Goal: Task Accomplishment & Management: Manage account settings

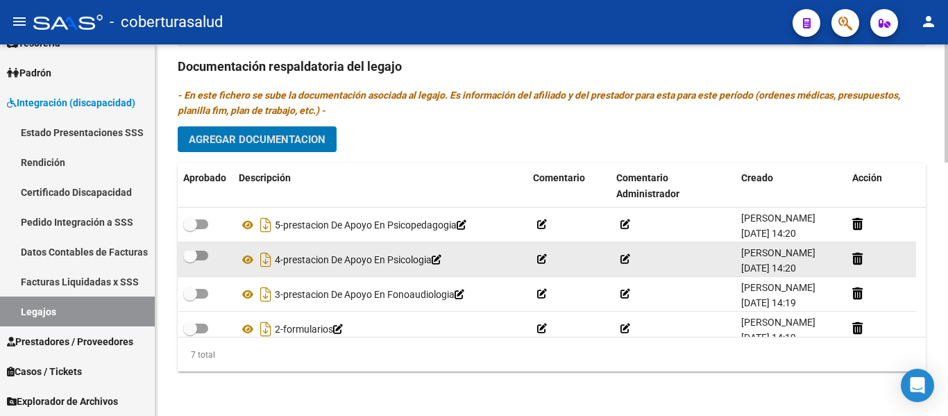
scroll to position [129, 0]
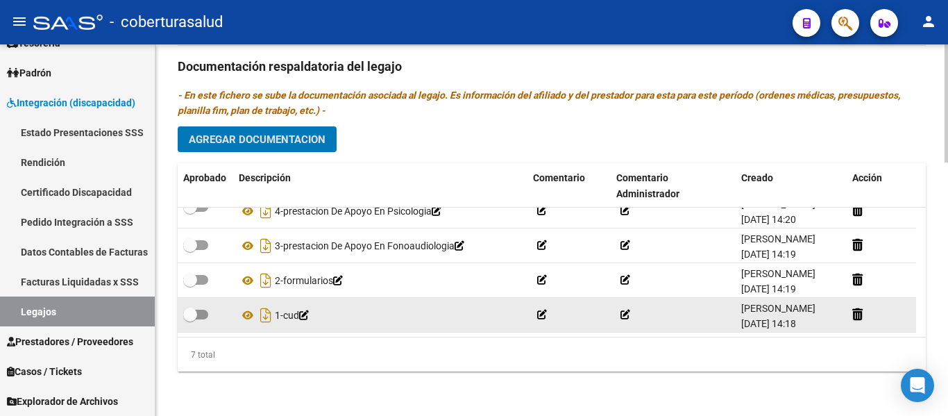
click at [196, 307] on span at bounding box center [190, 314] width 14 height 14
click at [190, 319] on input "checkbox" at bounding box center [189, 319] width 1 height 1
checkbox input "true"
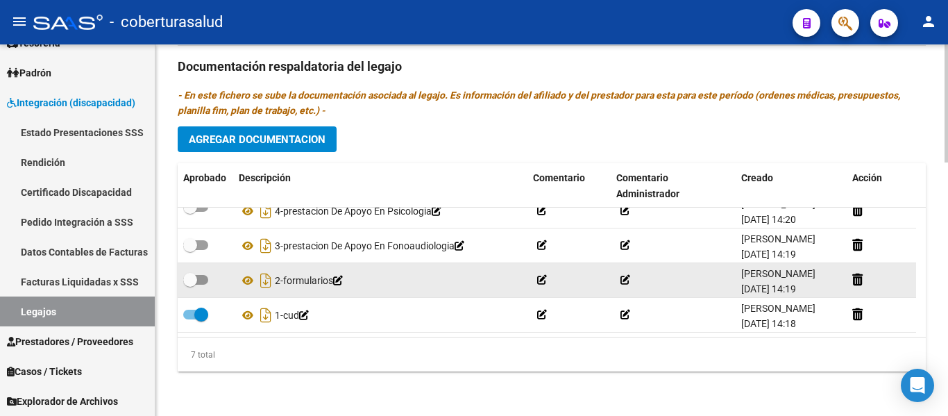
click at [200, 275] on span at bounding box center [195, 280] width 25 height 10
click at [190, 284] on input "checkbox" at bounding box center [189, 284] width 1 height 1
checkbox input "true"
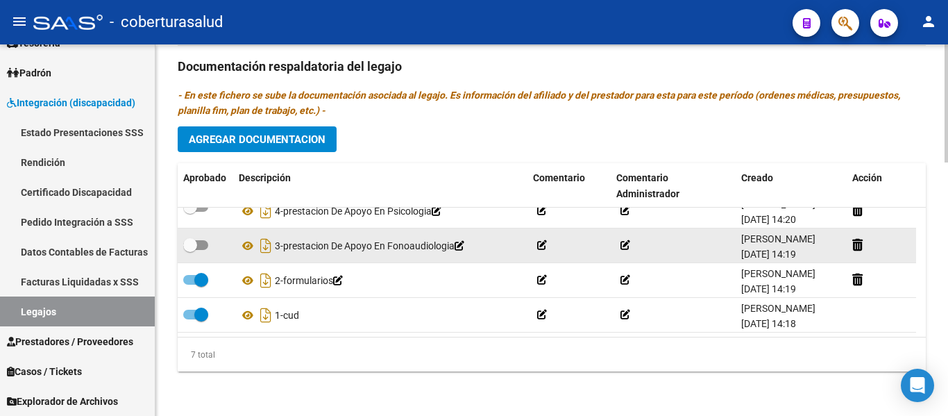
click at [194, 228] on datatable-body-cell at bounding box center [206, 245] width 56 height 34
click at [200, 240] on span at bounding box center [195, 245] width 25 height 10
click at [190, 250] on input "checkbox" at bounding box center [189, 250] width 1 height 1
checkbox input "true"
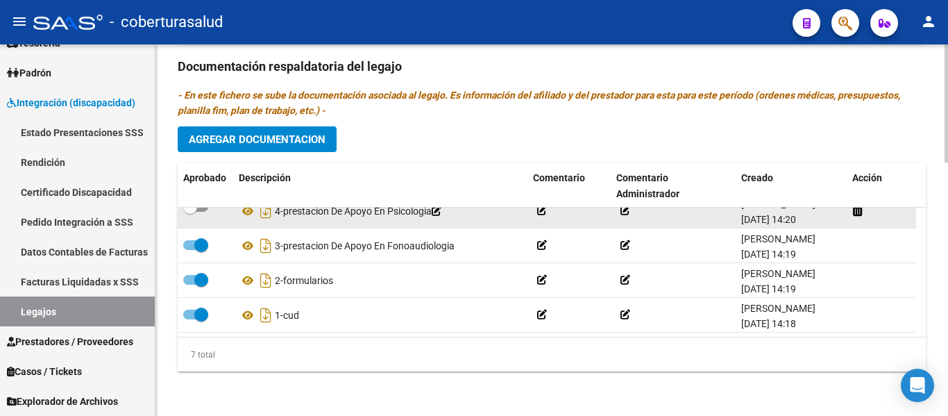
scroll to position [60, 0]
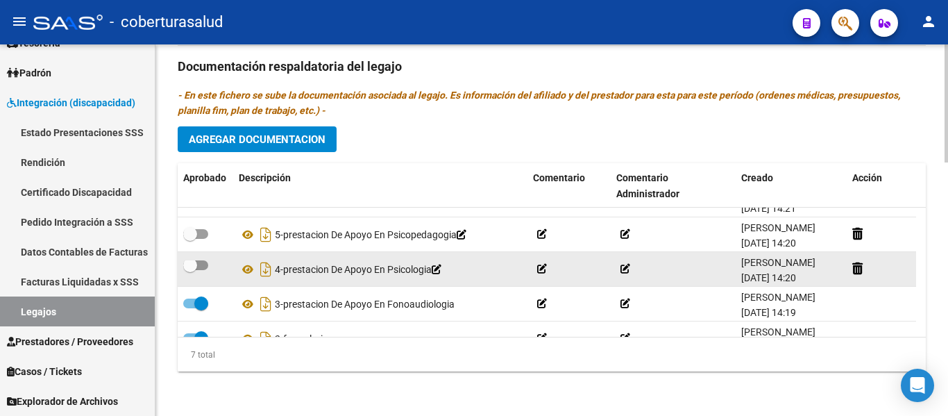
click at [206, 266] on span at bounding box center [195, 265] width 25 height 10
click at [190, 270] on input "checkbox" at bounding box center [189, 270] width 1 height 1
checkbox input "true"
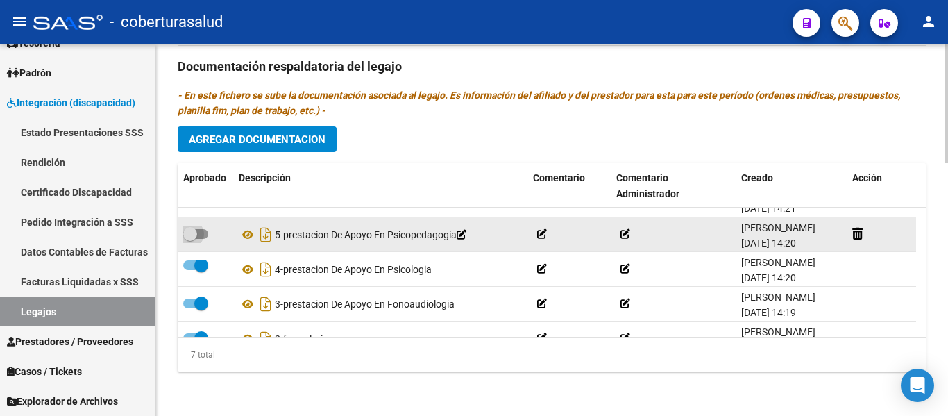
click at [203, 237] on span at bounding box center [195, 234] width 25 height 10
click at [190, 239] on input "checkbox" at bounding box center [189, 239] width 1 height 1
checkbox input "true"
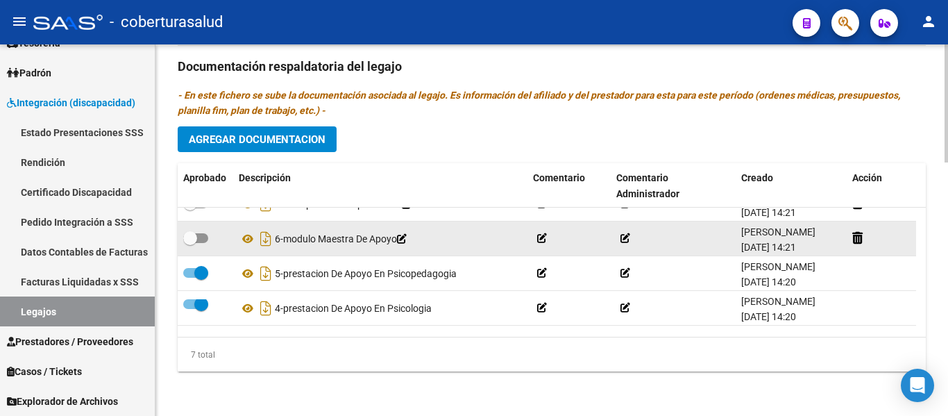
scroll to position [0, 0]
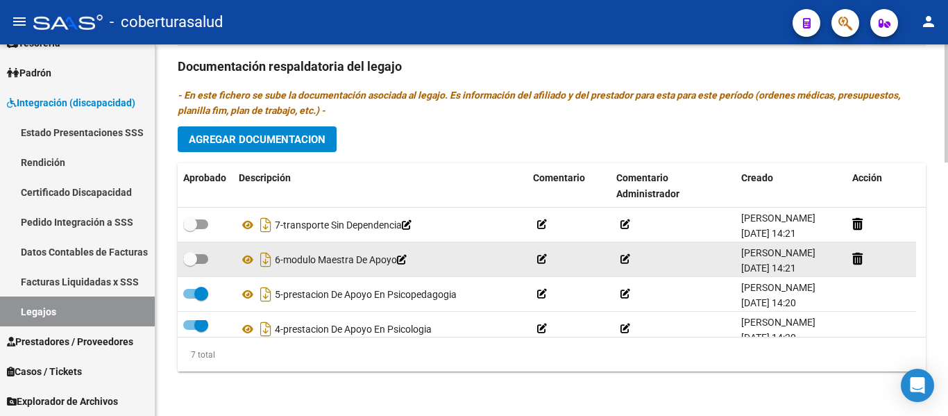
click at [196, 260] on span at bounding box center [190, 259] width 14 height 14
click at [190, 264] on input "checkbox" at bounding box center [189, 264] width 1 height 1
checkbox input "true"
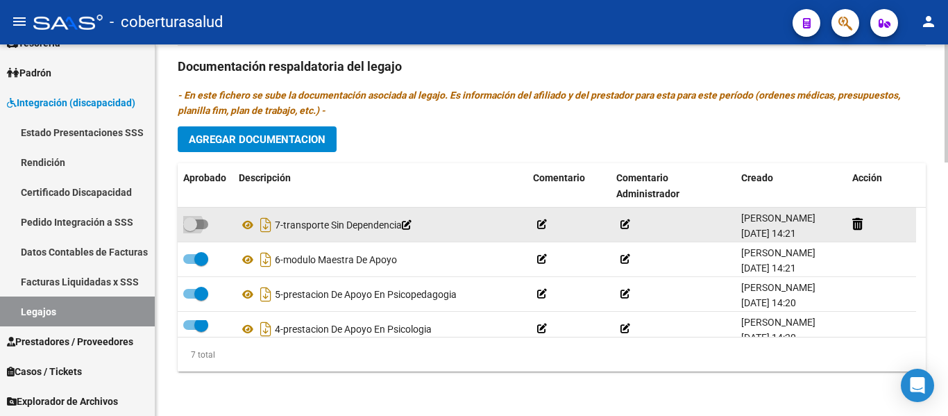
click at [203, 226] on span at bounding box center [195, 224] width 25 height 10
click at [190, 229] on input "checkbox" at bounding box center [189, 229] width 1 height 1
checkbox input "true"
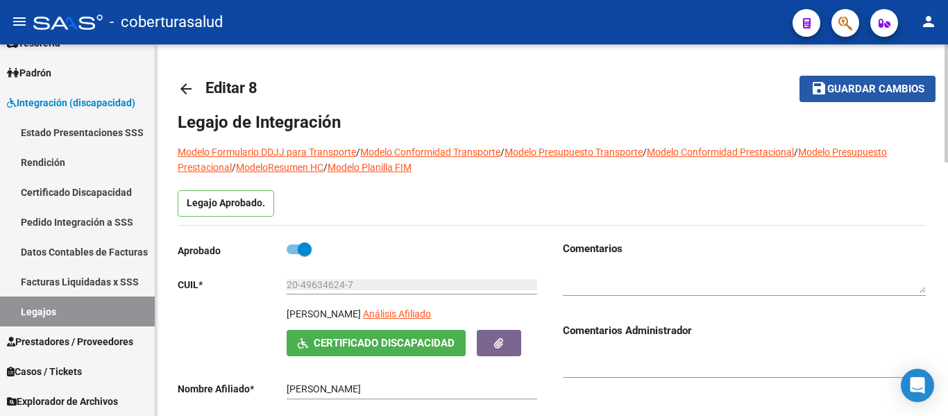
click at [836, 93] on span "Guardar cambios" at bounding box center [875, 89] width 97 height 12
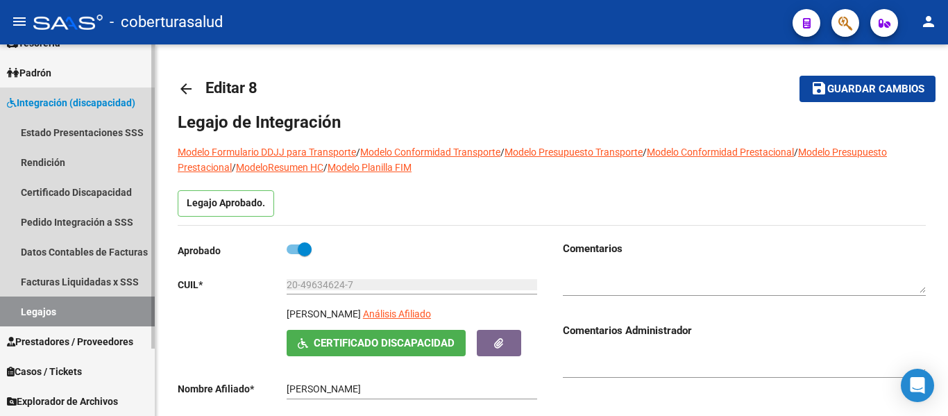
click at [79, 307] on link "Legajos" at bounding box center [77, 311] width 155 height 30
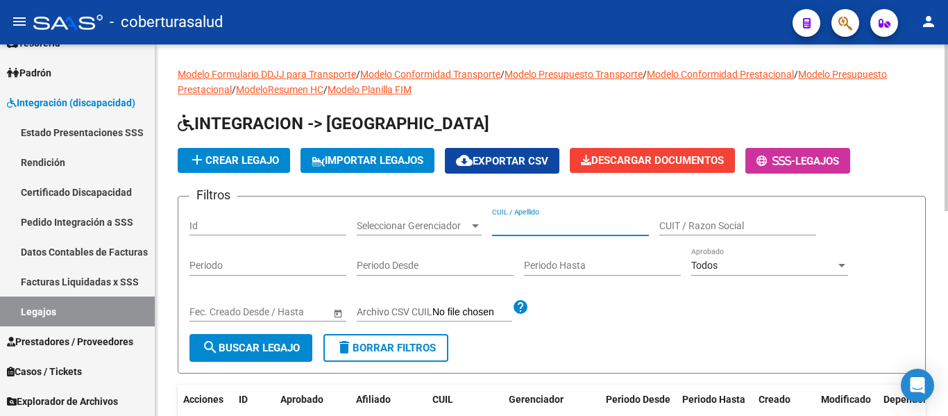
click at [583, 220] on input "CUIL / Apellido" at bounding box center [570, 226] width 157 height 12
paste input "20496346247"
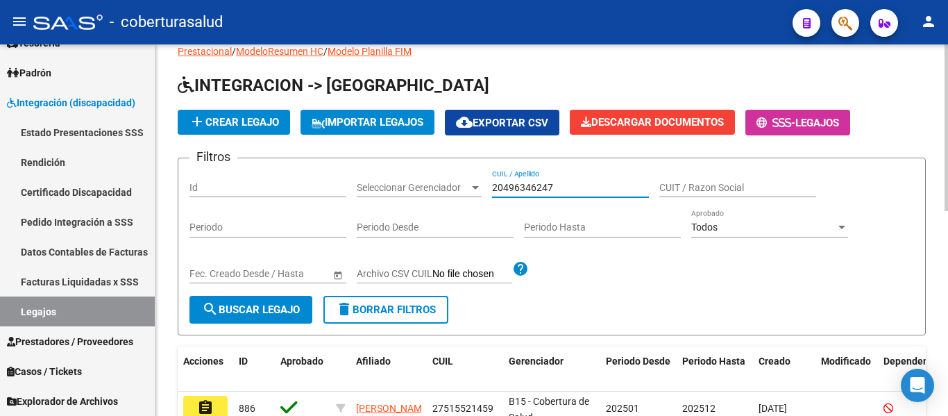
scroll to position [69, 0]
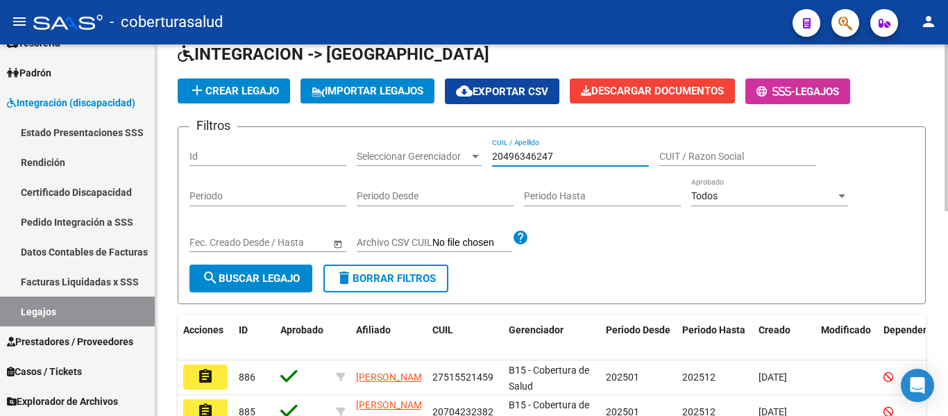
type input "20496346247"
click at [259, 279] on span "search Buscar Legajo" at bounding box center [251, 278] width 98 height 12
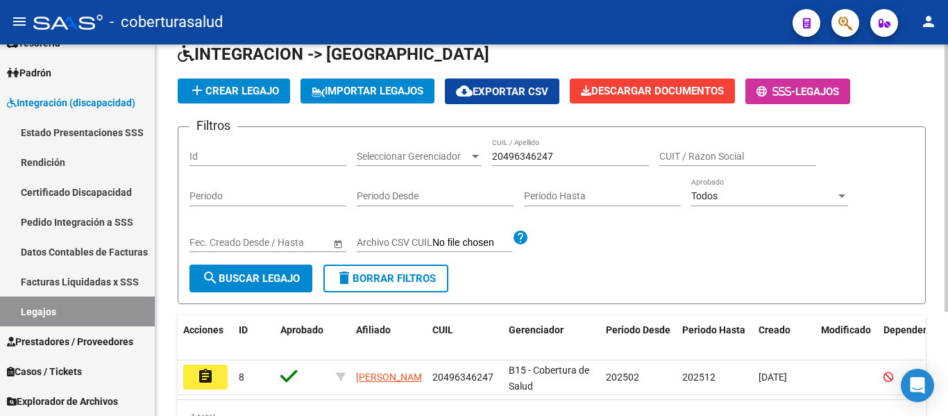
scroll to position [139, 0]
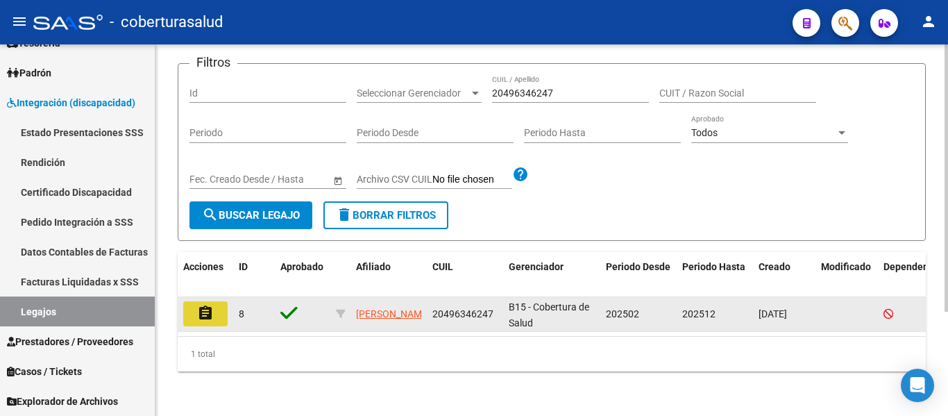
click at [208, 308] on mat-icon "assignment" at bounding box center [205, 313] width 17 height 17
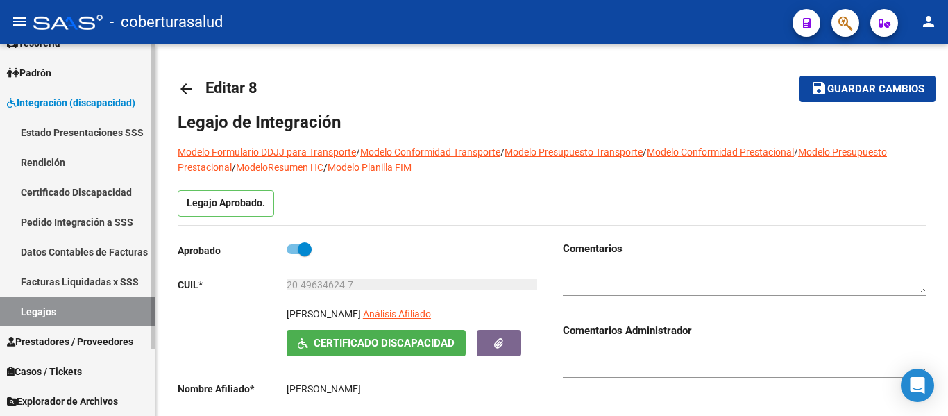
click at [66, 315] on link "Legajos" at bounding box center [77, 311] width 155 height 30
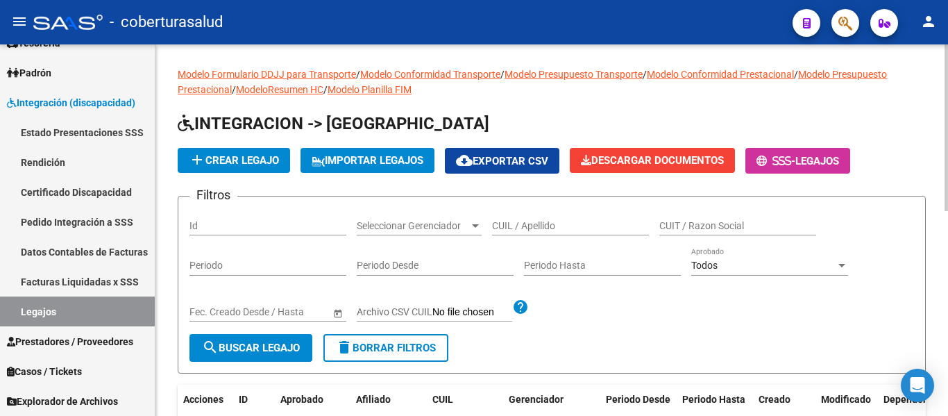
click at [560, 215] on div "CUIL / Apellido" at bounding box center [570, 221] width 157 height 28
paste input "27566712844"
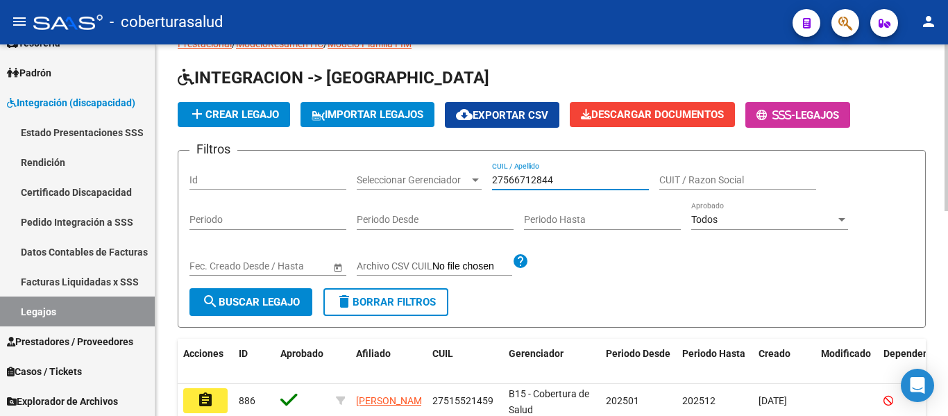
scroll to position [69, 0]
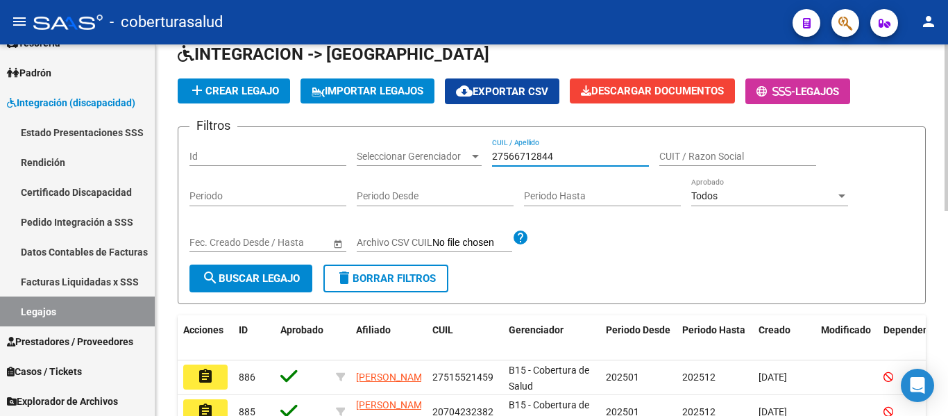
type input "27566712844"
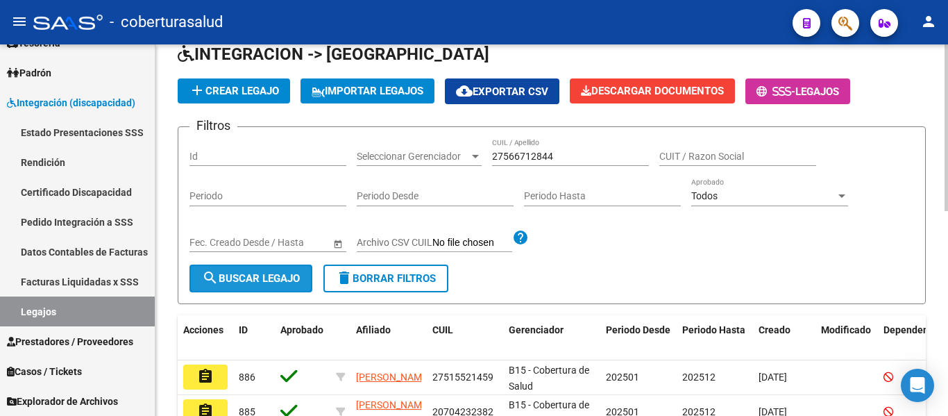
click at [262, 282] on span "search Buscar Legajo" at bounding box center [251, 278] width 98 height 12
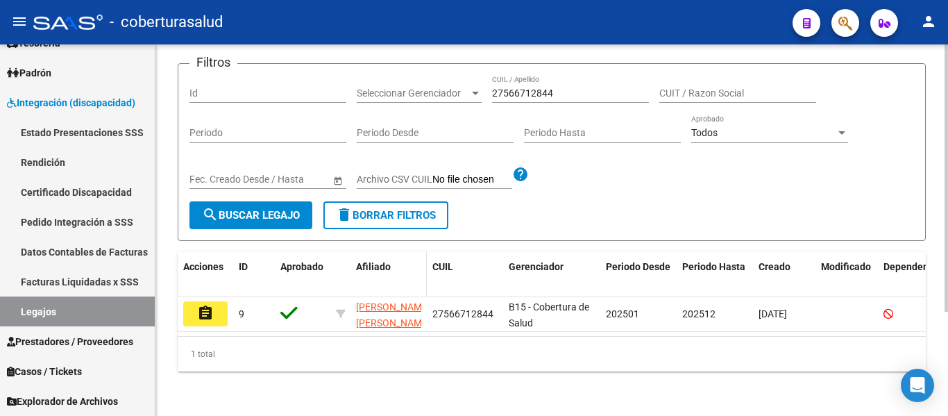
scroll to position [144, 0]
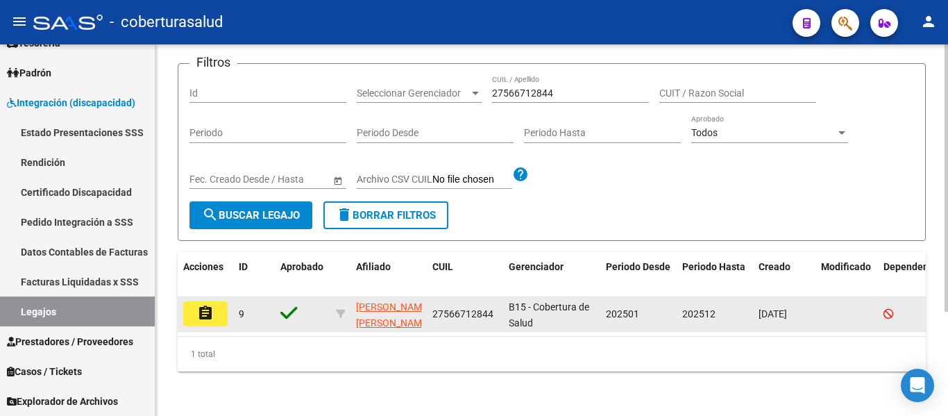
click at [214, 301] on button "assignment" at bounding box center [205, 313] width 44 height 25
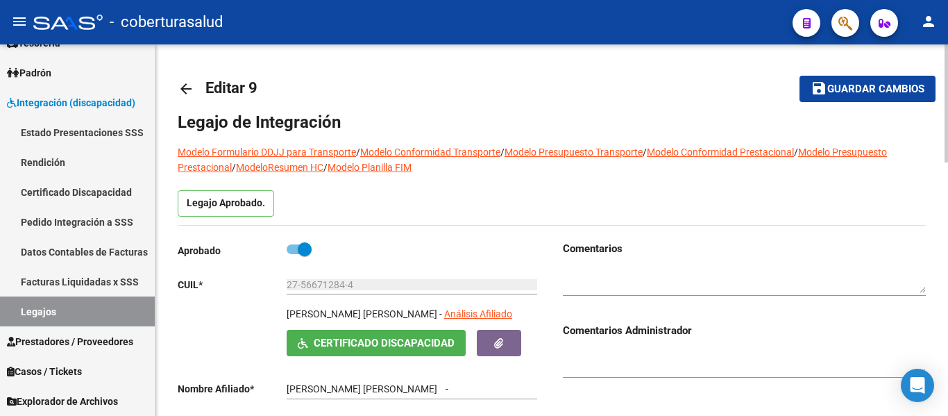
type input "[PERSON_NAME] [PERSON_NAME]"
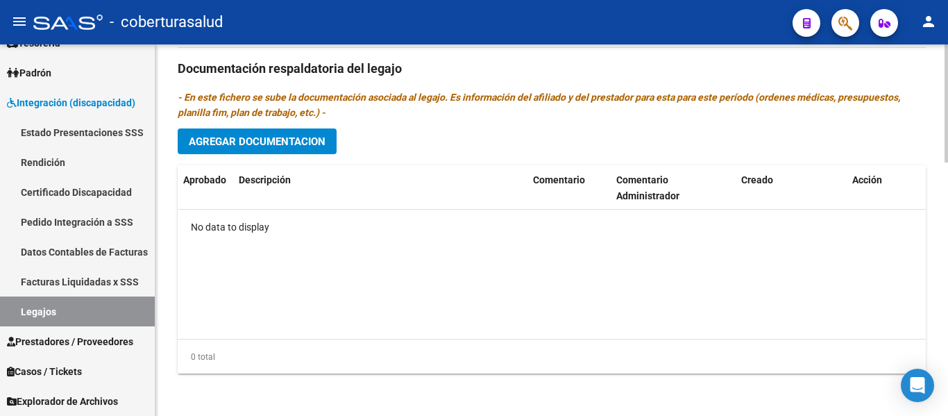
scroll to position [797, 0]
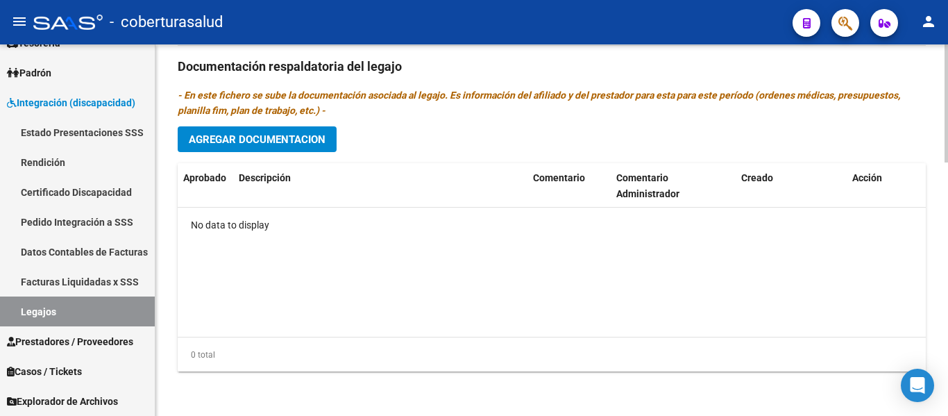
click at [275, 133] on span "Agregar Documentacion" at bounding box center [257, 139] width 137 height 12
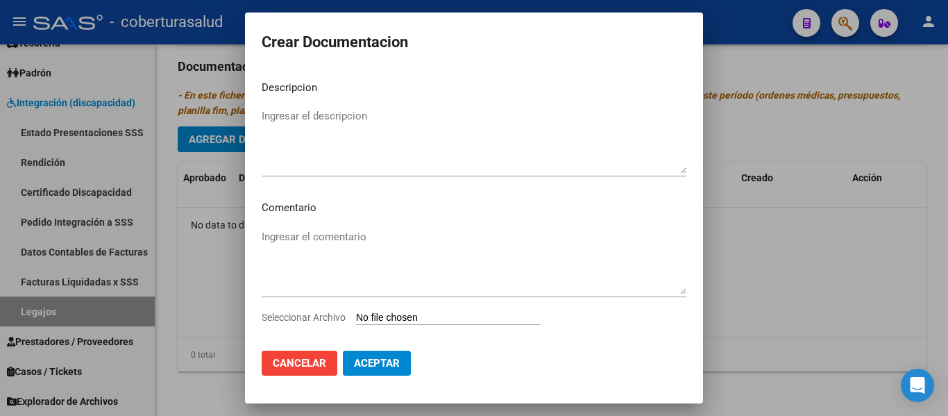
click at [385, 317] on input "Seleccionar Archivo" at bounding box center [448, 317] width 184 height 13
type input "C:\fakepath\1-CUD.pdf"
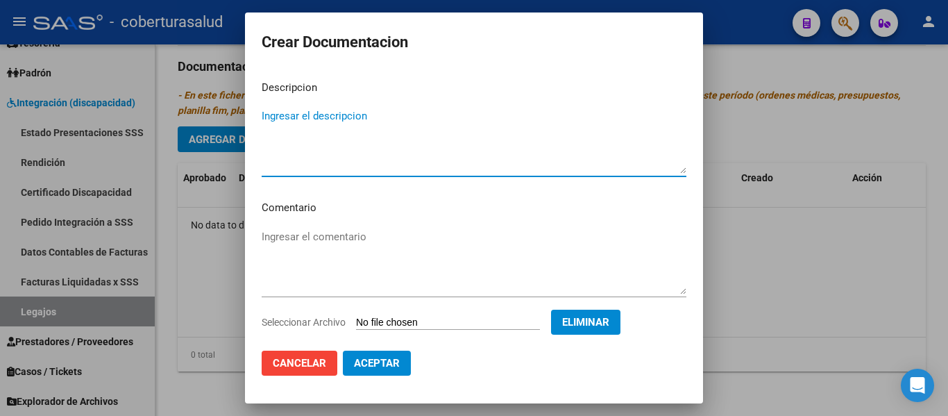
click at [361, 110] on textarea "Ingresar el descripcion" at bounding box center [474, 140] width 425 height 65
type textarea "1-CUD"
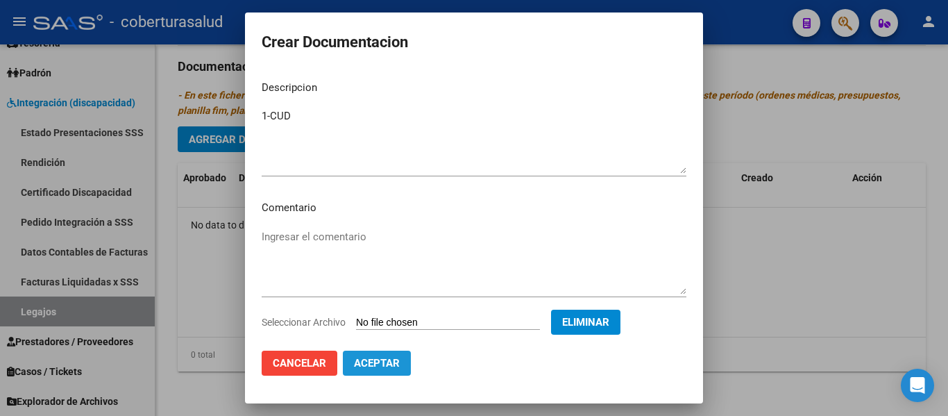
click at [384, 357] on span "Aceptar" at bounding box center [377, 363] width 46 height 12
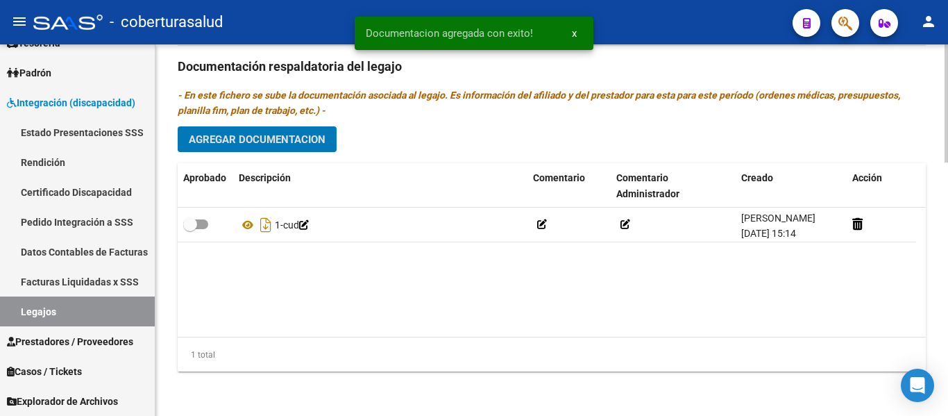
click at [231, 144] on span "Agregar Documentacion" at bounding box center [257, 139] width 137 height 12
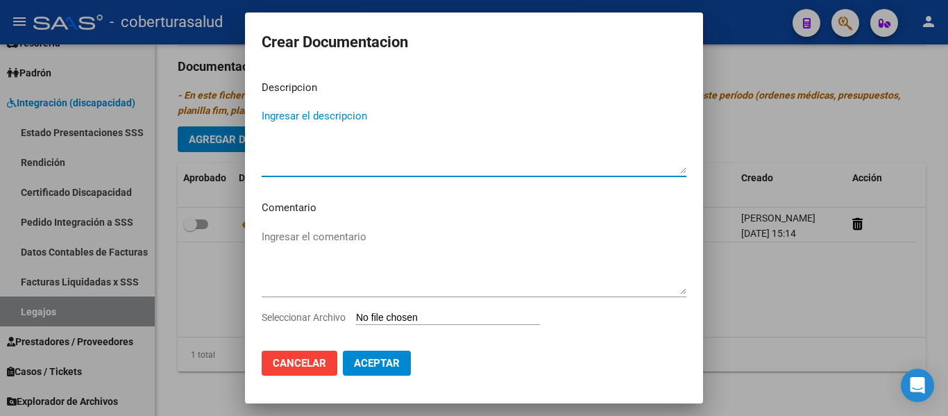
click at [332, 139] on textarea "Ingresar el descripcion" at bounding box center [474, 140] width 425 height 65
type textarea "2-FORMULARIOS"
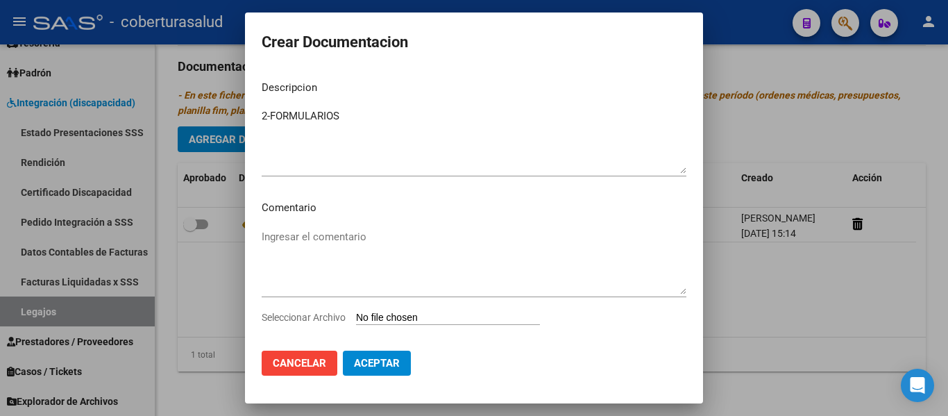
click at [422, 312] on input "Seleccionar Archivo" at bounding box center [448, 317] width 184 height 13
type input "C:\fakepath\2- FORMULARIOS.pdf"
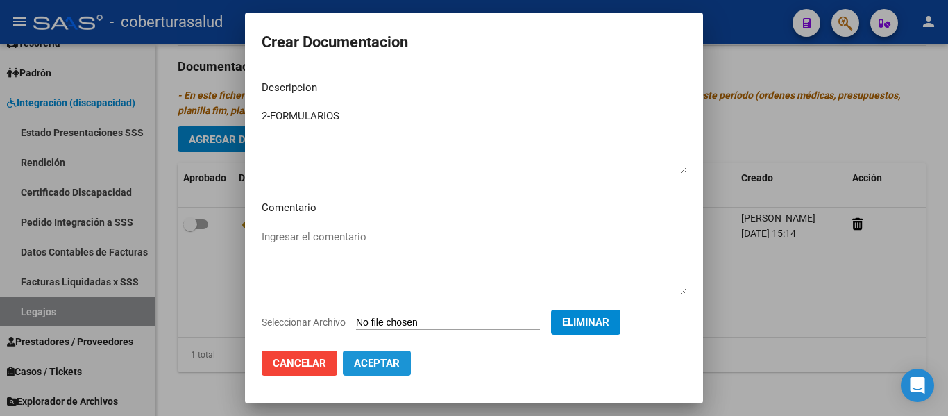
click at [355, 364] on span "Aceptar" at bounding box center [377, 363] width 46 height 12
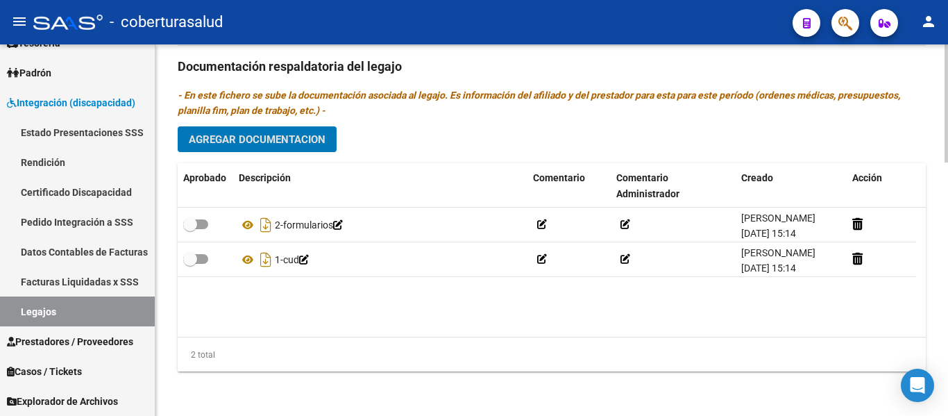
click at [286, 141] on span "Agregar Documentacion" at bounding box center [257, 139] width 137 height 12
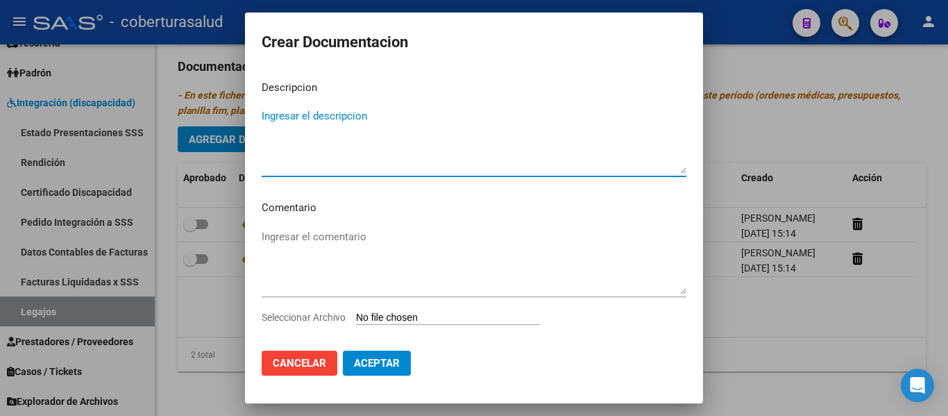
click at [435, 319] on input "Seleccionar Archivo" at bounding box center [448, 317] width 184 height 13
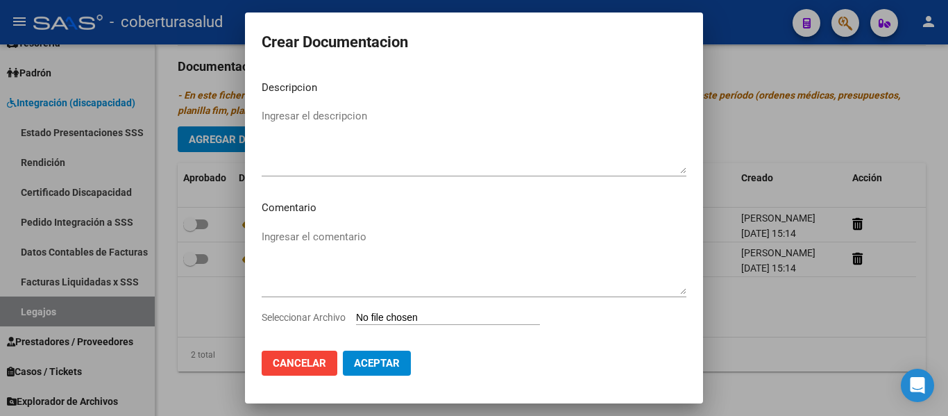
type input "C:\fakepath\3-PRESTACION DE APOYO EN PSICOLOGIA.pdf"
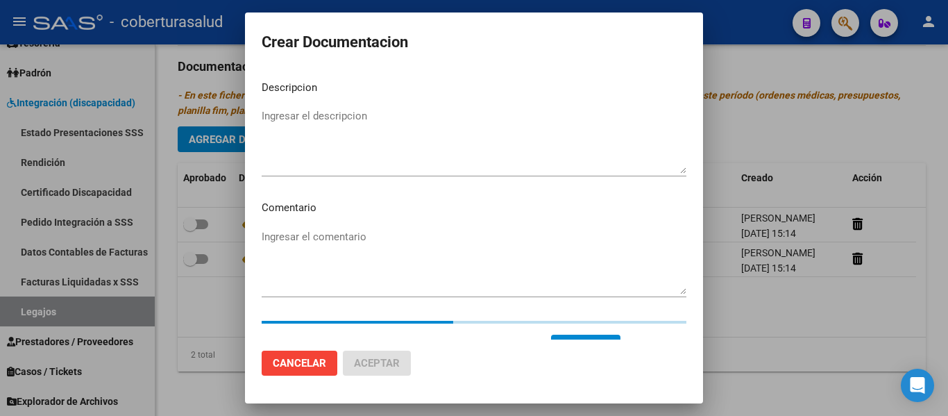
click at [299, 158] on textarea "Ingresar el descripcion" at bounding box center [474, 140] width 425 height 65
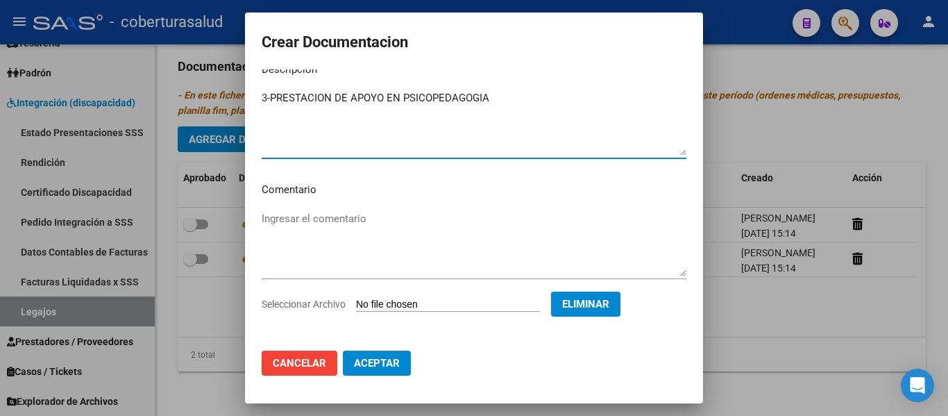
scroll to position [24, 0]
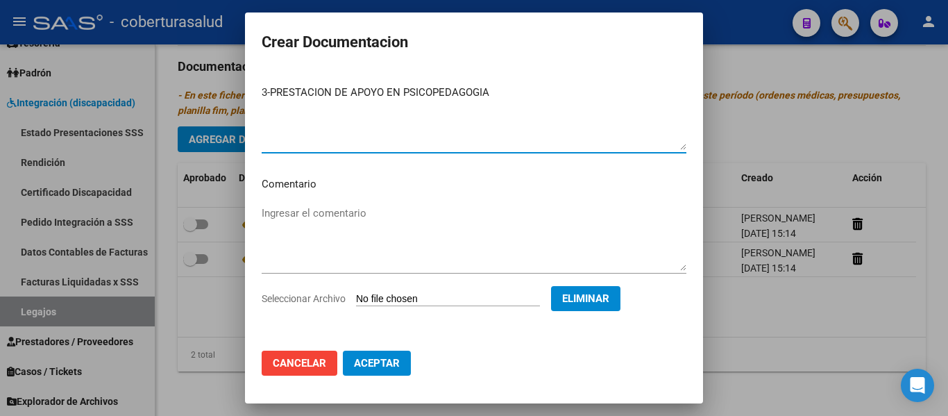
type textarea "3-PRESTACION DE APOYO EN PSICOPEDAGOGIA"
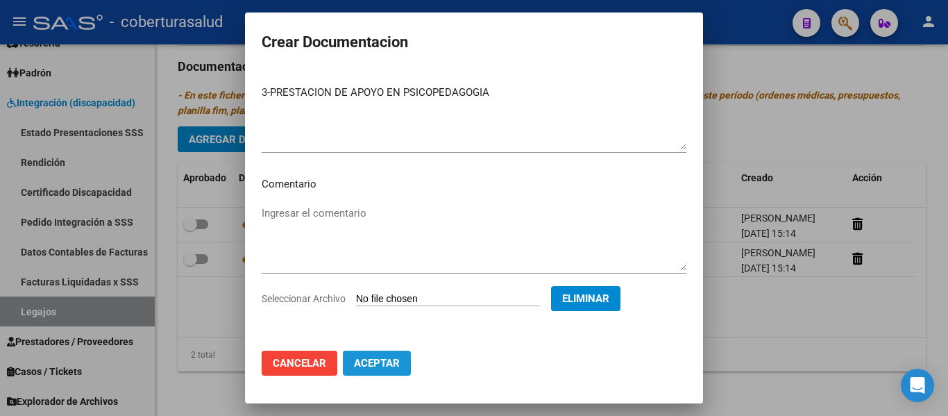
click at [384, 362] on span "Aceptar" at bounding box center [377, 363] width 46 height 12
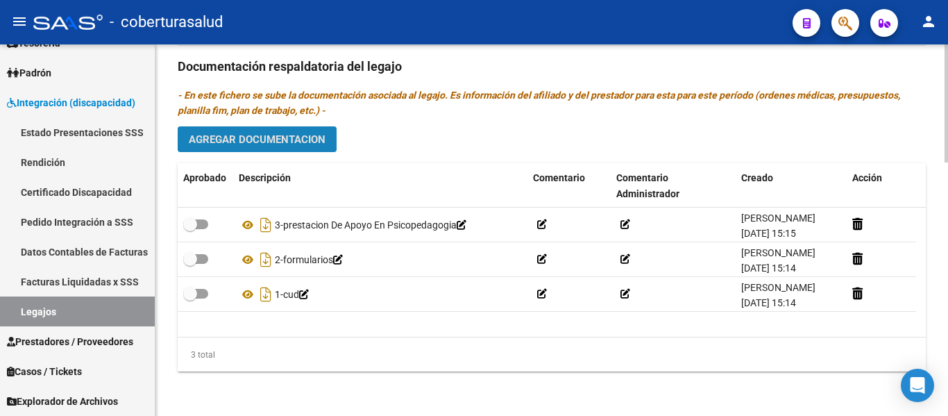
click at [266, 132] on button "Agregar Documentacion" at bounding box center [257, 139] width 159 height 26
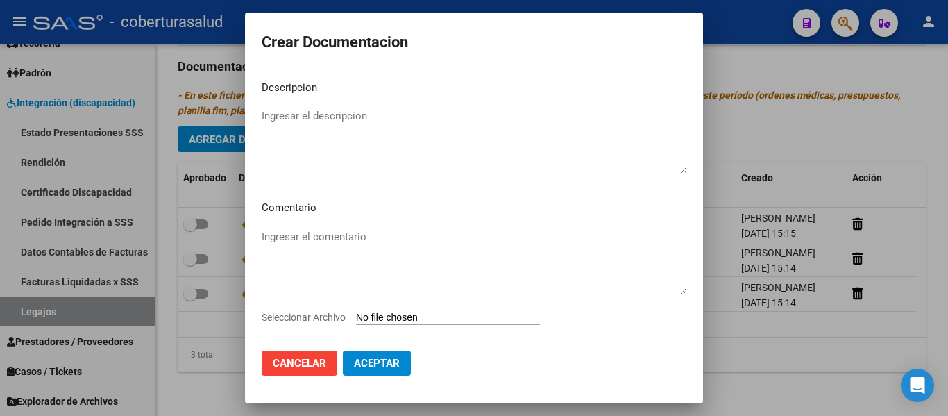
click at [429, 316] on input "Seleccionar Archivo" at bounding box center [448, 317] width 184 height 13
type input "C:\fakepath\4-PRESTACION DE APOYO EN PSICOPEDAGOGIA.pdf"
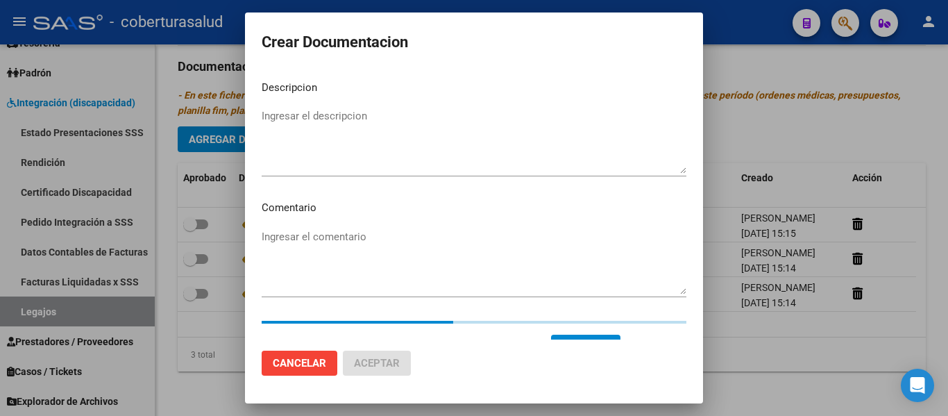
click at [327, 101] on mat-dialog-content "Descripcion Ingresar el descripcion Comentario Ingresar el comentario Seleccion…" at bounding box center [474, 204] width 458 height 270
drag, startPoint x: 327, startPoint y: 101, endPoint x: 330, endPoint y: 111, distance: 10.1
click at [329, 109] on mat-dialog-content "Descripcion Ingresar el descripcion Comentario Ingresar el comentario Seleccion…" at bounding box center [474, 204] width 458 height 270
click at [330, 112] on textarea "Ingresar el descripcion" at bounding box center [474, 140] width 425 height 65
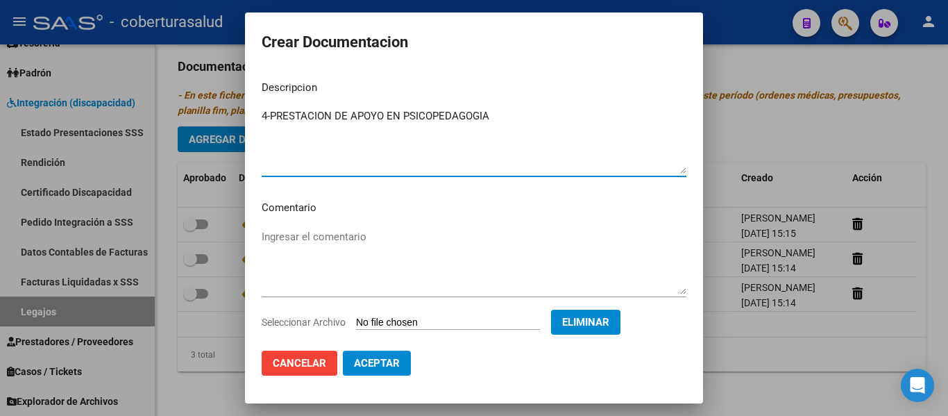
type textarea "4-PRESTACION DE APOYO EN PSICOPEDAGOGIA"
click at [387, 369] on span "Aceptar" at bounding box center [377, 363] width 46 height 12
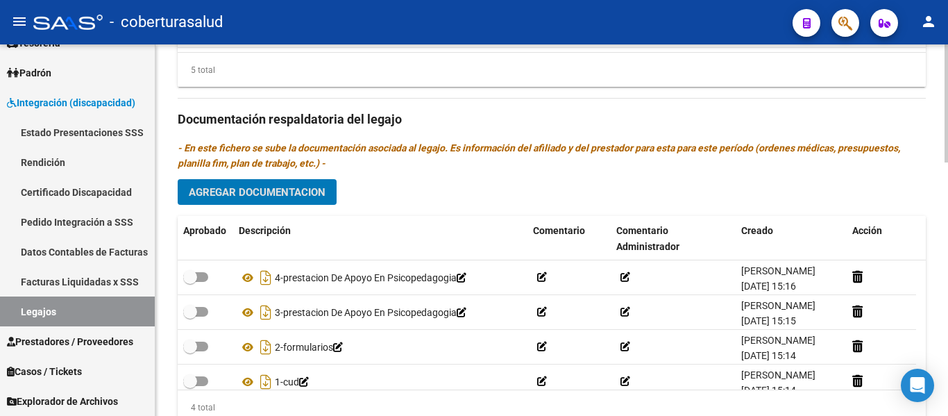
scroll to position [797, 0]
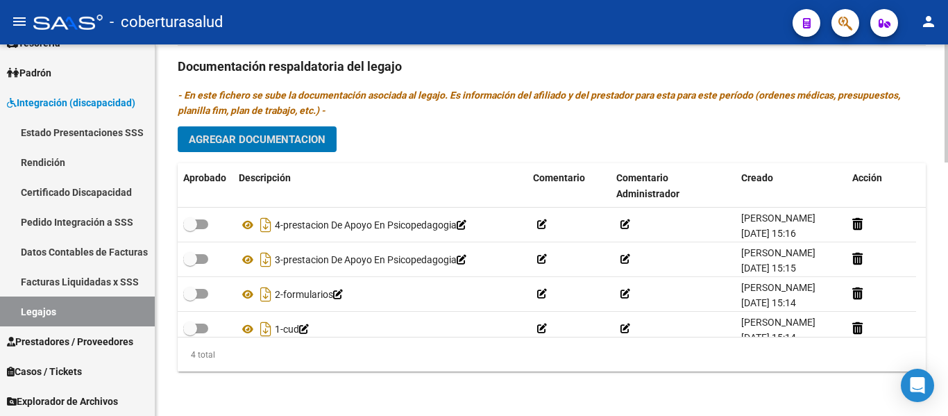
click at [259, 135] on span "Agregar Documentacion" at bounding box center [257, 139] width 137 height 12
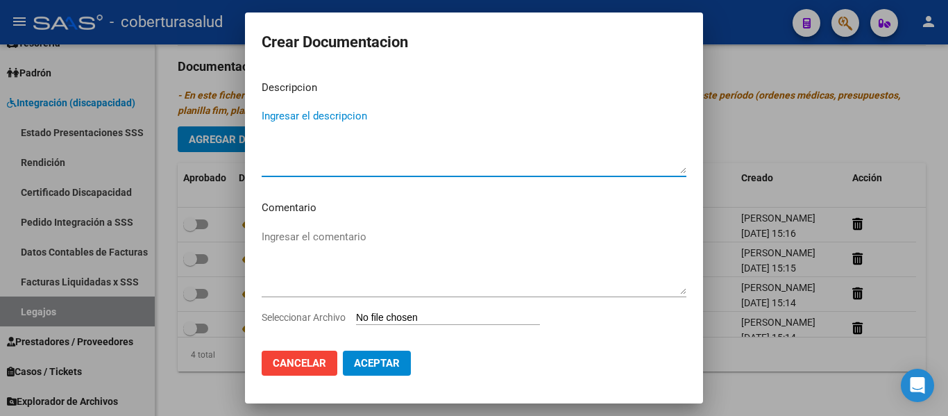
click at [438, 317] on input "Seleccionar Archivo" at bounding box center [448, 317] width 184 height 13
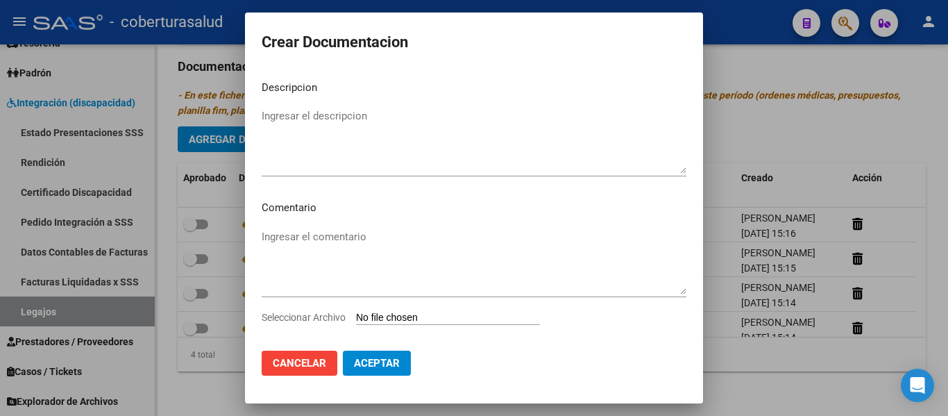
type input "C:\fakepath\5-PRESTACION DE APOYO EN FONOAUDIOLOGIA.pdf"
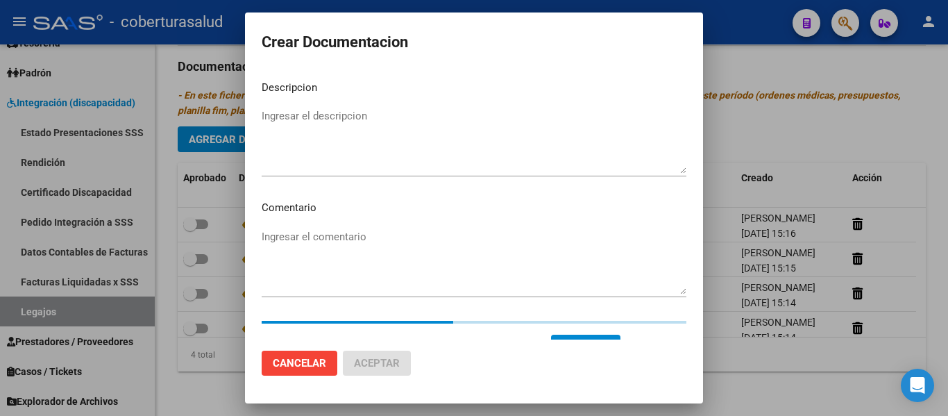
click at [376, 164] on textarea "Ingresar el descripcion" at bounding box center [474, 140] width 425 height 65
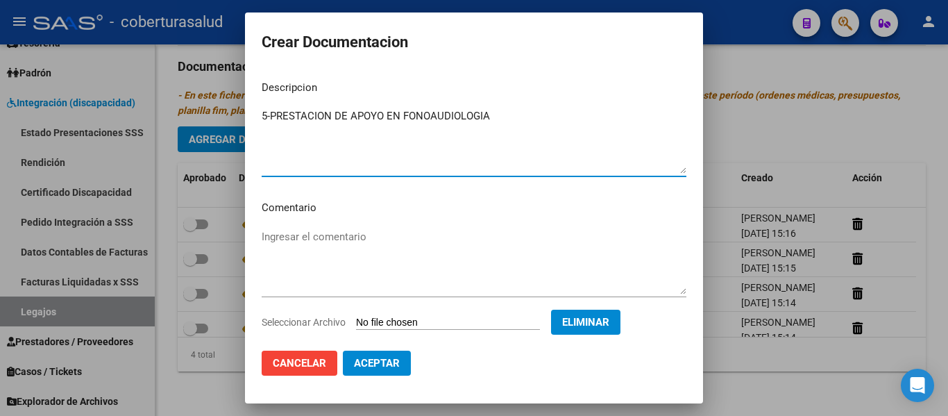
type textarea "5-PRESTACION DE APOYO EN FONOAUDIOLOGIA"
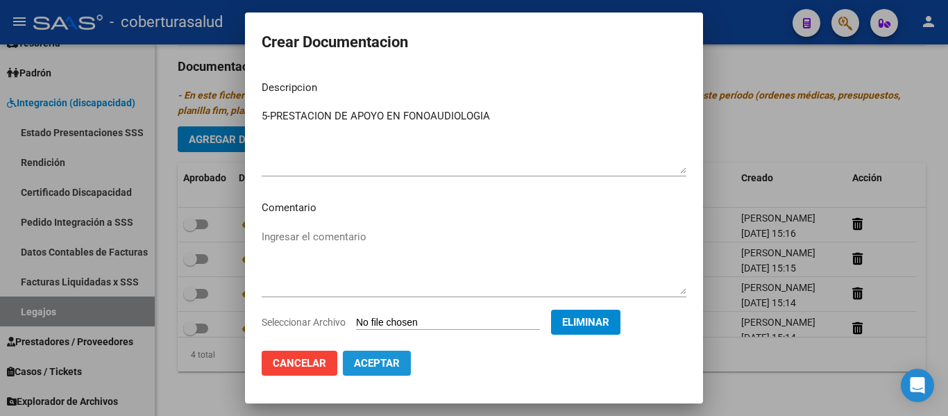
click at [390, 355] on button "Aceptar" at bounding box center [377, 362] width 68 height 25
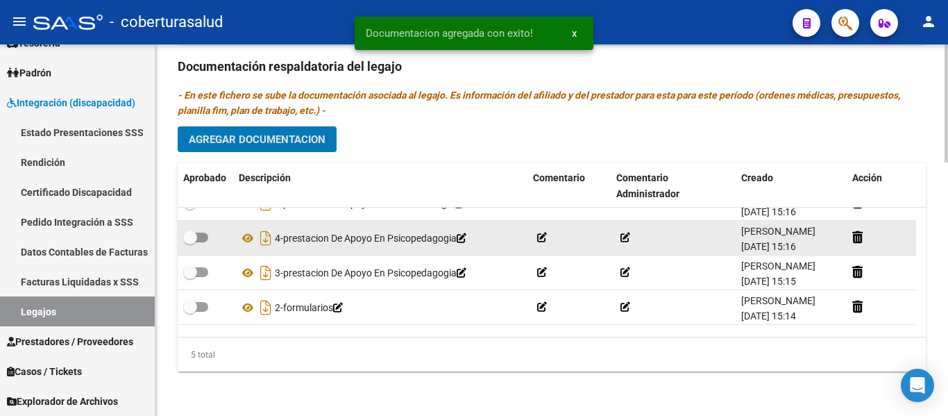
scroll to position [0, 0]
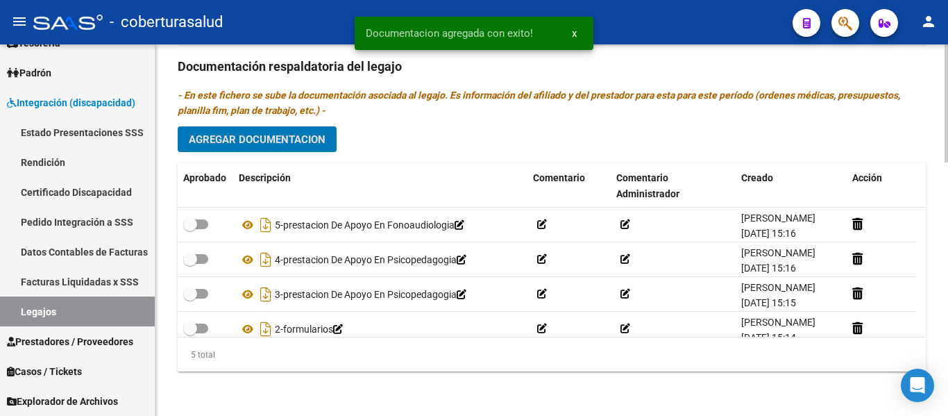
click at [317, 144] on span "Agregar Documentacion" at bounding box center [257, 139] width 137 height 12
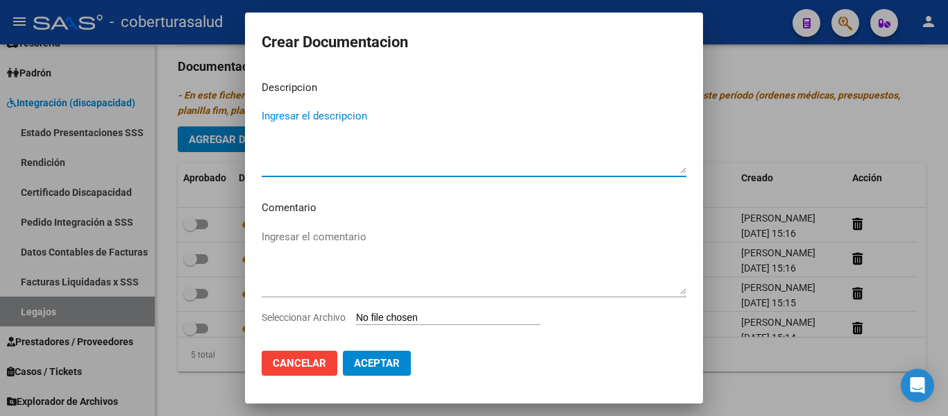
click at [375, 316] on input "Seleccionar Archivo" at bounding box center [448, 317] width 184 height 13
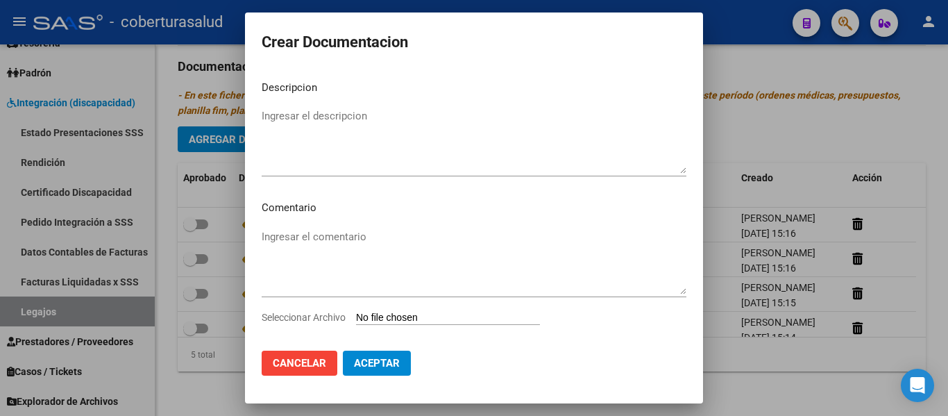
type input "C:\fakepath\6-MODULO MAESTRA DE APOYO.pdf"
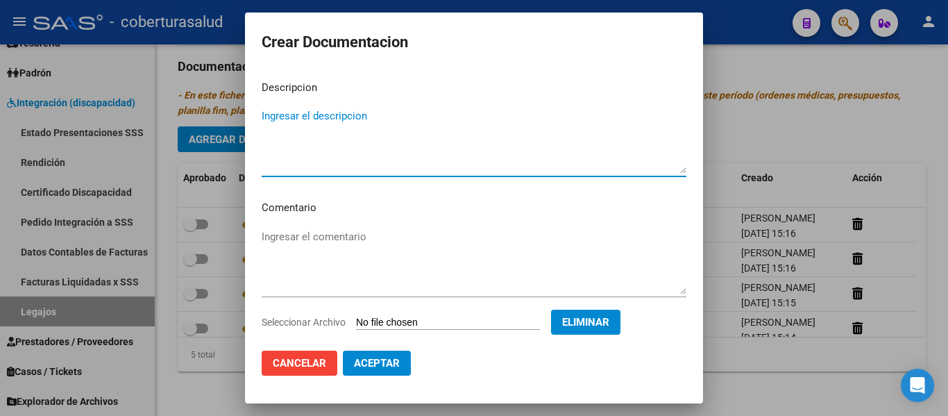
click at [357, 152] on textarea "Ingresar el descripcion" at bounding box center [474, 140] width 425 height 65
type textarea "6-MODULO MAESTRA DE APOYO"
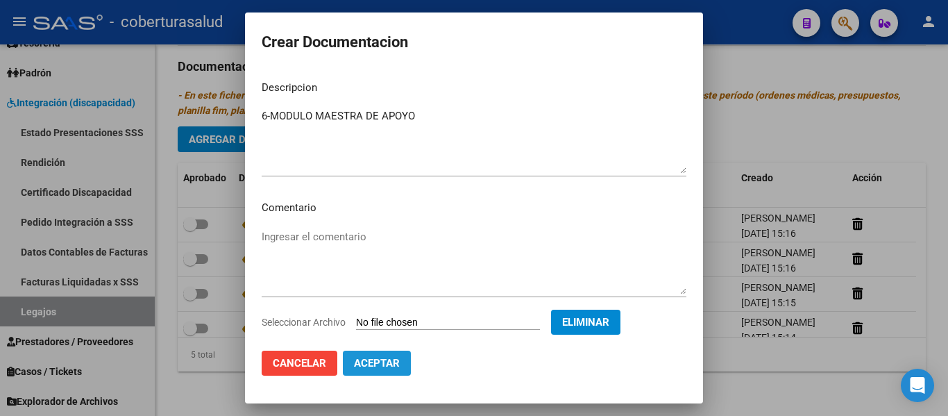
click at [362, 366] on span "Aceptar" at bounding box center [377, 363] width 46 height 12
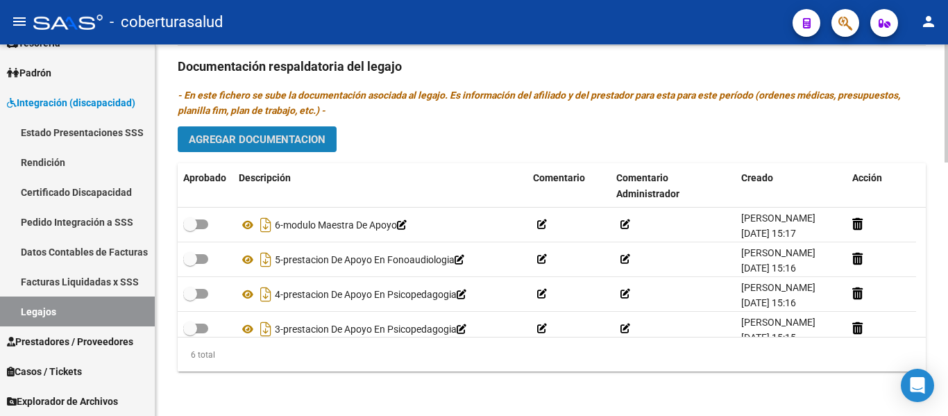
click at [281, 144] on span "Agregar Documentacion" at bounding box center [257, 139] width 137 height 12
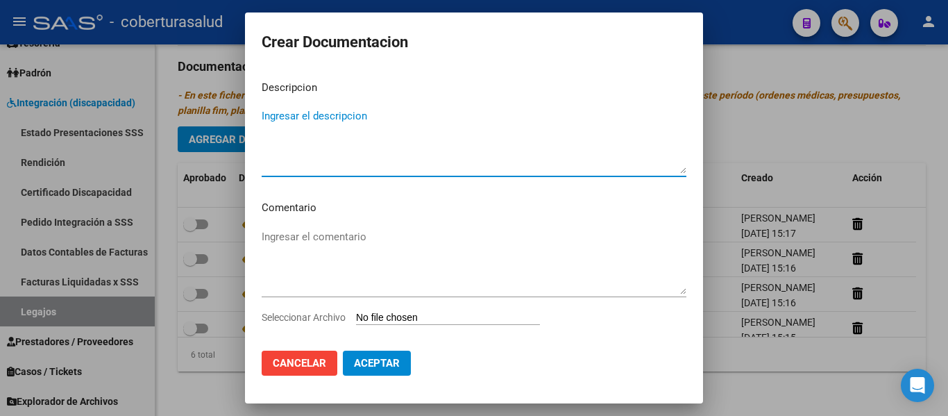
click at [420, 318] on input "Seleccionar Archivo" at bounding box center [448, 317] width 184 height 13
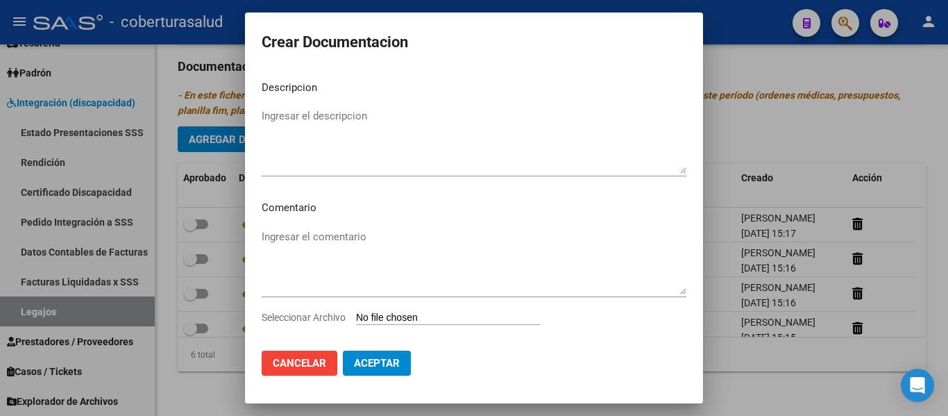
type input "C:\fakepath\7-TRANSPORTE A TERAPIAS CON DEPENDENCIA.pdf"
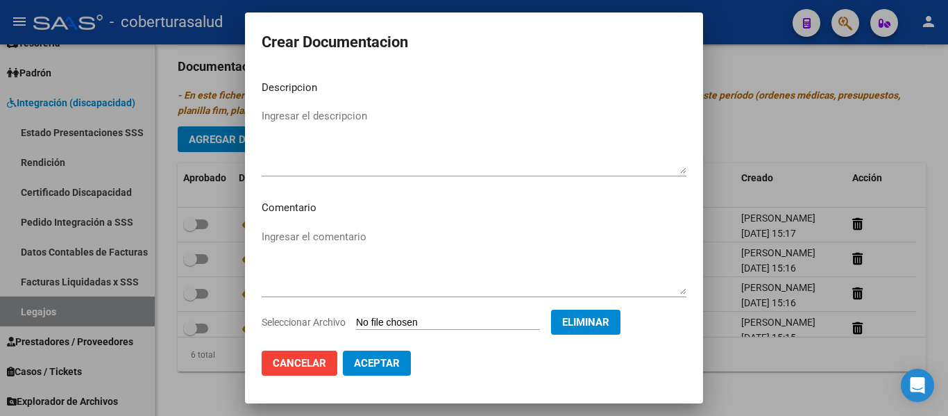
click at [309, 155] on textarea "Ingresar el descripcion" at bounding box center [474, 140] width 425 height 65
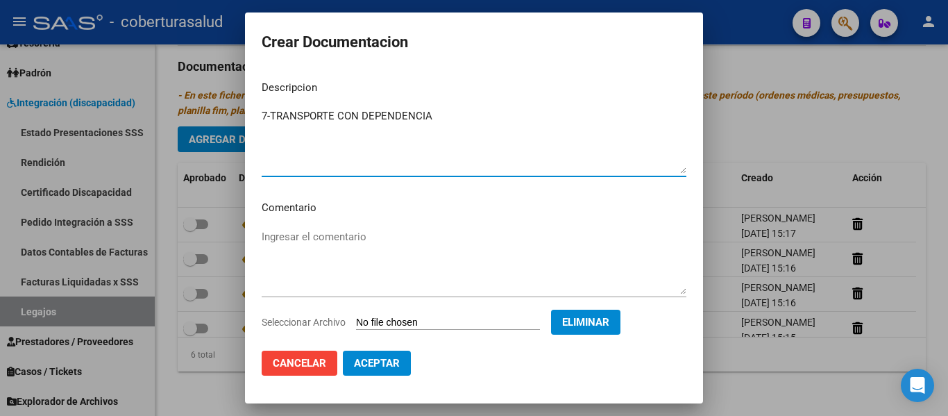
type textarea "7-TRANSPORTE CON DEPENDENCIA"
click at [395, 361] on span "Aceptar" at bounding box center [377, 363] width 46 height 12
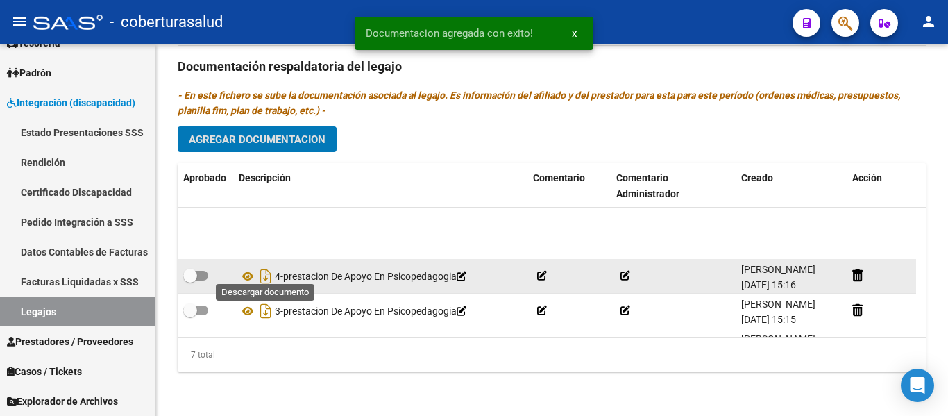
scroll to position [129, 0]
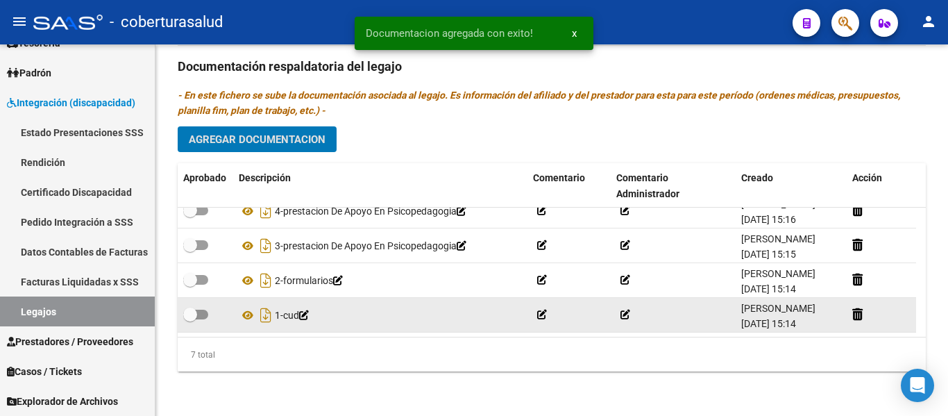
click at [199, 306] on label at bounding box center [195, 314] width 25 height 17
click at [190, 319] on input "checkbox" at bounding box center [189, 319] width 1 height 1
checkbox input "true"
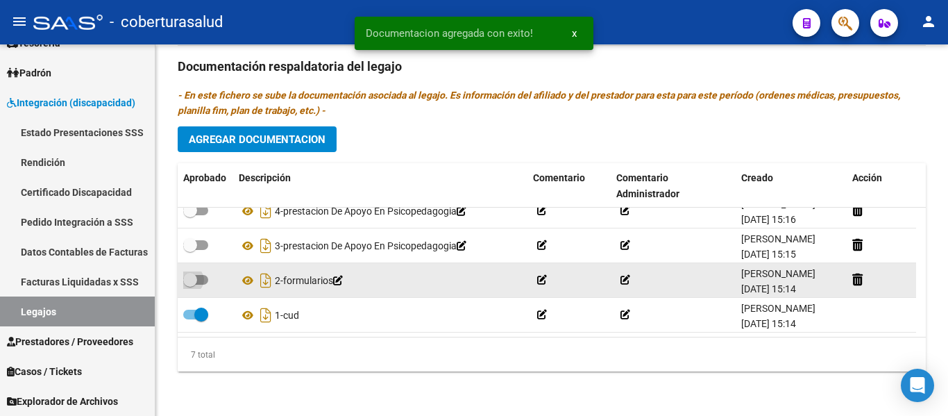
click at [194, 273] on span at bounding box center [190, 280] width 14 height 14
click at [190, 284] on input "checkbox" at bounding box center [189, 284] width 1 height 1
checkbox input "true"
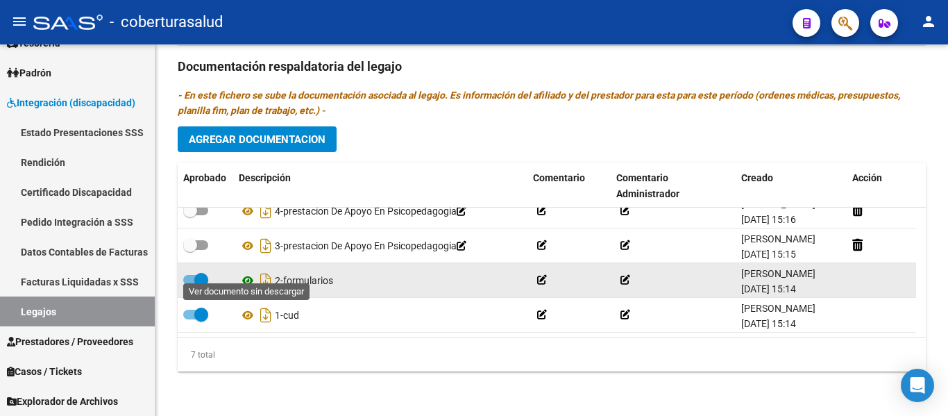
click at [247, 273] on icon at bounding box center [248, 280] width 18 height 17
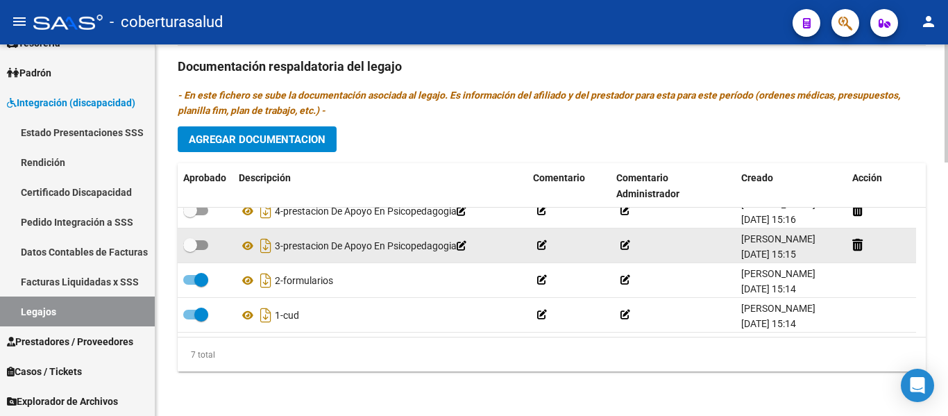
click at [198, 239] on label at bounding box center [195, 245] width 25 height 17
click at [190, 250] on input "checkbox" at bounding box center [189, 250] width 1 height 1
checkbox input "true"
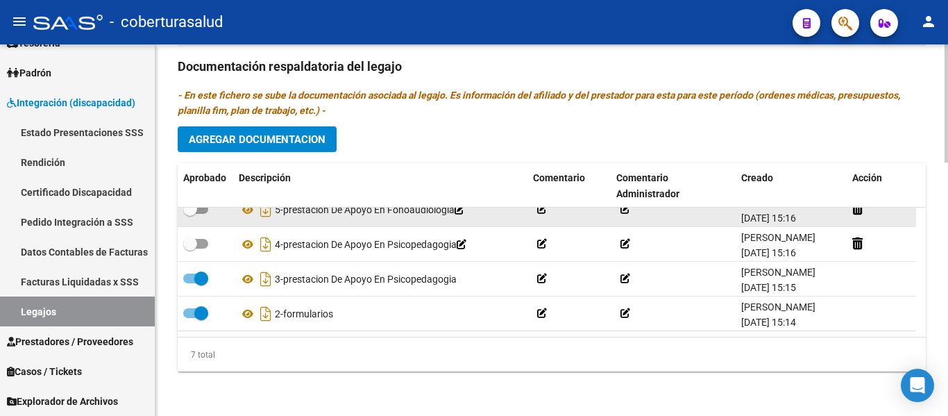
scroll to position [60, 0]
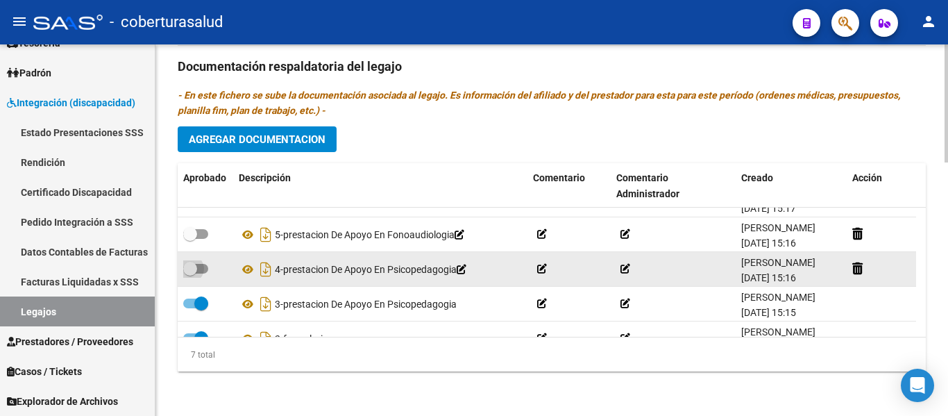
click at [198, 274] on label at bounding box center [195, 268] width 25 height 17
click at [190, 274] on input "checkbox" at bounding box center [189, 273] width 1 height 1
checkbox input "true"
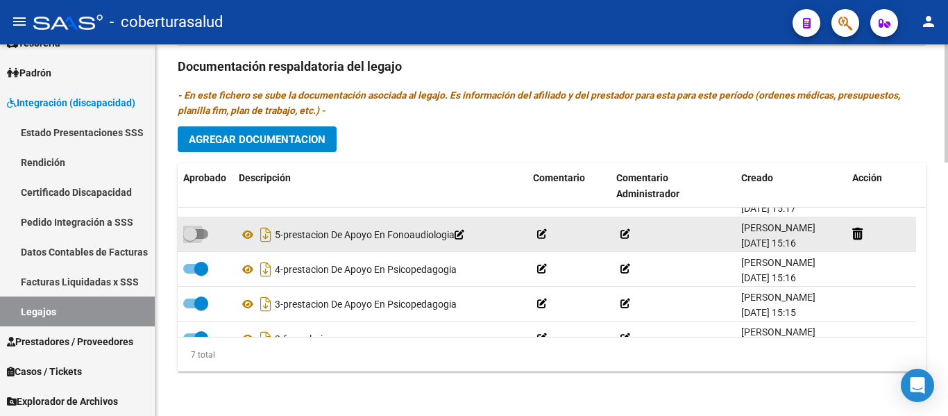
click at [207, 235] on span at bounding box center [195, 234] width 25 height 10
click at [190, 239] on input "checkbox" at bounding box center [189, 239] width 1 height 1
checkbox input "true"
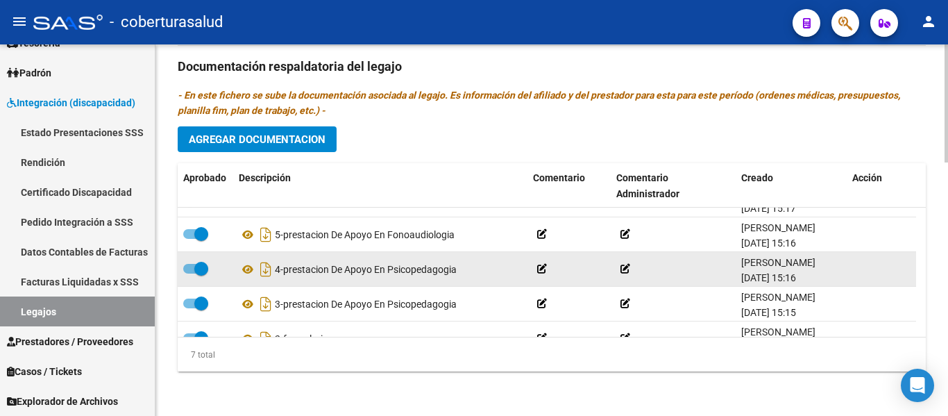
scroll to position [0, 0]
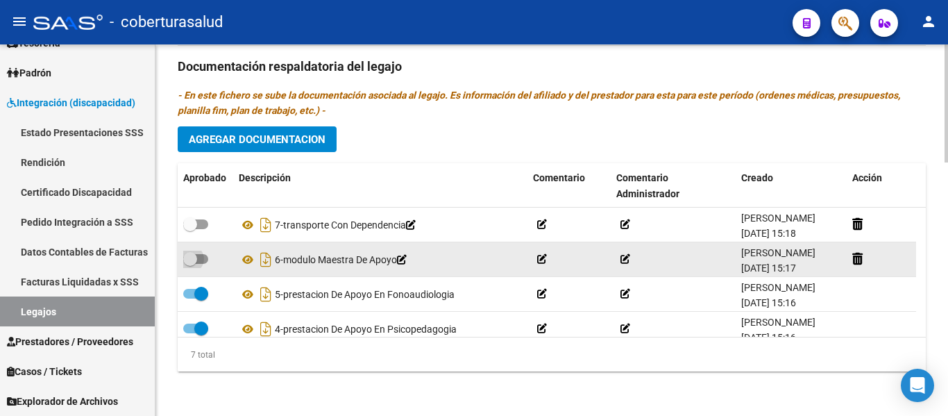
click at [200, 257] on span at bounding box center [195, 259] width 25 height 10
click at [190, 264] on input "checkbox" at bounding box center [189, 264] width 1 height 1
checkbox input "true"
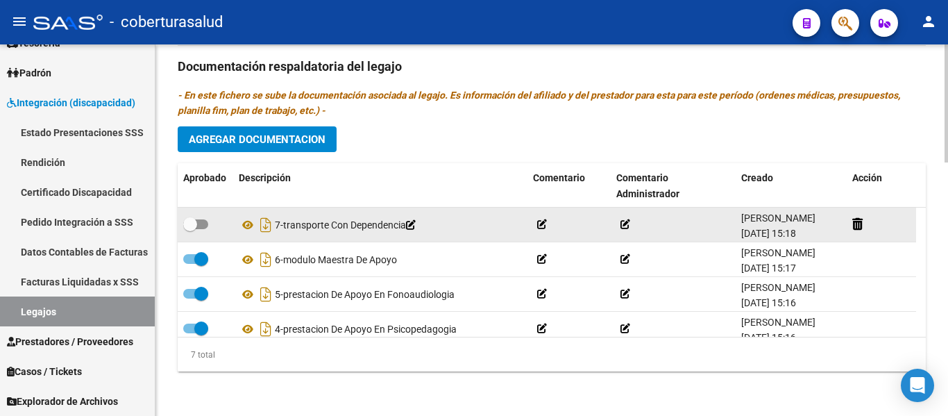
click at [197, 219] on span at bounding box center [195, 224] width 25 height 10
click at [190, 229] on input "checkbox" at bounding box center [189, 229] width 1 height 1
checkbox input "true"
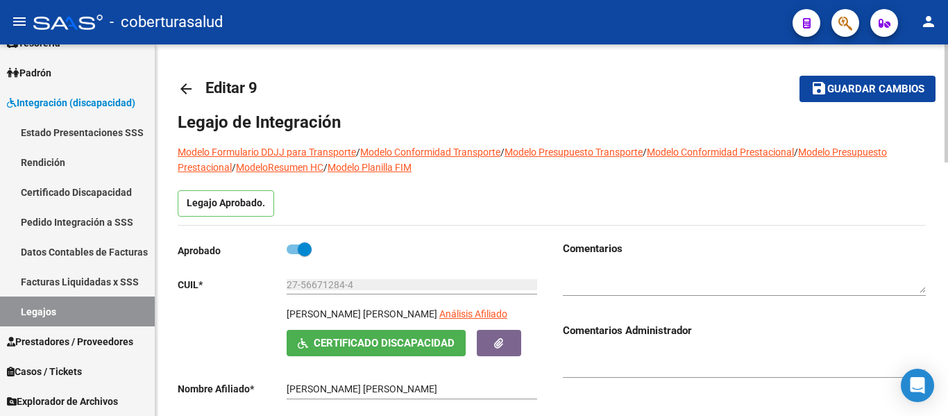
click at [853, 87] on span "Guardar cambios" at bounding box center [875, 89] width 97 height 12
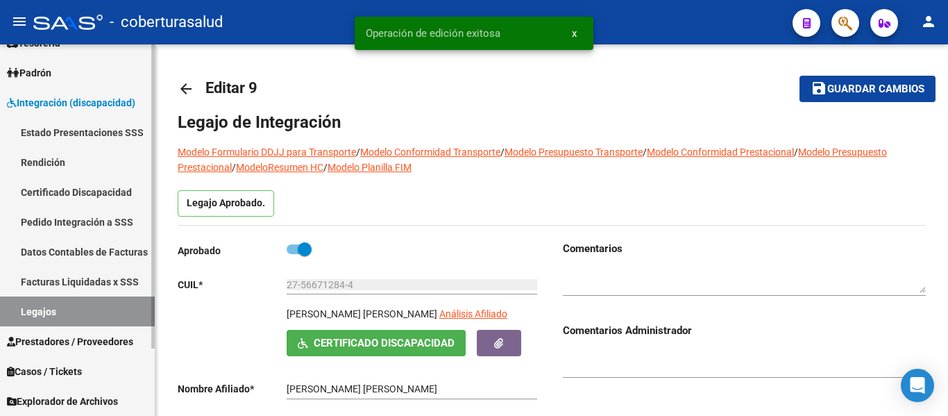
click at [35, 310] on link "Legajos" at bounding box center [77, 311] width 155 height 30
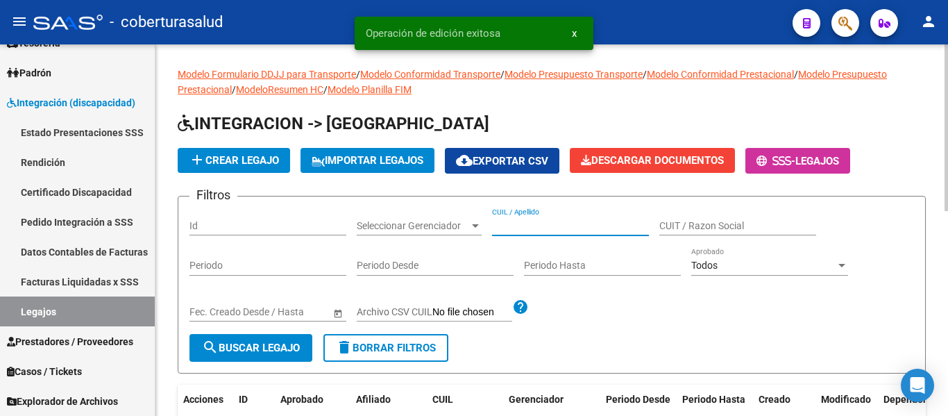
click at [554, 223] on input "CUIL / Apellido" at bounding box center [570, 226] width 157 height 12
paste input "20571008409"
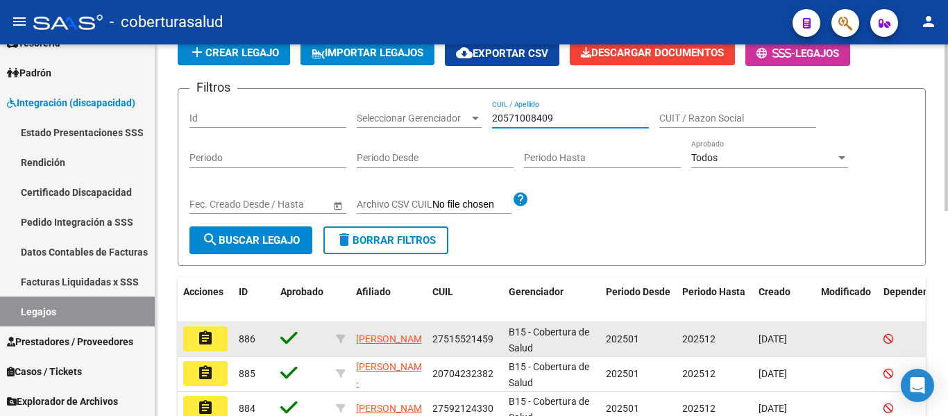
scroll to position [139, 0]
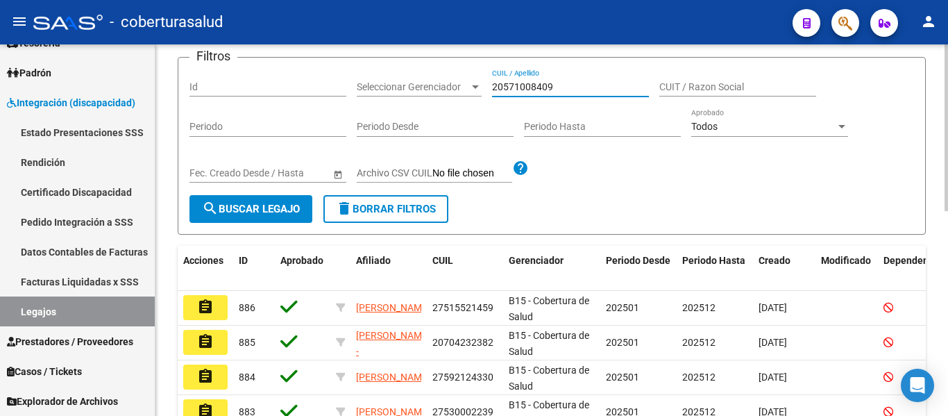
type input "20571008409"
click at [264, 210] on span "search Buscar Legajo" at bounding box center [251, 209] width 98 height 12
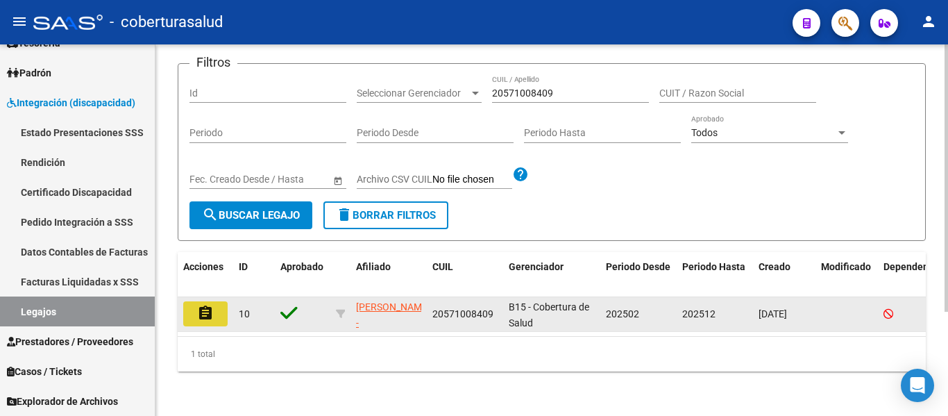
click at [210, 305] on mat-icon "assignment" at bounding box center [205, 313] width 17 height 17
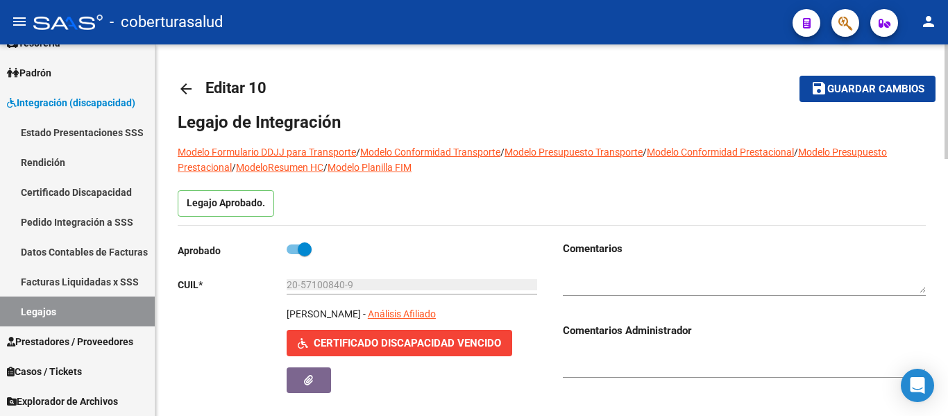
type input "[PERSON_NAME]"
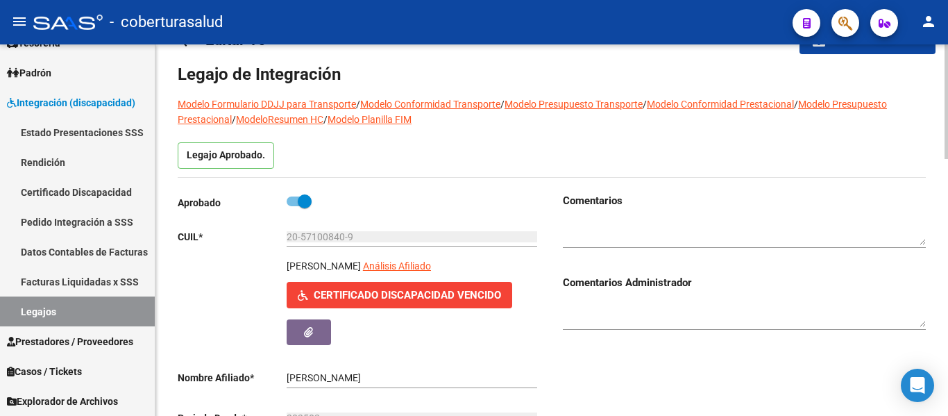
scroll to position [69, 0]
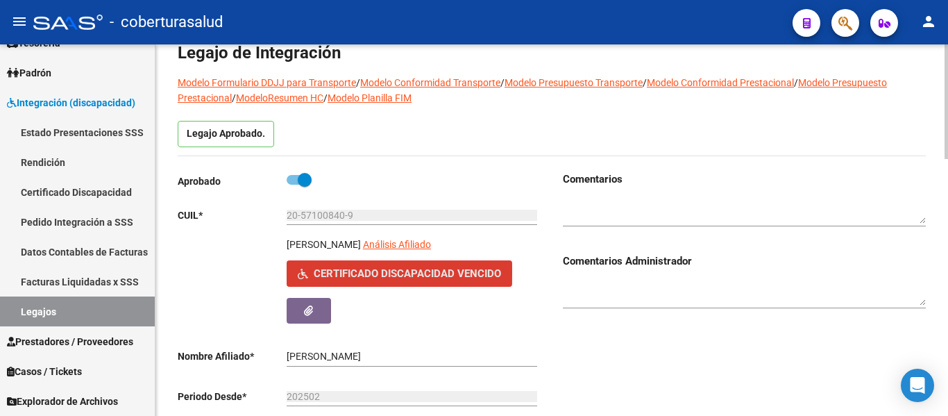
click at [389, 272] on span "Certificado Discapacidad Vencido" at bounding box center [407, 274] width 187 height 12
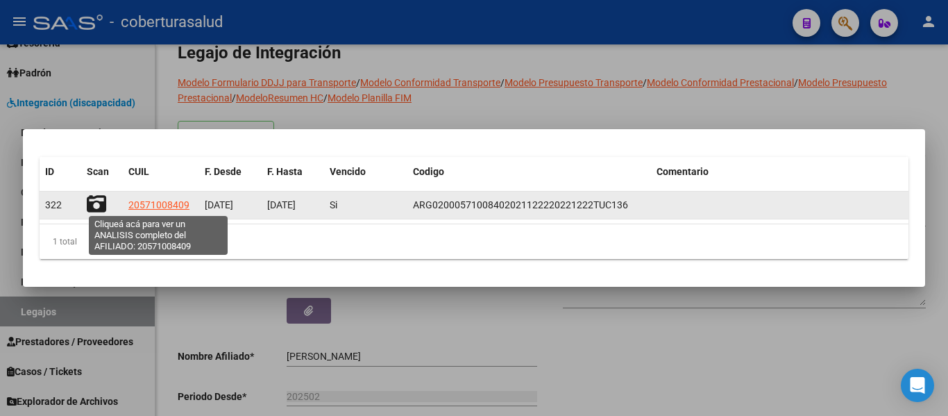
click at [148, 208] on span "20571008409" at bounding box center [158, 204] width 61 height 11
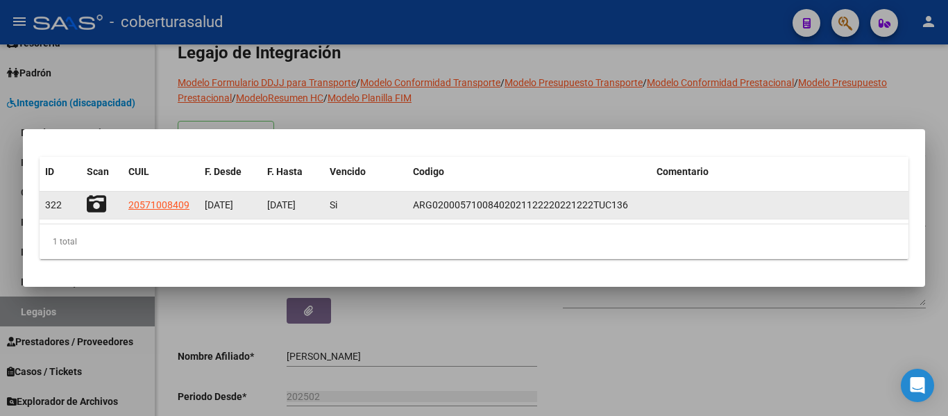
click at [95, 201] on icon at bounding box center [96, 203] width 19 height 19
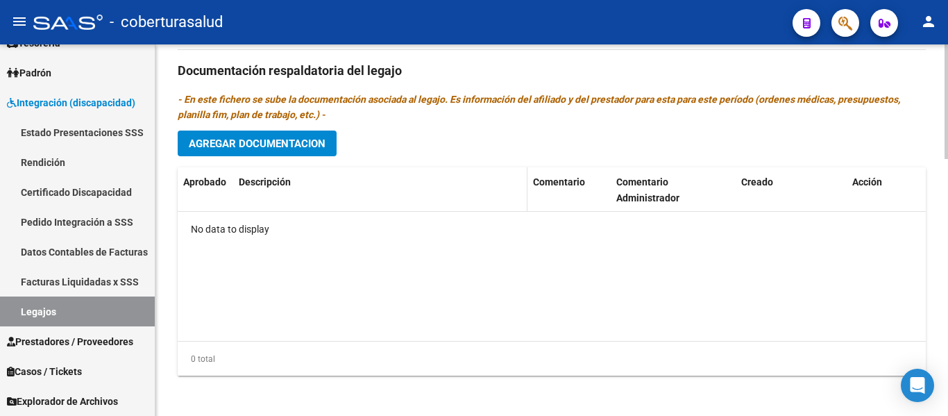
scroll to position [834, 0]
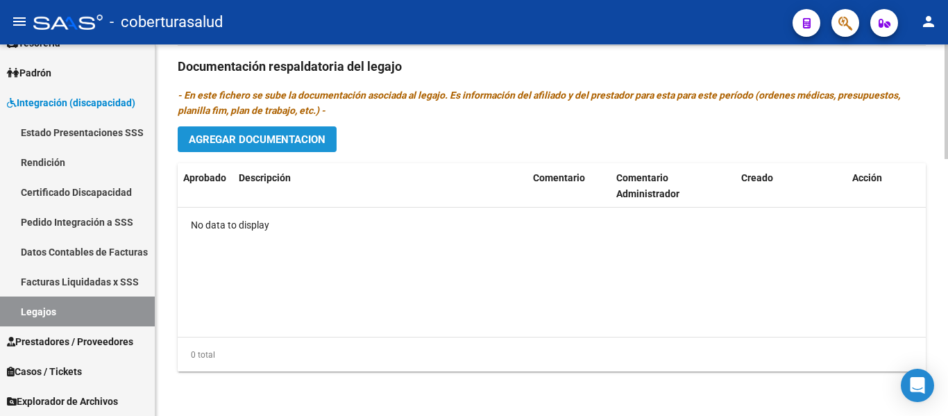
click at [291, 133] on span "Agregar Documentacion" at bounding box center [257, 139] width 137 height 12
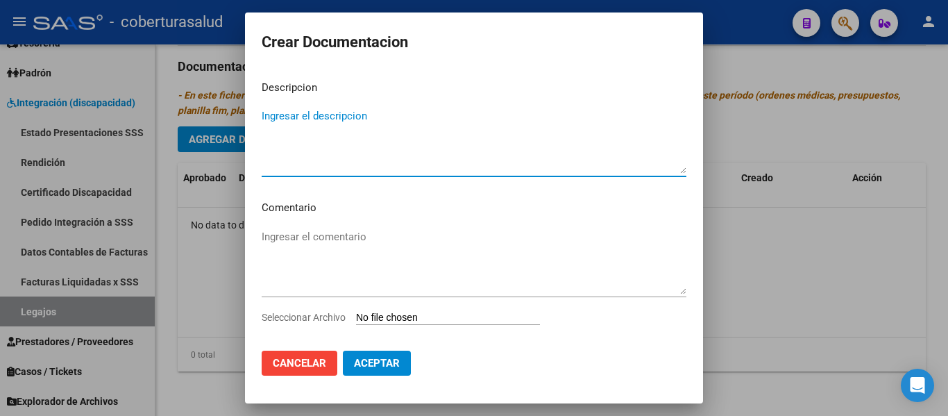
click at [384, 320] on input "Seleccionar Archivo" at bounding box center [448, 317] width 184 height 13
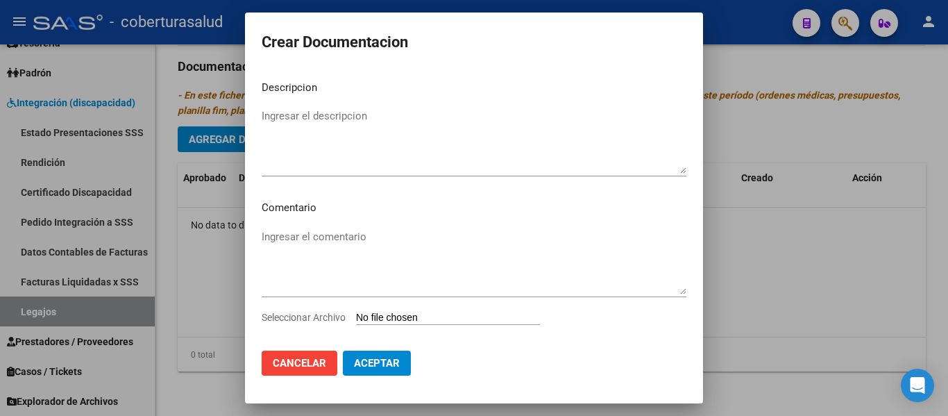
click at [416, 316] on input "Seleccionar Archivo" at bounding box center [448, 317] width 184 height 13
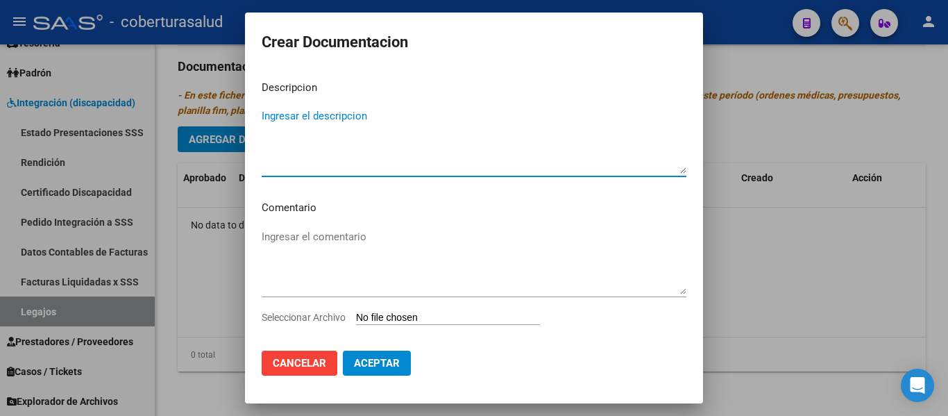
click at [383, 123] on textarea "Ingresar el descripcion" at bounding box center [474, 140] width 425 height 65
type textarea "1-CUD"
click at [425, 314] on input "Seleccionar Archivo" at bounding box center [448, 317] width 184 height 13
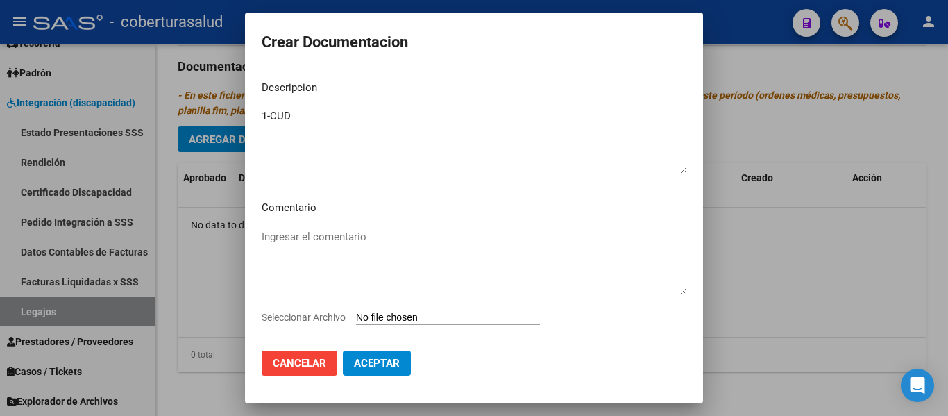
type input "C:\fakepath\1-CUD.pdf"
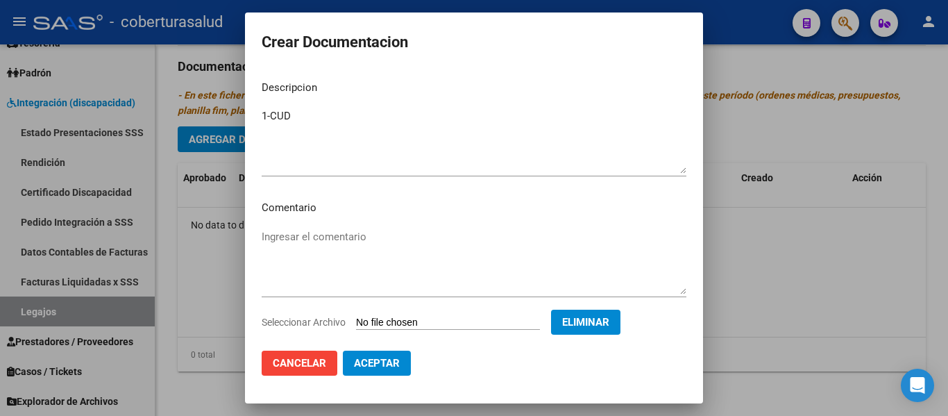
click at [382, 365] on span "Aceptar" at bounding box center [377, 363] width 46 height 12
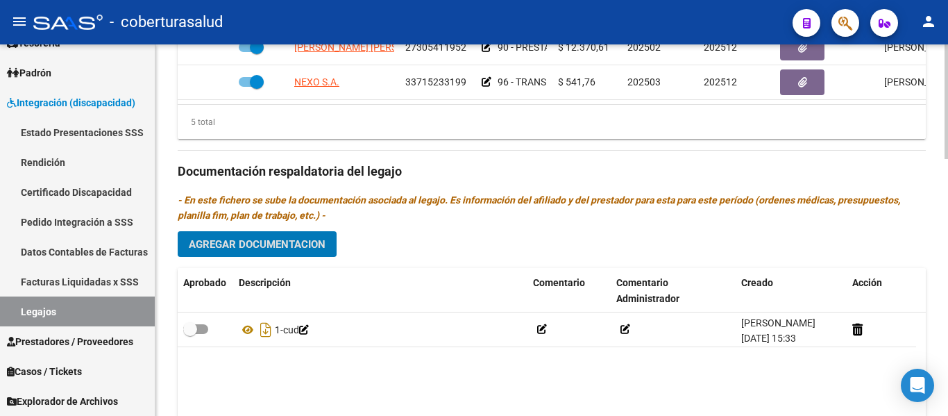
scroll to position [695, 0]
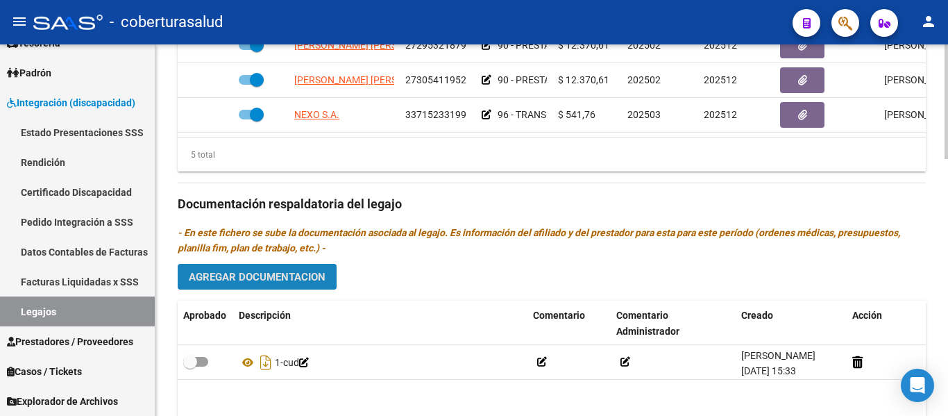
click at [291, 276] on span "Agregar Documentacion" at bounding box center [257, 277] width 137 height 12
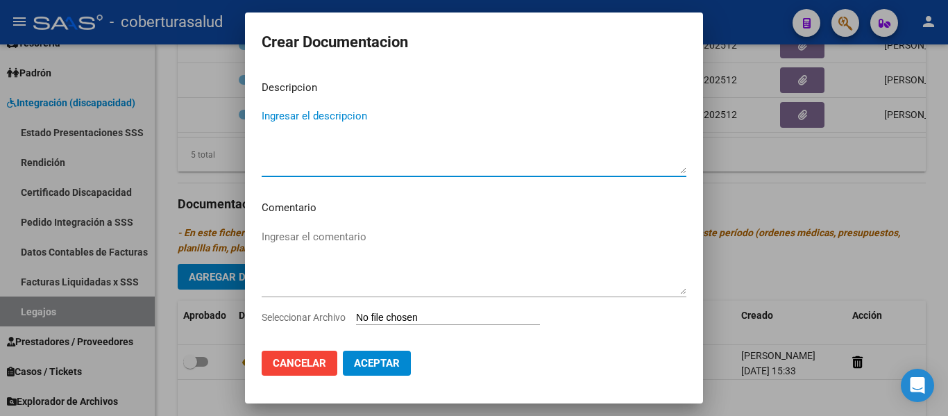
click at [352, 133] on textarea "Ingresar el descripcion" at bounding box center [474, 140] width 425 height 65
type textarea "2-FORMULARIOS"
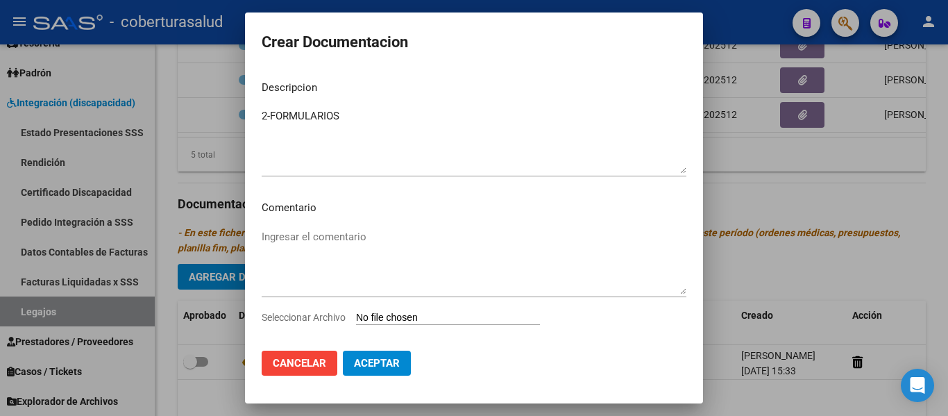
click at [389, 321] on input "Seleccionar Archivo" at bounding box center [448, 317] width 184 height 13
type input "C:\fakepath\2- FORMULARIOS.pdf"
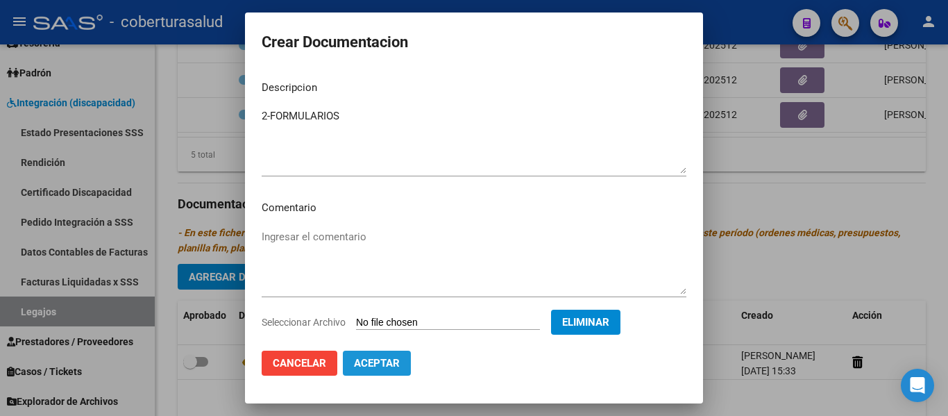
click at [389, 370] on button "Aceptar" at bounding box center [377, 362] width 68 height 25
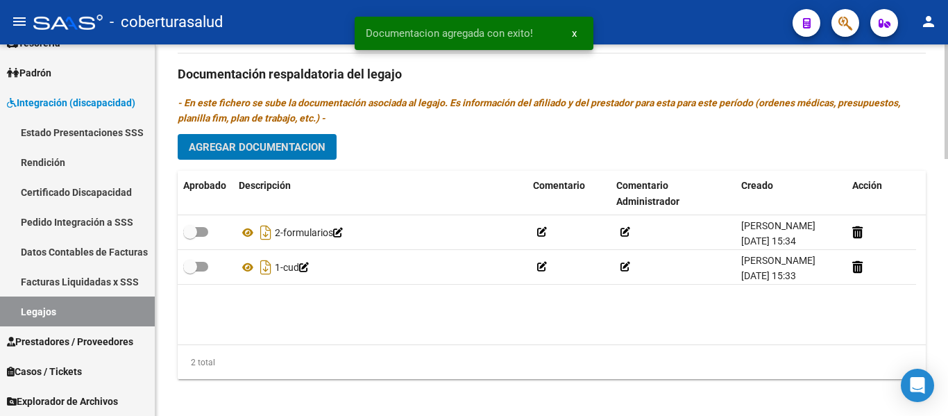
scroll to position [834, 0]
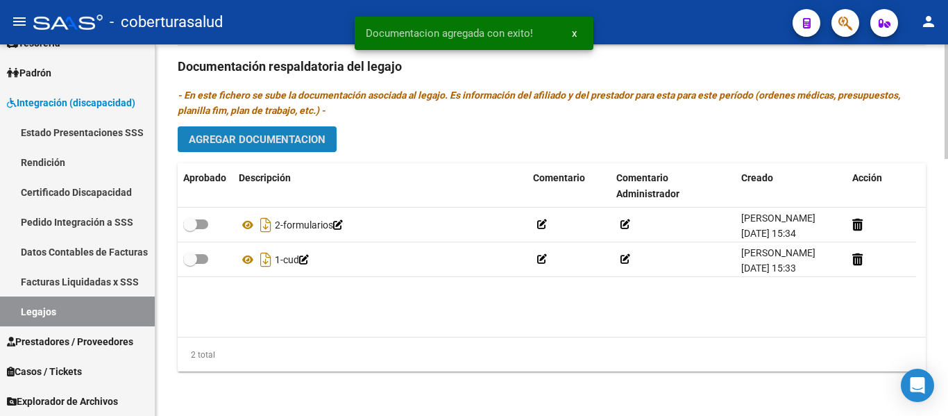
click at [228, 139] on span "Agregar Documentacion" at bounding box center [257, 139] width 137 height 12
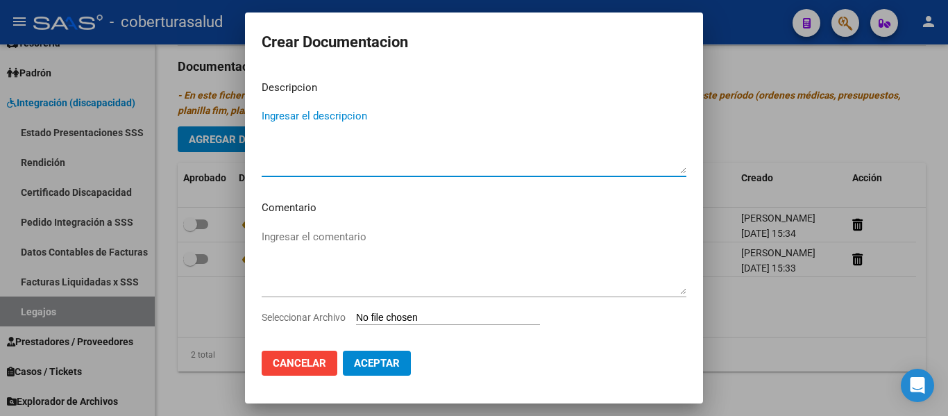
click at [410, 311] on app-file-uploader "Seleccionar Archivo" at bounding box center [406, 317] width 289 height 12
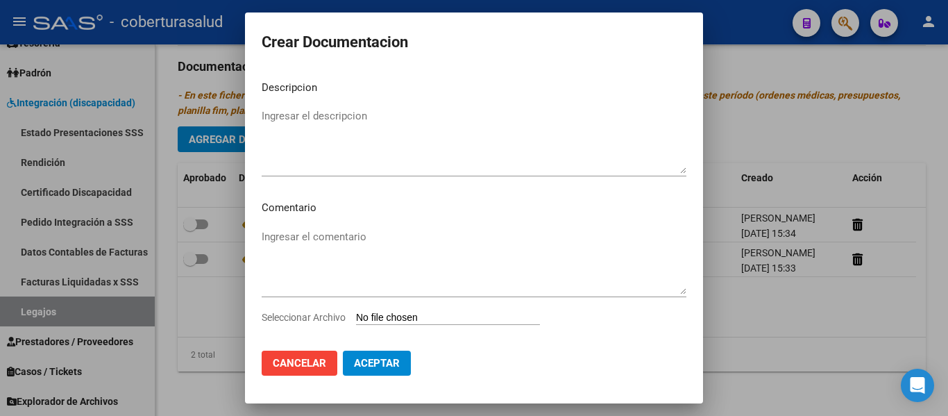
click at [394, 319] on input "Seleccionar Archivo" at bounding box center [448, 317] width 184 height 13
type input "C:\fakepath\3-PRESTACION DE APOYO EN PSICOLOGIA.pdf"
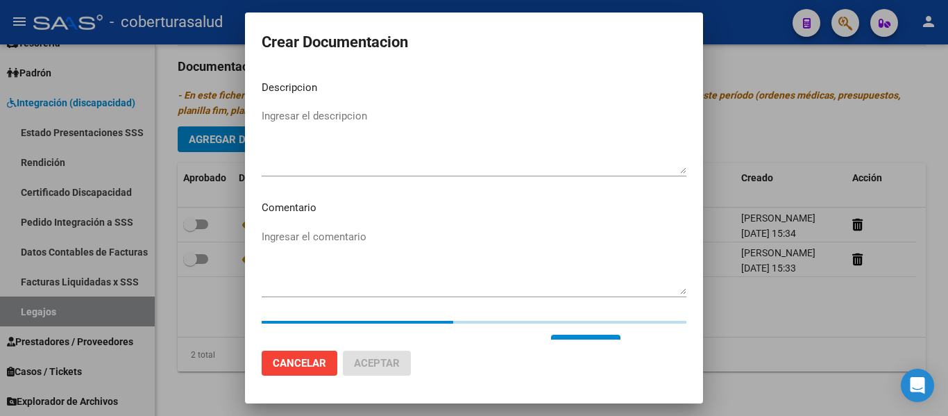
click at [289, 130] on textarea "Ingresar el descripcion" at bounding box center [474, 140] width 425 height 65
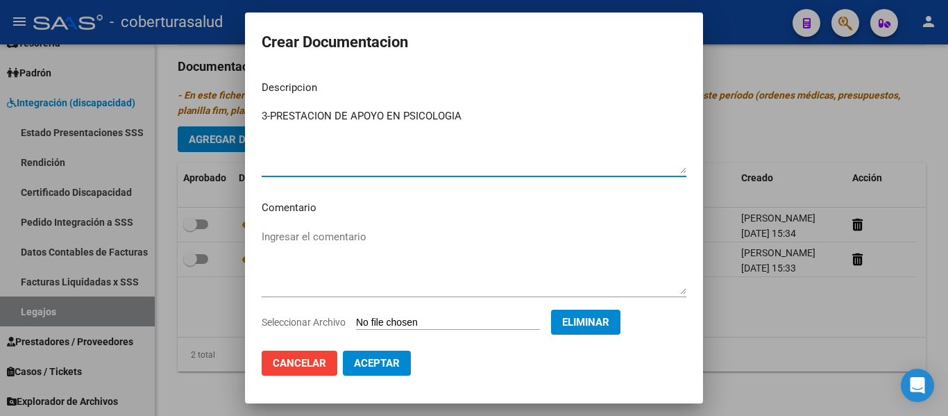
type textarea "3-PRESTACION DE APOYO EN PSICOLOGIA"
click at [373, 364] on span "Aceptar" at bounding box center [377, 363] width 46 height 12
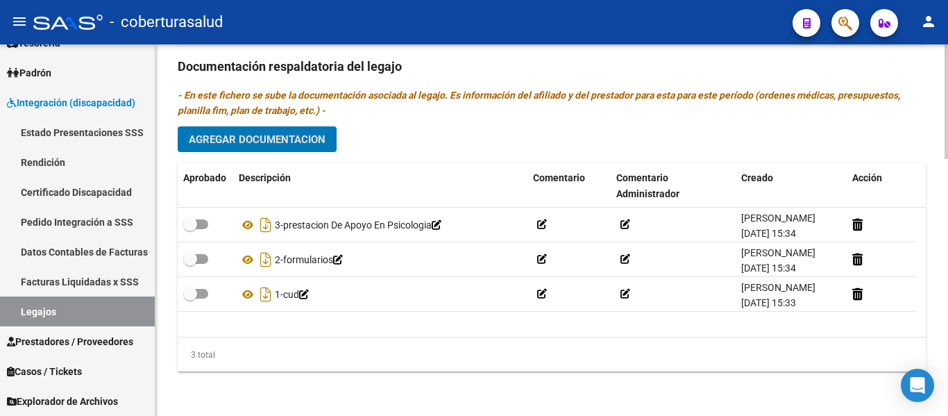
click at [301, 148] on button "Agregar Documentacion" at bounding box center [257, 139] width 159 height 26
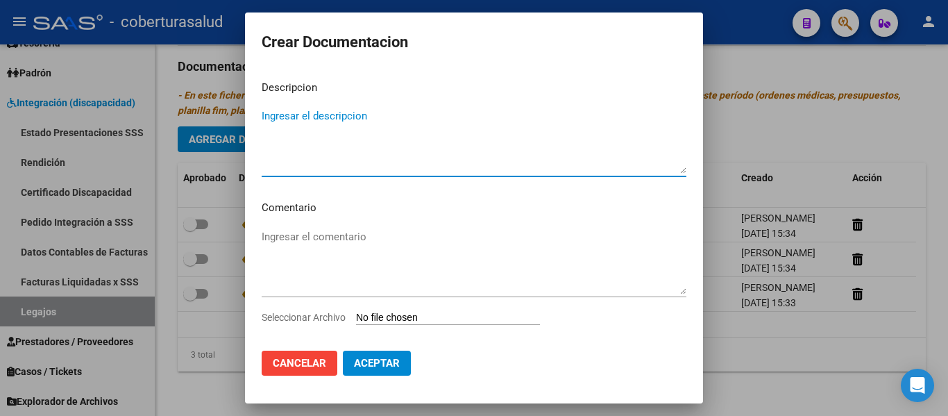
click at [403, 321] on input "Seleccionar Archivo" at bounding box center [448, 317] width 184 height 13
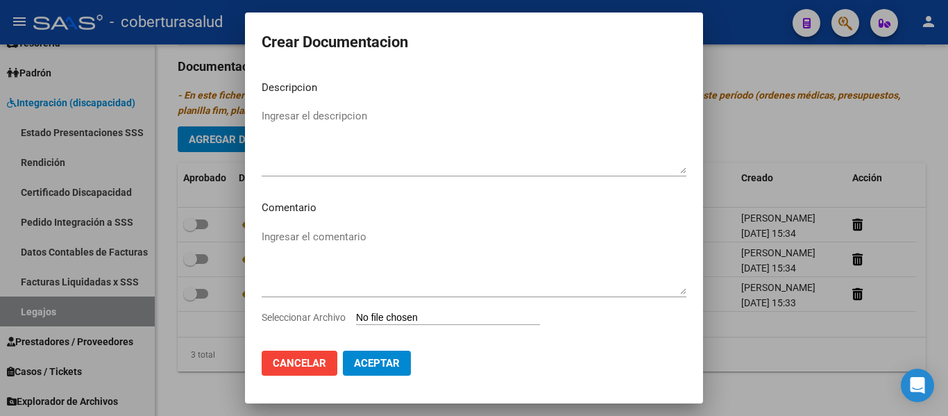
type input "C:\fakepath\4-PRESTACION DE APOYO EN PSICOPEDAGOGIA.pdf"
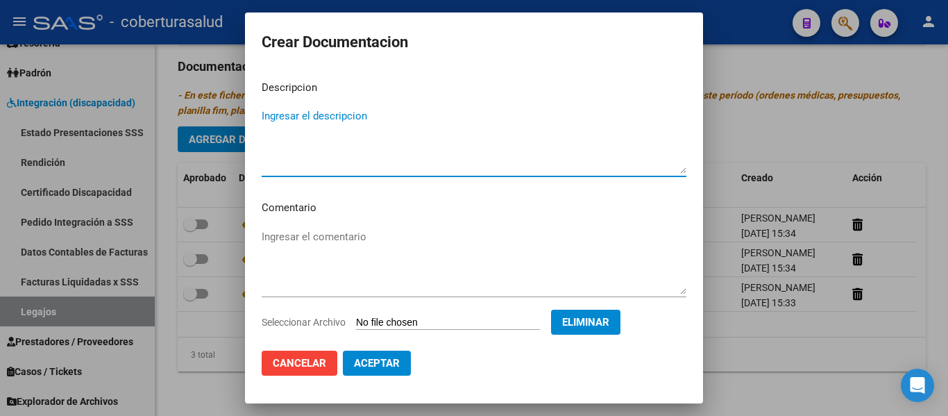
click at [324, 155] on textarea "Ingresar el descripcion" at bounding box center [474, 140] width 425 height 65
type textarea "4-PRESTACION DE APOYO EN PSICOPEDAGOGIA"
click at [388, 359] on span "Aceptar" at bounding box center [377, 363] width 46 height 12
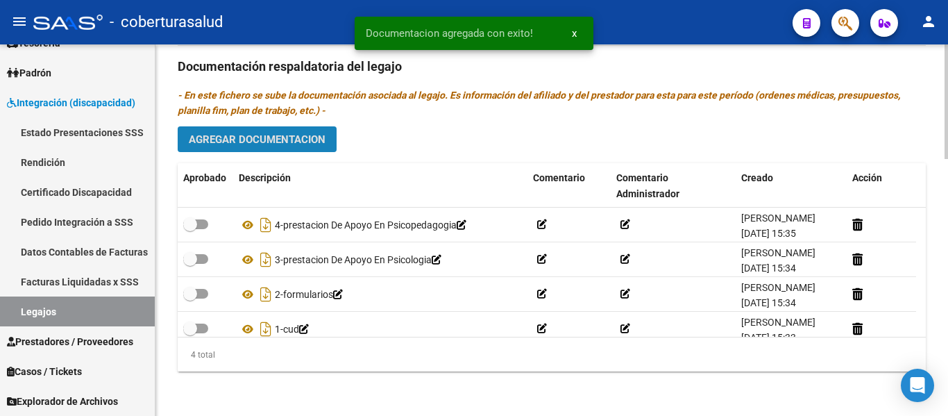
click at [275, 136] on span "Agregar Documentacion" at bounding box center [257, 139] width 137 height 12
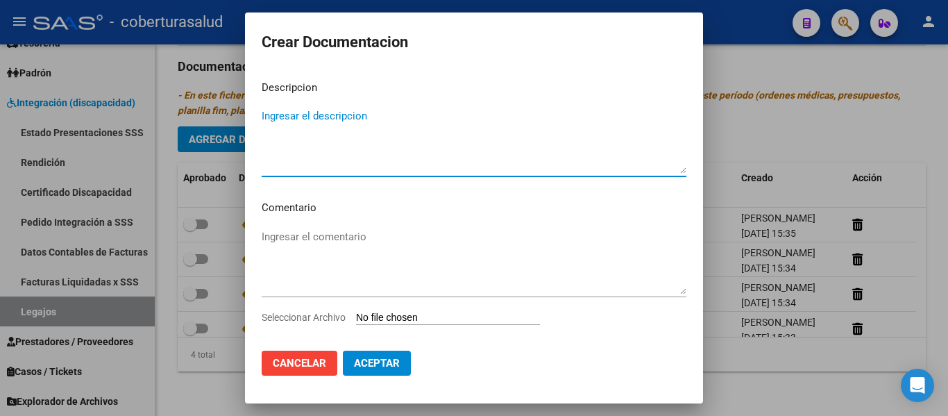
click at [293, 367] on button "Cancelar" at bounding box center [300, 362] width 76 height 25
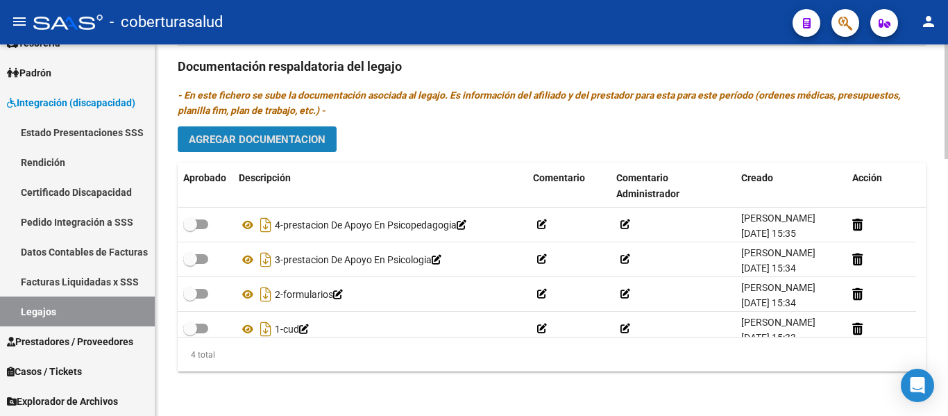
click at [267, 132] on button "Agregar Documentacion" at bounding box center [257, 139] width 159 height 26
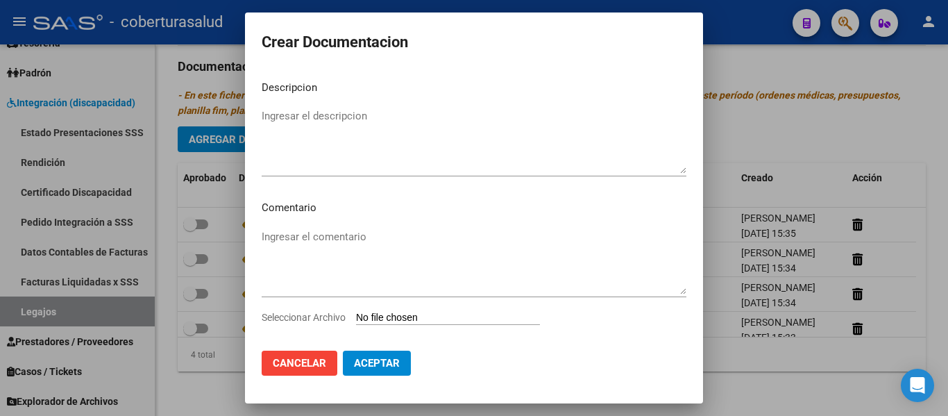
click at [413, 317] on input "Seleccionar Archivo" at bounding box center [448, 317] width 184 height 13
type input "C:\fakepath\5-PRESTACION DE APOYO EN FONOAUDIOLOGIA.pdf"
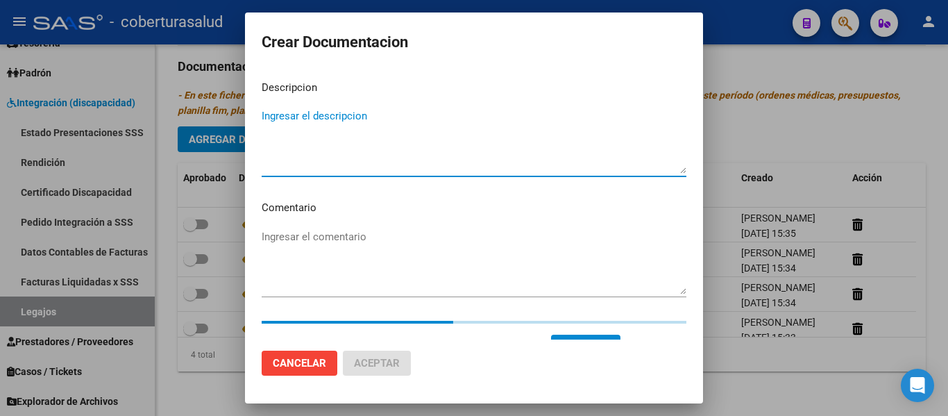
click at [363, 157] on textarea "Ingresar el descripcion" at bounding box center [474, 140] width 425 height 65
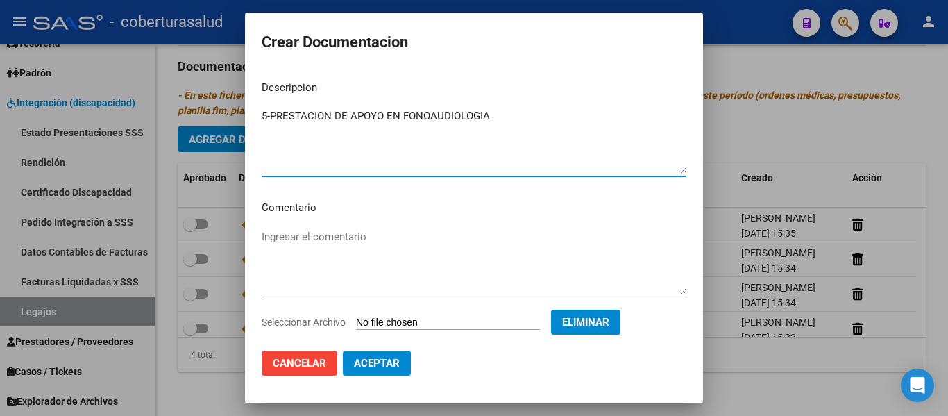
type textarea "5-PRESTACION DE APOYO EN FONOAUDIOLOGIA"
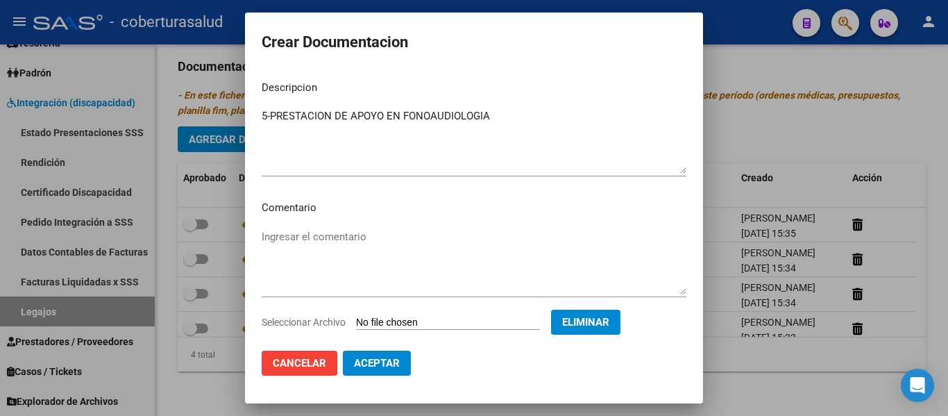
click at [464, 357] on mat-dialog-actions "Cancelar Aceptar" at bounding box center [474, 362] width 425 height 47
click at [395, 365] on span "Aceptar" at bounding box center [377, 363] width 46 height 12
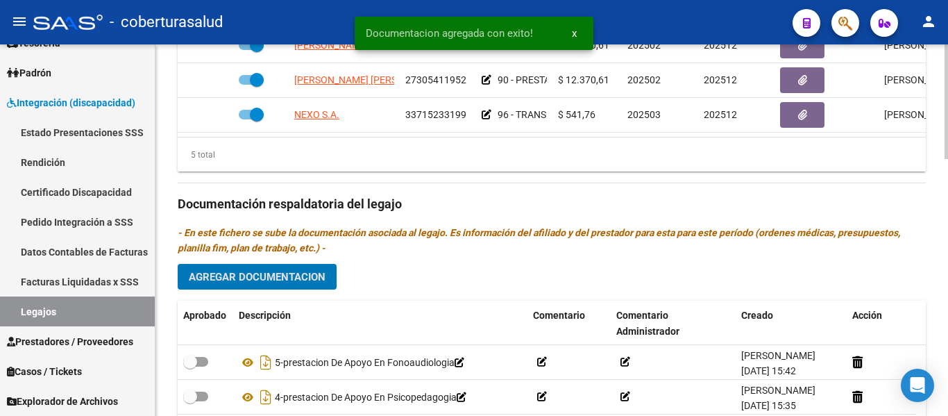
scroll to position [765, 0]
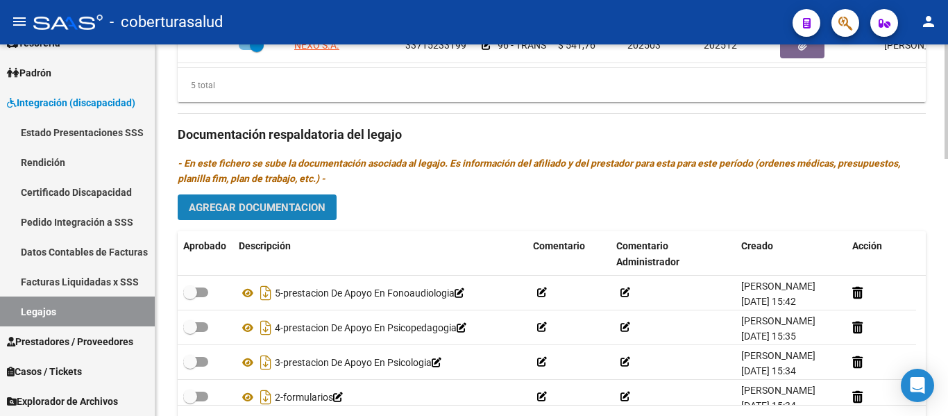
click at [319, 216] on button "Agregar Documentacion" at bounding box center [257, 207] width 159 height 26
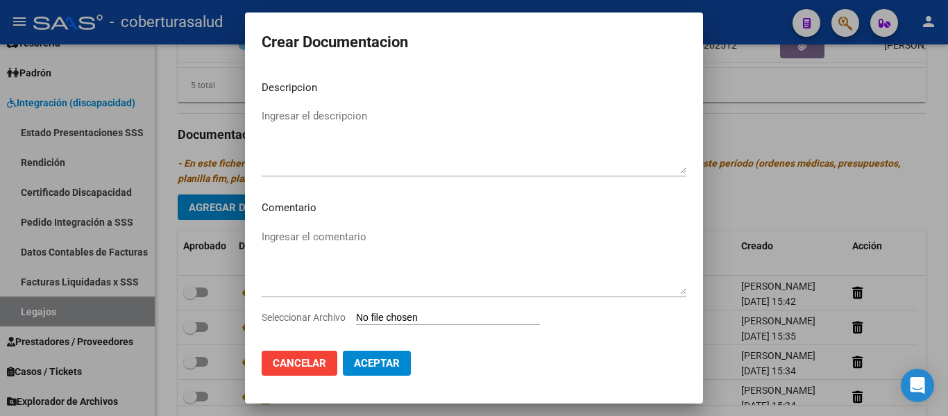
click at [425, 319] on input "Seleccionar Archivo" at bounding box center [448, 317] width 184 height 13
type input "C:\fakepath\6-MODULO MAESTRA DE APOYO.pdf"
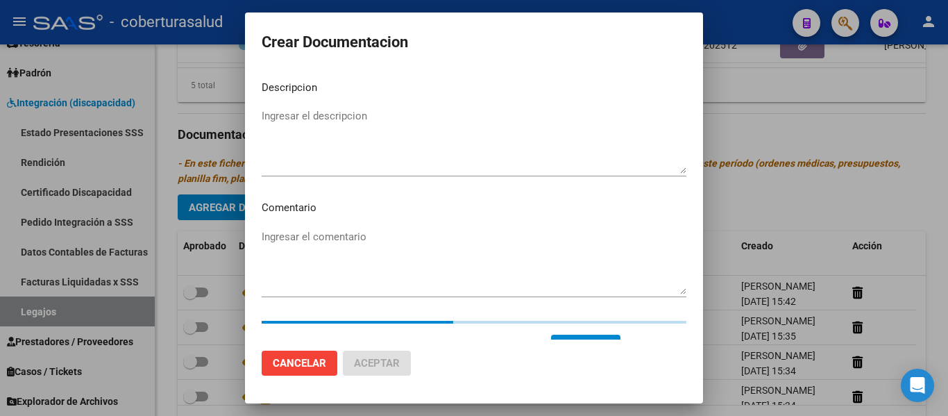
click at [341, 147] on textarea "Ingresar el descripcion" at bounding box center [474, 140] width 425 height 65
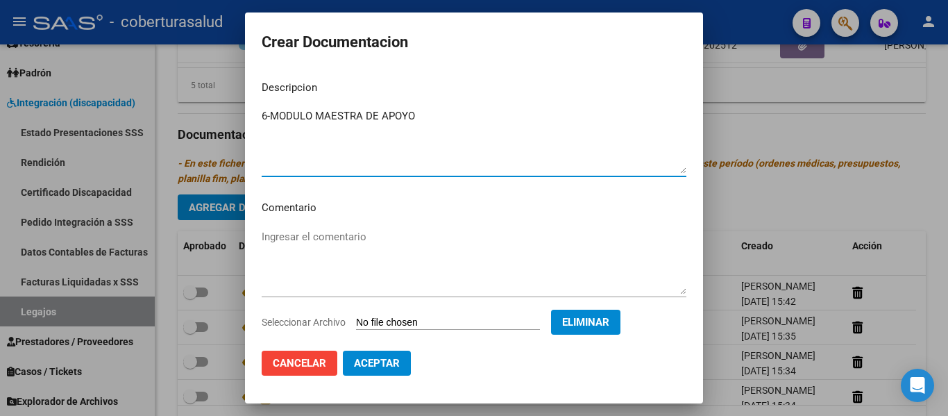
type textarea "6-MODULO MAESTRA DE APOYO"
click at [393, 357] on span "Aceptar" at bounding box center [377, 363] width 46 height 12
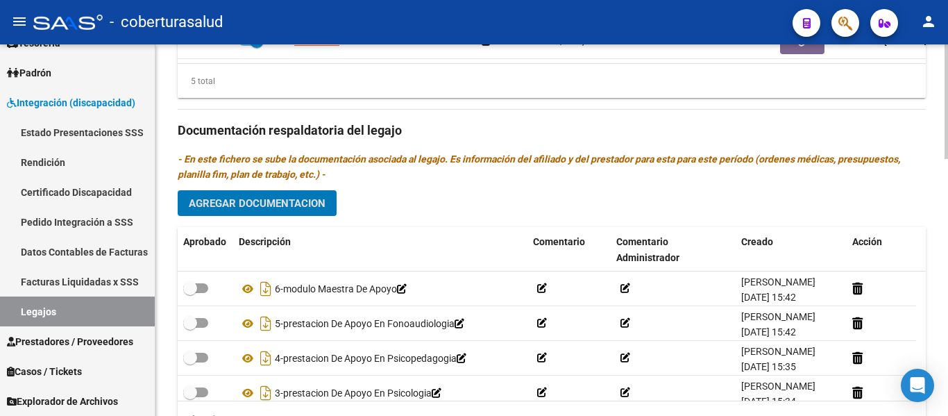
scroll to position [834, 0]
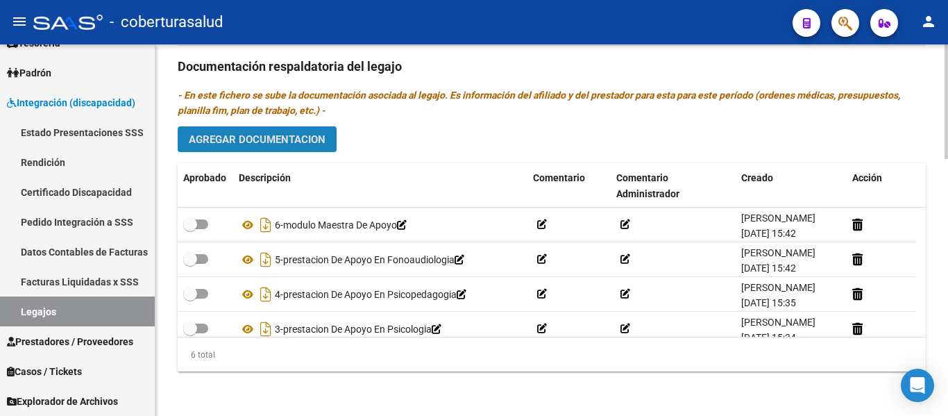
click at [259, 142] on span "Agregar Documentacion" at bounding box center [257, 139] width 137 height 12
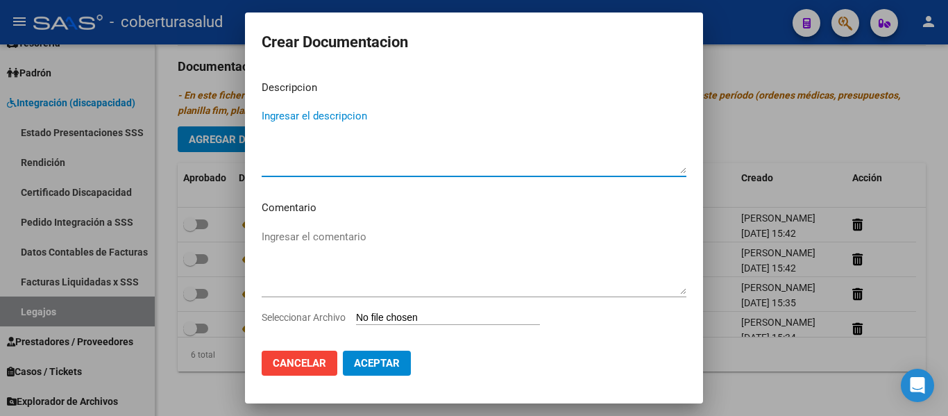
click at [445, 318] on input "Seleccionar Archivo" at bounding box center [448, 317] width 184 height 13
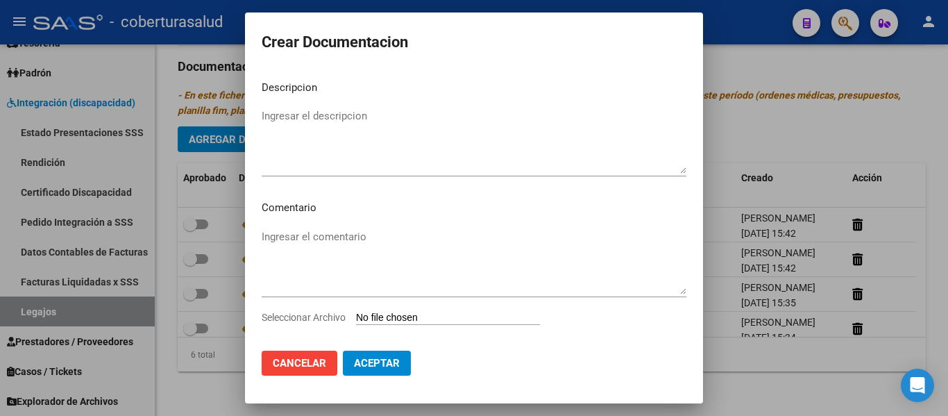
type input "C:\fakepath\7-TRANSPORTE A TERAPIAS CON DEPENDENCIA.pdf"
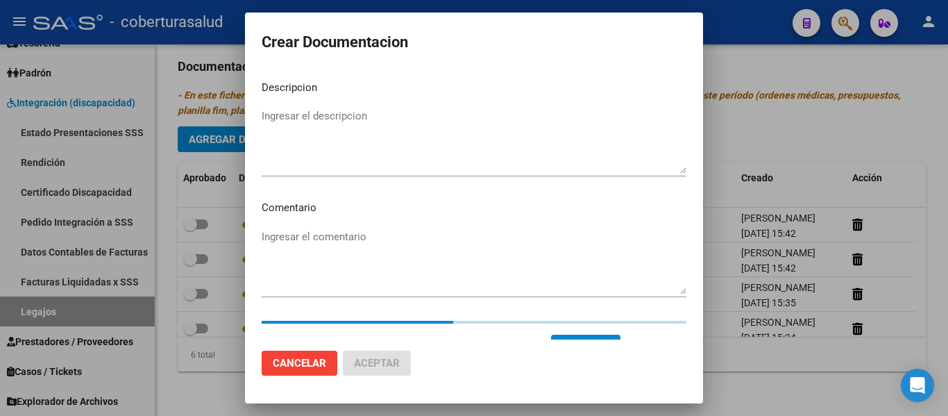
click at [321, 154] on textarea "Ingresar el descripcion" at bounding box center [474, 140] width 425 height 65
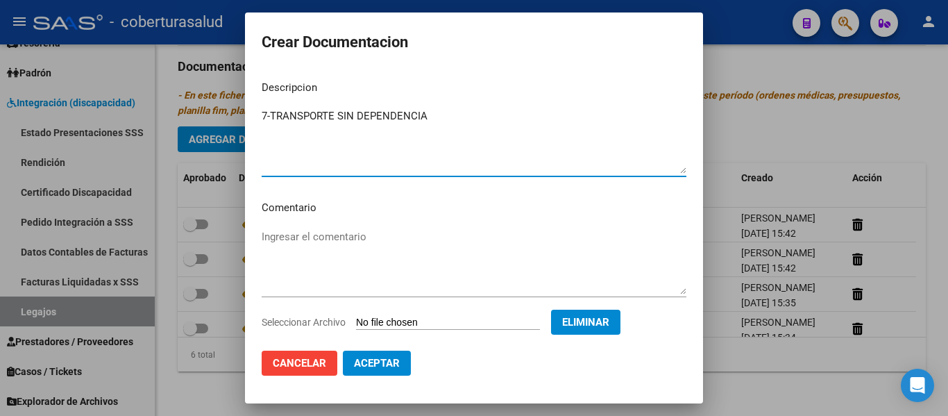
type textarea "7-TRANSPORTE SIN DEPENDENCIA"
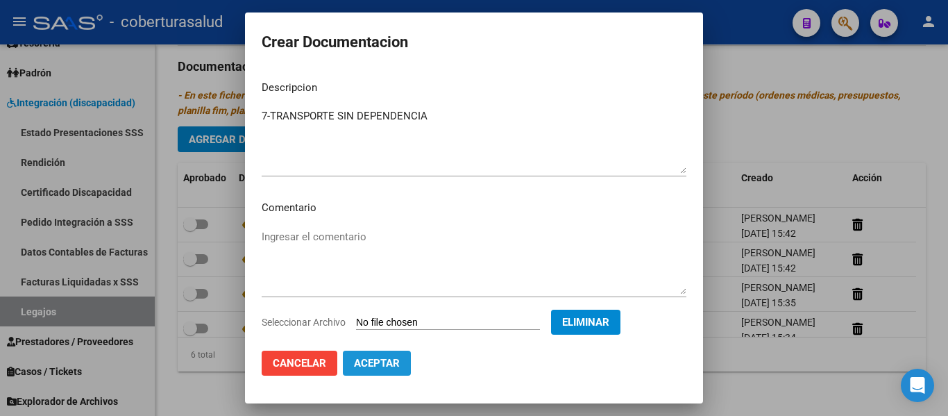
click at [384, 368] on span "Aceptar" at bounding box center [377, 363] width 46 height 12
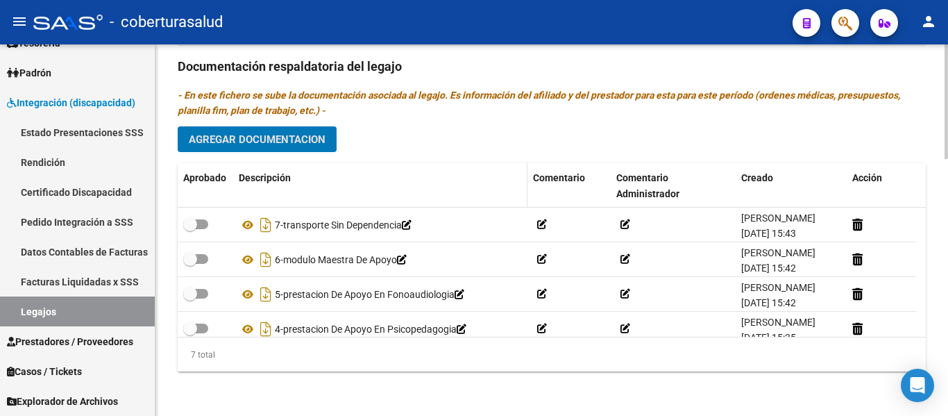
scroll to position [765, 0]
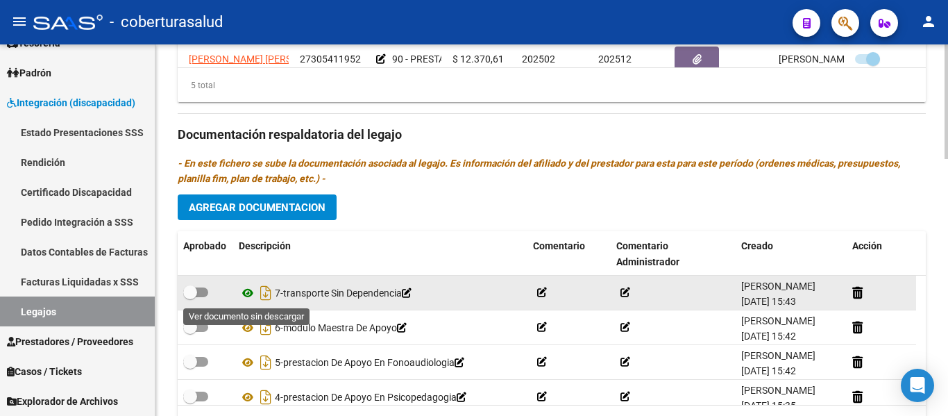
click at [249, 299] on icon at bounding box center [248, 292] width 18 height 17
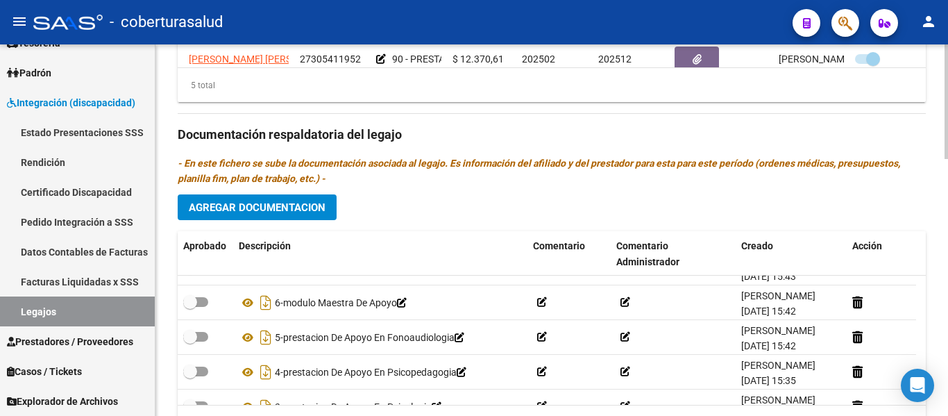
scroll to position [0, 0]
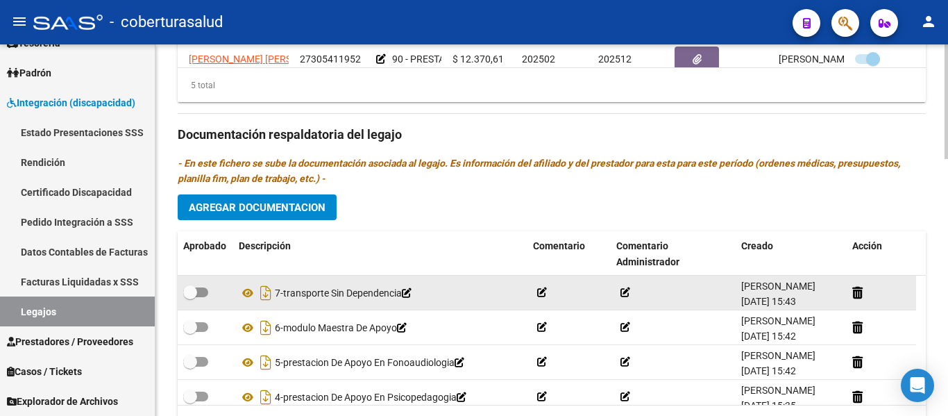
click at [411, 296] on icon at bounding box center [407, 293] width 10 height 10
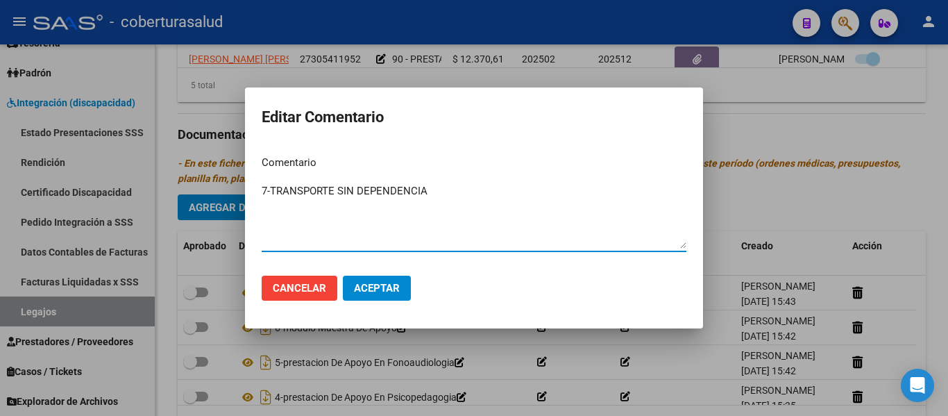
click at [353, 187] on textarea "7-TRANSPORTE SIN DEPENDENCIA" at bounding box center [474, 215] width 425 height 65
type textarea "7-TRANSPORTE CON DEPENDENCIA"
click at [369, 292] on span "Aceptar" at bounding box center [377, 288] width 46 height 12
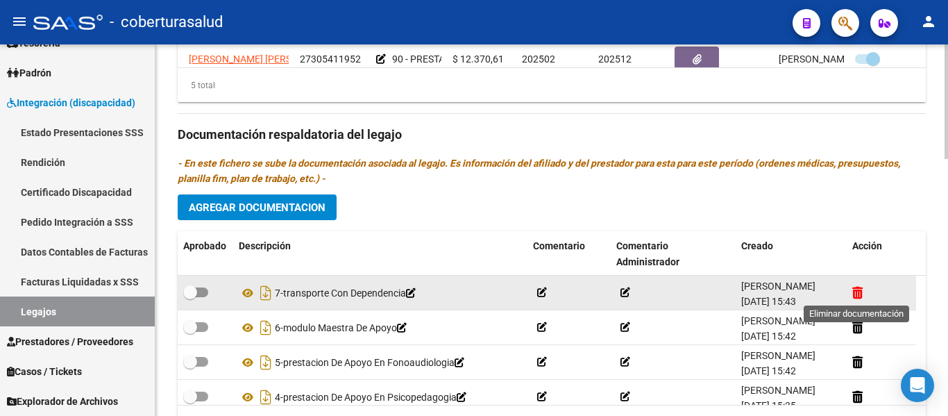
click at [860, 291] on icon at bounding box center [857, 292] width 10 height 13
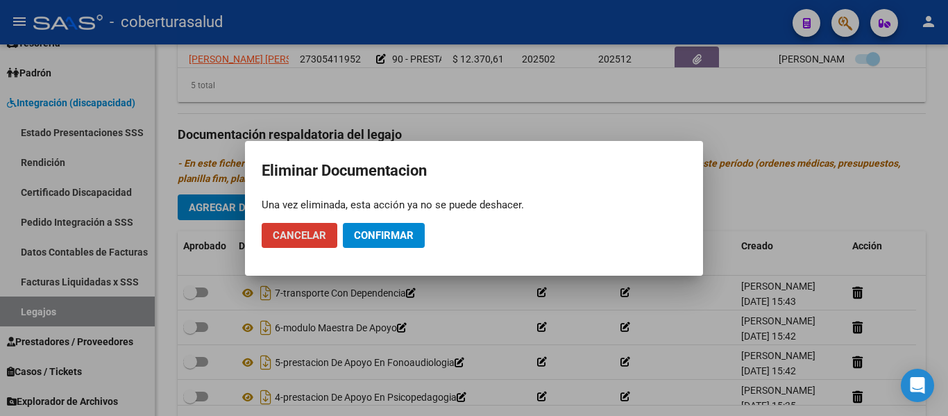
click at [385, 235] on span "Confirmar" at bounding box center [384, 235] width 60 height 12
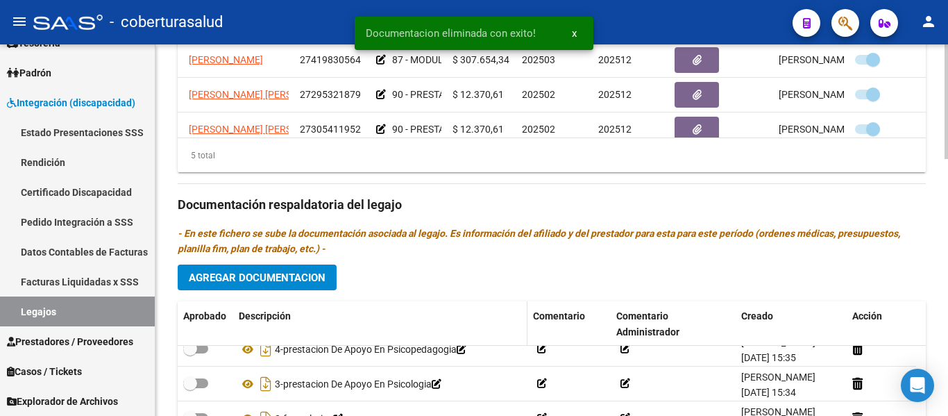
scroll to position [695, 0]
click at [285, 291] on div "Prestadores asociados al legajo Agregar Prestador Aprobado Prestador CUIT Comen…" at bounding box center [552, 202] width 748 height 635
click at [291, 282] on span "Agregar Documentacion" at bounding box center [257, 277] width 137 height 12
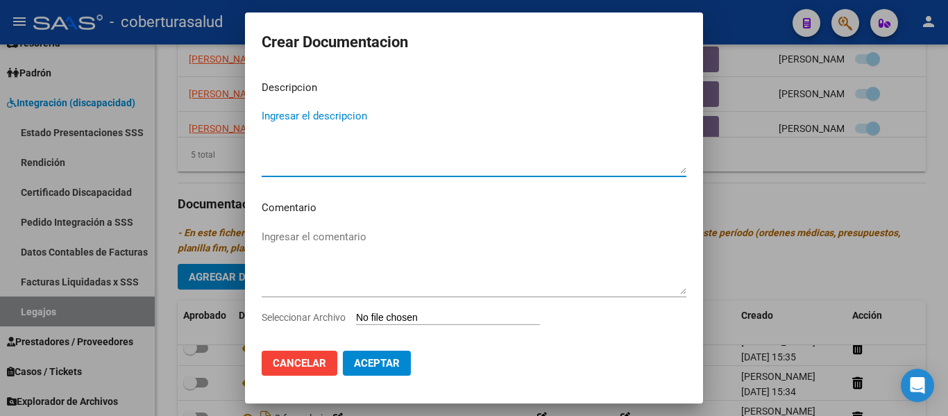
click at [393, 315] on input "Seleccionar Archivo" at bounding box center [448, 317] width 184 height 13
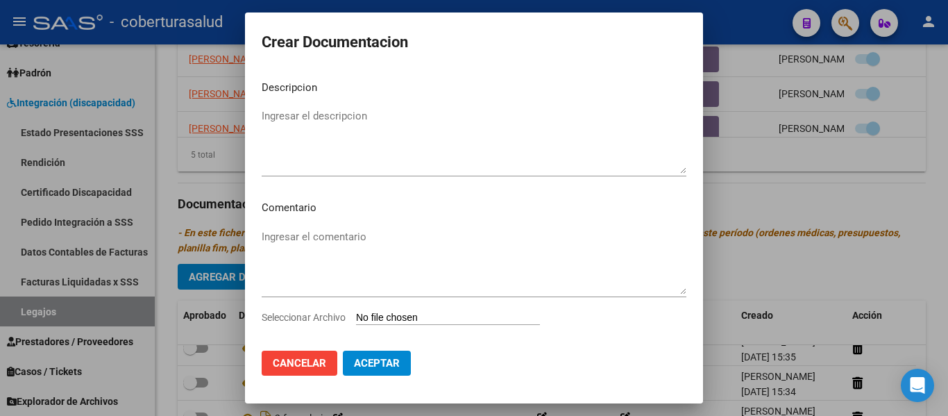
type input "C:\fakepath\7-TRANSPORTE A TERAPIAS CON DEPENDENCIA.pdf"
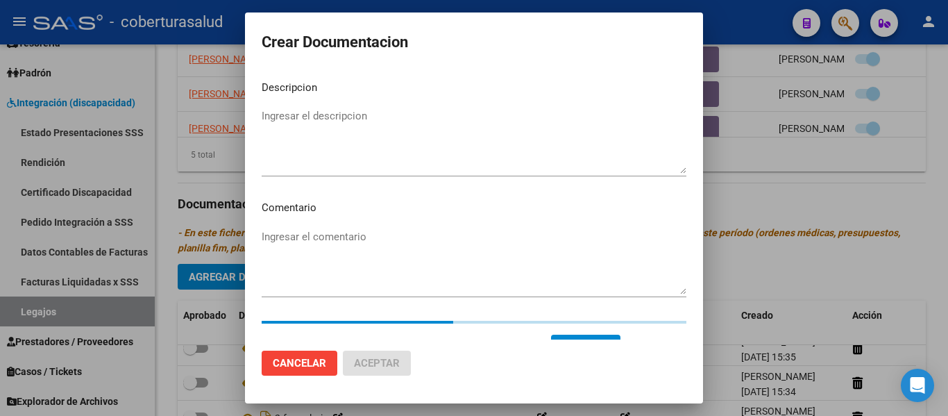
click at [287, 114] on textarea "Ingresar el descripcion" at bounding box center [474, 140] width 425 height 65
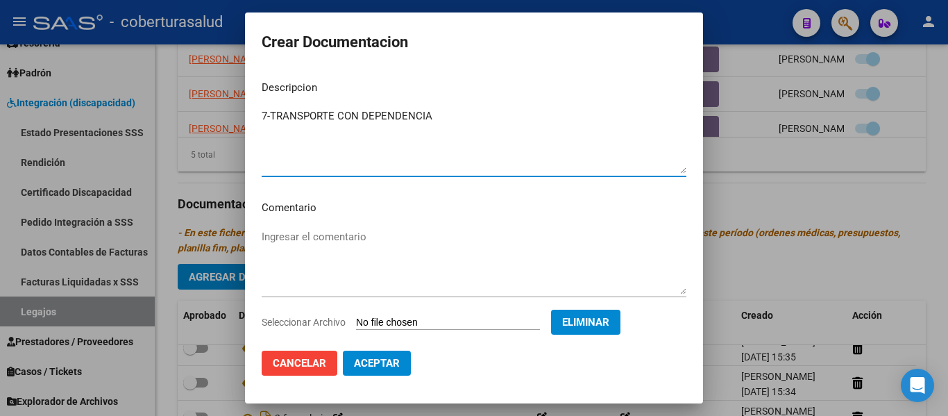
type textarea "7-TRANSPORTE CON DEPENDENCIA"
click at [378, 369] on span "Aceptar" at bounding box center [377, 363] width 46 height 12
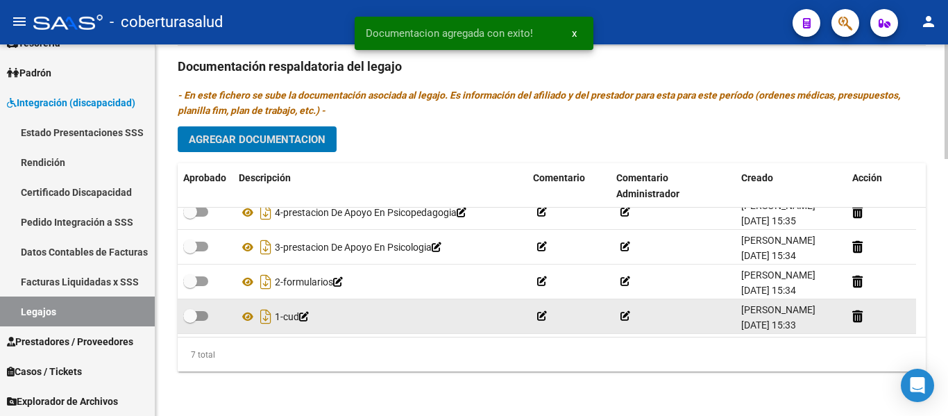
scroll to position [129, 0]
click at [195, 307] on span at bounding box center [190, 314] width 14 height 14
click at [190, 319] on input "checkbox" at bounding box center [189, 319] width 1 height 1
checkbox input "true"
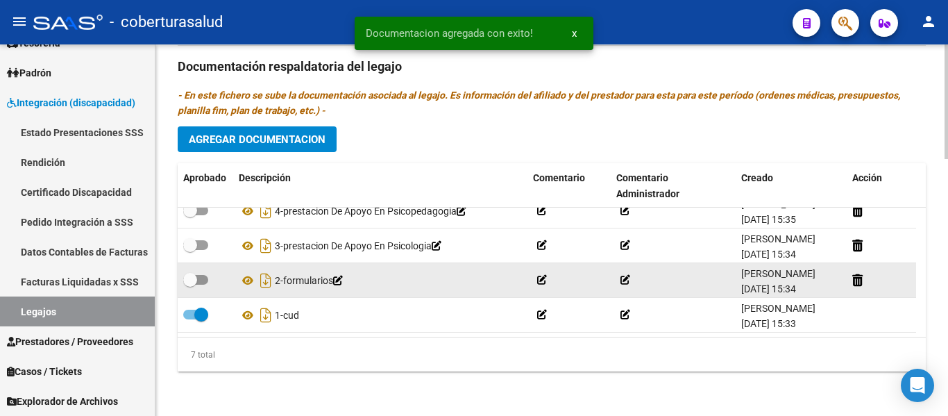
click at [191, 273] on span at bounding box center [190, 280] width 14 height 14
click at [190, 284] on input "checkbox" at bounding box center [189, 284] width 1 height 1
checkbox input "true"
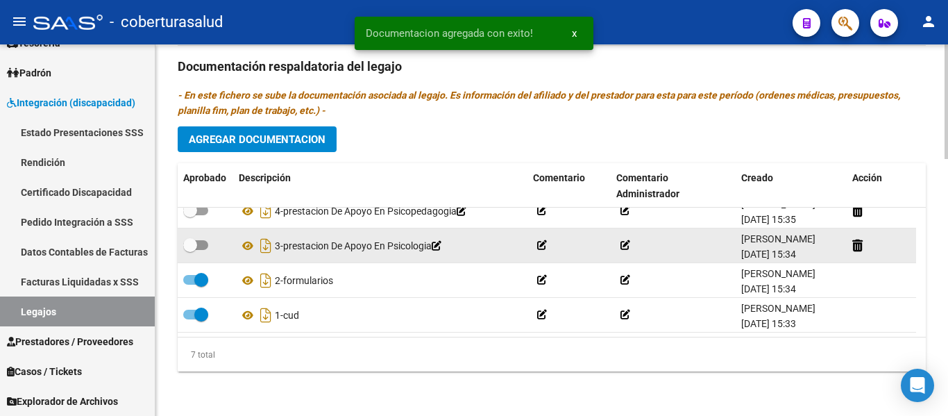
click at [194, 238] on span at bounding box center [190, 245] width 14 height 14
click at [190, 250] on input "checkbox" at bounding box center [189, 250] width 1 height 1
checkbox input "true"
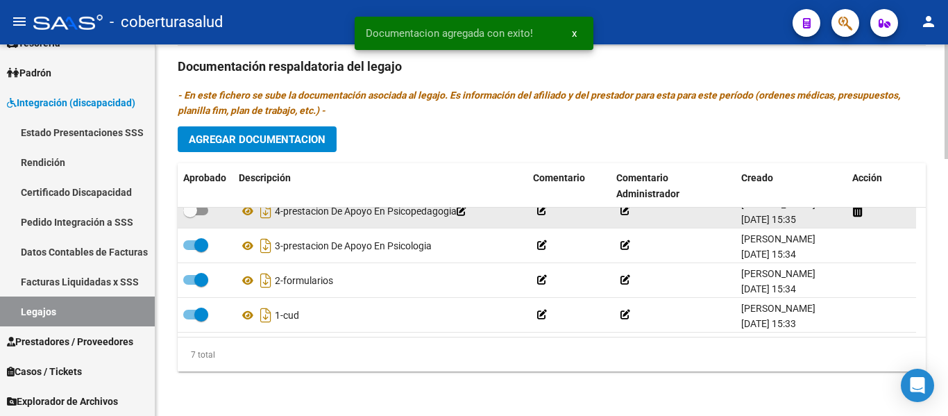
scroll to position [60, 0]
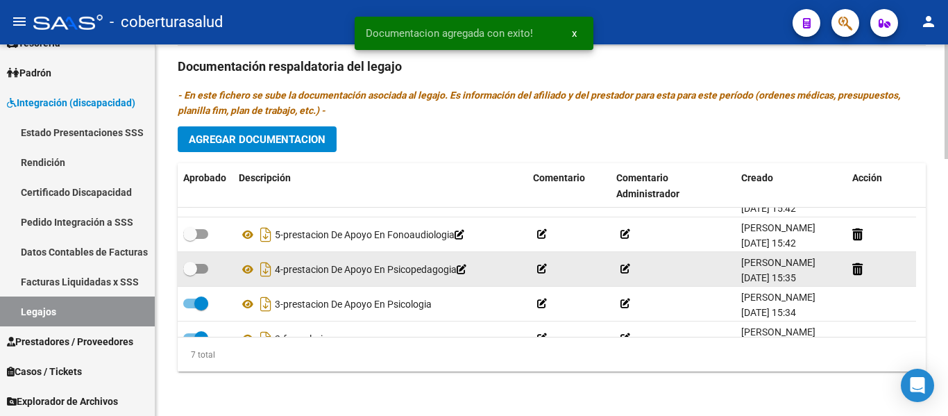
click at [182, 264] on datatable-body-cell at bounding box center [206, 269] width 56 height 34
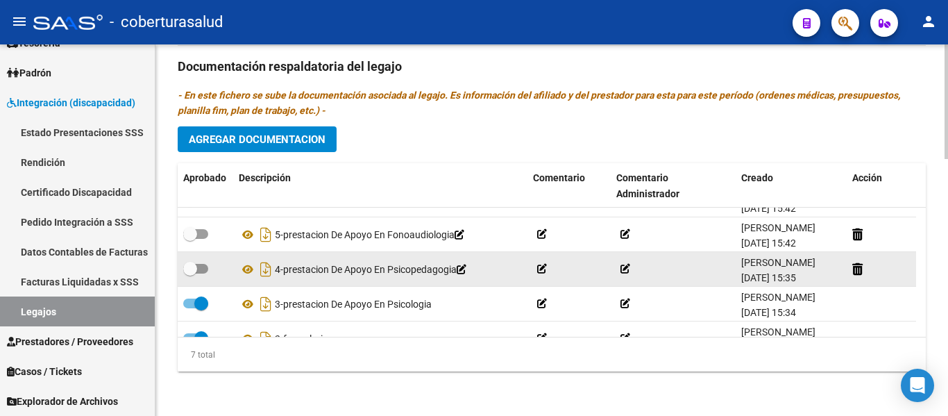
click at [201, 264] on span at bounding box center [195, 269] width 25 height 10
click at [190, 273] on input "checkbox" at bounding box center [189, 273] width 1 height 1
checkbox input "true"
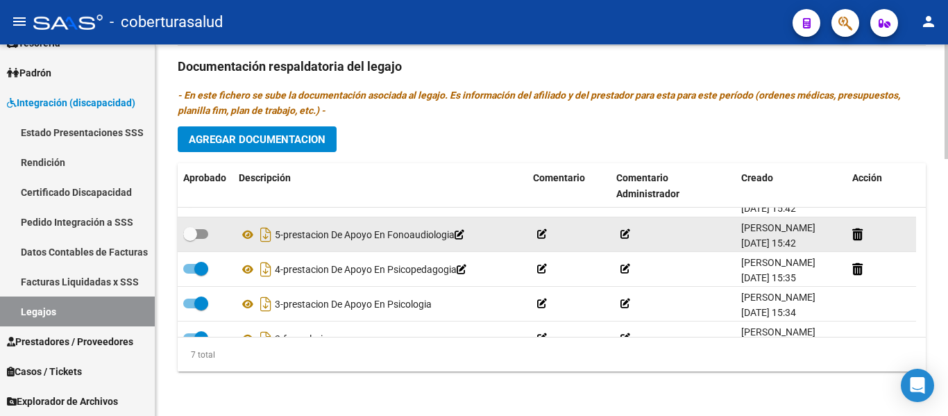
click at [194, 234] on span at bounding box center [190, 234] width 14 height 14
click at [190, 239] on input "checkbox" at bounding box center [189, 239] width 1 height 1
checkbox input "true"
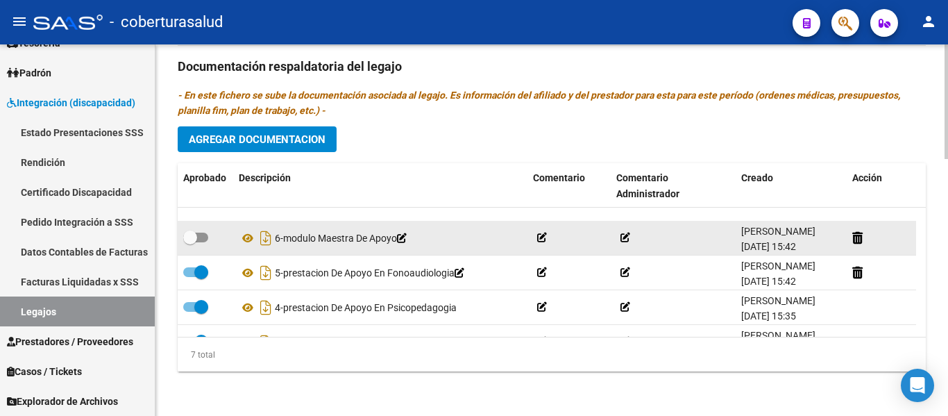
scroll to position [0, 0]
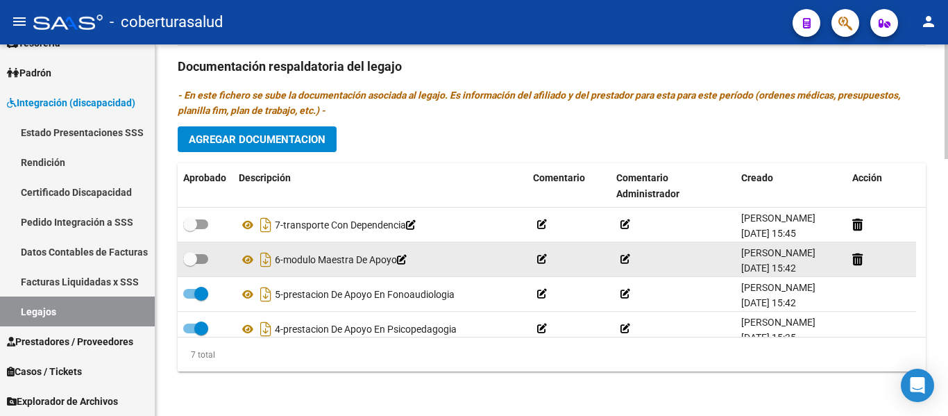
click at [200, 260] on span at bounding box center [195, 259] width 25 height 10
click at [190, 264] on input "checkbox" at bounding box center [189, 264] width 1 height 1
checkbox input "true"
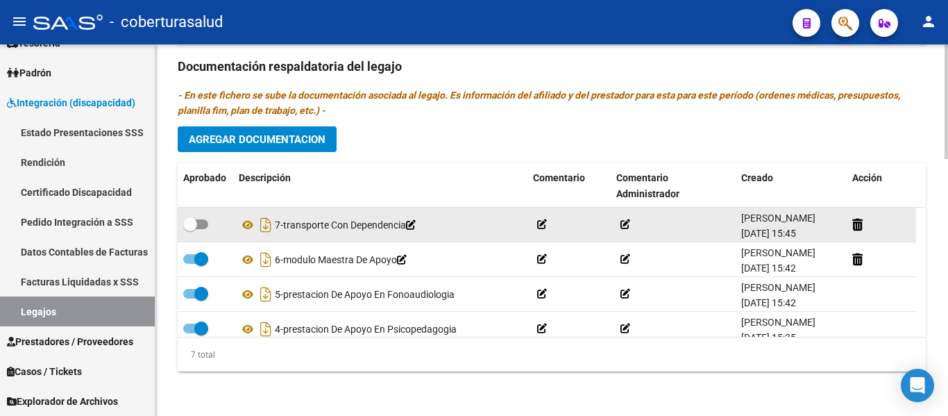
click at [198, 221] on span at bounding box center [195, 224] width 25 height 10
click at [190, 229] on input "checkbox" at bounding box center [189, 229] width 1 height 1
checkbox input "true"
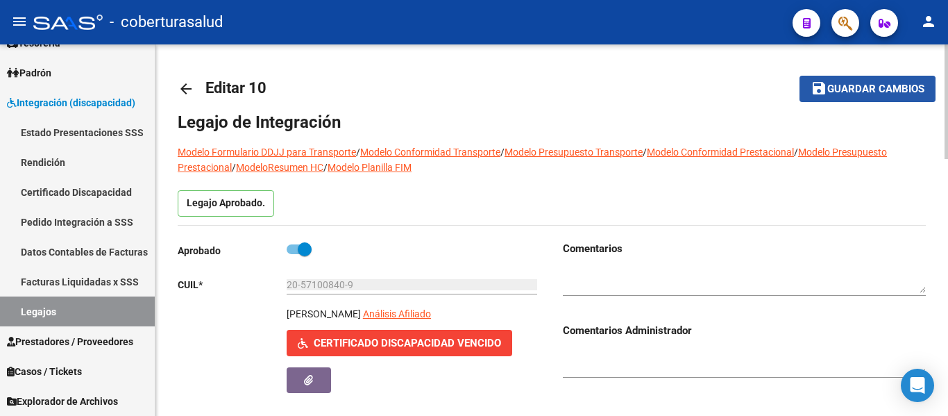
click at [849, 92] on span "Guardar cambios" at bounding box center [875, 89] width 97 height 12
click at [885, 90] on span "Guardar cambios" at bounding box center [875, 89] width 97 height 12
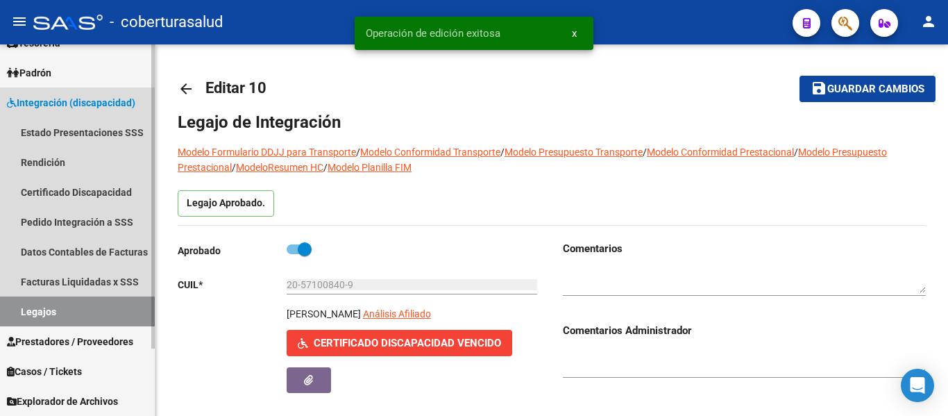
click at [93, 316] on link "Legajos" at bounding box center [77, 311] width 155 height 30
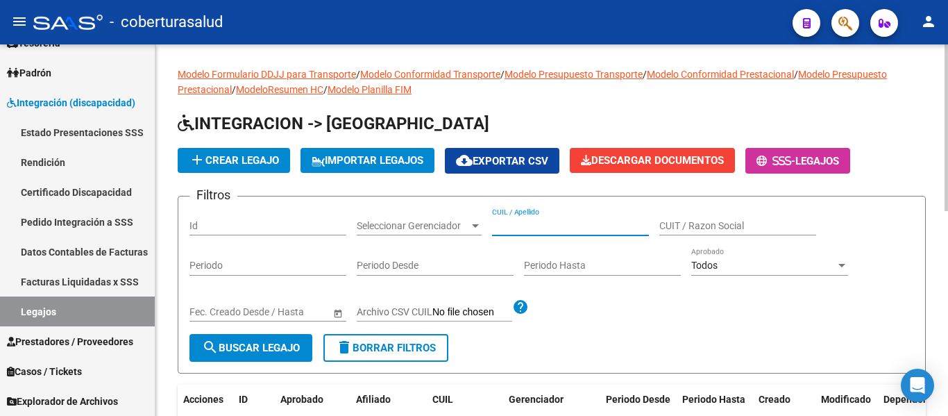
click at [544, 220] on input "CUIL / Apellido" at bounding box center [570, 226] width 157 height 12
paste input "20541760467"
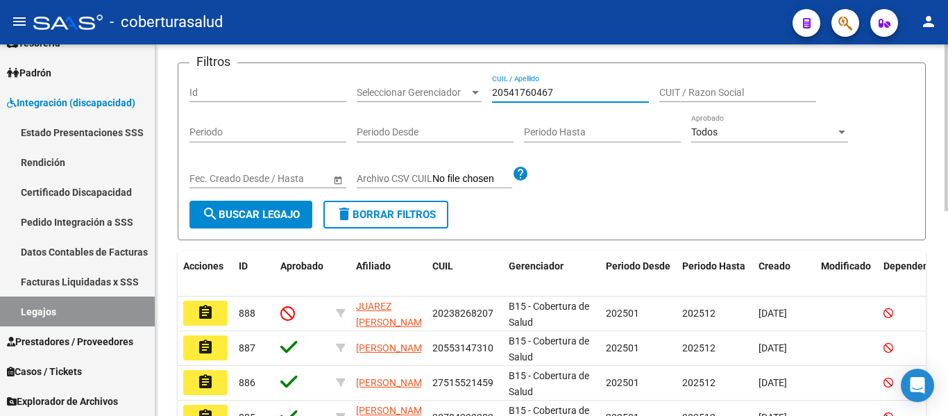
scroll to position [139, 0]
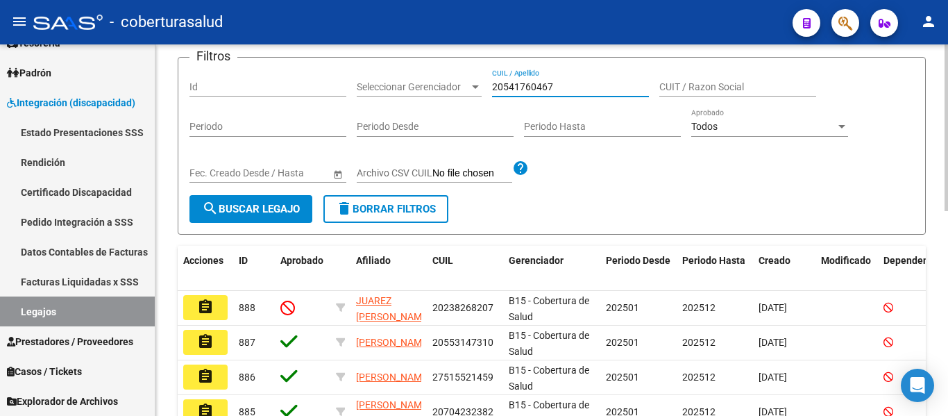
type input "20541760467"
click at [293, 215] on span "search Buscar Legajo" at bounding box center [251, 209] width 98 height 12
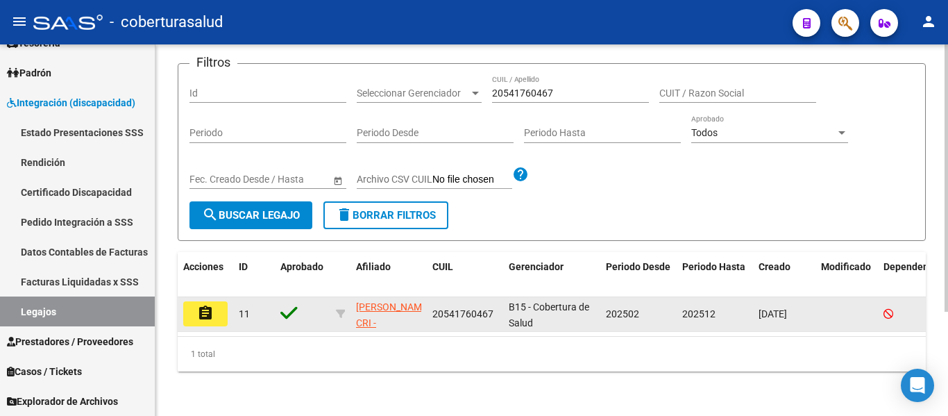
scroll to position [144, 0]
click at [215, 302] on button "assignment" at bounding box center [205, 313] width 44 height 25
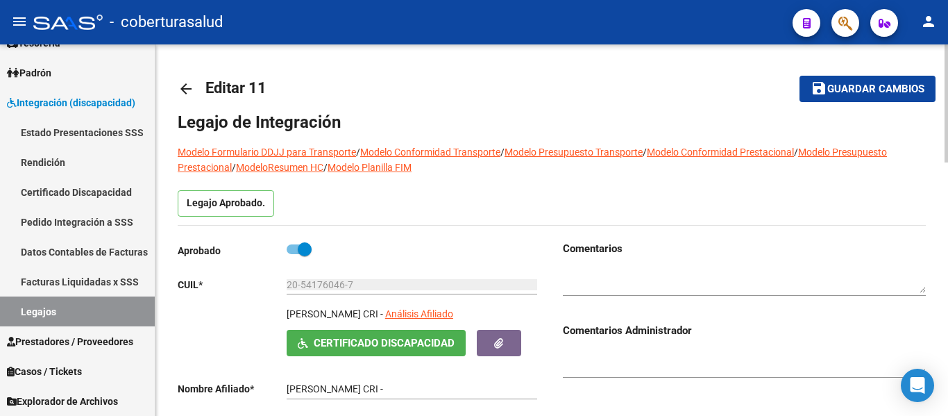
type input "[PERSON_NAME] [PERSON_NAME]"
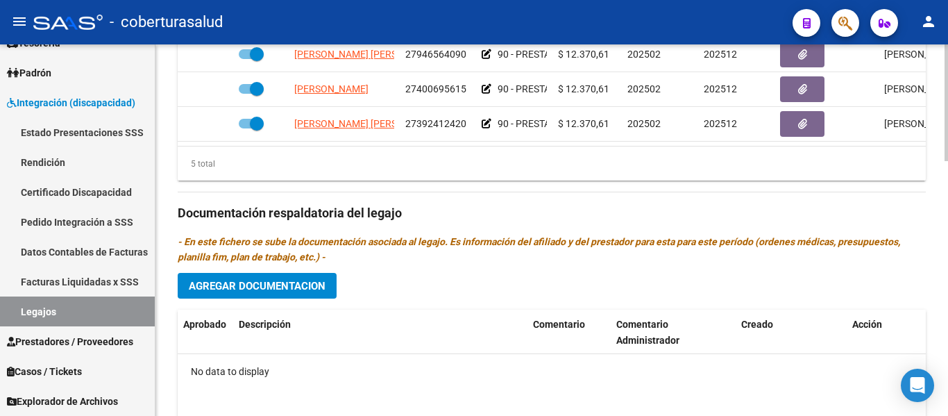
scroll to position [763, 0]
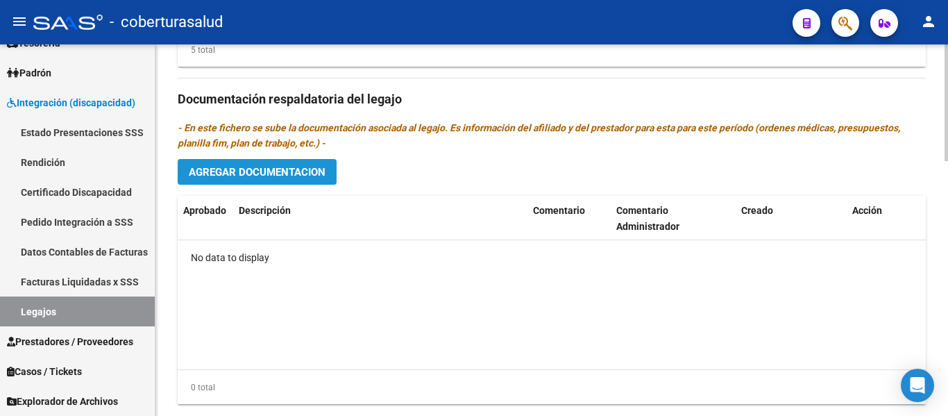
click at [255, 178] on span "Agregar Documentacion" at bounding box center [257, 172] width 137 height 12
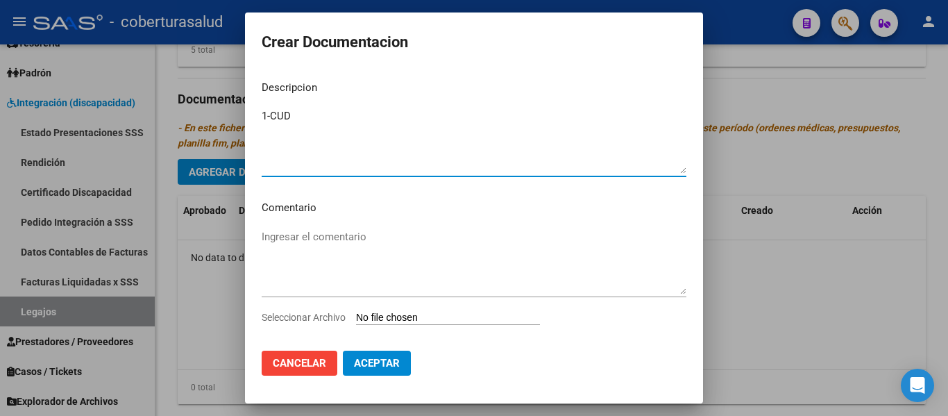
type textarea "1-CUD"
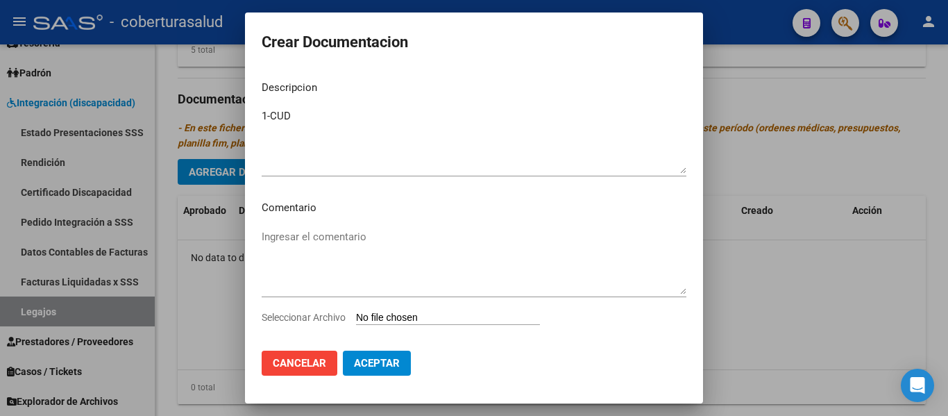
click at [429, 316] on input "Seleccionar Archivo" at bounding box center [448, 317] width 184 height 13
type input "C:\fakepath\1-CUD.pdf"
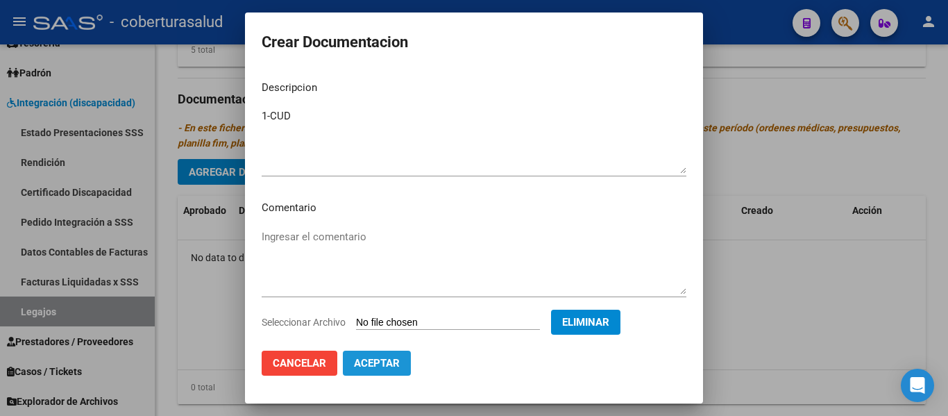
click at [382, 365] on span "Aceptar" at bounding box center [377, 363] width 46 height 12
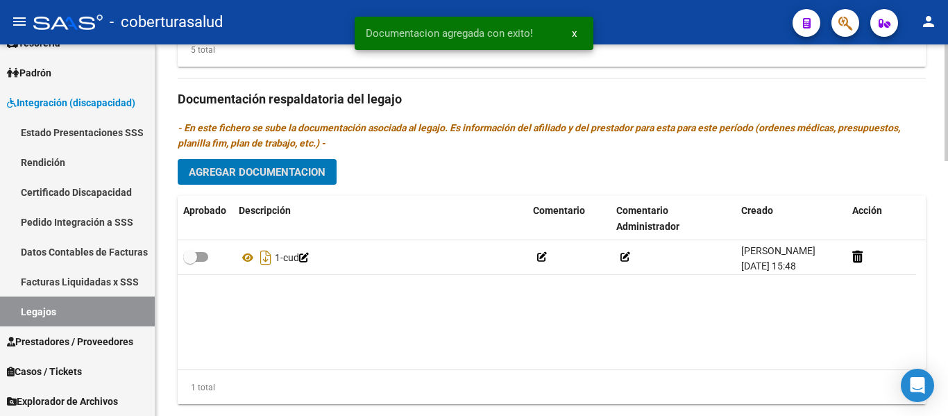
click at [280, 178] on span "Agregar Documentacion" at bounding box center [257, 172] width 137 height 12
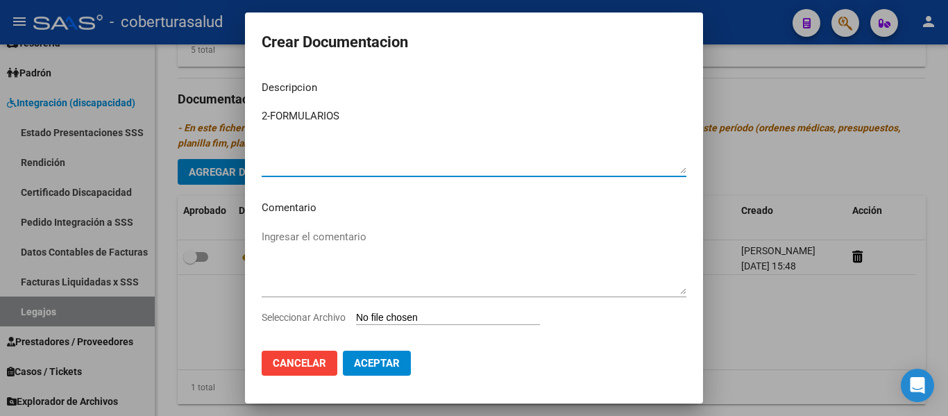
type textarea "2-FORMULARIOS"
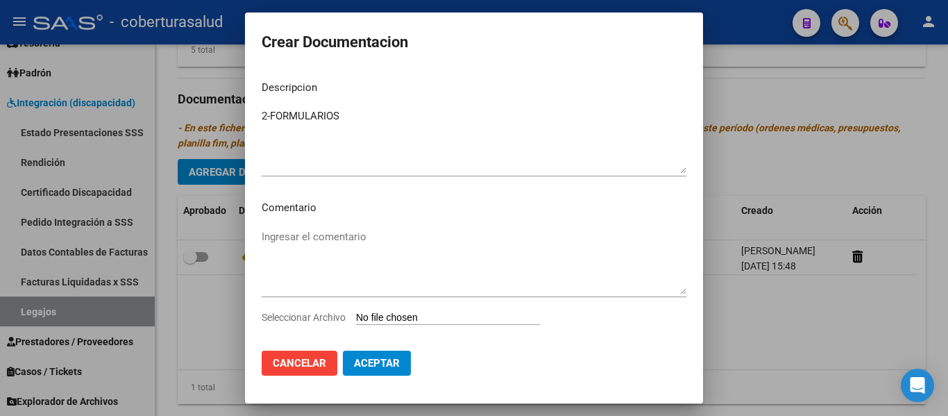
click at [426, 318] on input "Seleccionar Archivo" at bounding box center [448, 317] width 184 height 13
type input "C:\fakepath\2-FORMULARIOS.pdf"
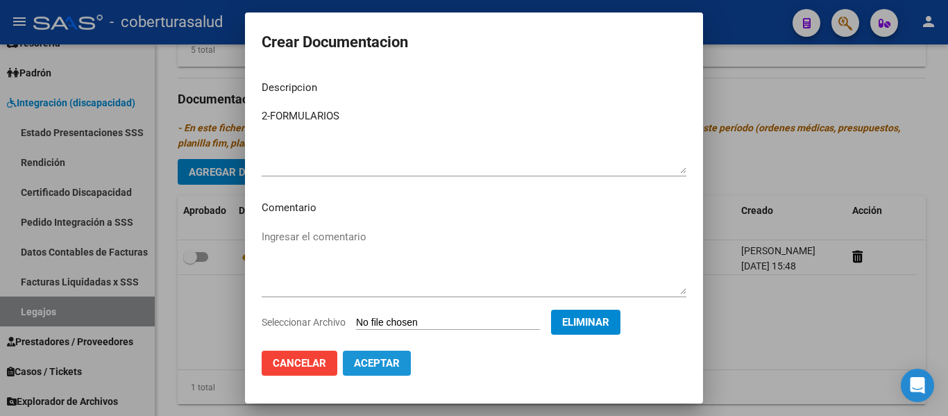
click at [371, 359] on span "Aceptar" at bounding box center [377, 363] width 46 height 12
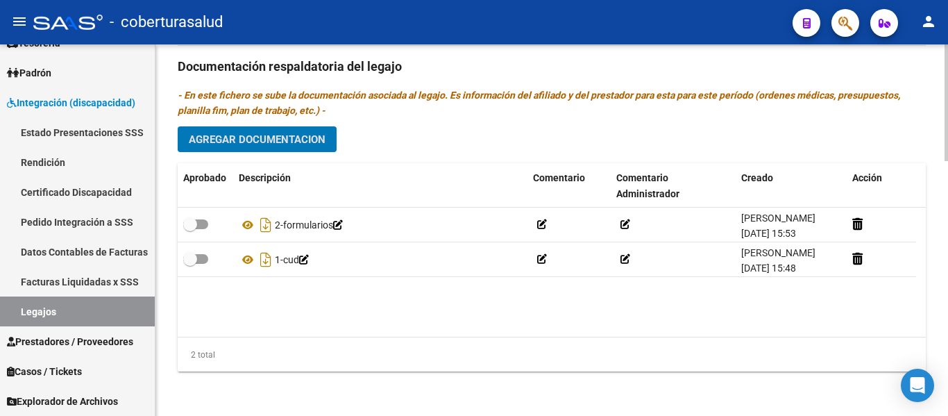
scroll to position [812, 0]
click at [247, 137] on span "Agregar Documentacion" at bounding box center [257, 139] width 137 height 12
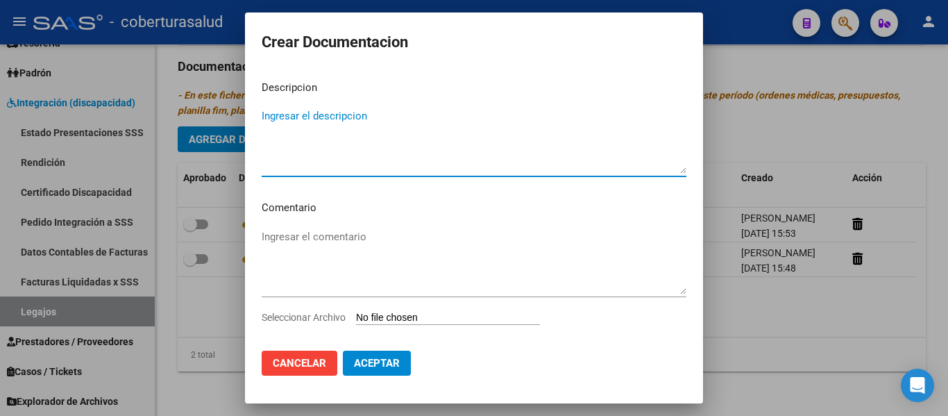
click at [440, 314] on input "Seleccionar Archivo" at bounding box center [448, 317] width 184 height 13
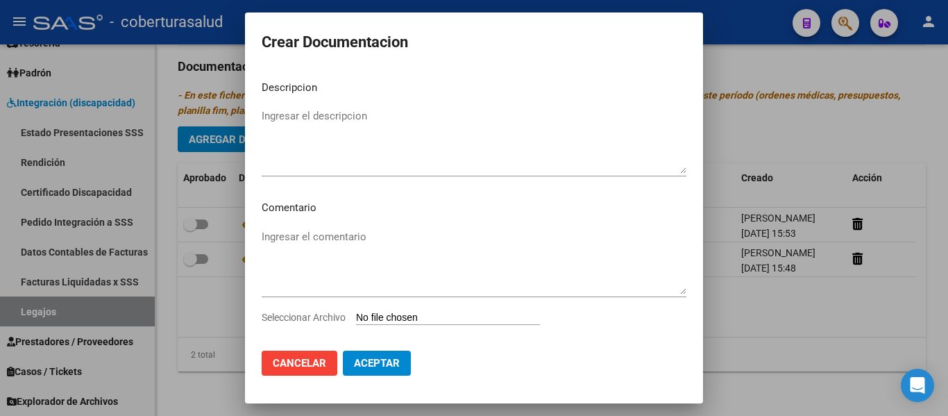
type input "C:\fakepath\3-ESCOLARIDAD PRIMARIA JORNADA SIMPLE CAT B.pdf"
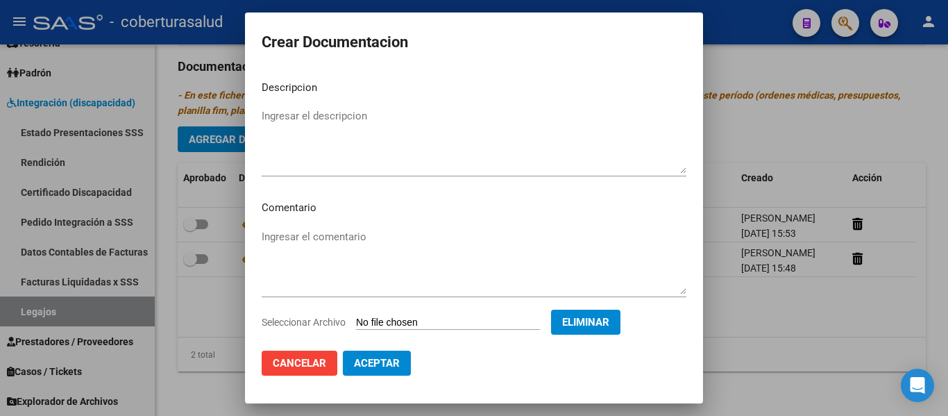
click at [332, 125] on textarea "Ingresar el descripcion" at bounding box center [474, 140] width 425 height 65
click at [310, 126] on textarea "Ingresar el descripcion" at bounding box center [474, 140] width 425 height 65
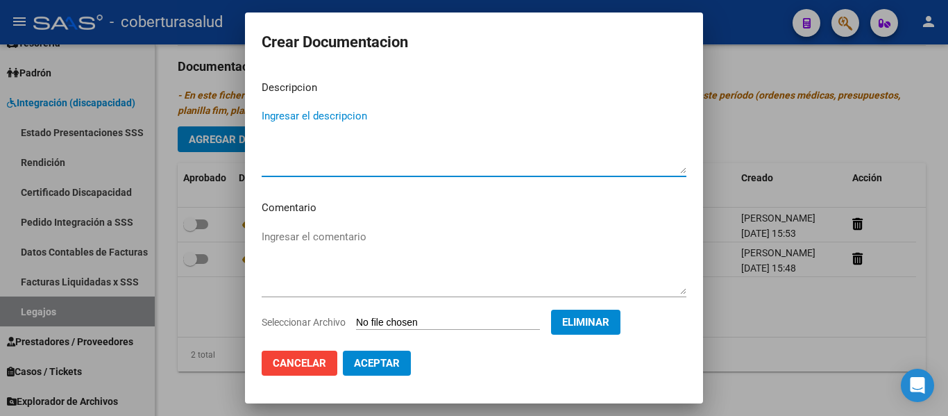
paste textarea "3-ESCOLARIDAD PRIMARIA JORNADA SIMPLE CAT B"
type textarea "3-ESCOLARIDAD PRIMARIA JORNADA SIMPLE CAT B"
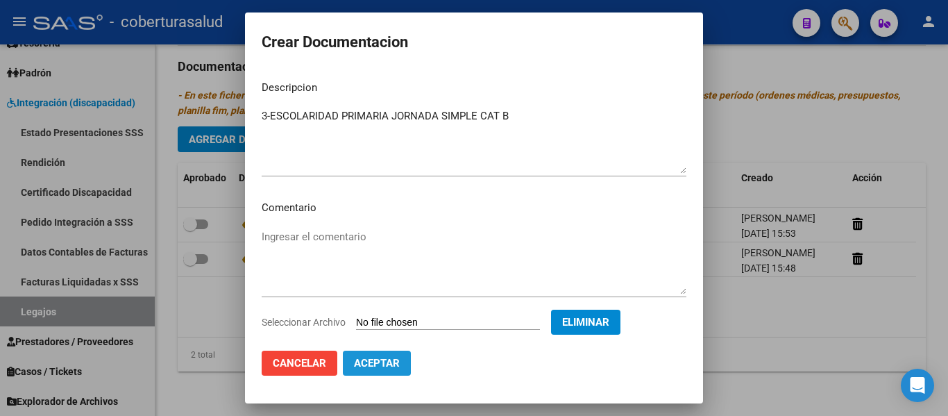
click at [372, 365] on span "Aceptar" at bounding box center [377, 363] width 46 height 12
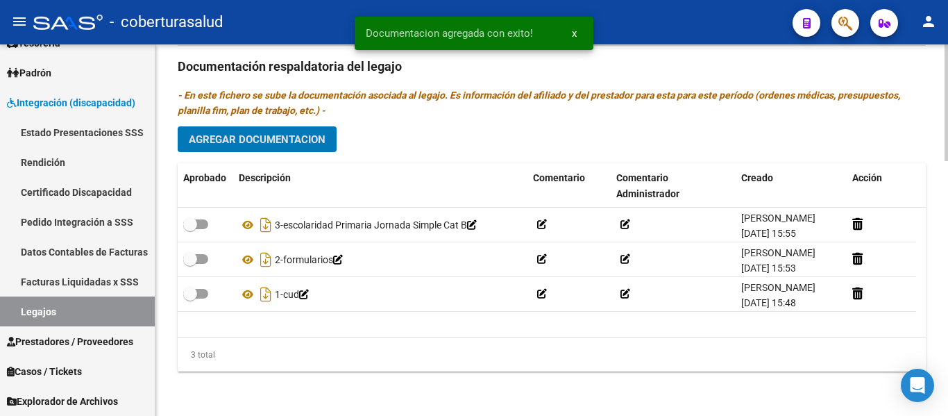
click at [267, 144] on span "Agregar Documentacion" at bounding box center [257, 139] width 137 height 12
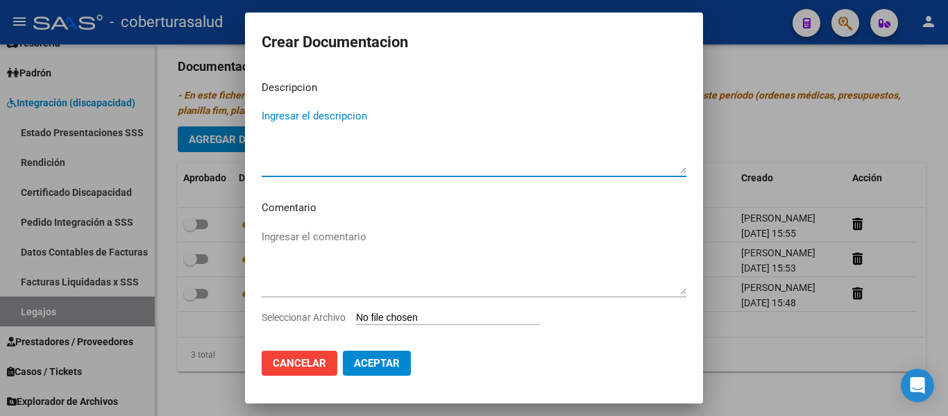
click at [409, 318] on input "Seleccionar Archivo" at bounding box center [448, 317] width 184 height 13
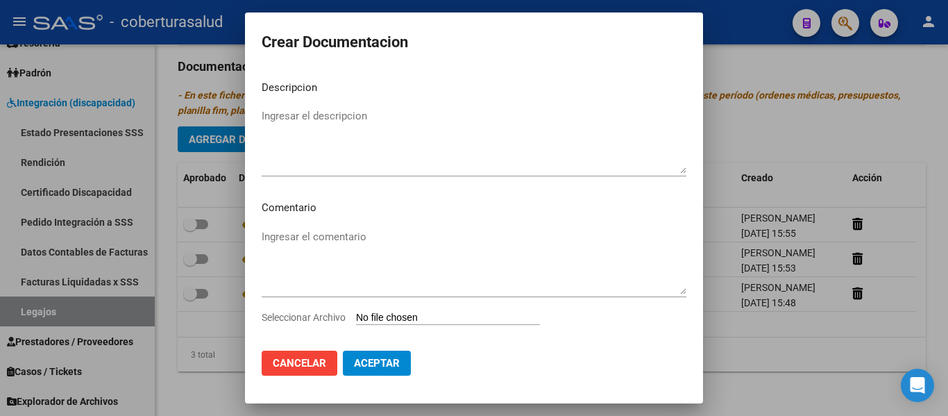
type input "C:\fakepath\4-PRESTACION DE APOYO EN FONOAUDIOLOGIA.pdf"
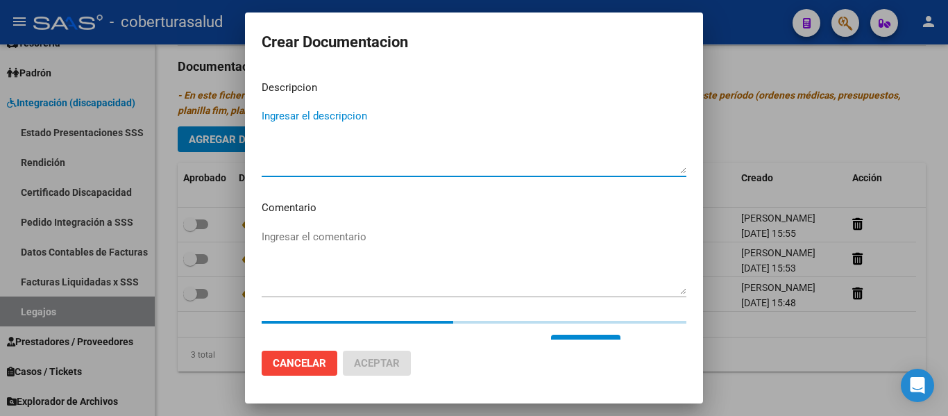
click at [278, 112] on textarea "Ingresar el descripcion" at bounding box center [474, 140] width 425 height 65
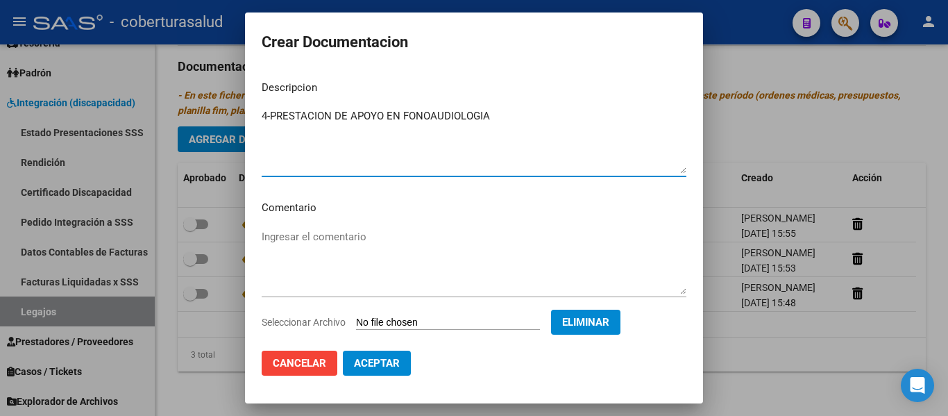
type textarea "4-PRESTACION DE APOYO EN FONOAUDIOLOGIA"
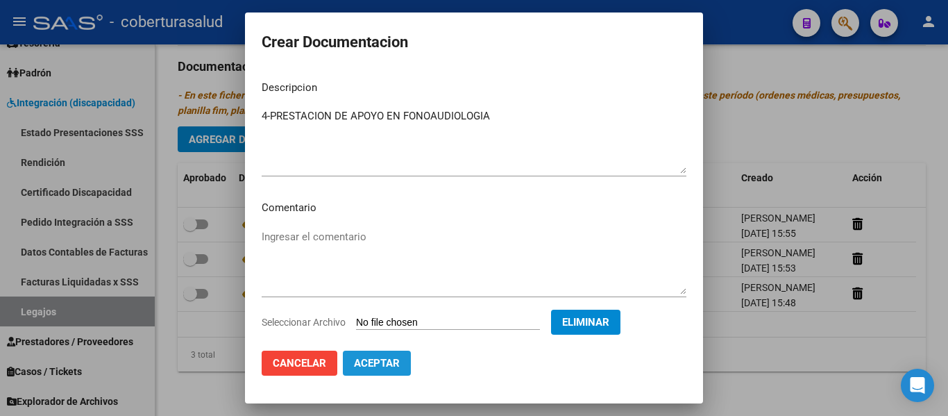
click at [375, 368] on span "Aceptar" at bounding box center [377, 363] width 46 height 12
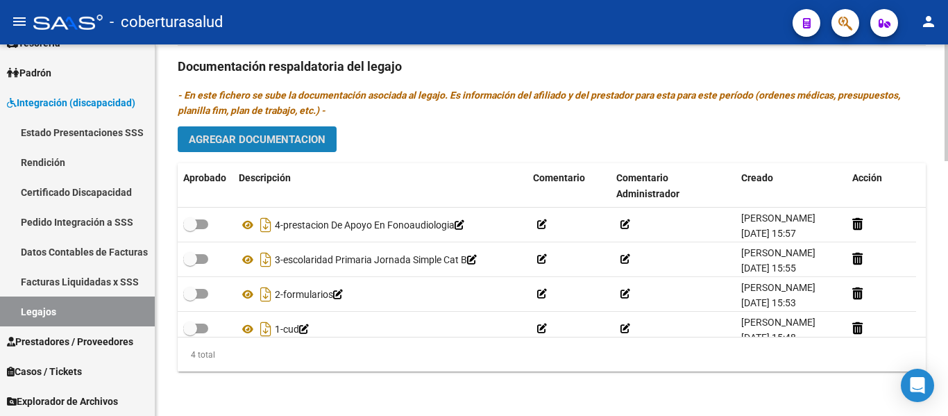
click at [284, 133] on span "Agregar Documentacion" at bounding box center [257, 139] width 137 height 12
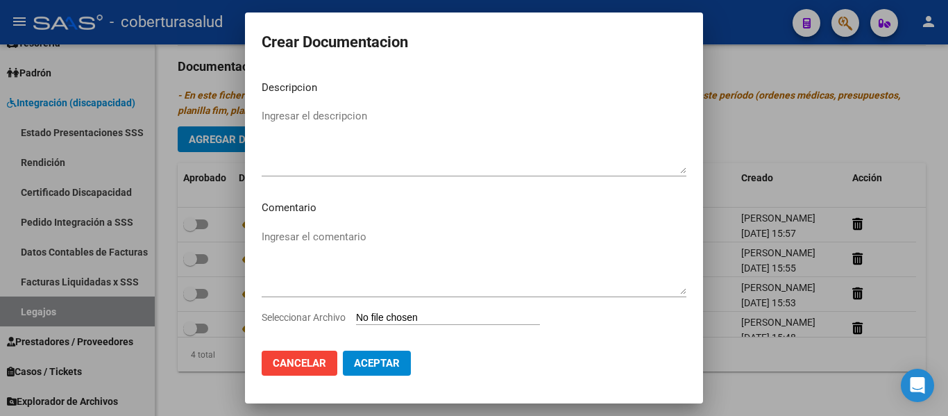
click at [419, 317] on input "Seleccionar Archivo" at bounding box center [448, 317] width 184 height 13
type input "C:\fakepath\5-PRESTACION DE APOYO EN [MEDICAL_DATA].pdf"
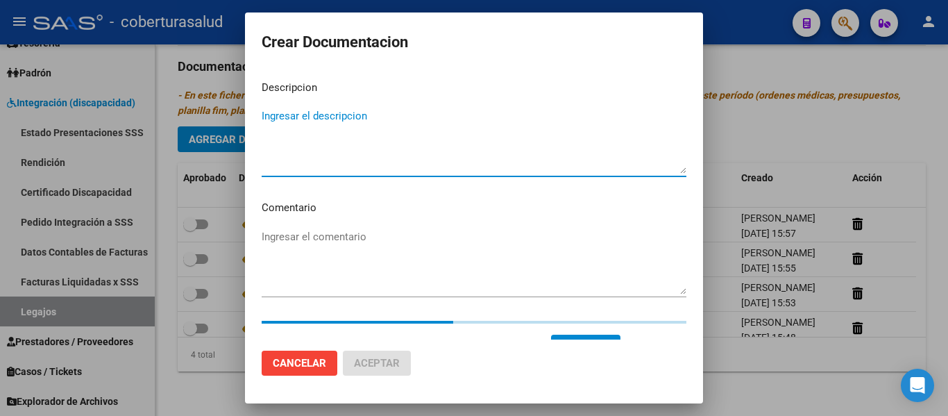
click at [290, 114] on textarea "Ingresar el descripcion" at bounding box center [474, 140] width 425 height 65
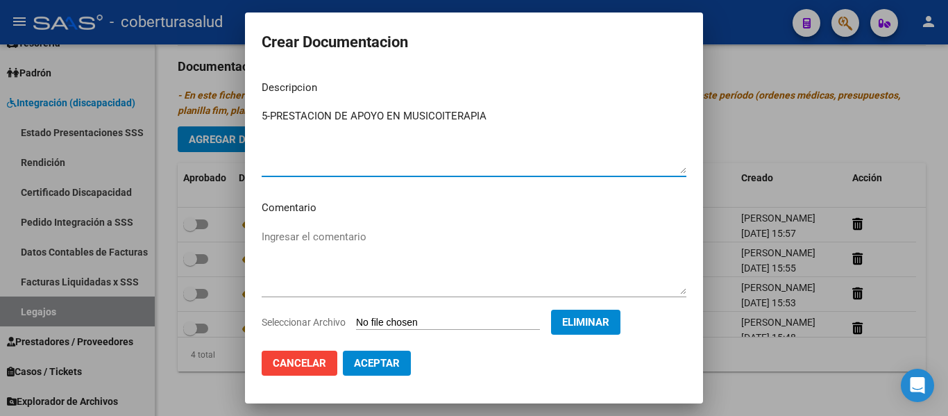
click at [445, 114] on textarea "5-PRESTACION DE APOYO EN MUSICOITERAPIA" at bounding box center [474, 140] width 425 height 65
type textarea "5-PRESTACION DE APOYO EN [MEDICAL_DATA]"
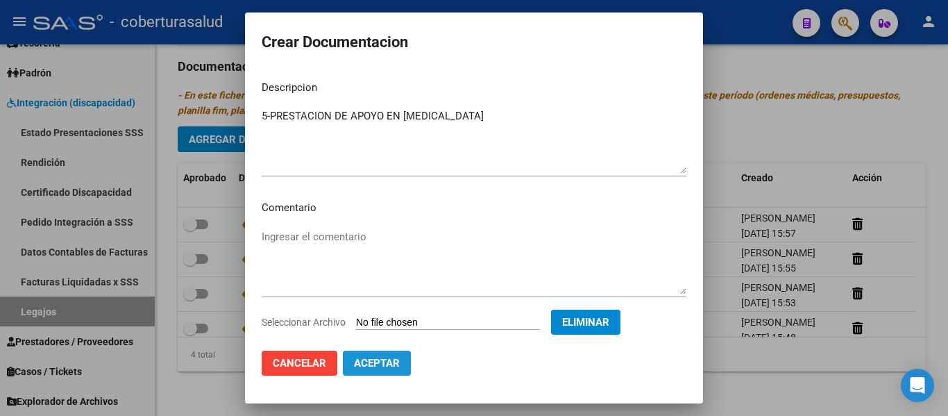
click at [363, 361] on span "Aceptar" at bounding box center [377, 363] width 46 height 12
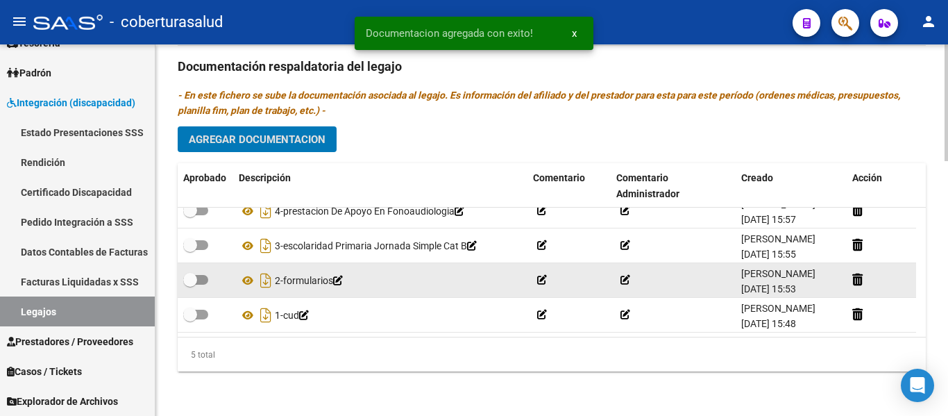
scroll to position [0, 0]
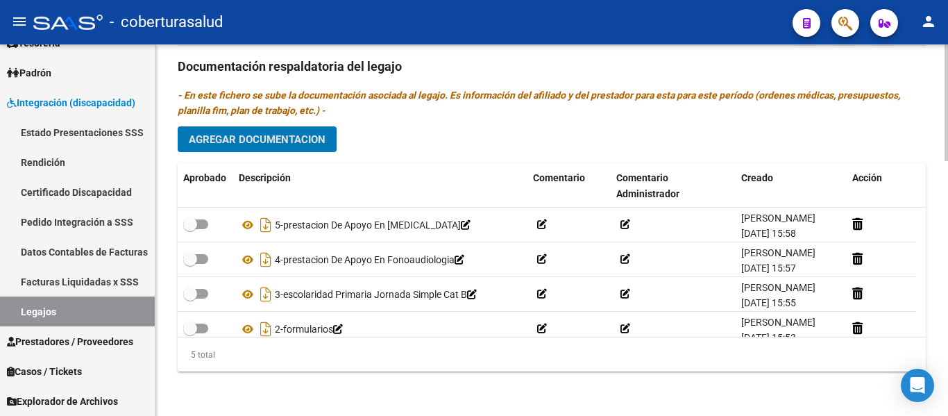
click at [312, 139] on span "Agregar Documentacion" at bounding box center [257, 139] width 137 height 12
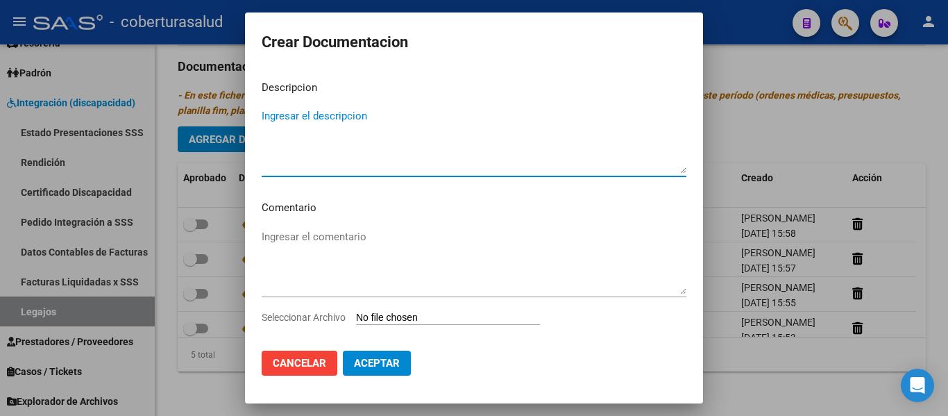
click at [423, 321] on input "Seleccionar Archivo" at bounding box center [448, 317] width 184 height 13
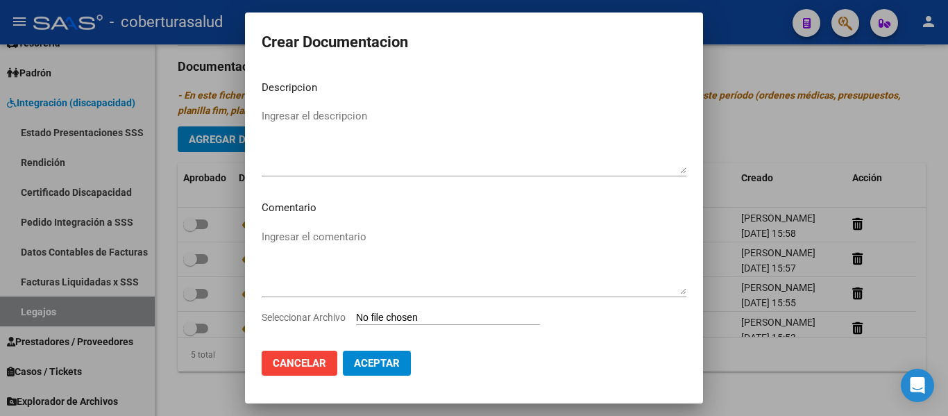
type input "C:\fakepath\6-PRESTACION DE APOYO EN PSICOLOGIA.pdf"
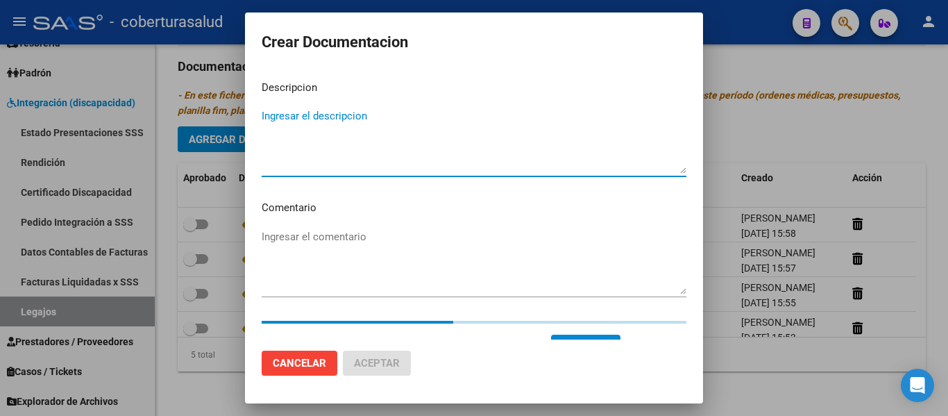
click at [359, 119] on textarea "Ingresar el descripcion" at bounding box center [474, 140] width 425 height 65
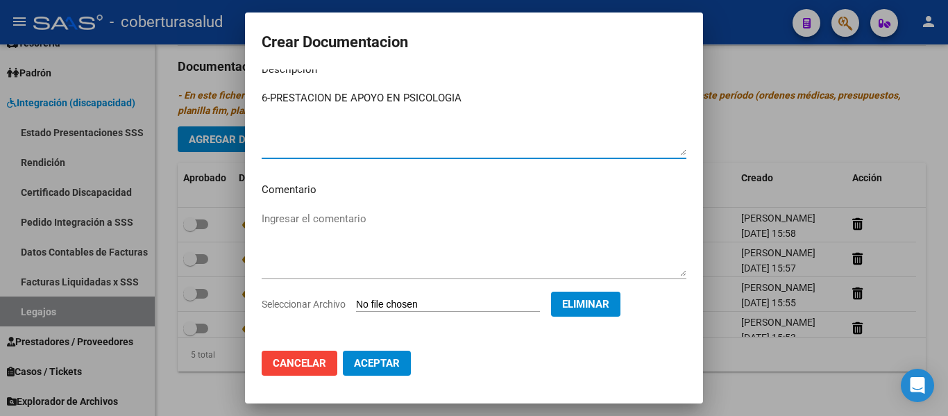
scroll to position [24, 0]
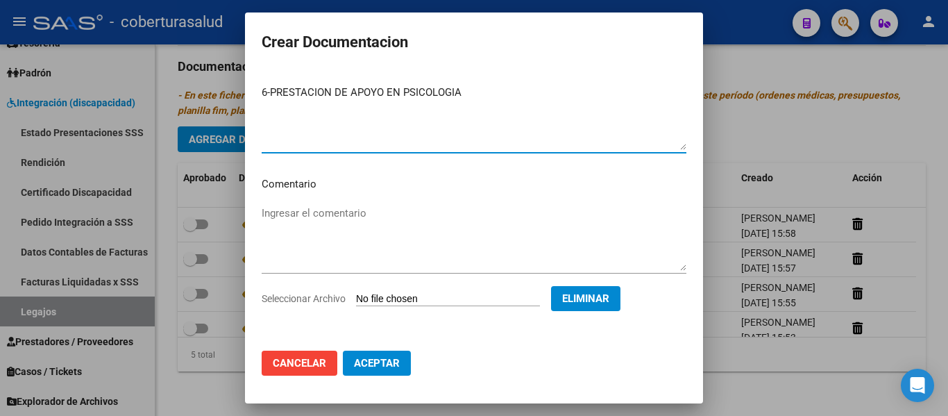
type textarea "6-PRESTACION DE APOYO EN PSICOLOGIA"
click at [393, 359] on span "Aceptar" at bounding box center [377, 363] width 46 height 12
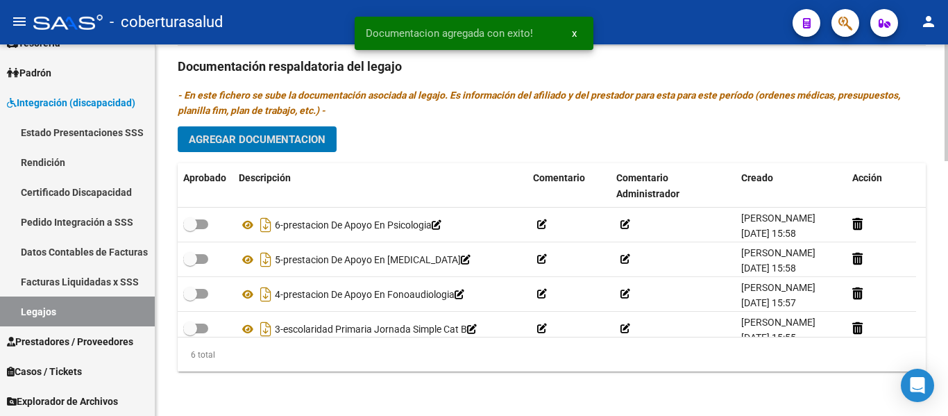
click at [289, 132] on button "Agregar Documentacion" at bounding box center [257, 139] width 159 height 26
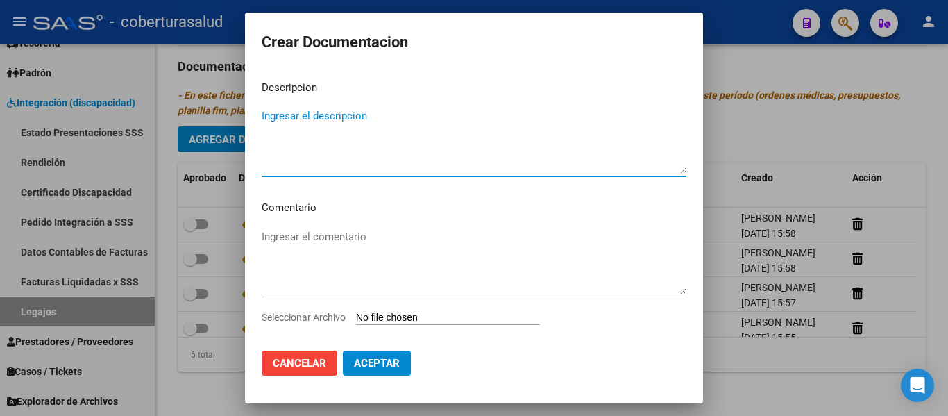
click at [443, 321] on input "Seleccionar Archivo" at bounding box center [448, 317] width 184 height 13
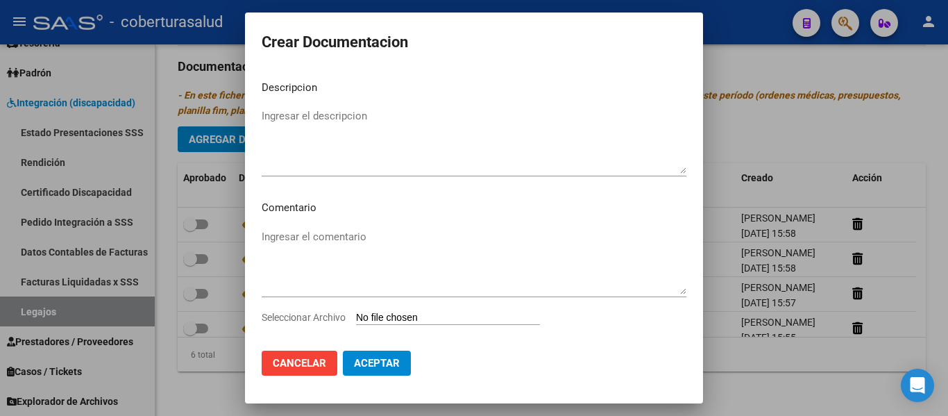
type input "C:\fakepath\7-PRESTACION DE APOYO EN PSICOPEDAGOGIA.pdf"
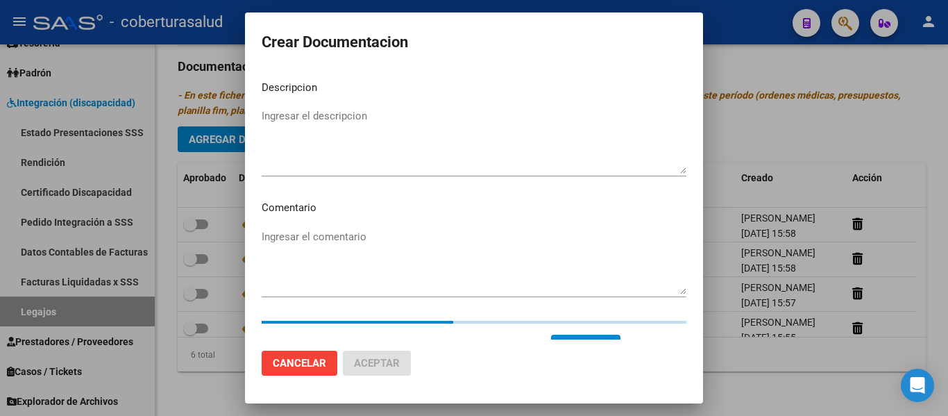
scroll to position [49, 0]
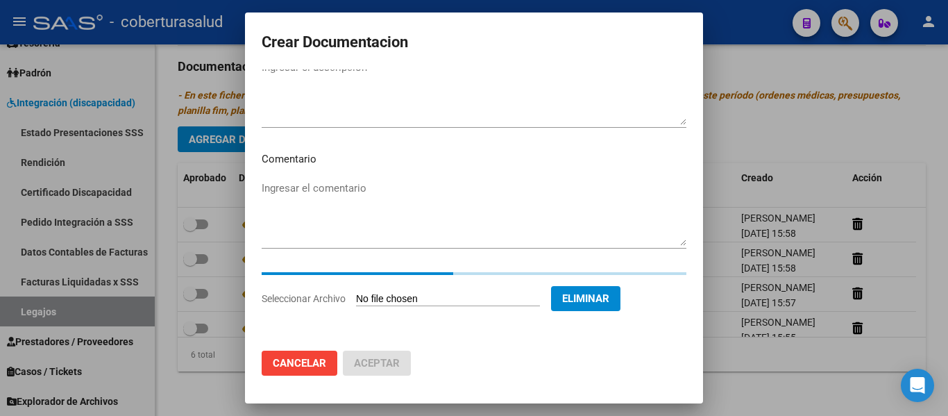
click at [329, 102] on textarea "Ingresar el descripcion" at bounding box center [474, 92] width 425 height 65
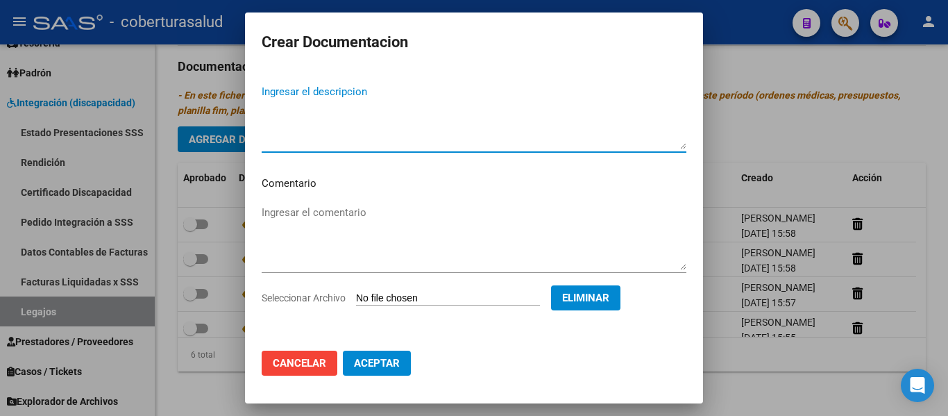
scroll to position [24, 0]
click at [447, 96] on textarea "7-PRESTACION DE APOYO EN PSICIOPÉDAGOGIA" at bounding box center [474, 116] width 425 height 65
type textarea "7-PRESTACION DE APOYO EN PSICIOPEDAGOGIA"
click at [398, 361] on span "Aceptar" at bounding box center [377, 363] width 46 height 12
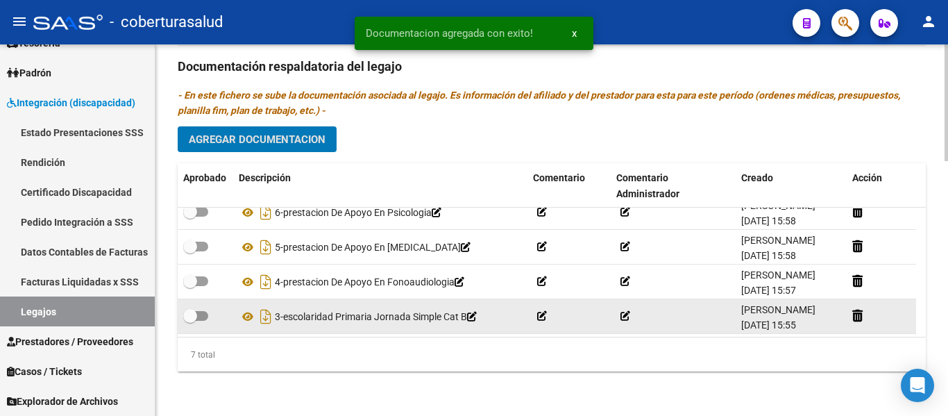
scroll to position [129, 0]
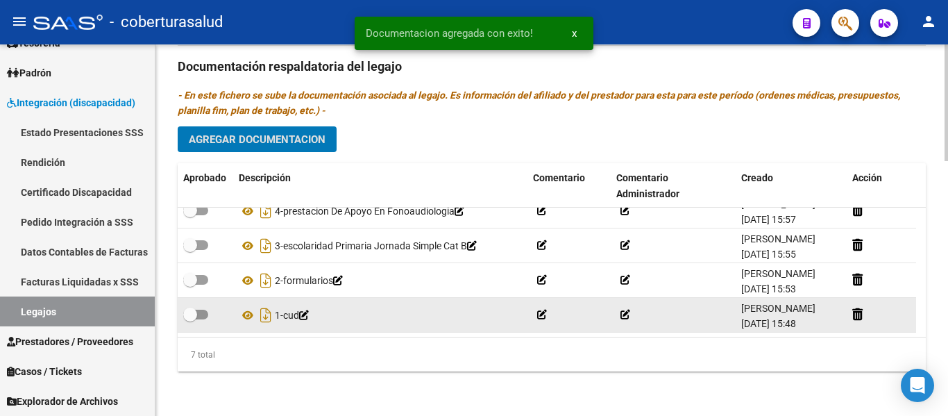
click at [189, 307] on span at bounding box center [190, 314] width 14 height 14
click at [189, 319] on input "checkbox" at bounding box center [189, 319] width 1 height 1
checkbox input "true"
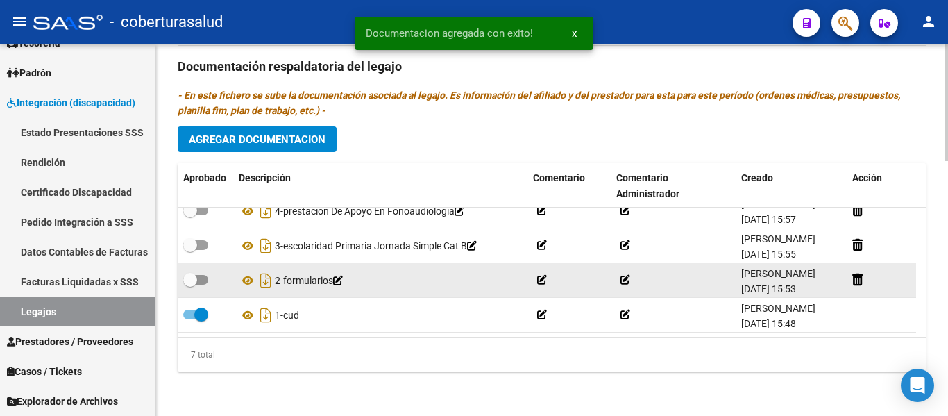
click at [191, 273] on span at bounding box center [190, 280] width 14 height 14
click at [190, 284] on input "checkbox" at bounding box center [189, 284] width 1 height 1
checkbox input "true"
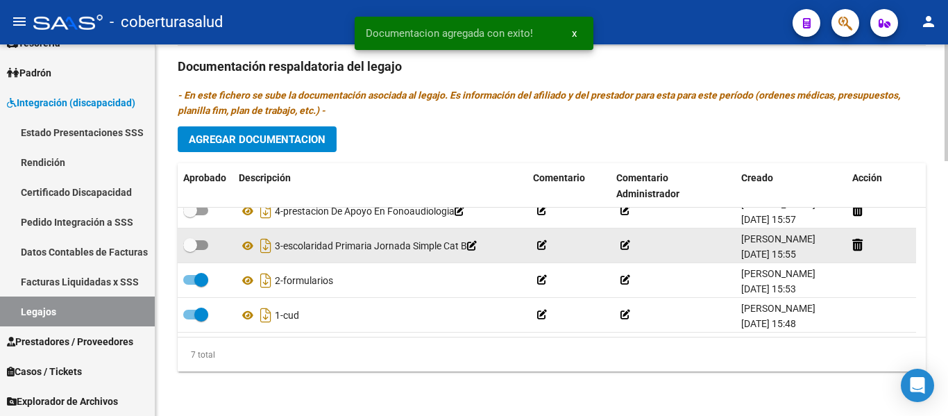
click at [196, 238] on span at bounding box center [190, 245] width 14 height 14
click at [190, 250] on input "checkbox" at bounding box center [189, 250] width 1 height 1
checkbox input "true"
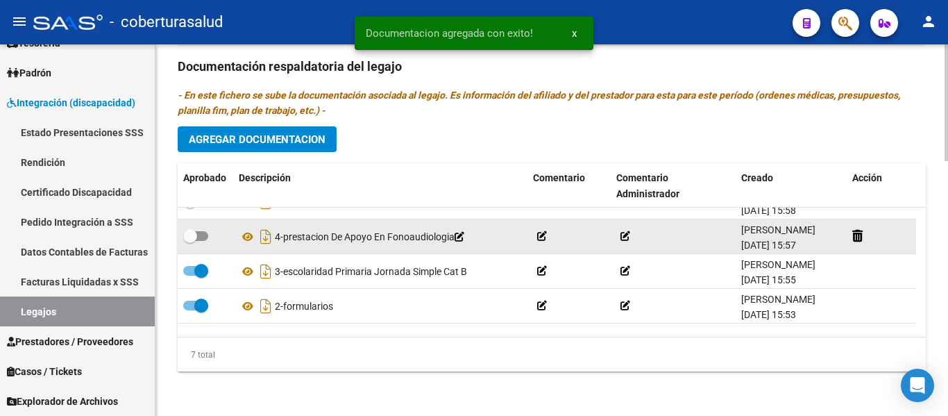
scroll to position [60, 0]
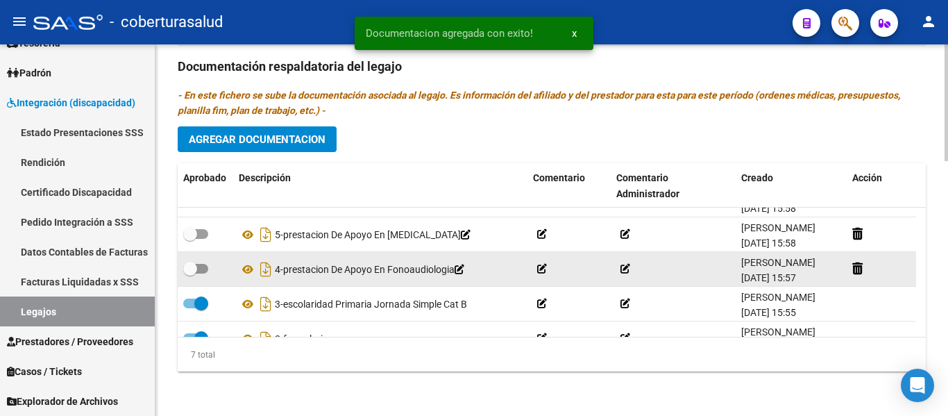
click at [203, 266] on span at bounding box center [195, 269] width 25 height 10
click at [190, 273] on input "checkbox" at bounding box center [189, 273] width 1 height 1
checkbox input "true"
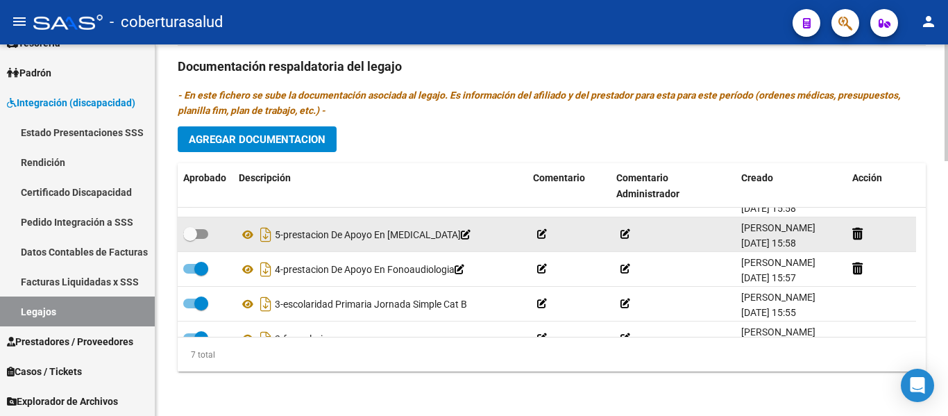
click at [189, 236] on span at bounding box center [190, 234] width 14 height 14
click at [189, 239] on input "checkbox" at bounding box center [189, 239] width 1 height 1
checkbox input "true"
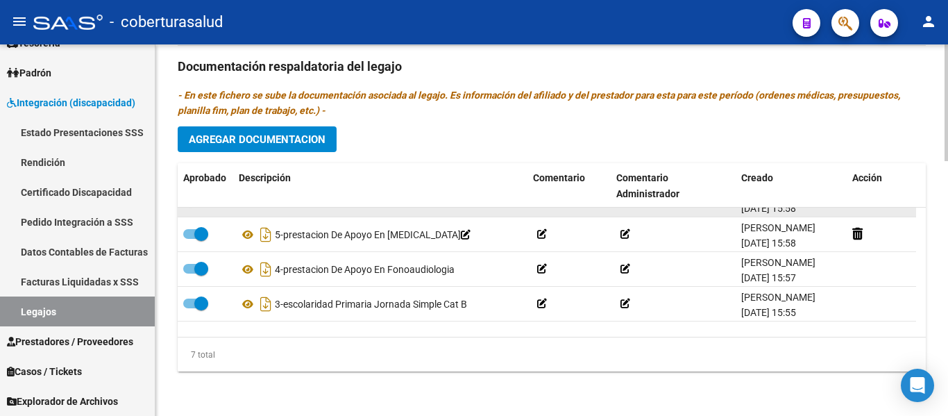
scroll to position [0, 0]
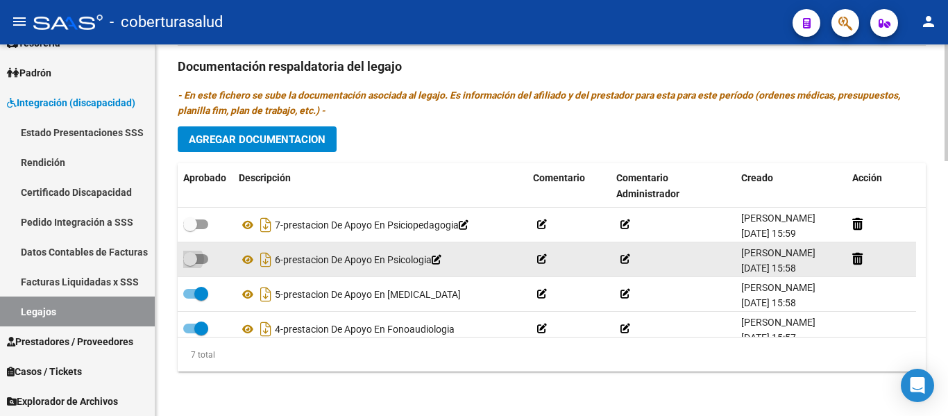
click at [207, 261] on span at bounding box center [195, 259] width 25 height 10
click at [190, 264] on input "checkbox" at bounding box center [189, 264] width 1 height 1
checkbox input "true"
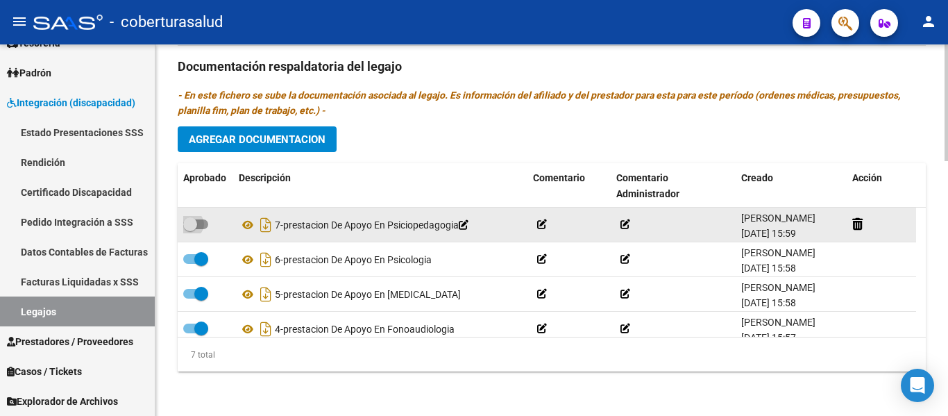
click at [204, 223] on span at bounding box center [195, 224] width 25 height 10
click at [190, 229] on input "checkbox" at bounding box center [189, 229] width 1 height 1
checkbox input "true"
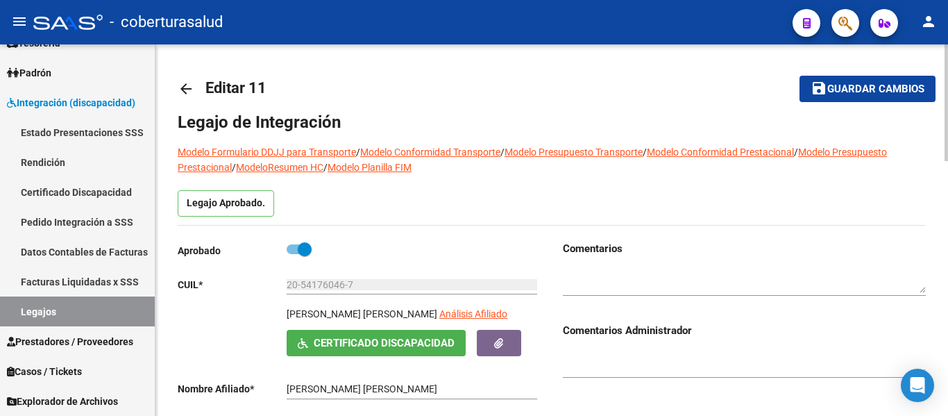
click at [889, 91] on span "Guardar cambios" at bounding box center [875, 89] width 97 height 12
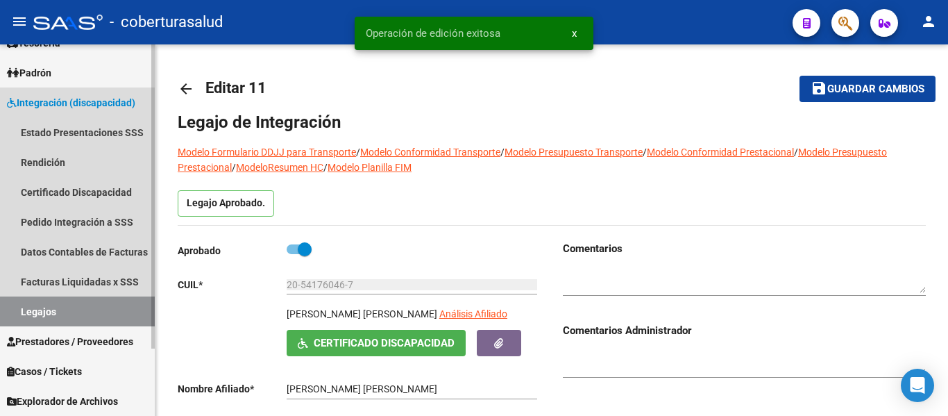
click at [73, 307] on link "Legajos" at bounding box center [77, 311] width 155 height 30
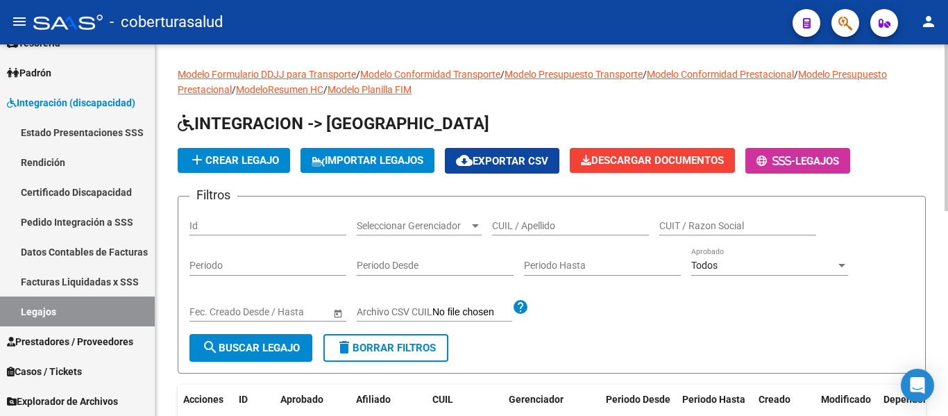
click at [583, 220] on input "CUIL / Apellido" at bounding box center [570, 226] width 157 height 12
paste input "20557545264"
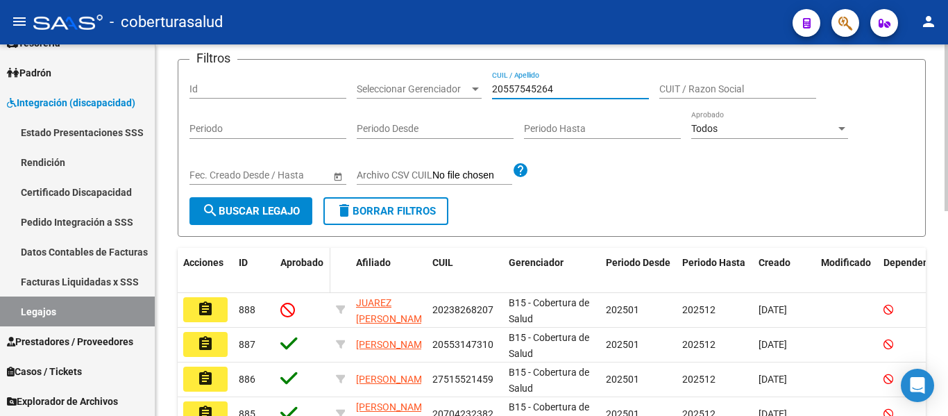
scroll to position [139, 0]
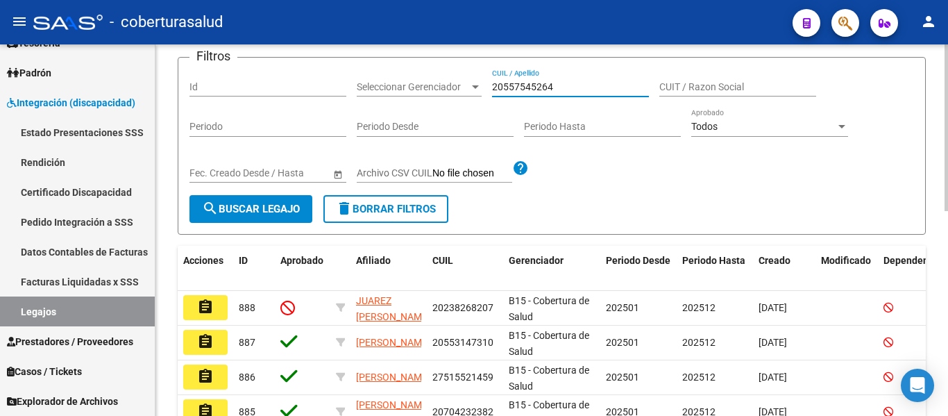
type input "20557545264"
click at [242, 212] on span "search Buscar Legajo" at bounding box center [251, 209] width 98 height 12
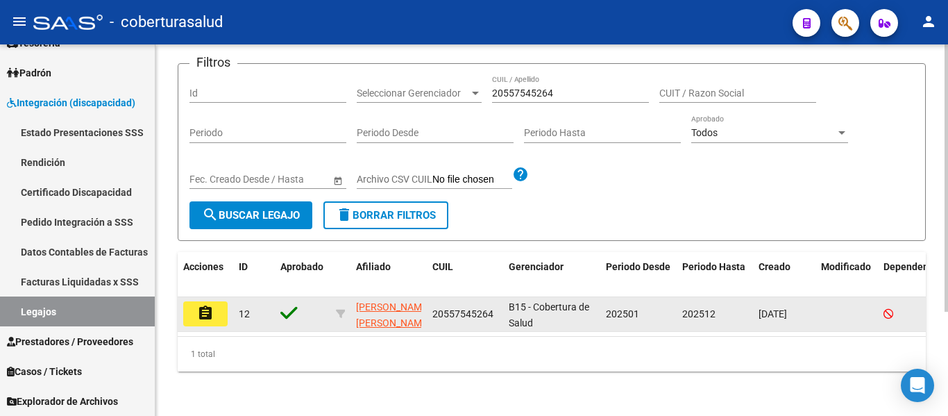
click at [214, 310] on button "assignment" at bounding box center [205, 313] width 44 height 25
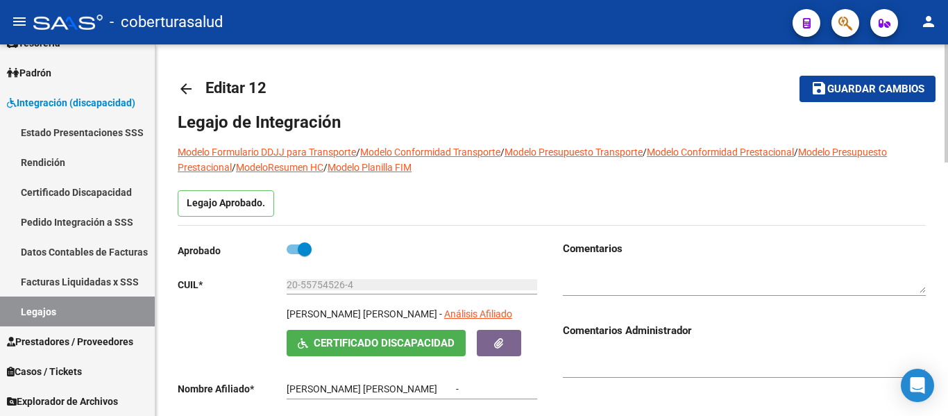
type input "[PERSON_NAME] [PERSON_NAME]"
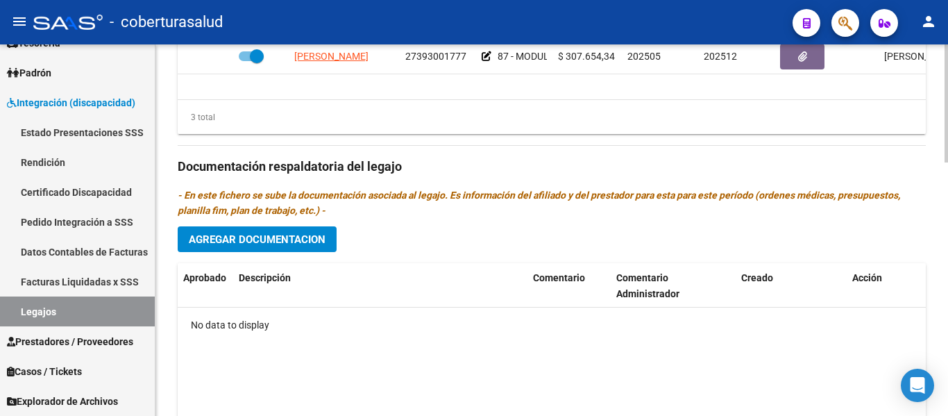
scroll to position [797, 0]
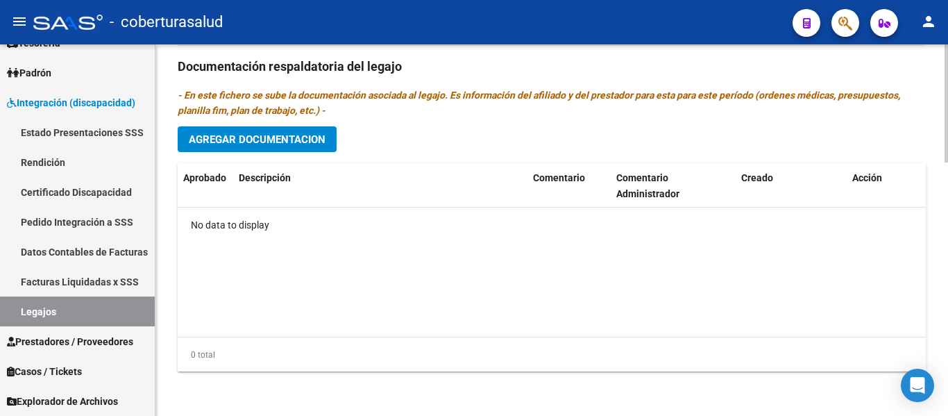
click at [318, 139] on span "Agregar Documentacion" at bounding box center [257, 139] width 137 height 12
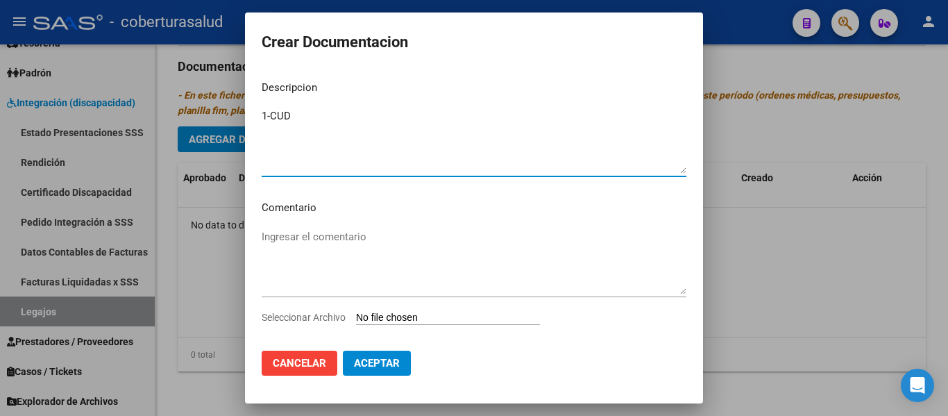
type textarea "1-CUD"
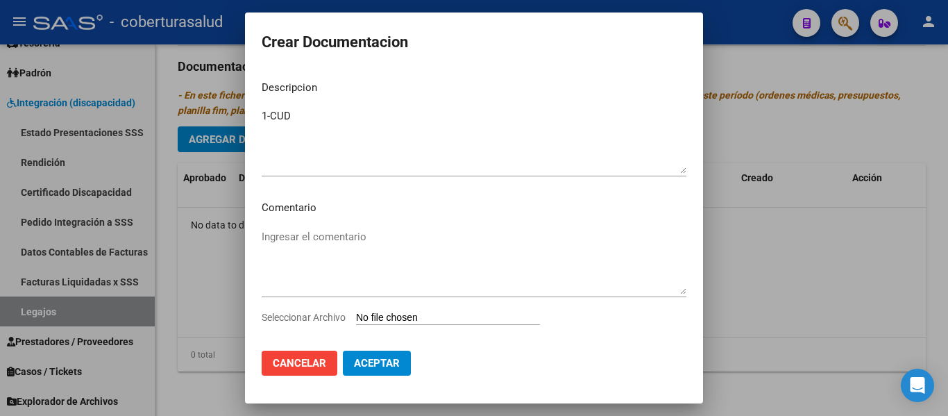
click at [441, 319] on input "Seleccionar Archivo" at bounding box center [448, 317] width 184 height 13
type input "C:\fakepath\1-CUD.pdf"
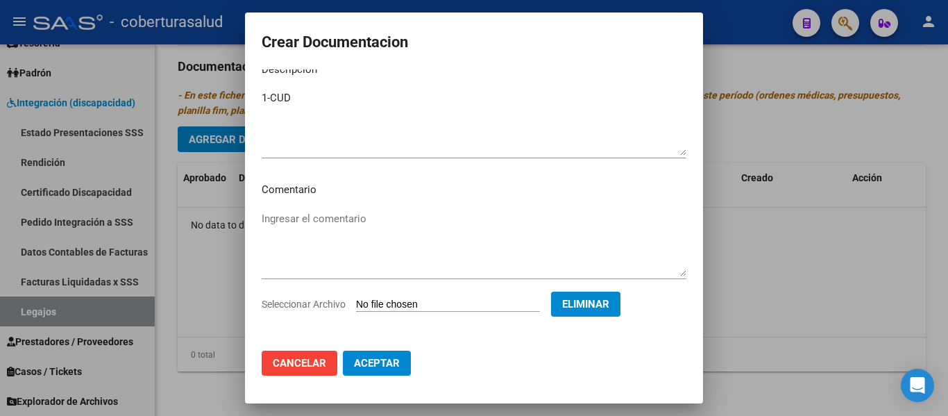
scroll to position [24, 0]
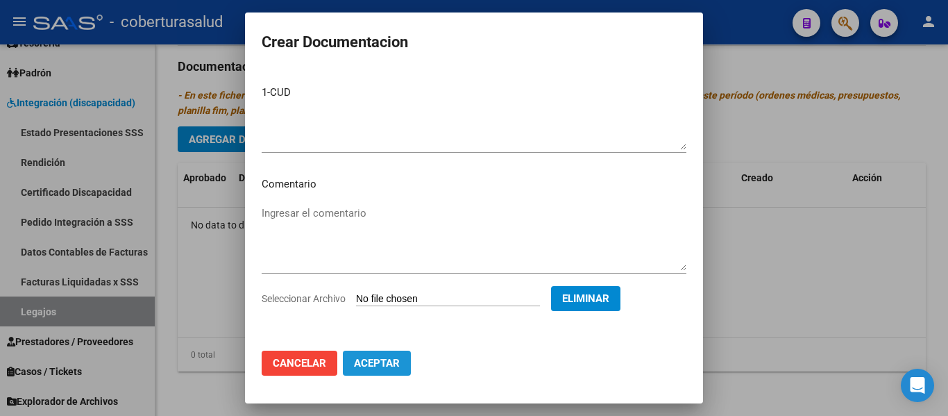
click at [379, 360] on span "Aceptar" at bounding box center [377, 363] width 46 height 12
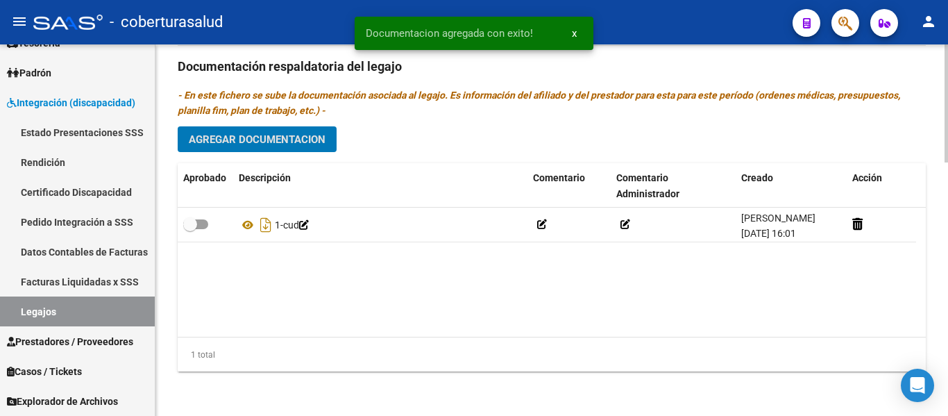
click at [271, 136] on span "Agregar Documentacion" at bounding box center [257, 139] width 137 height 12
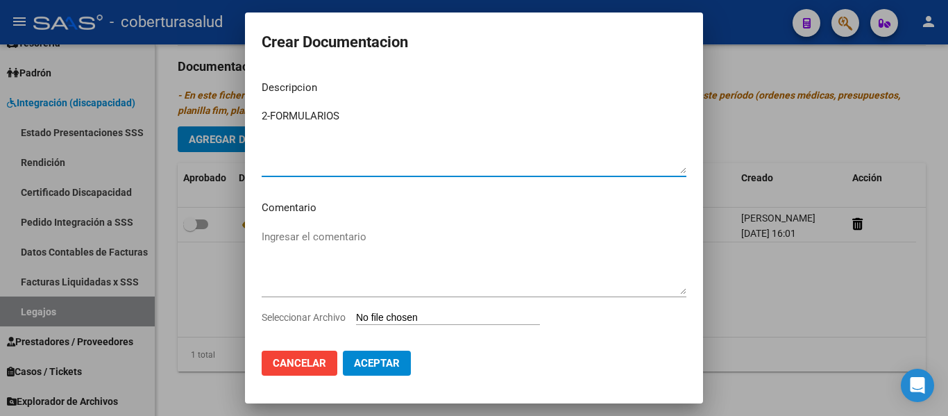
type textarea "2-FORMULARIOS"
click at [400, 316] on input "Seleccionar Archivo" at bounding box center [448, 317] width 184 height 13
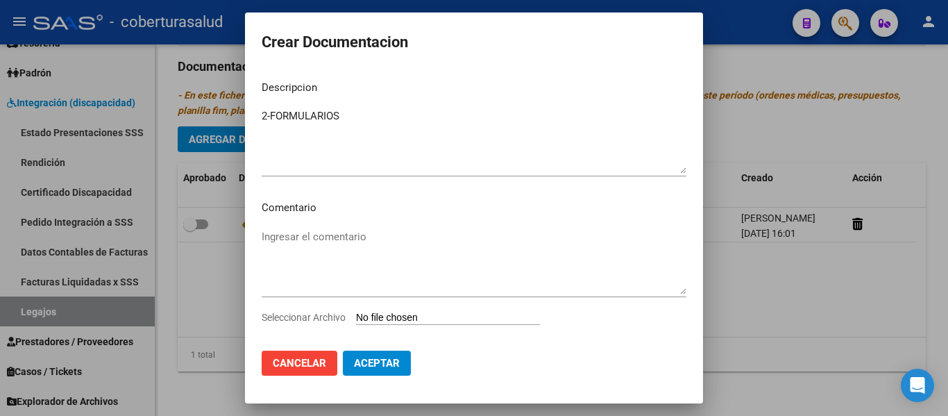
click at [309, 365] on span "Cancelar" at bounding box center [299, 363] width 53 height 12
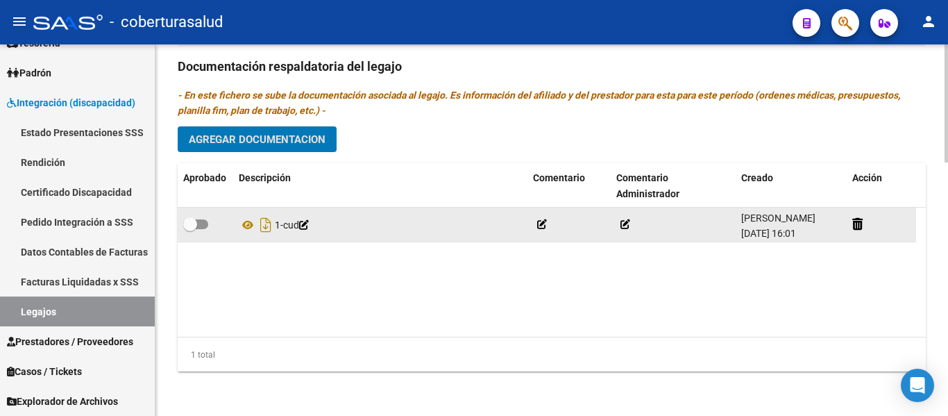
click at [846, 221] on datatable-body-cell at bounding box center [880, 224] width 69 height 34
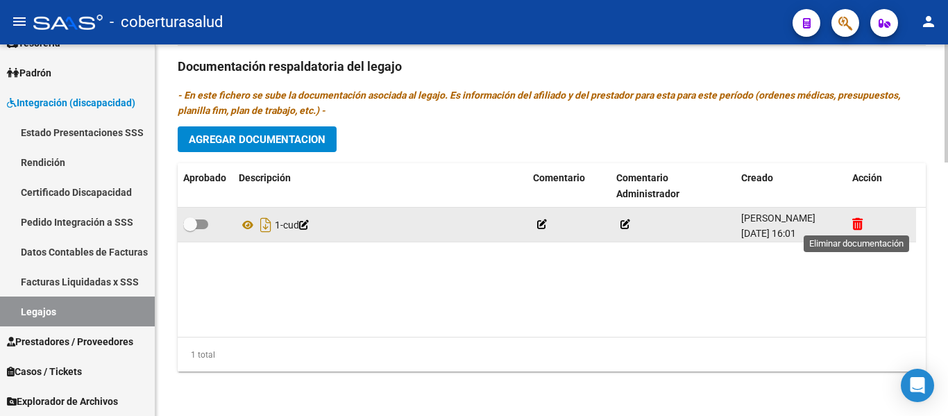
click at [858, 224] on icon at bounding box center [857, 223] width 10 height 13
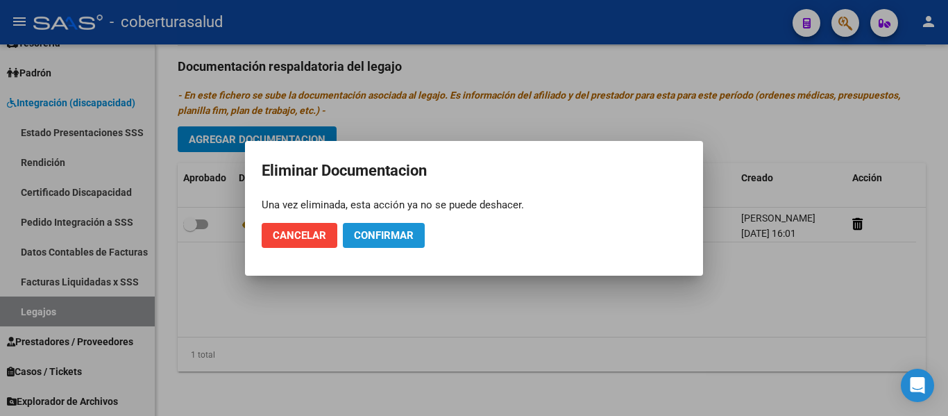
click at [373, 234] on span "Confirmar" at bounding box center [384, 235] width 60 height 12
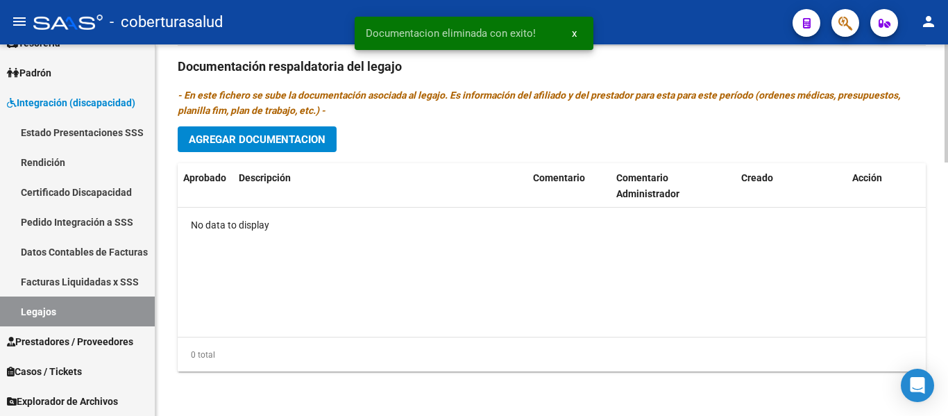
click at [275, 140] on span "Agregar Documentacion" at bounding box center [257, 139] width 137 height 12
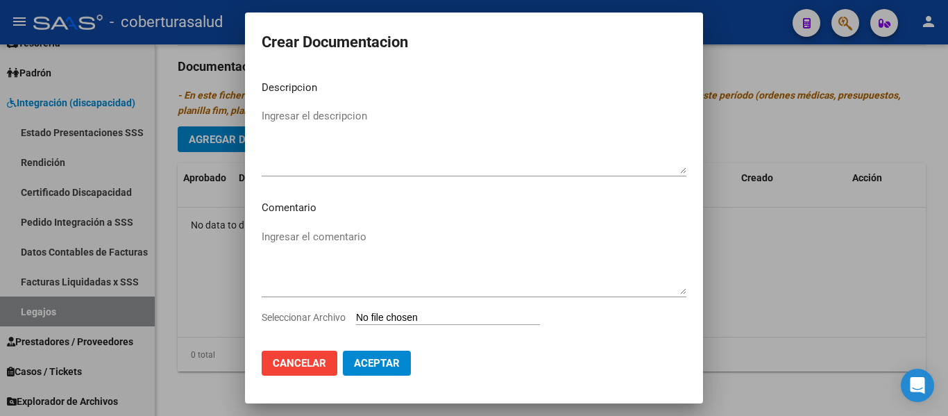
click at [441, 332] on div "Seleccionar Archivo" at bounding box center [474, 322] width 425 height 26
click at [446, 315] on input "Seleccionar Archivo" at bounding box center [448, 317] width 184 height 13
click at [420, 327] on div "Seleccionar Archivo" at bounding box center [474, 322] width 425 height 26
click at [424, 320] on input "Seleccionar Archivo" at bounding box center [448, 317] width 184 height 13
type input "C:\fakepath\1-CUD.pdf"
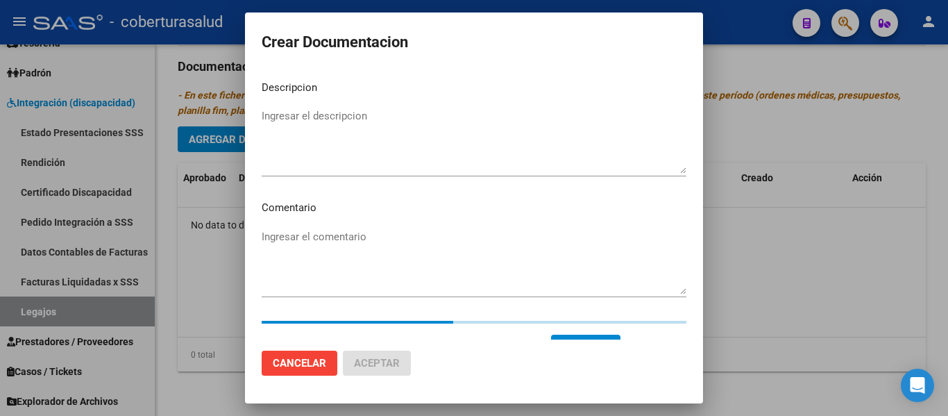
click at [292, 177] on div "Ingresar el descripcion" at bounding box center [474, 147] width 425 height 84
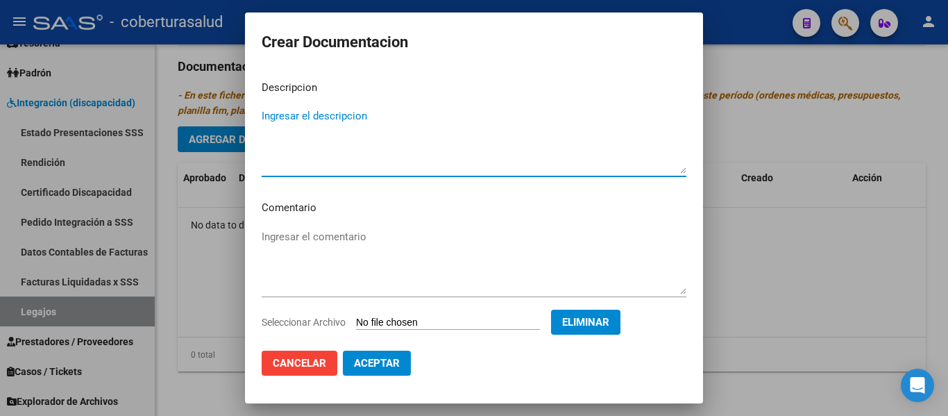
click at [314, 162] on textarea "Ingresar el descripcion" at bounding box center [474, 140] width 425 height 65
type textarea "1-CUD"
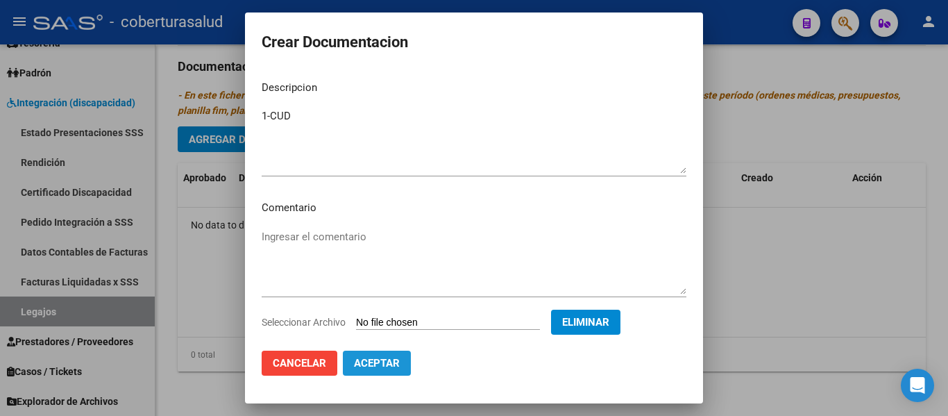
click at [367, 361] on span "Aceptar" at bounding box center [377, 363] width 46 height 12
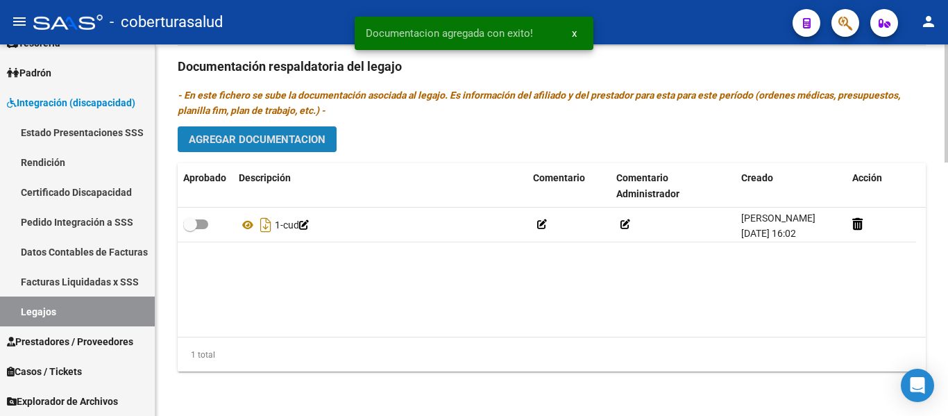
click at [314, 131] on button "Agregar Documentacion" at bounding box center [257, 139] width 159 height 26
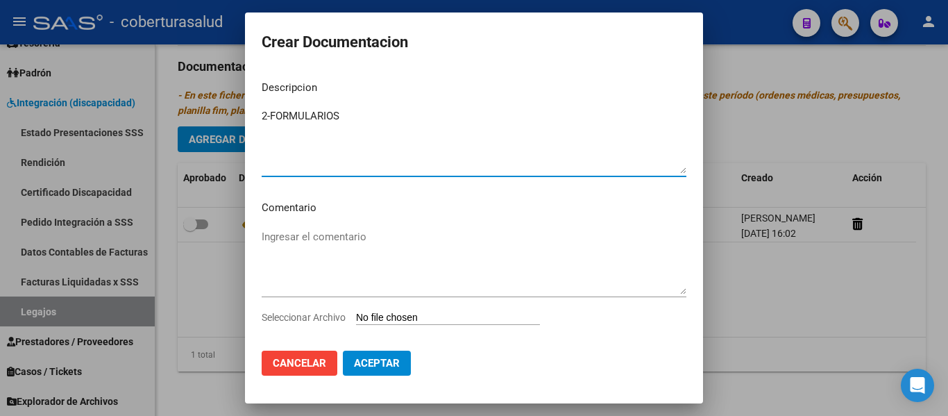
type textarea "2-FORMULARIOS"
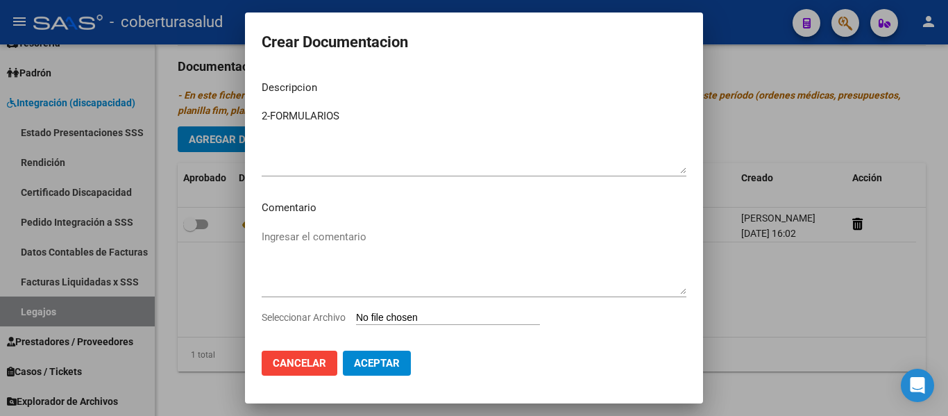
click at [402, 316] on input "Seleccionar Archivo" at bounding box center [448, 317] width 184 height 13
type input "C:\fakepath\2-FORMULARIOS.pdf"
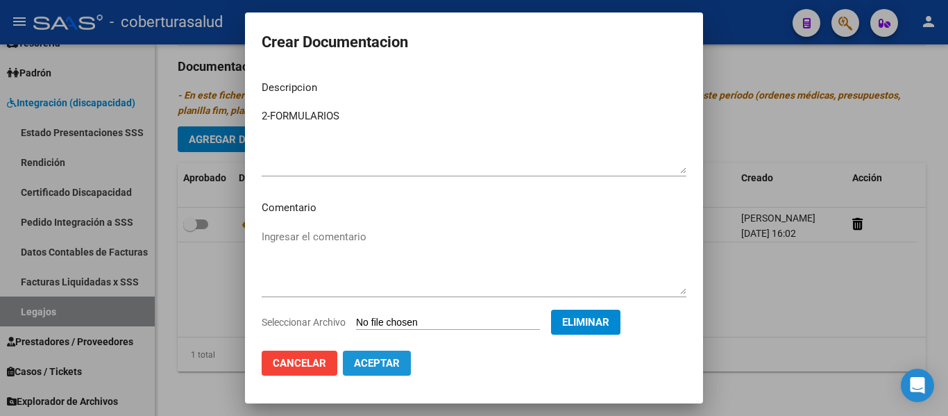
click at [391, 360] on span "Aceptar" at bounding box center [377, 363] width 46 height 12
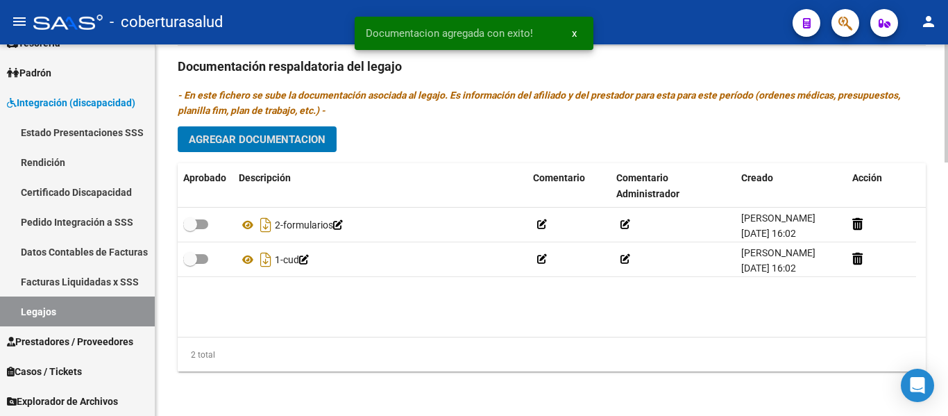
click at [246, 156] on div "Prestadores asociados al legajo Agregar Prestador Aprobado Prestador CUIT Comen…" at bounding box center [552, 64] width 748 height 635
click at [246, 144] on span "Agregar Documentacion" at bounding box center [257, 139] width 137 height 12
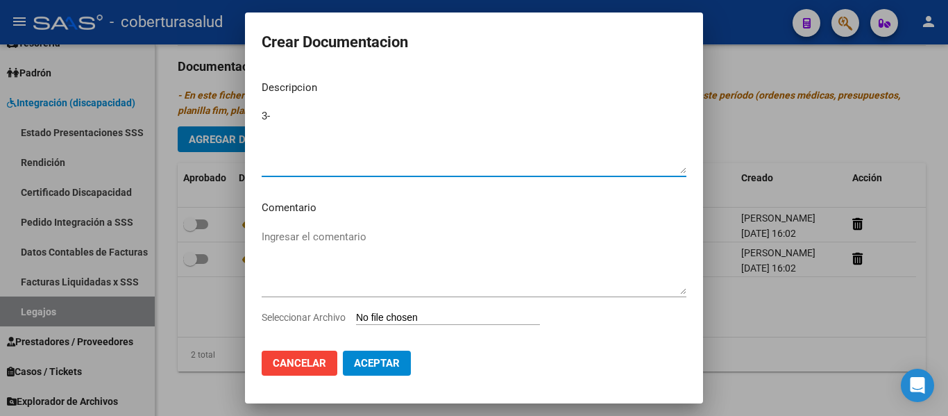
type textarea "3-"
click at [416, 314] on input "Seleccionar Archivo" at bounding box center [448, 317] width 184 height 13
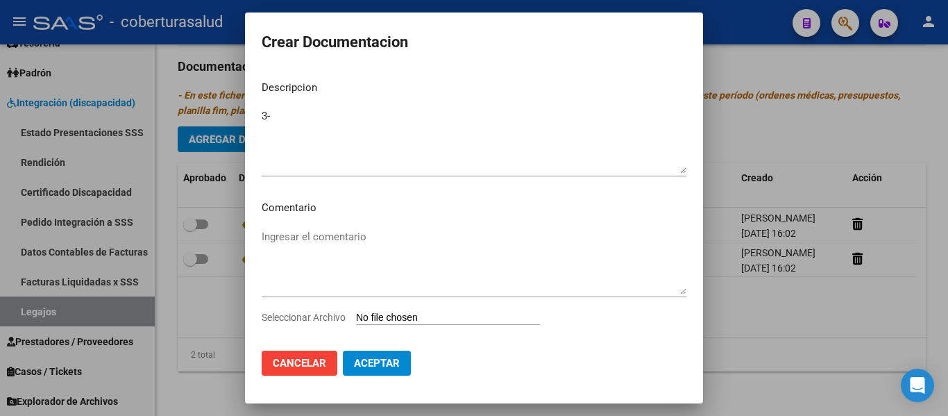
type input "C:\fakepath\3-MODULO INTEGRAL INTENSIVO.pdf"
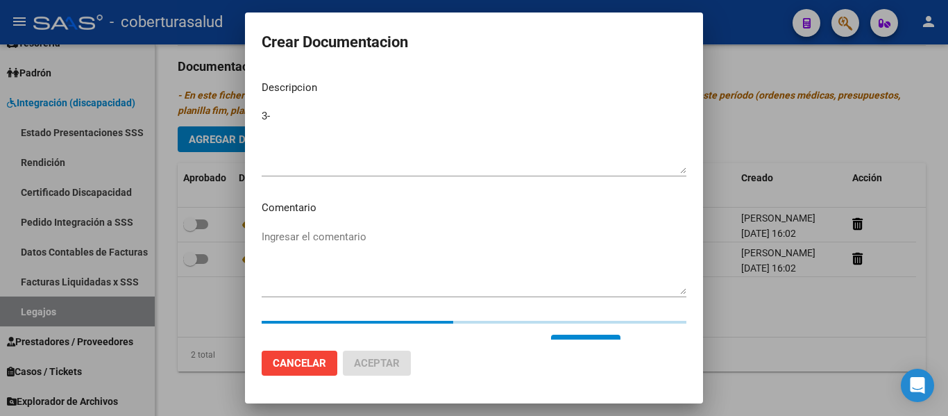
click at [289, 117] on textarea "3-" at bounding box center [474, 140] width 425 height 65
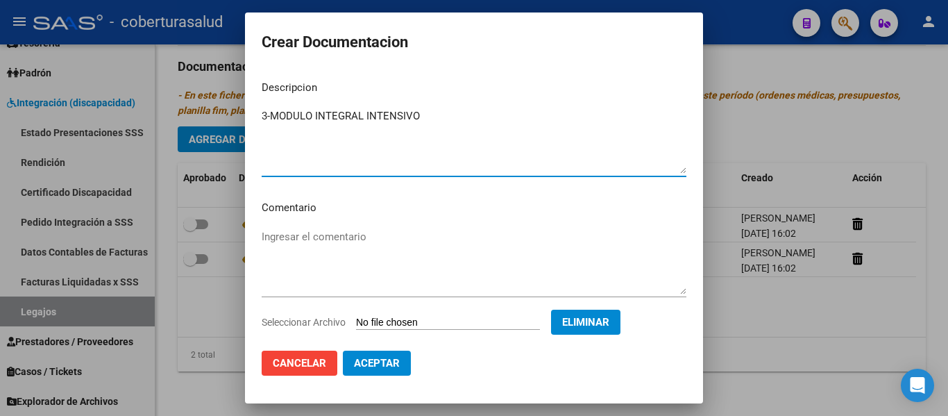
type textarea "3-MODULO INTEGRAL INTENSIVO"
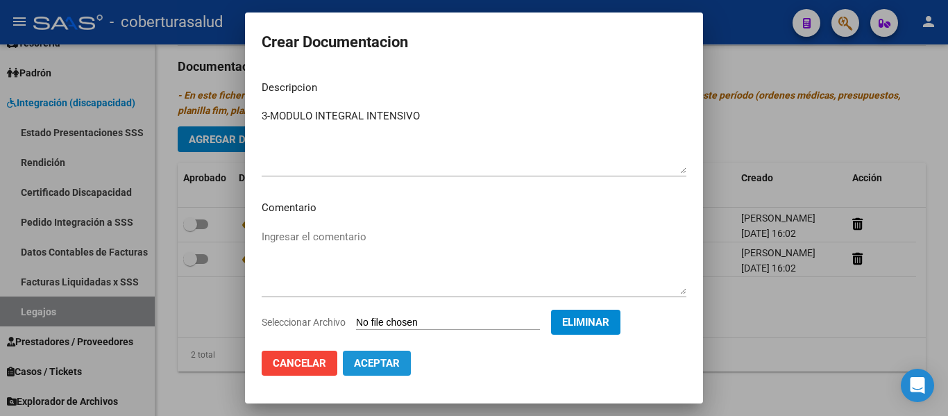
click at [404, 361] on button "Aceptar" at bounding box center [377, 362] width 68 height 25
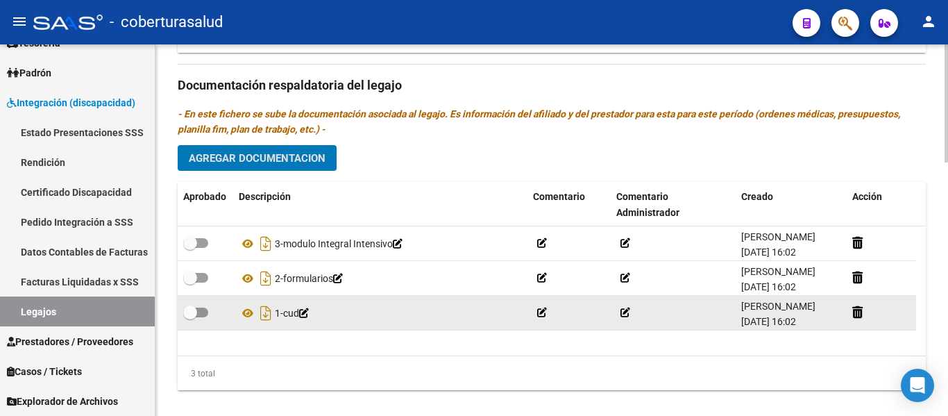
scroll to position [797, 0]
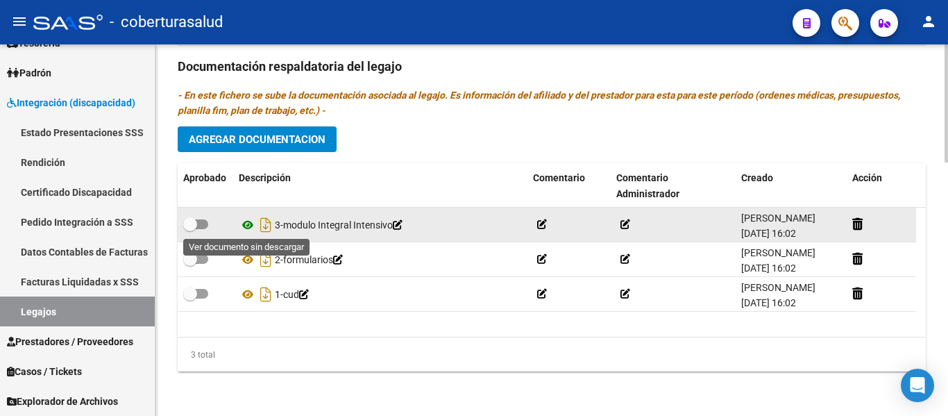
click at [246, 223] on icon at bounding box center [248, 224] width 18 height 17
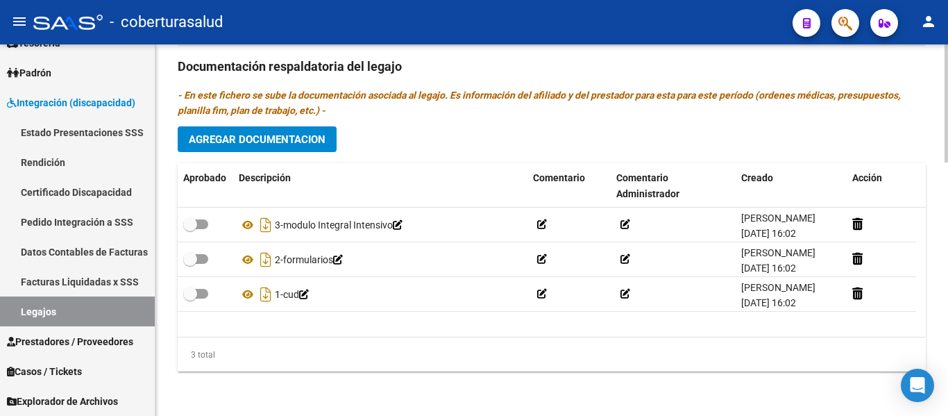
click at [297, 136] on span "Agregar Documentacion" at bounding box center [257, 139] width 137 height 12
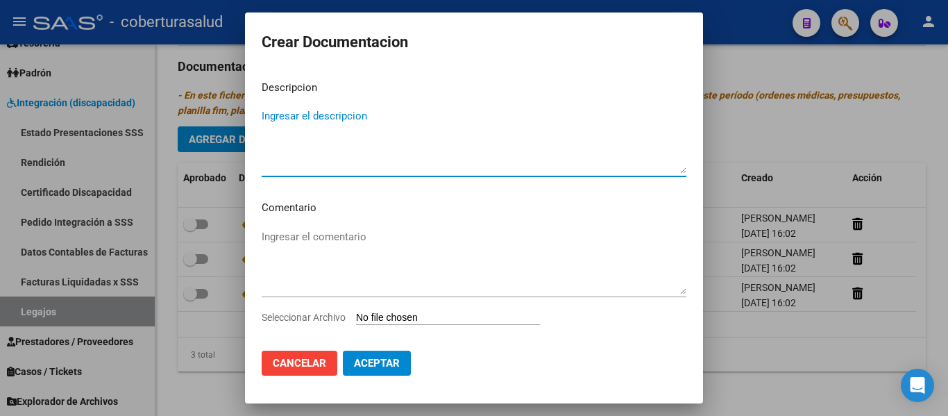
click at [429, 315] on input "Seleccionar Archivo" at bounding box center [448, 317] width 184 height 13
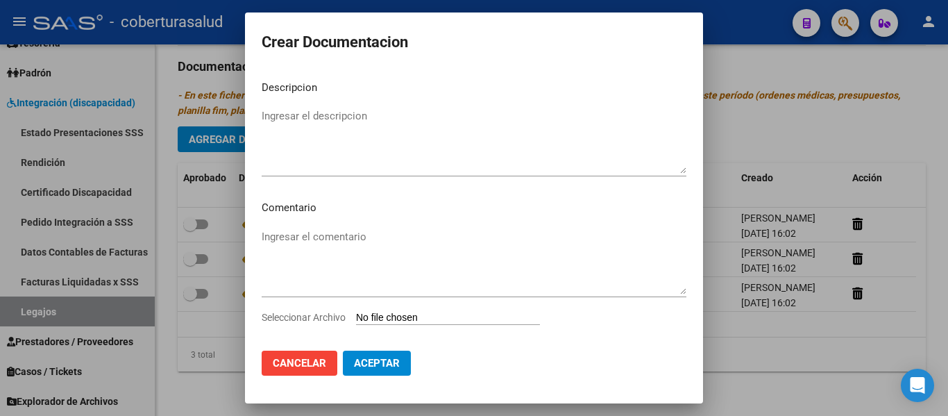
type input "C:\fakepath\4-MODULO MAESTRA DE APOYO.pdf"
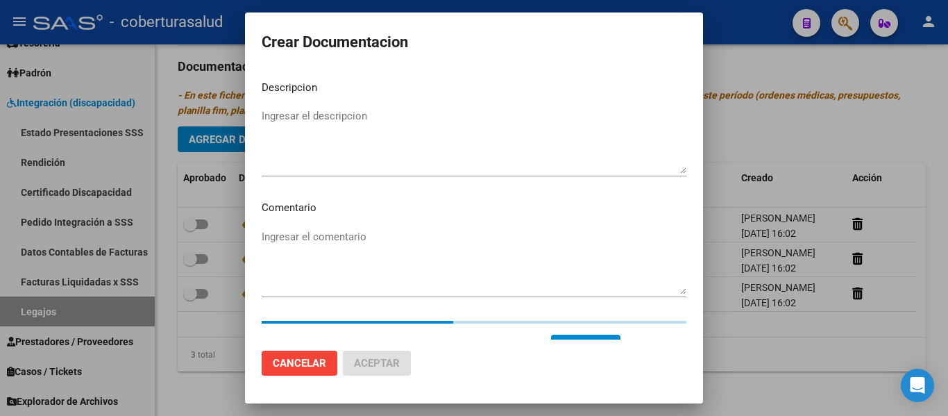
click at [310, 166] on textarea "Ingresar el descripcion" at bounding box center [474, 140] width 425 height 65
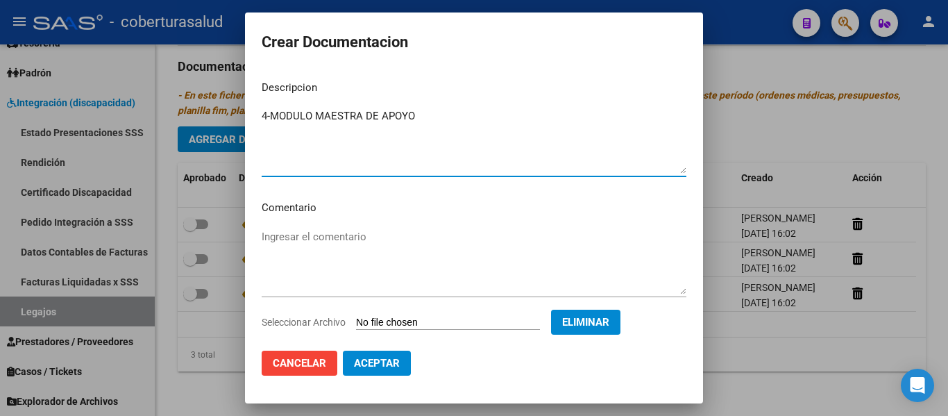
type textarea "4-MODULO MAESTRA DE APOYO"
drag, startPoint x: 377, startPoint y: 365, endPoint x: 383, endPoint y: 369, distance: 7.5
click at [383, 369] on span "Aceptar" at bounding box center [377, 363] width 46 height 12
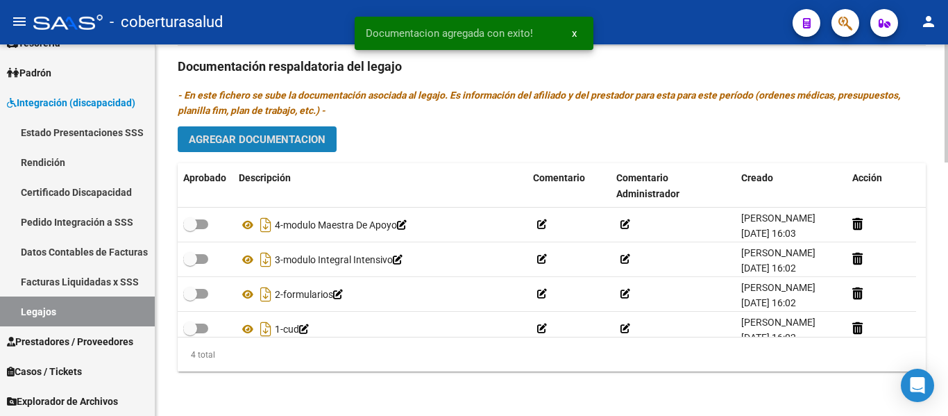
click at [297, 132] on button "Agregar Documentacion" at bounding box center [257, 139] width 159 height 26
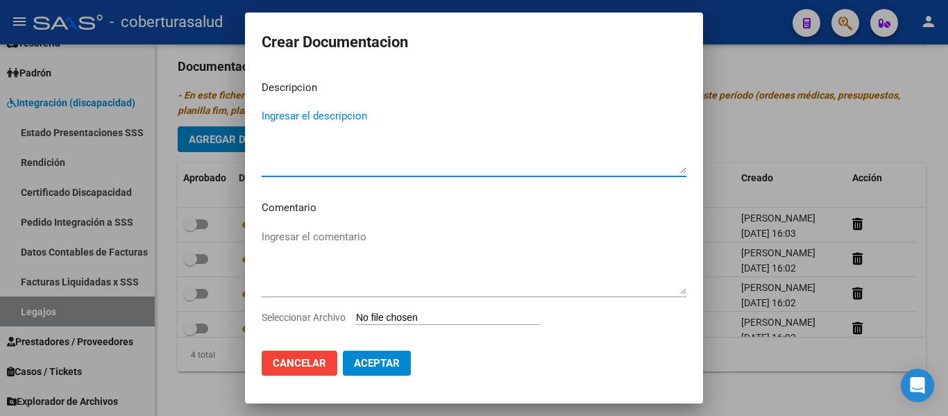
click at [454, 312] on input "Seleccionar Archivo" at bounding box center [448, 317] width 184 height 13
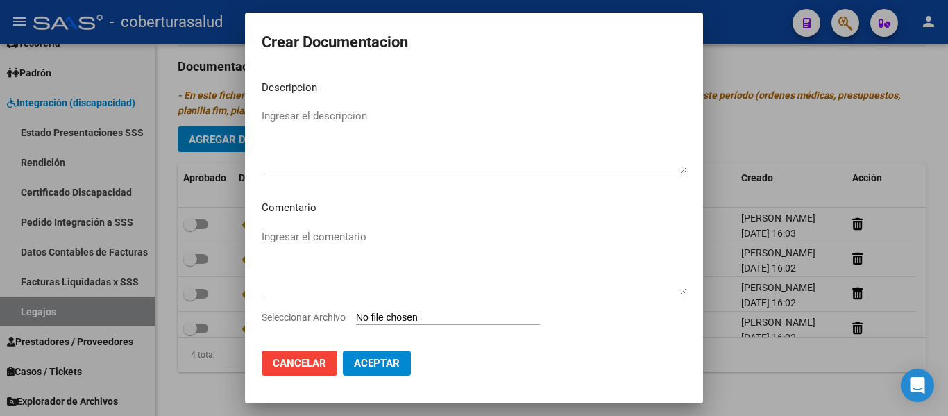
type input "C:\fakepath\5-TRANSPORTE SIN DEPENDENCIA.pdf"
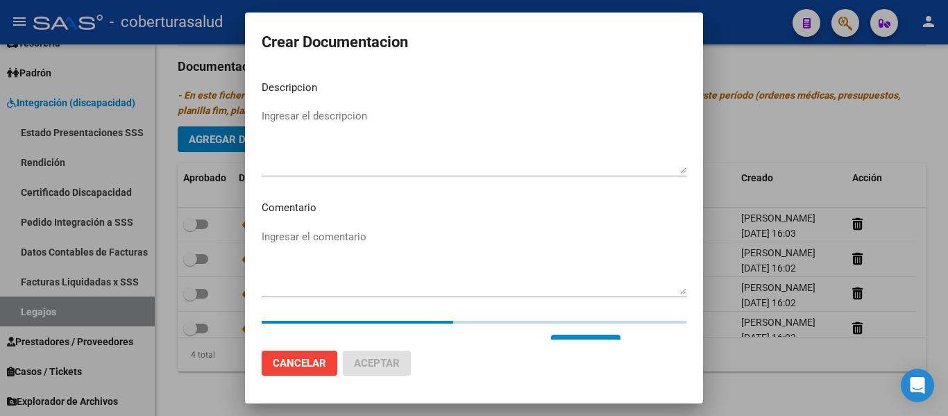
click at [332, 150] on textarea "Ingresar el descripcion" at bounding box center [474, 140] width 425 height 65
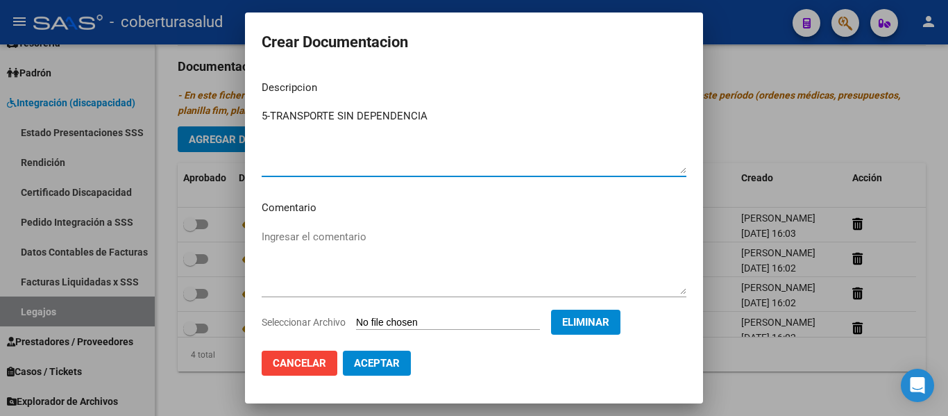
type textarea "5-TRANSPORTE SIN DEPENDENCIA"
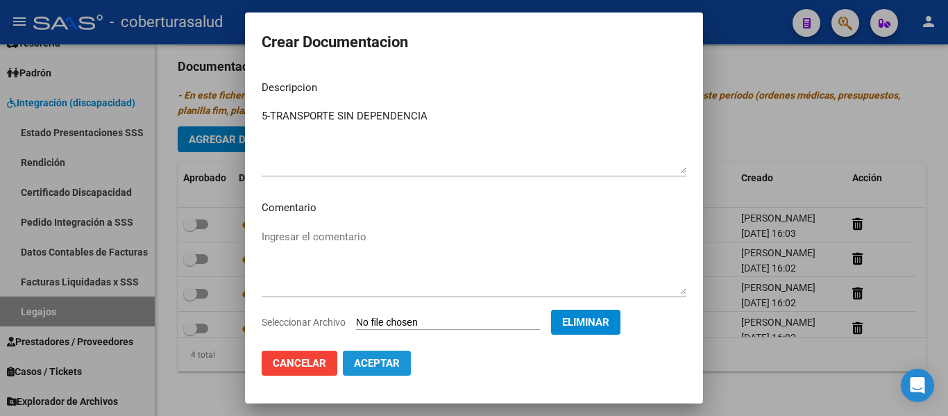
click at [370, 361] on span "Aceptar" at bounding box center [377, 363] width 46 height 12
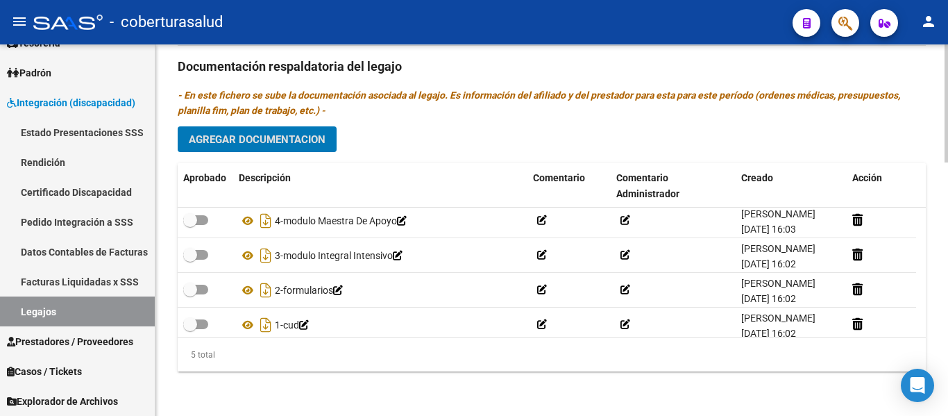
scroll to position [60, 0]
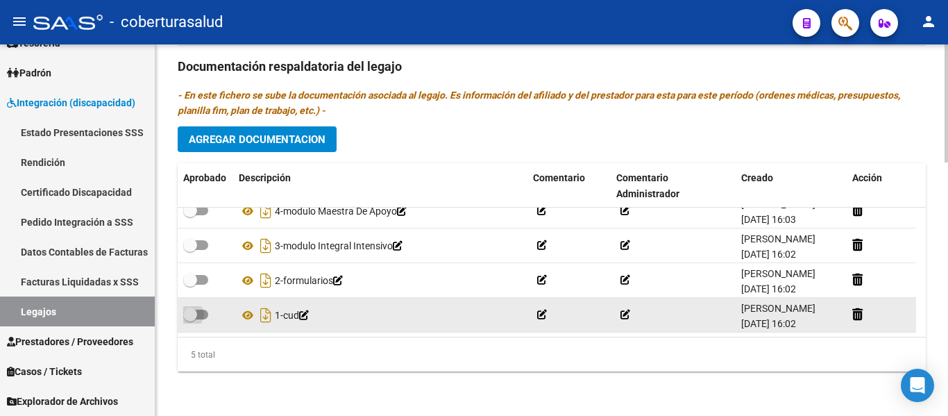
click at [198, 309] on span at bounding box center [195, 314] width 25 height 10
click at [190, 319] on input "checkbox" at bounding box center [189, 319] width 1 height 1
checkbox input "true"
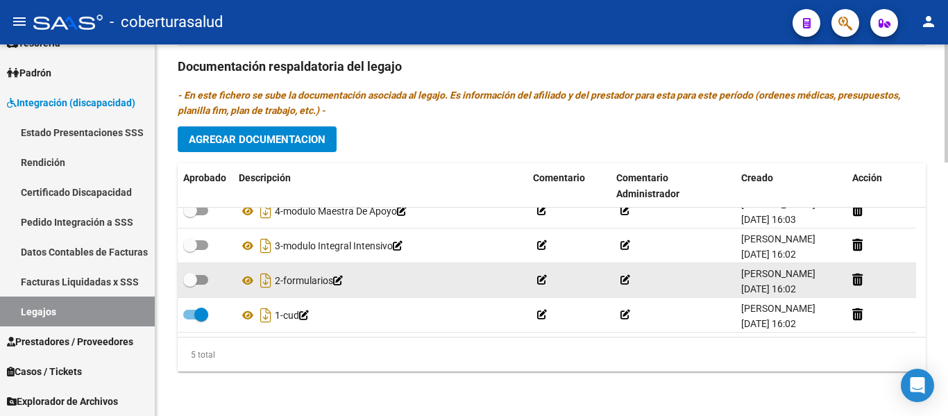
click at [205, 275] on span at bounding box center [195, 280] width 25 height 10
click at [190, 284] on input "checkbox" at bounding box center [189, 284] width 1 height 1
checkbox input "true"
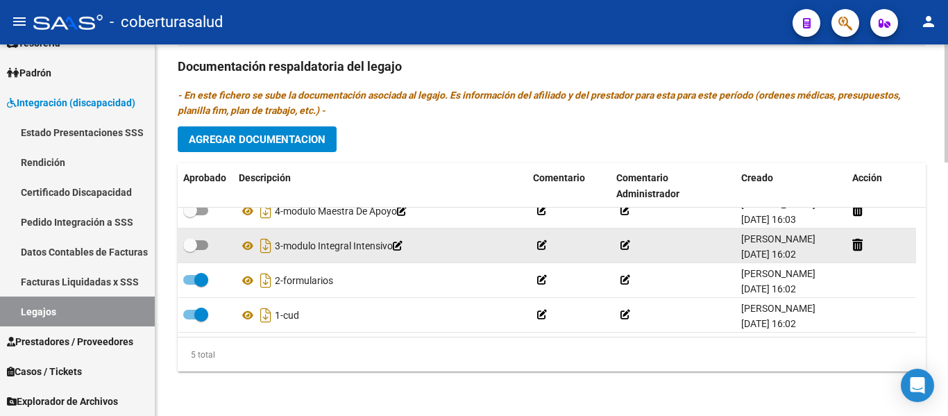
scroll to position [0, 0]
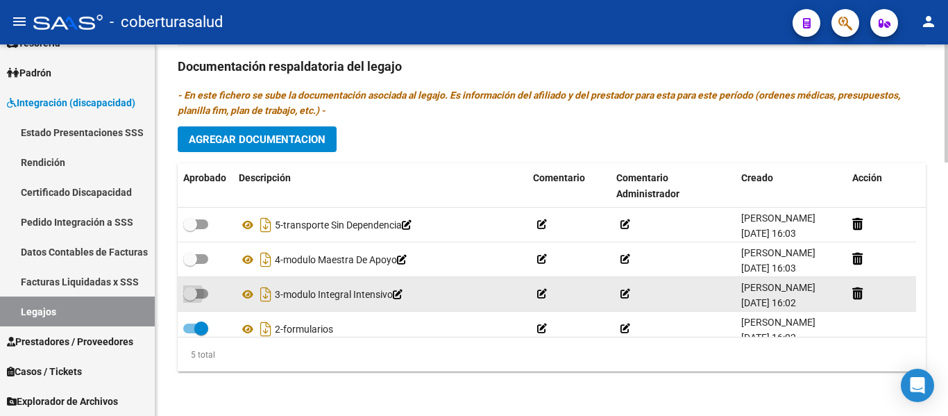
click at [200, 289] on span at bounding box center [195, 294] width 25 height 10
click at [190, 298] on input "checkbox" at bounding box center [189, 298] width 1 height 1
checkbox input "true"
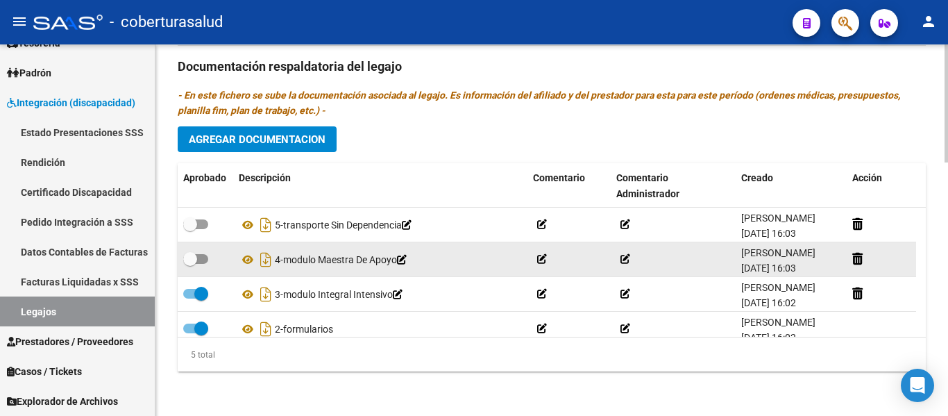
click at [205, 254] on span at bounding box center [195, 259] width 25 height 10
click at [190, 264] on input "checkbox" at bounding box center [189, 264] width 1 height 1
checkbox input "true"
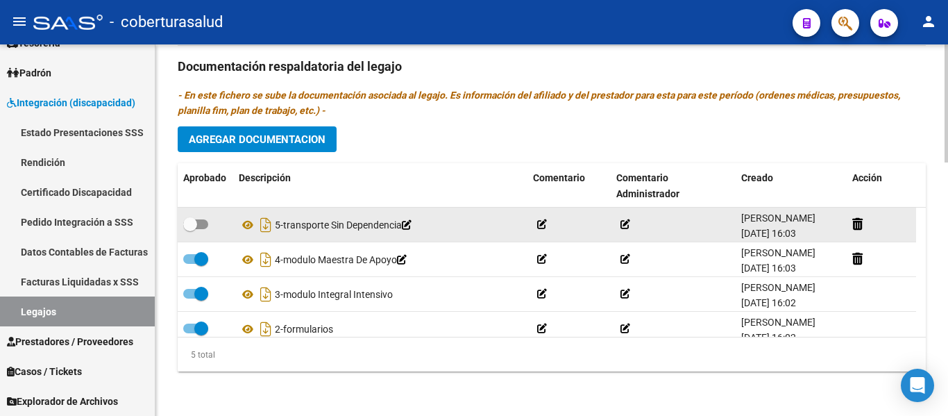
click at [205, 224] on span at bounding box center [195, 224] width 25 height 10
click at [190, 229] on input "checkbox" at bounding box center [189, 229] width 1 height 1
checkbox input "true"
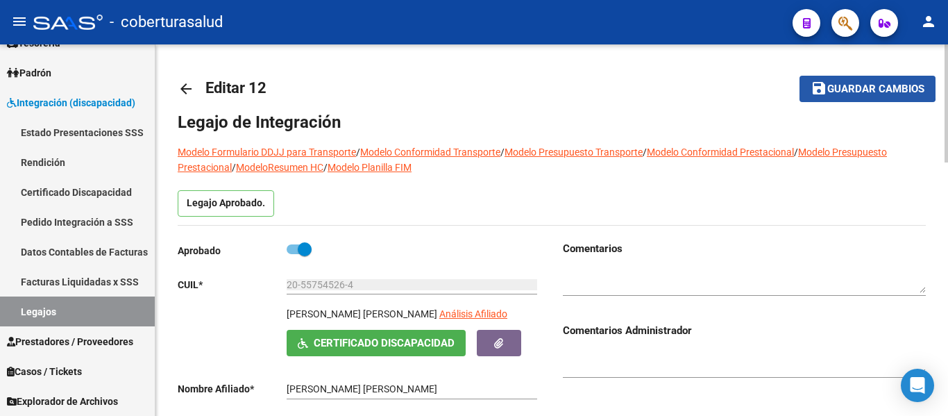
click at [853, 80] on button "save Guardar cambios" at bounding box center [867, 89] width 136 height 26
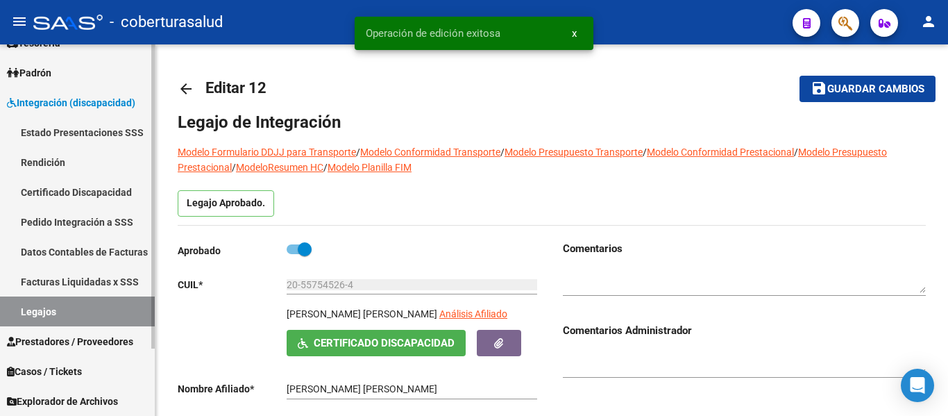
click at [58, 311] on link "Legajos" at bounding box center [77, 311] width 155 height 30
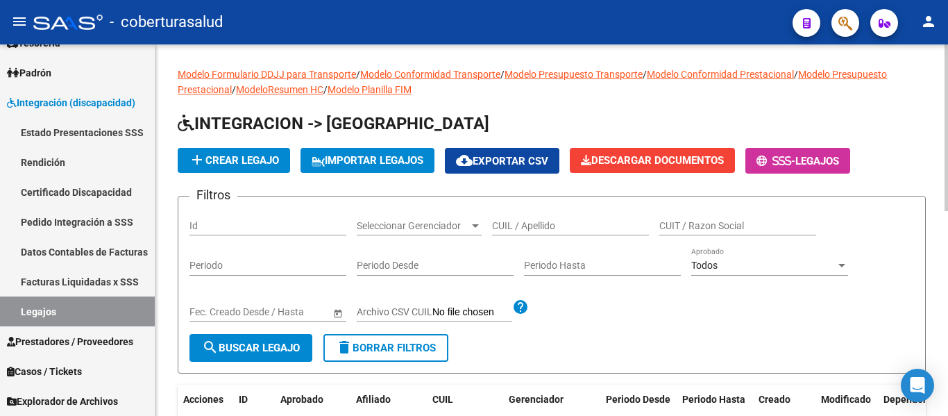
click at [547, 220] on input "CUIL / Apellido" at bounding box center [570, 226] width 157 height 12
paste input "20560825316"
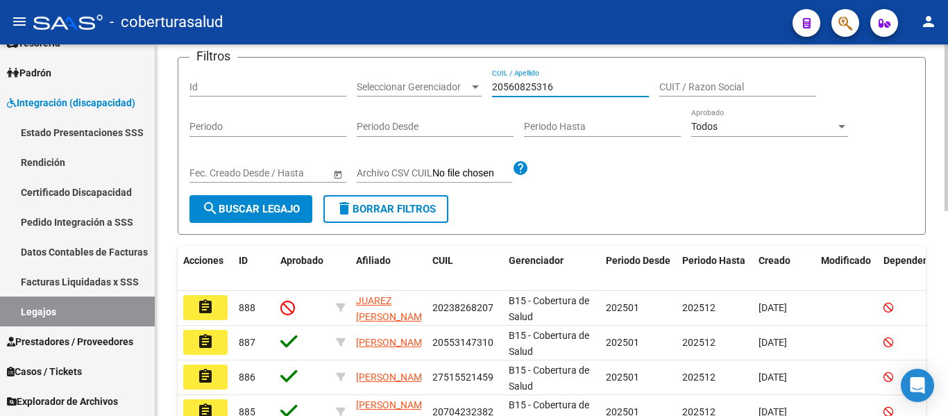
type input "20560825316"
click at [222, 202] on button "search Buscar Legajo" at bounding box center [250, 209] width 123 height 28
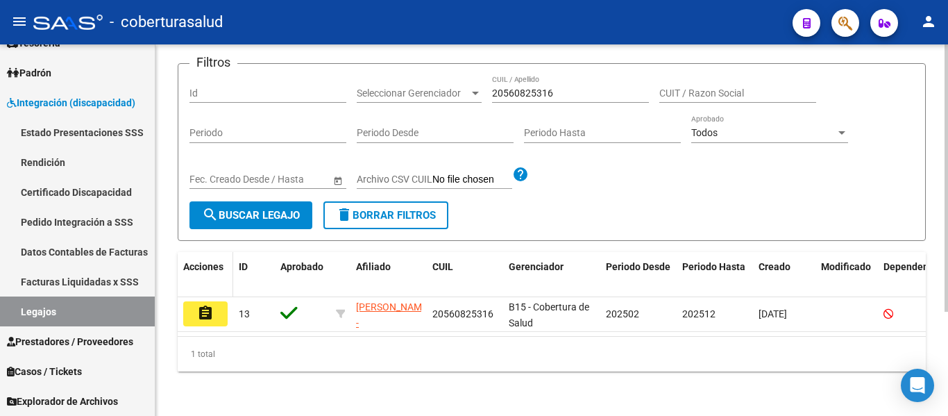
scroll to position [144, 0]
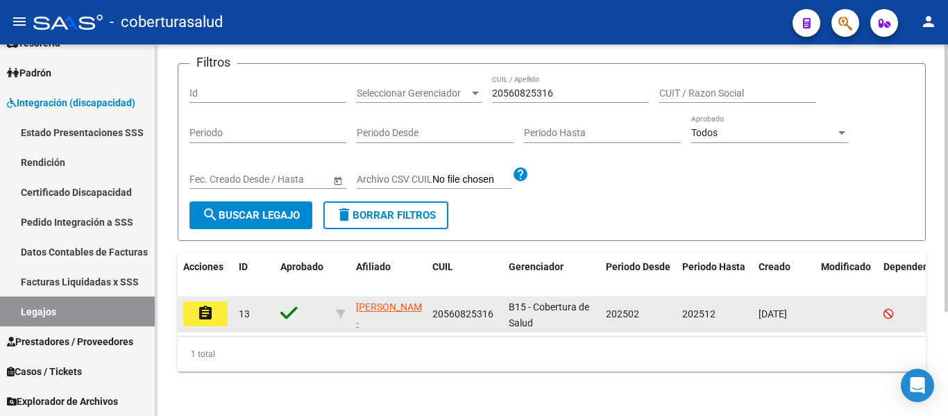
click at [210, 305] on mat-icon "assignment" at bounding box center [205, 313] width 17 height 17
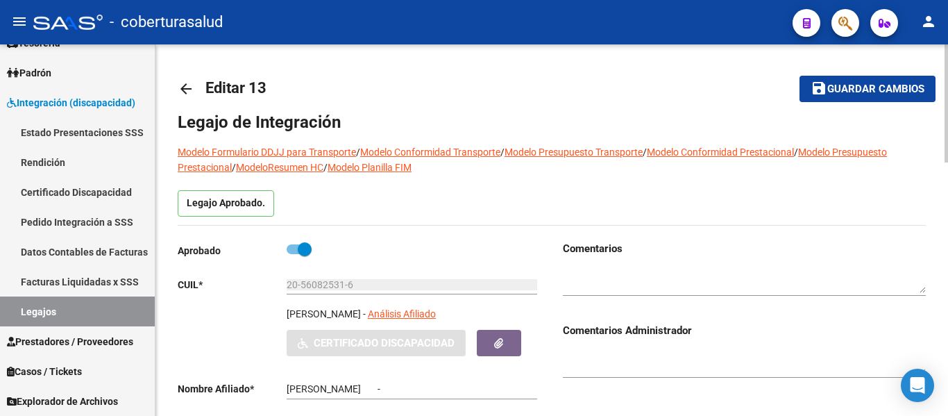
type input "[PERSON_NAME]"
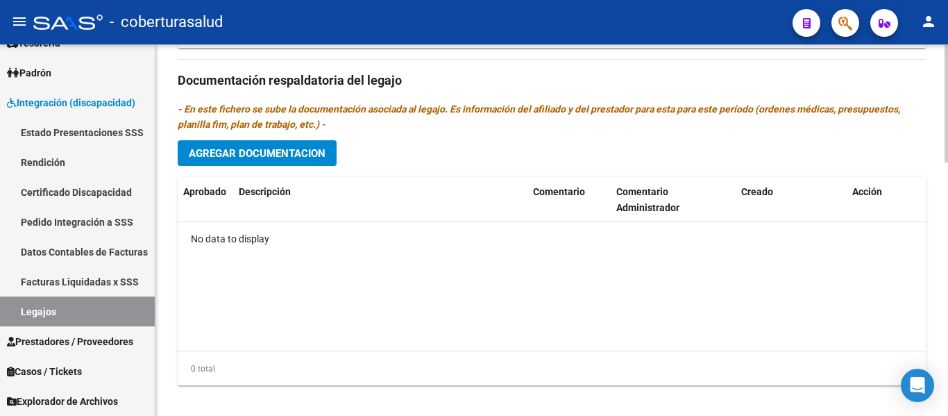
scroll to position [797, 0]
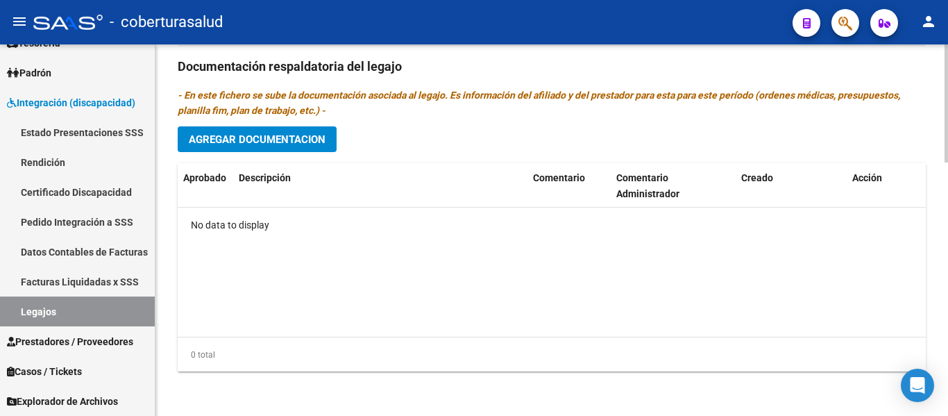
click at [294, 148] on button "Agregar Documentacion" at bounding box center [257, 139] width 159 height 26
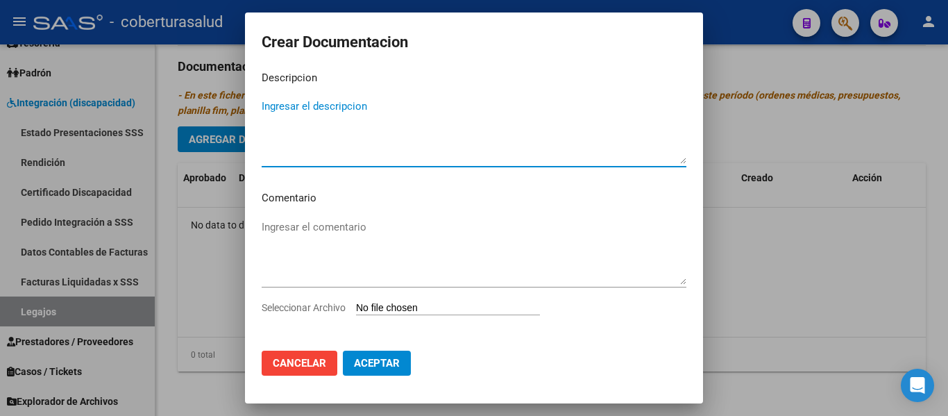
scroll to position [19, 0]
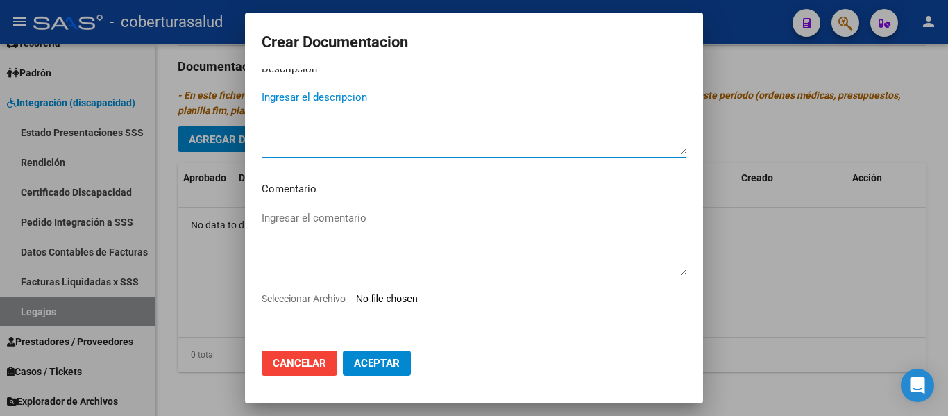
click at [408, 297] on input "Seleccionar Archivo" at bounding box center [448, 299] width 184 height 13
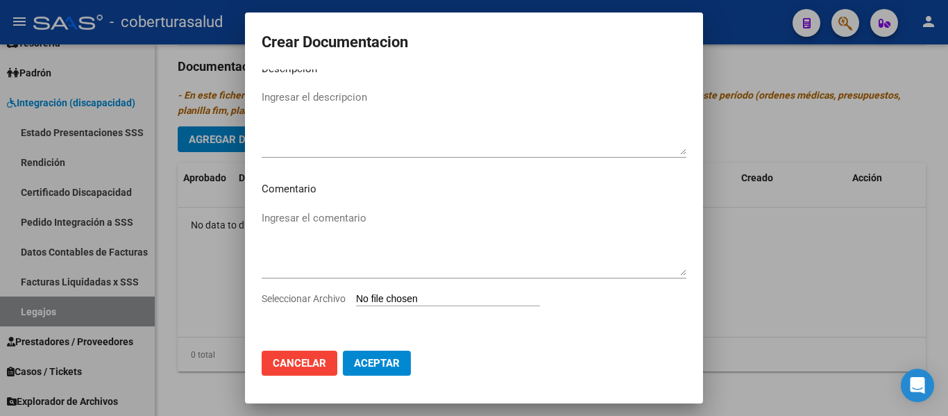
type input "C:\fakepath\1-CUD.pdf"
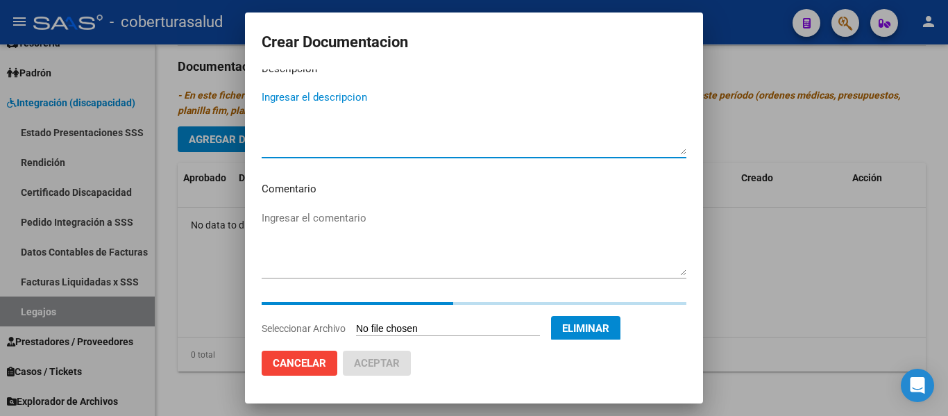
click at [307, 123] on textarea "Ingresar el descripcion" at bounding box center [474, 121] width 425 height 65
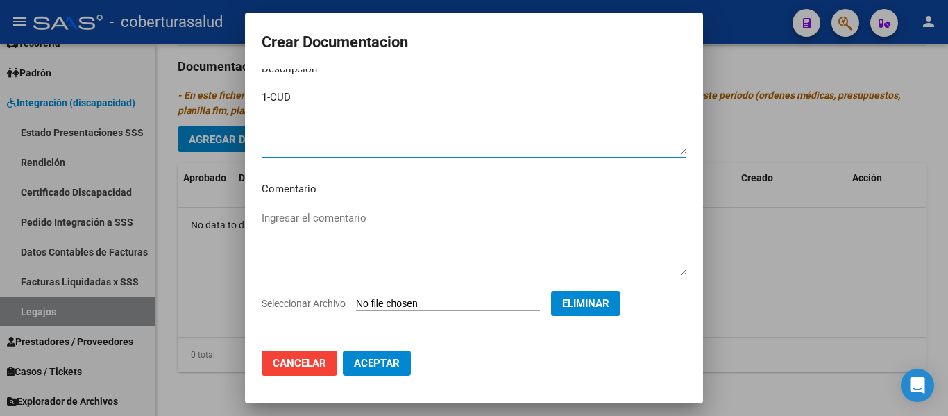
type textarea "1-CUD"
click at [398, 360] on span "Aceptar" at bounding box center [377, 363] width 46 height 12
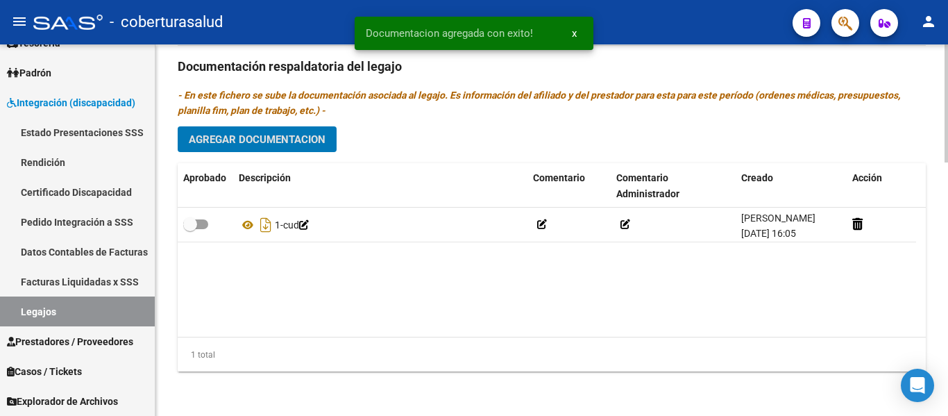
click at [318, 132] on button "Agregar Documentacion" at bounding box center [257, 139] width 159 height 26
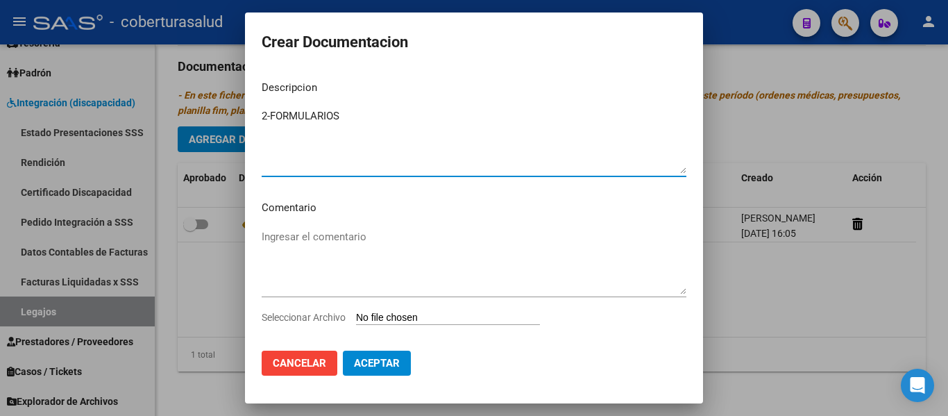
type textarea "2-FORMULARIOS"
click at [420, 311] on input "Seleccionar Archivo" at bounding box center [448, 317] width 184 height 13
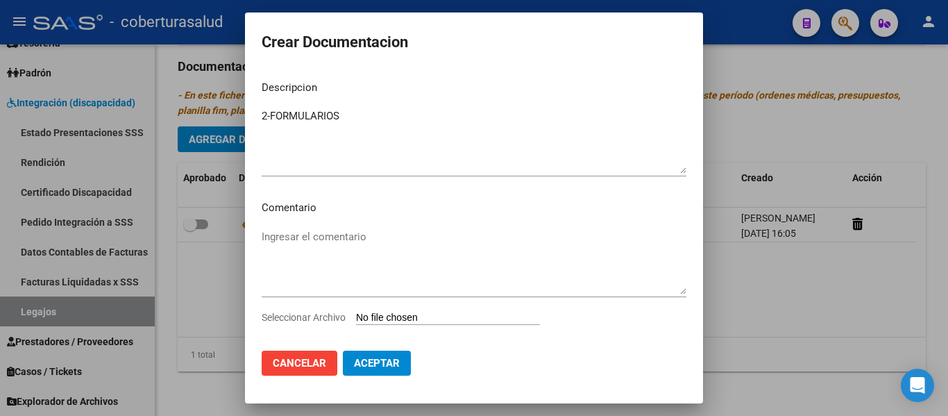
type input "C:\fakepath\2-FORMULARIOS.pdf"
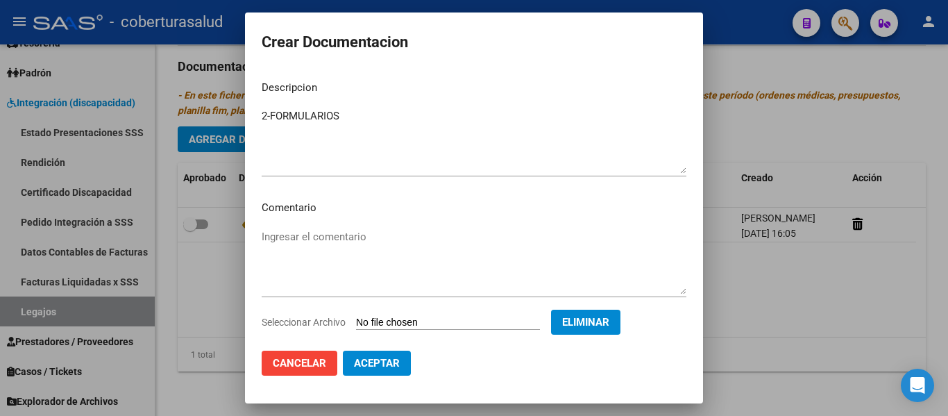
click at [382, 375] on button "Aceptar" at bounding box center [377, 362] width 68 height 25
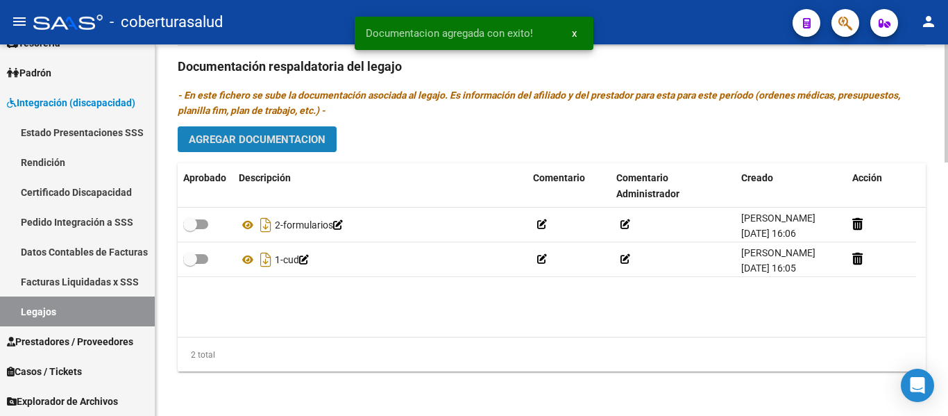
click at [268, 128] on button "Agregar Documentacion" at bounding box center [257, 139] width 159 height 26
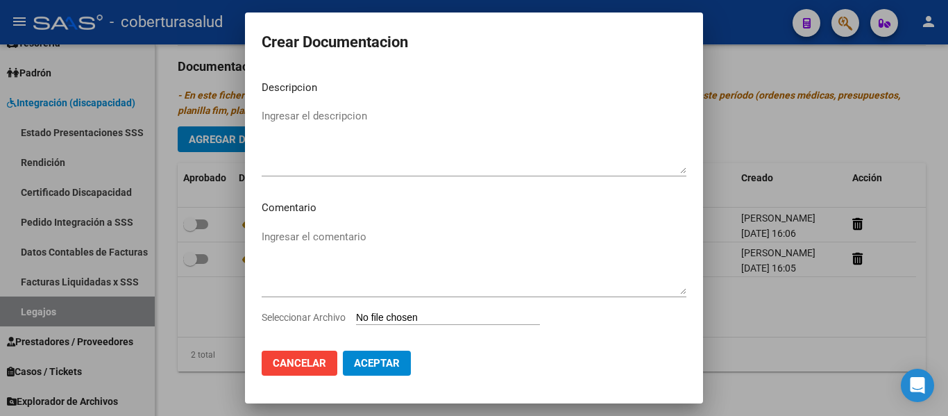
click at [410, 318] on input "Seleccionar Archivo" at bounding box center [448, 317] width 184 height 13
type input "C:\fakepath\3-MODULO INTEGRAL INTENSIVO.pdf"
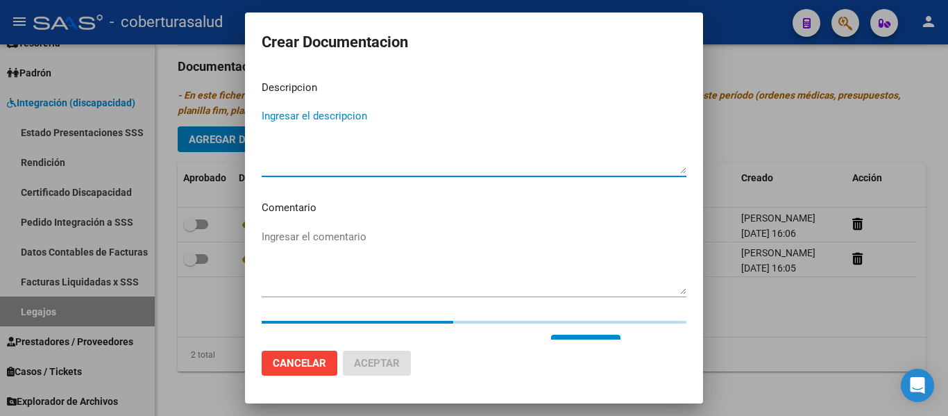
click at [331, 127] on textarea "Ingresar el descripcion" at bounding box center [474, 140] width 425 height 65
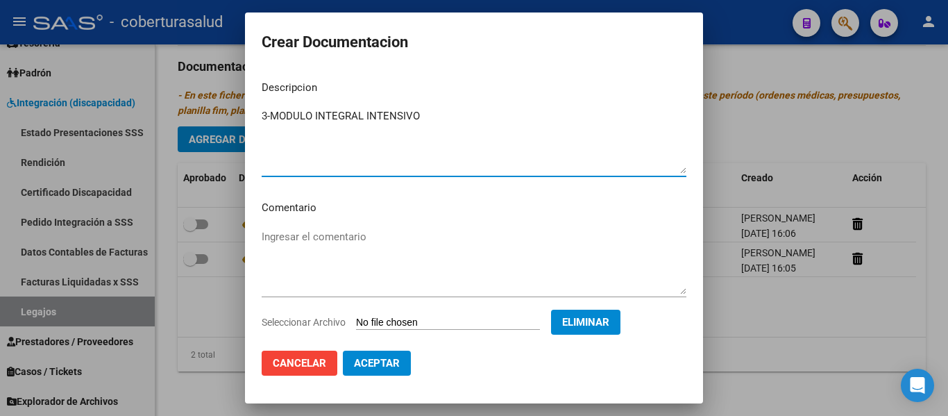
type textarea "3-MODULO INTEGRAL INTENSIVO"
click at [372, 364] on span "Aceptar" at bounding box center [377, 363] width 46 height 12
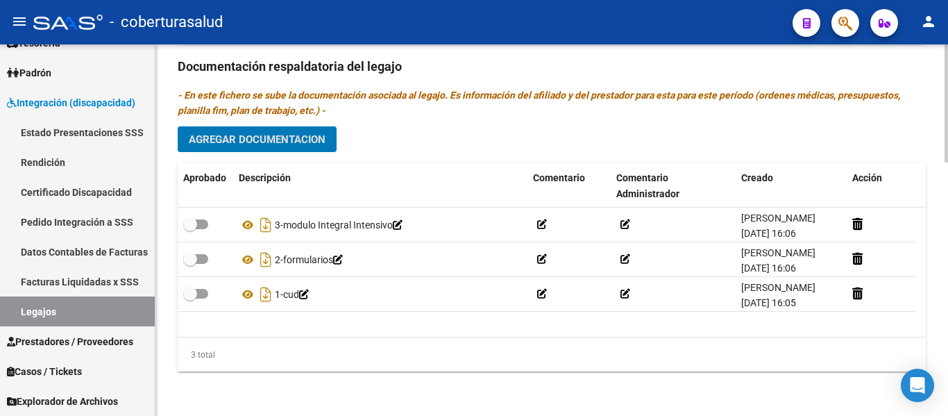
click at [295, 137] on span "Agregar Documentacion" at bounding box center [257, 139] width 137 height 12
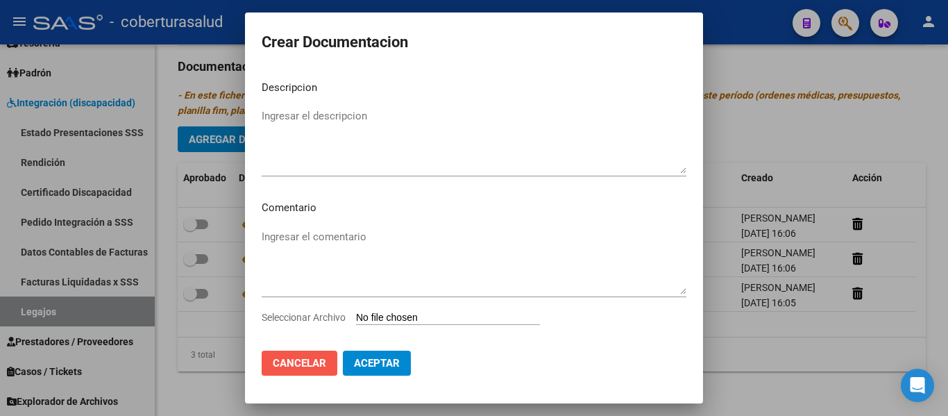
click at [308, 361] on span "Cancelar" at bounding box center [299, 363] width 53 height 12
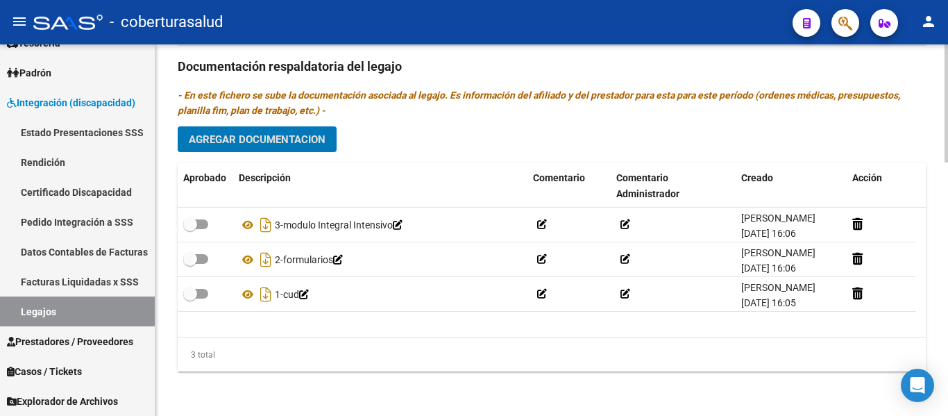
click at [280, 135] on span "Agregar Documentacion" at bounding box center [257, 139] width 137 height 12
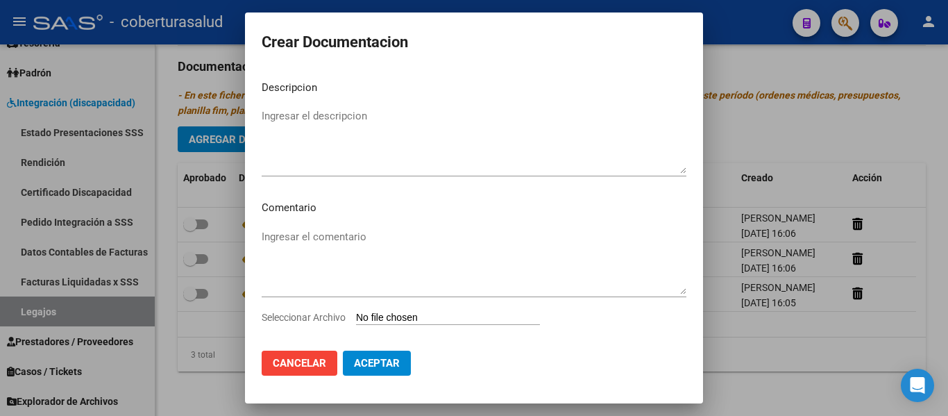
click at [422, 318] on input "Seleccionar Archivo" at bounding box center [448, 317] width 184 height 13
type input "C:\fakepath\4-MODULO MAESTRA DE APOYO.pdf"
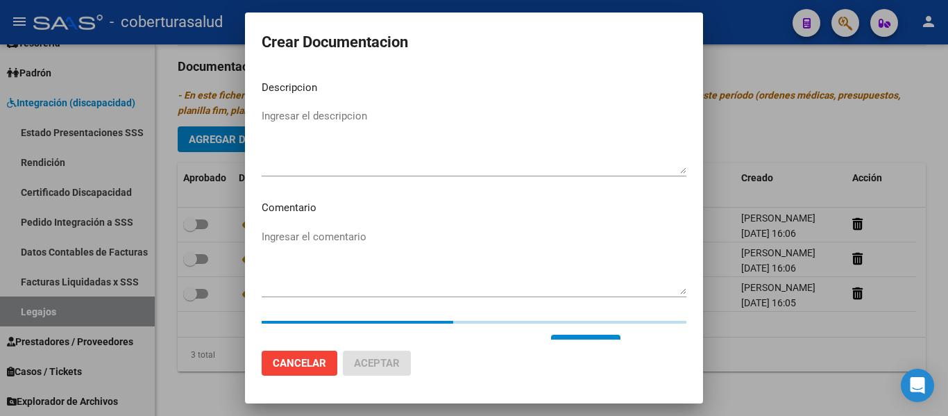
click at [309, 154] on textarea "Ingresar el descripcion" at bounding box center [474, 140] width 425 height 65
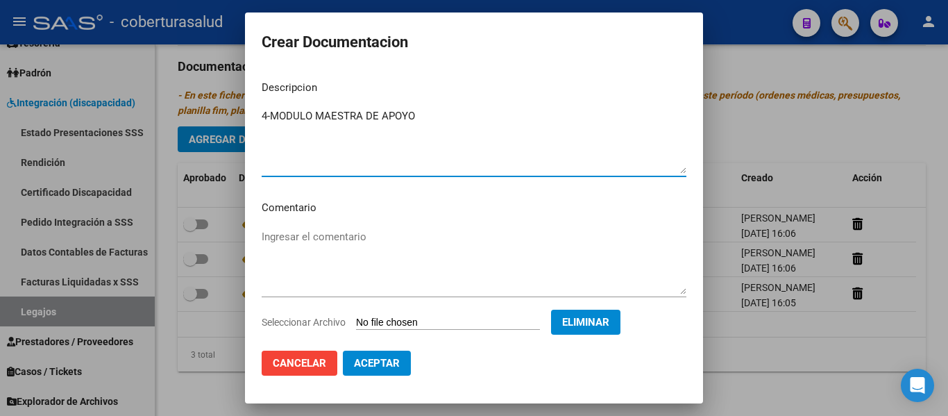
type textarea "4-MODULO MAESTRA DE APOYO"
click at [378, 368] on span "Aceptar" at bounding box center [377, 363] width 46 height 12
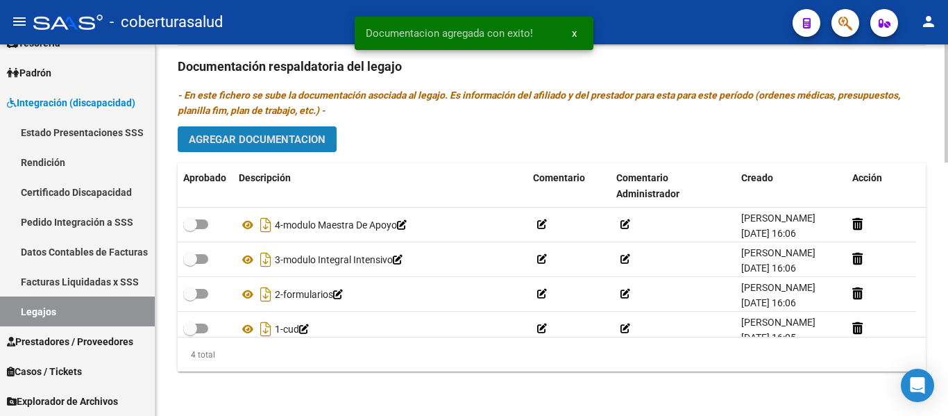
click at [294, 139] on span "Agregar Documentacion" at bounding box center [257, 139] width 137 height 12
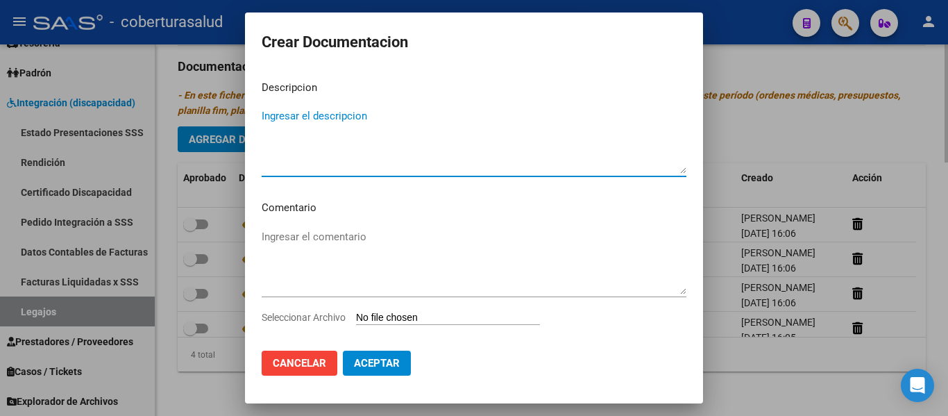
click at [294, 139] on textarea "Ingresar el descripcion" at bounding box center [474, 140] width 425 height 65
type textarea "5-"
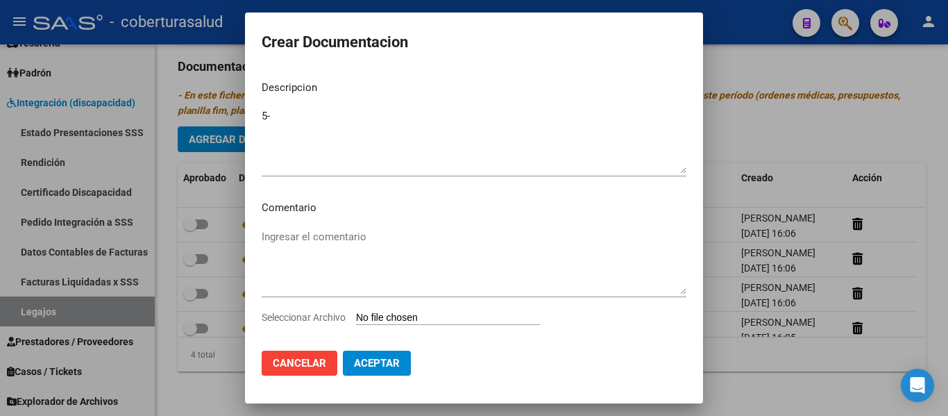
click at [415, 324] on input "Seleccionar Archivo" at bounding box center [448, 317] width 184 height 13
type input "C:\fakepath\5-TRANSPORTE SIN DEPENDENCIA.pdf"
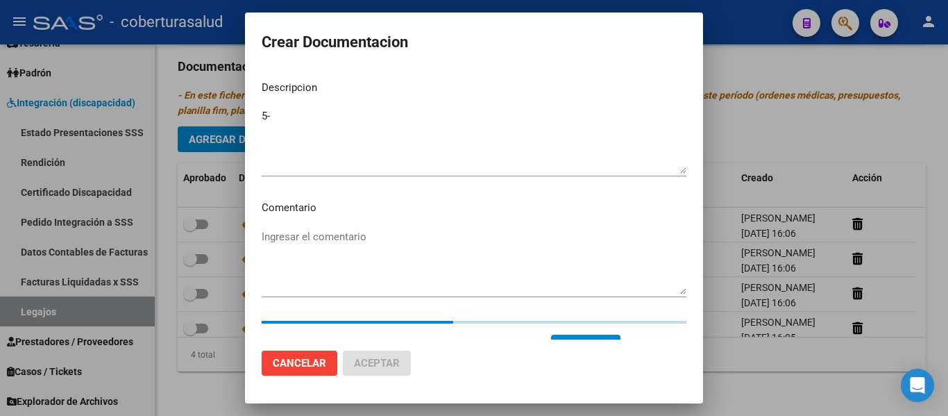
click at [296, 120] on textarea "5-" at bounding box center [474, 140] width 425 height 65
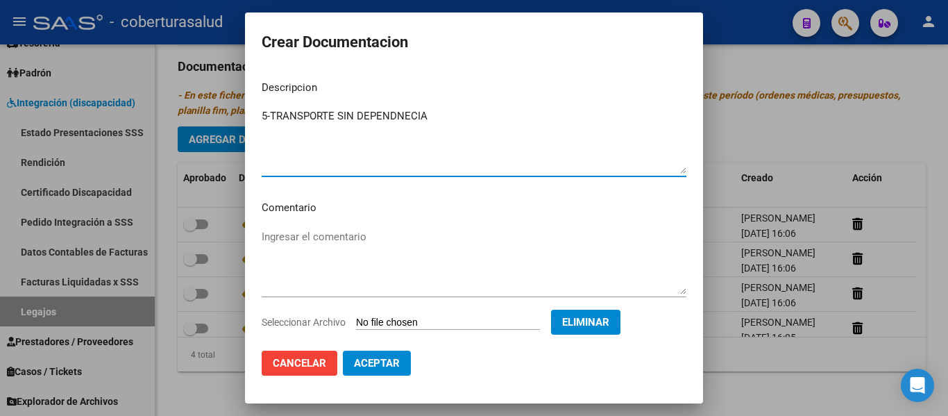
type textarea "5-TRANSPORTE SIN DEPENDNECIA"
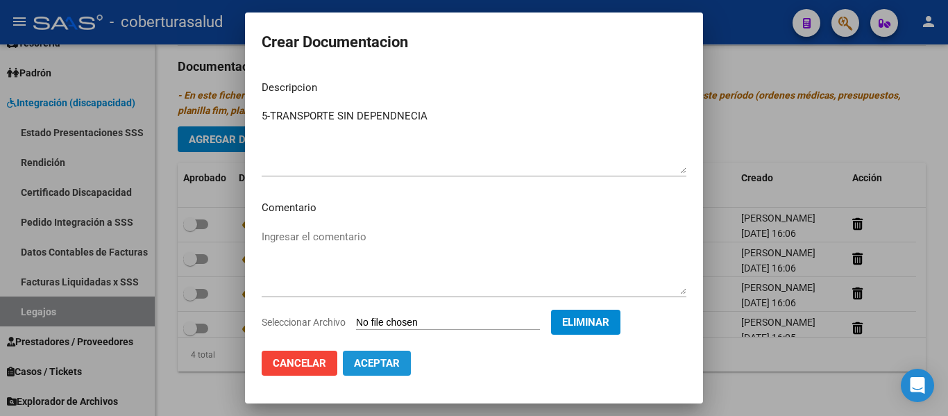
click at [381, 364] on span "Aceptar" at bounding box center [377, 363] width 46 height 12
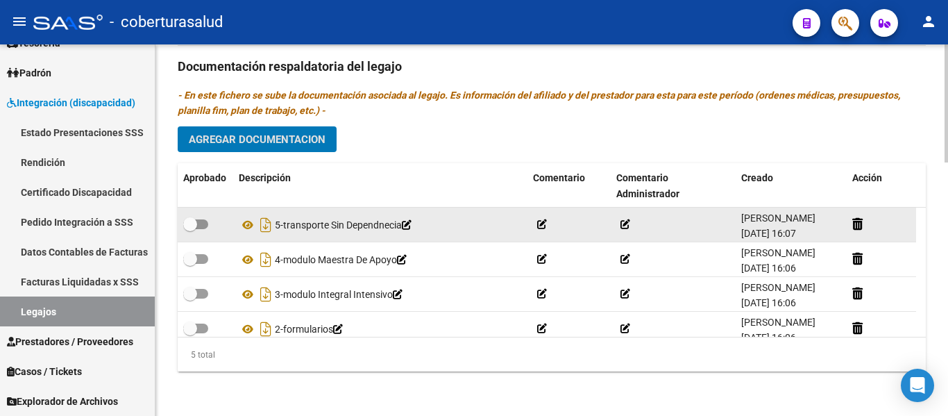
click at [192, 223] on span at bounding box center [190, 224] width 14 height 14
click at [190, 229] on input "checkbox" at bounding box center [189, 229] width 1 height 1
checkbox input "true"
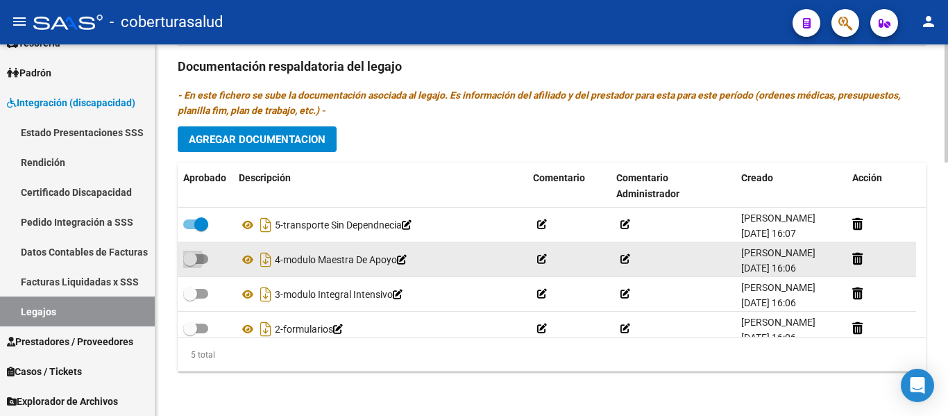
click at [199, 263] on span at bounding box center [195, 259] width 25 height 10
click at [190, 264] on input "checkbox" at bounding box center [189, 264] width 1 height 1
checkbox input "true"
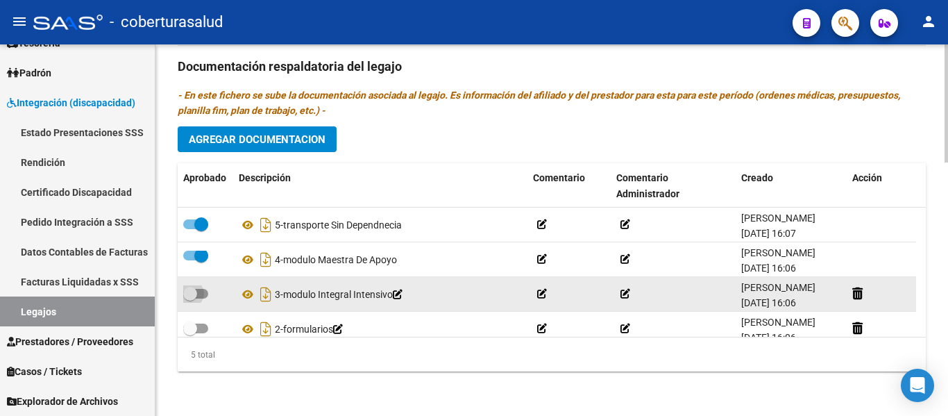
click at [202, 287] on label at bounding box center [195, 293] width 25 height 17
click at [190, 298] on input "checkbox" at bounding box center [189, 298] width 1 height 1
checkbox input "true"
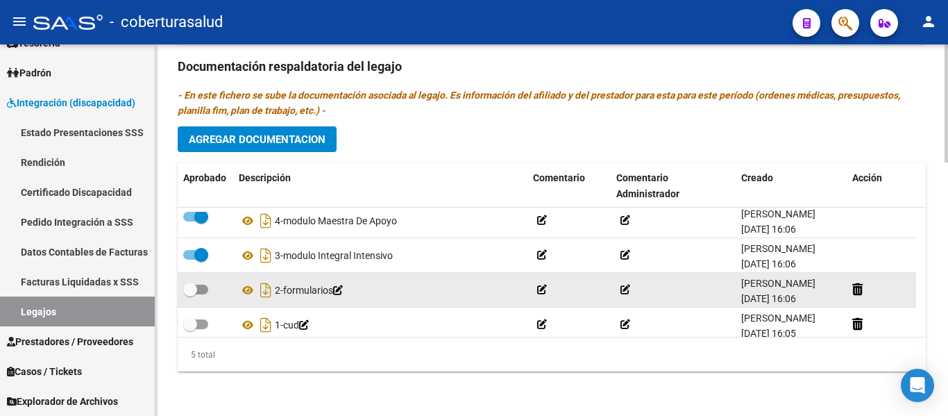
scroll to position [60, 0]
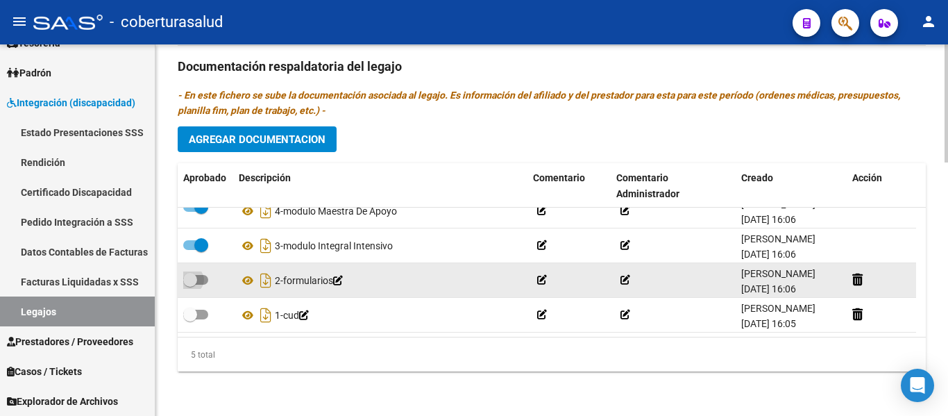
click at [194, 273] on span at bounding box center [190, 280] width 14 height 14
click at [190, 284] on input "checkbox" at bounding box center [189, 284] width 1 height 1
checkbox input "true"
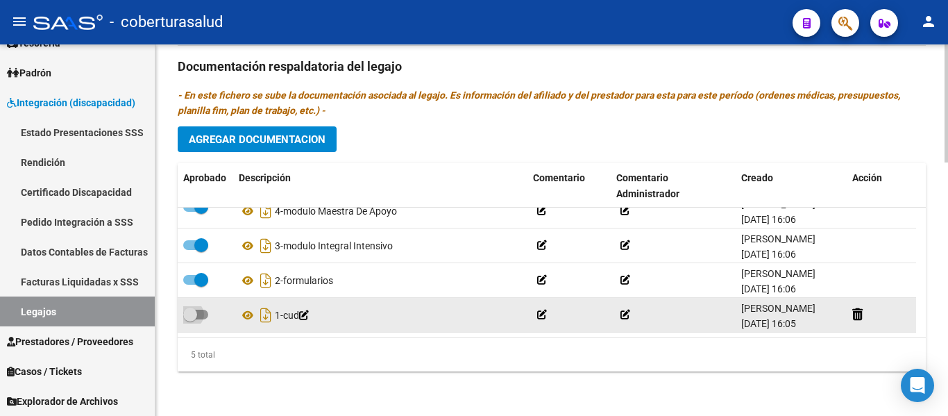
click at [203, 309] on span at bounding box center [195, 314] width 25 height 10
click at [190, 319] on input "checkbox" at bounding box center [189, 319] width 1 height 1
checkbox input "true"
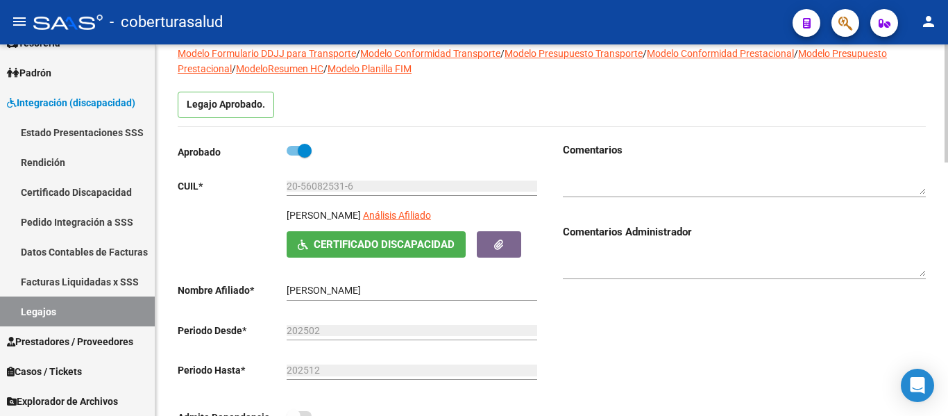
scroll to position [0, 0]
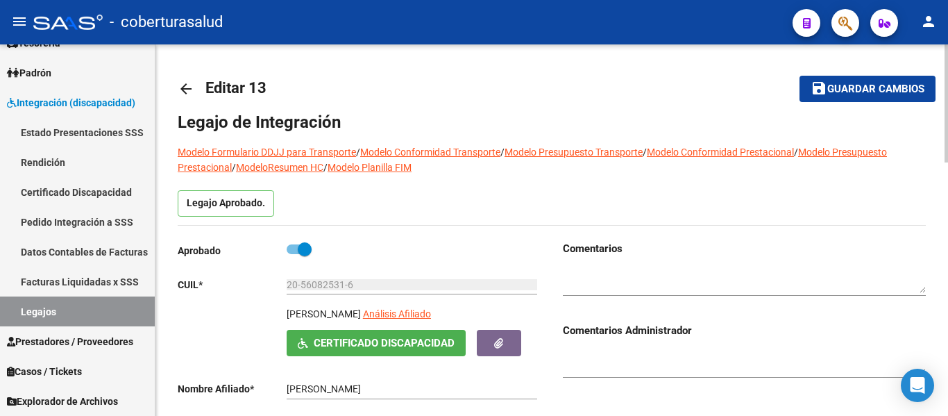
click at [865, 85] on span "Guardar cambios" at bounding box center [875, 89] width 97 height 12
click at [94, 305] on link "Legajos" at bounding box center [77, 311] width 155 height 30
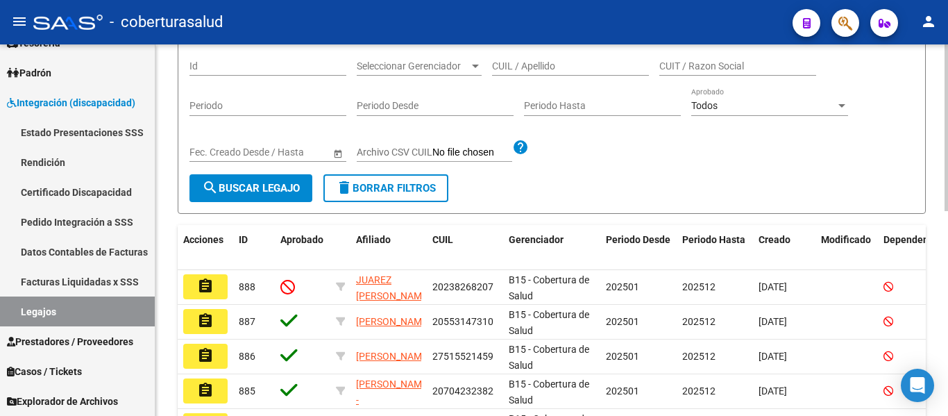
scroll to position [139, 0]
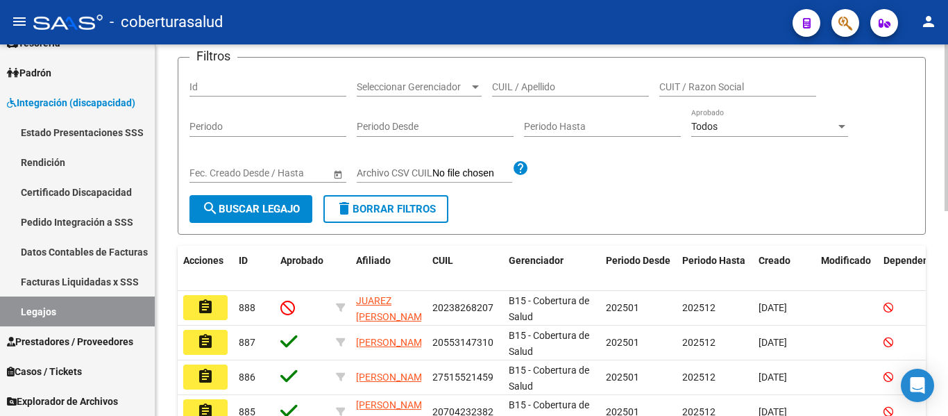
click at [574, 80] on div "CUIL / Apellido" at bounding box center [570, 83] width 157 height 28
paste input "20500774720"
type input "20500774720"
click at [288, 198] on button "search Buscar Legajo" at bounding box center [250, 209] width 123 height 28
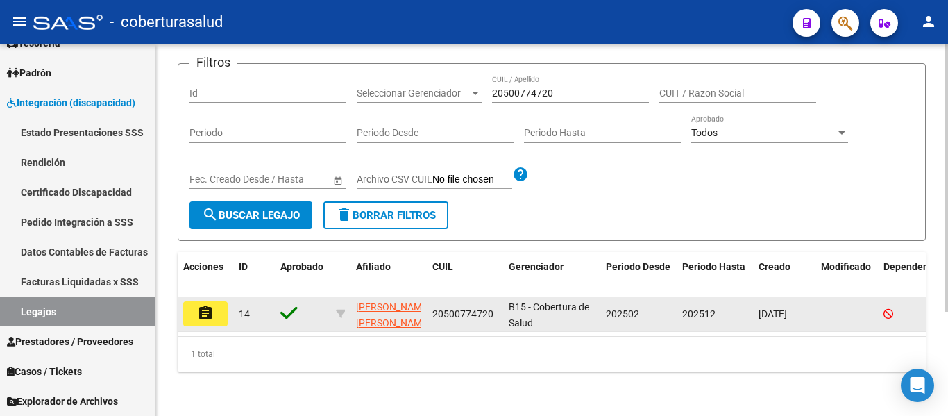
click at [203, 309] on mat-icon "assignment" at bounding box center [205, 313] width 17 height 17
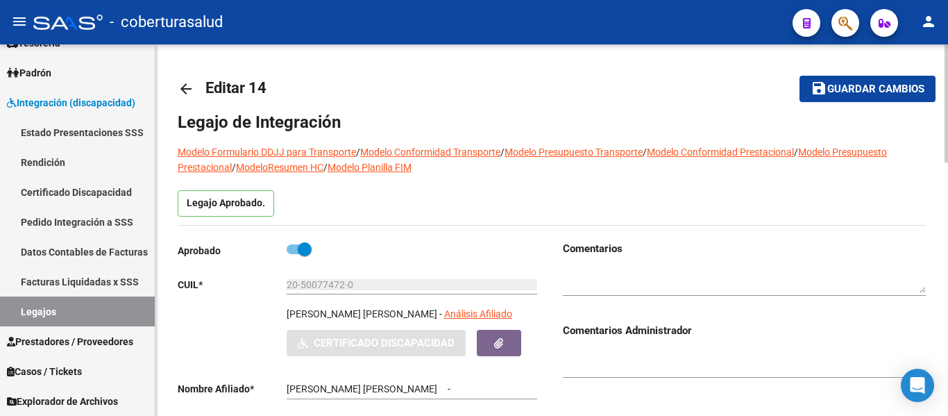
type input "[PERSON_NAME] [PERSON_NAME]"
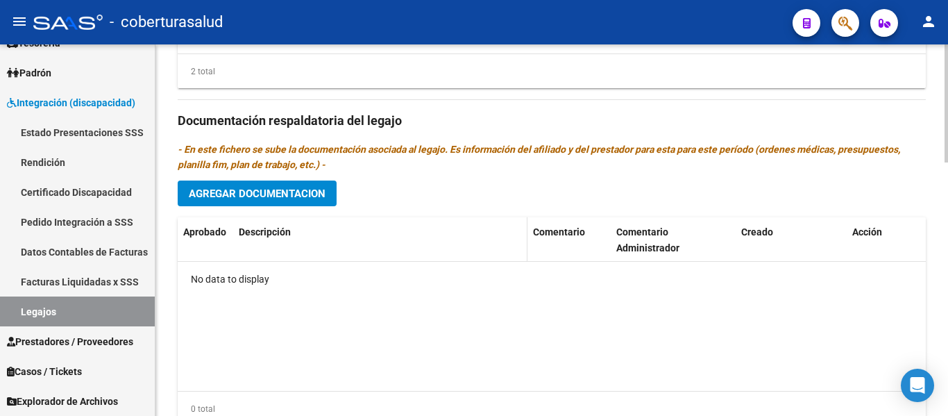
scroll to position [797, 0]
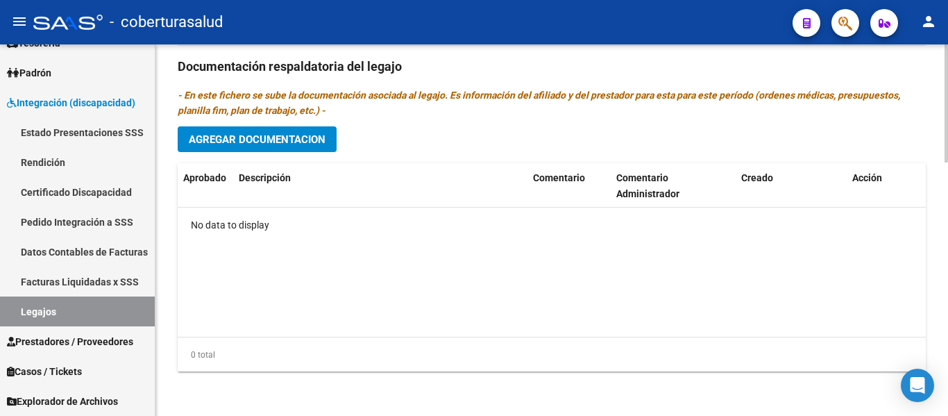
click at [310, 141] on span "Agregar Documentacion" at bounding box center [257, 139] width 137 height 12
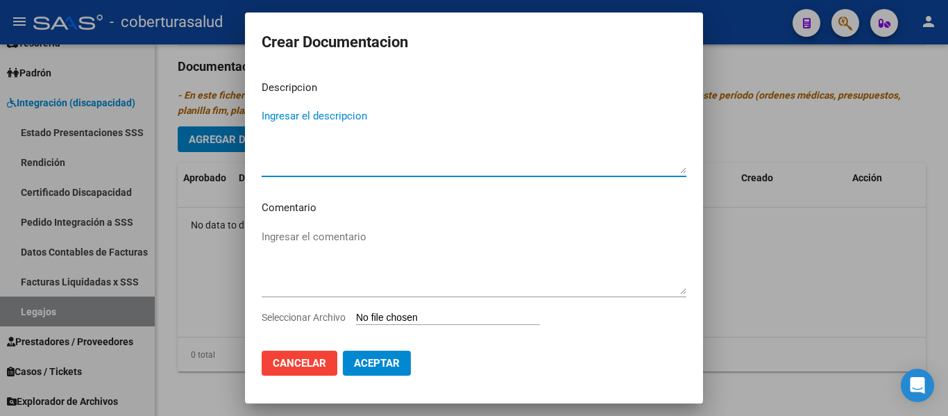
click at [426, 314] on input "Seleccionar Archivo" at bounding box center [448, 317] width 184 height 13
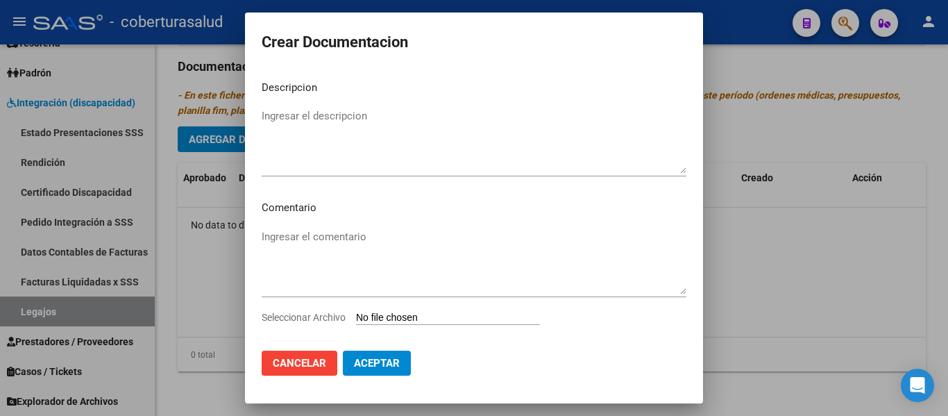
type input "C:\fakepath\1-CUD.pdf"
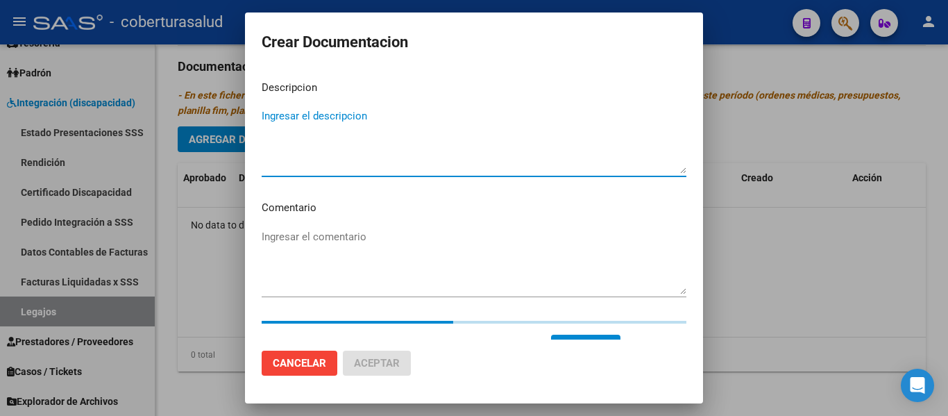
click at [308, 123] on textarea "Ingresar el descripcion" at bounding box center [474, 140] width 425 height 65
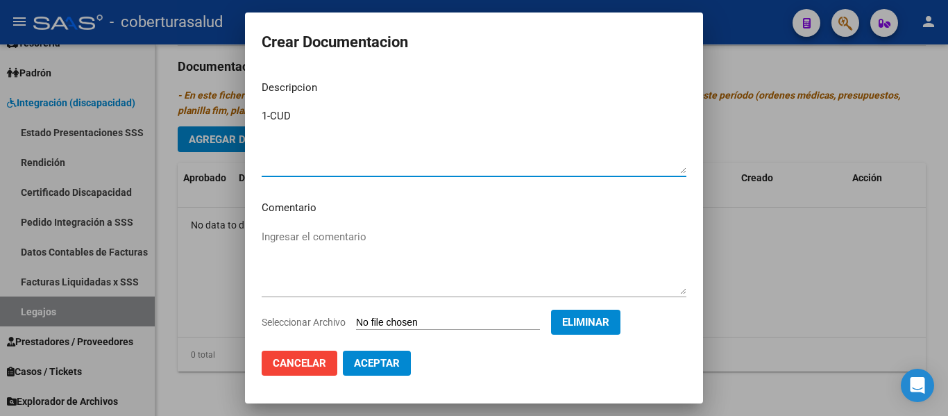
type textarea "1-CUD"
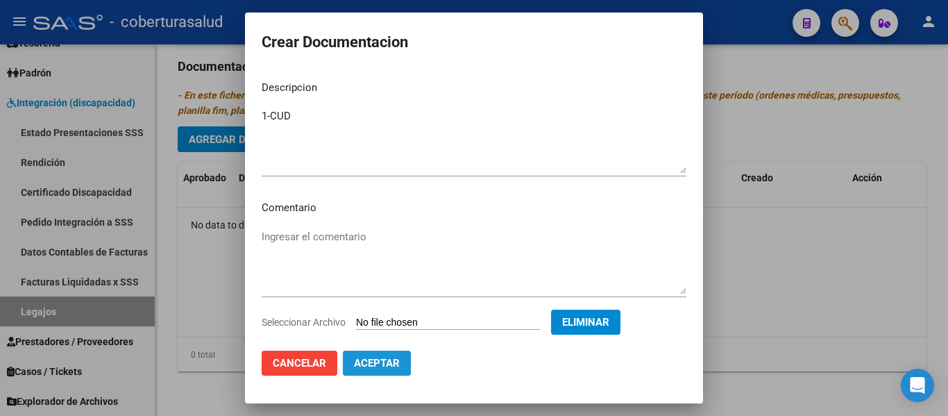
click at [370, 361] on span "Aceptar" at bounding box center [377, 363] width 46 height 12
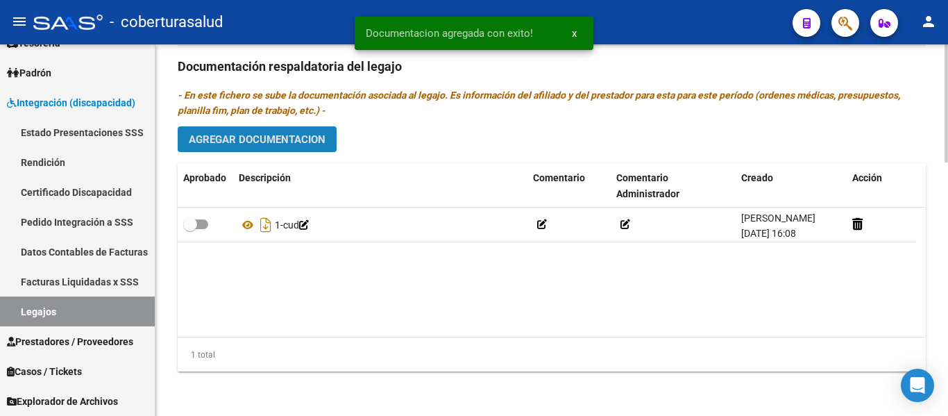
click at [284, 133] on span "Agregar Documentacion" at bounding box center [257, 139] width 137 height 12
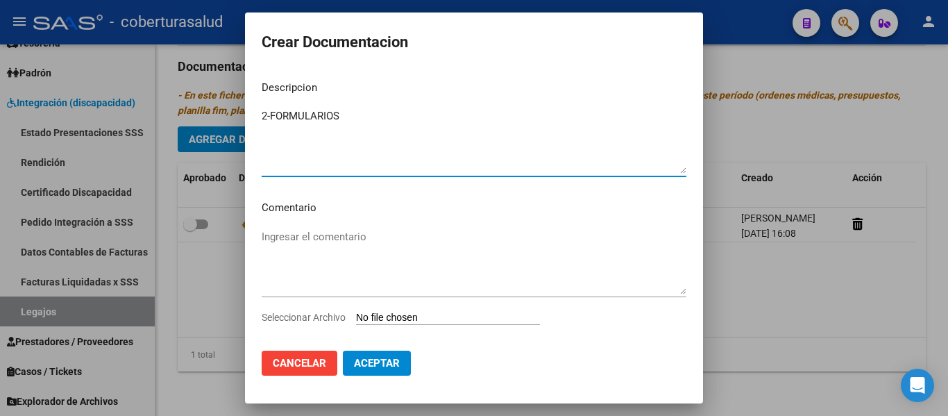
type textarea "2-FORMULARIOS"
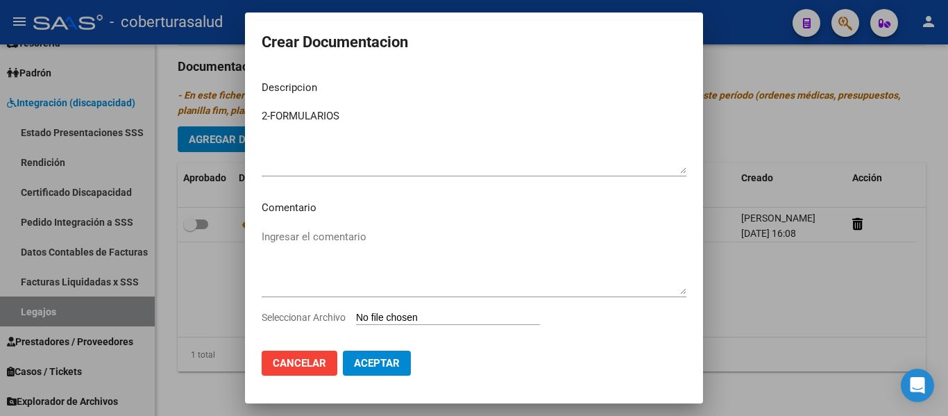
click at [447, 316] on input "Seleccionar Archivo" at bounding box center [448, 317] width 184 height 13
type input "C:\fakepath\2-FORMULARIOS.pdf"
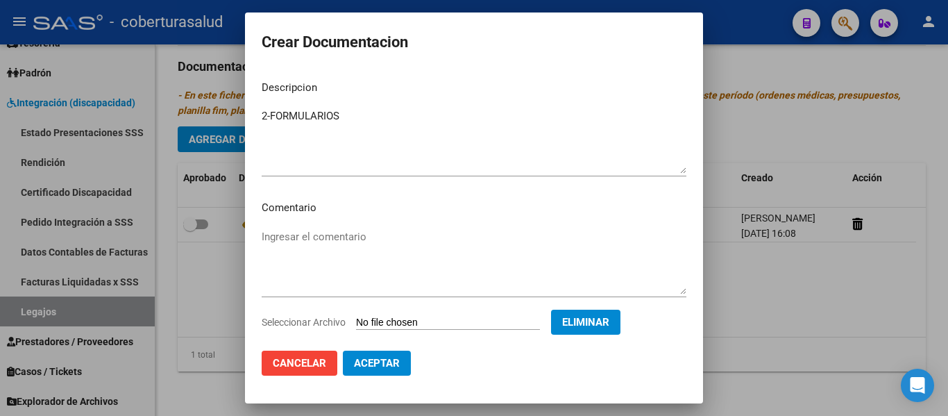
click at [388, 358] on span "Aceptar" at bounding box center [377, 363] width 46 height 12
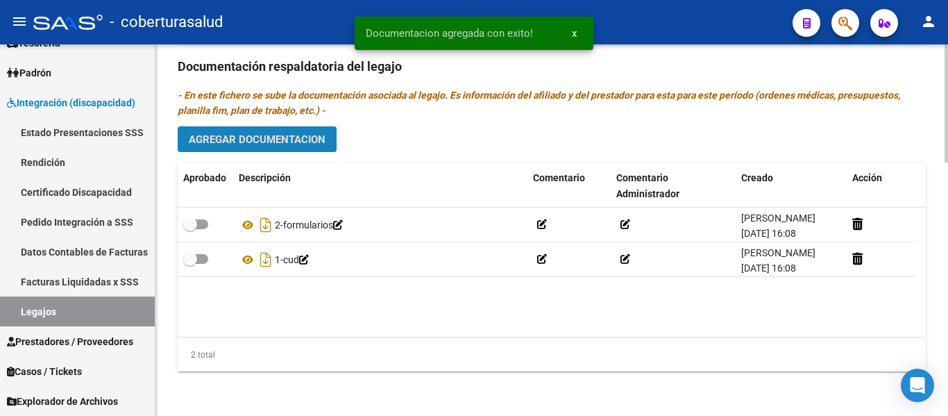
click at [287, 134] on span "Agregar Documentacion" at bounding box center [257, 139] width 137 height 12
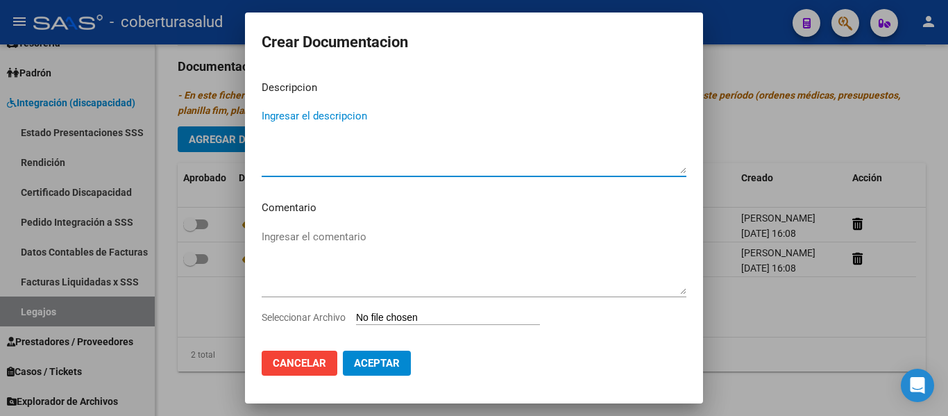
click at [463, 318] on input "Seleccionar Archivo" at bounding box center [448, 317] width 184 height 13
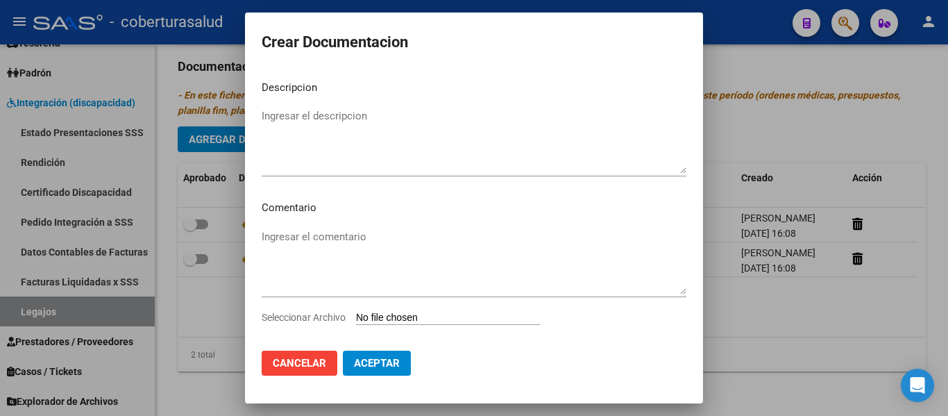
type input "C:\fakepath\3-MODULO MAESTRA DE APOYO.pdf"
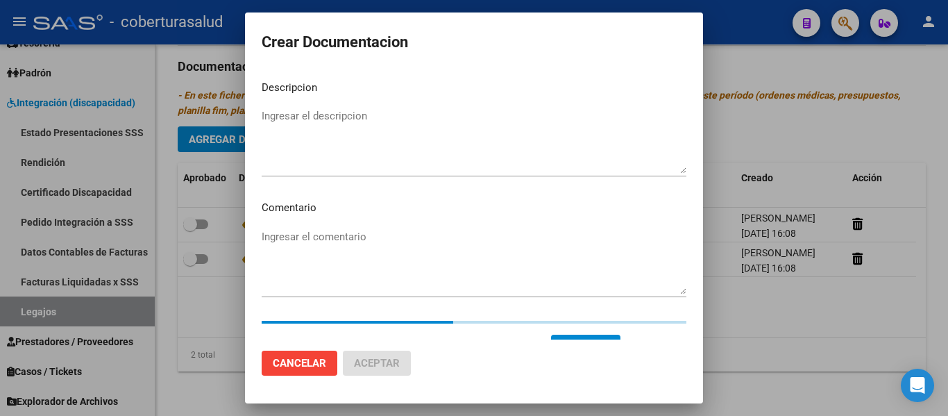
click at [335, 150] on textarea "Ingresar el descripcion" at bounding box center [474, 140] width 425 height 65
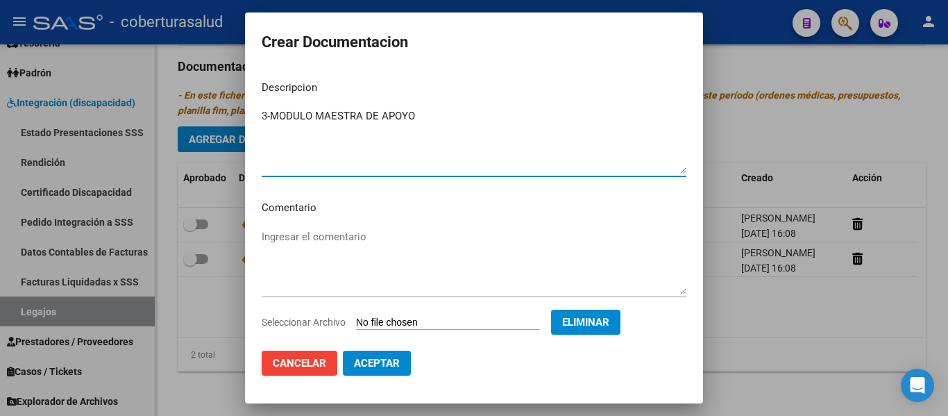
type textarea "3-MODULO MAESTRA DE APOYO"
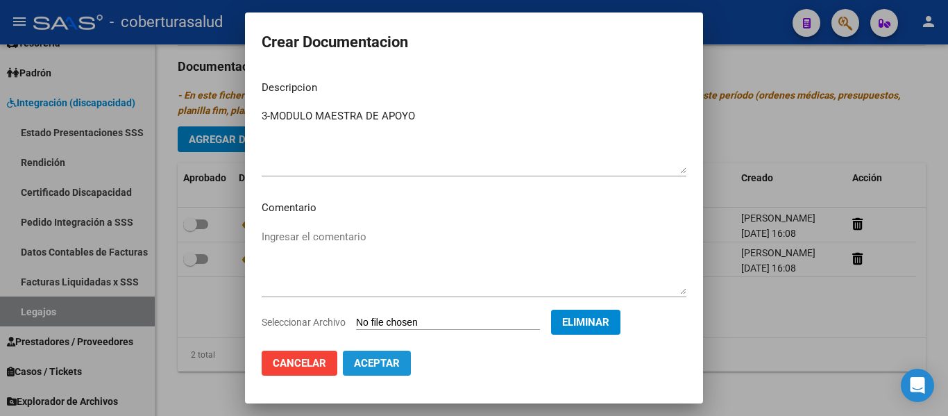
click at [387, 359] on span "Aceptar" at bounding box center [377, 363] width 46 height 12
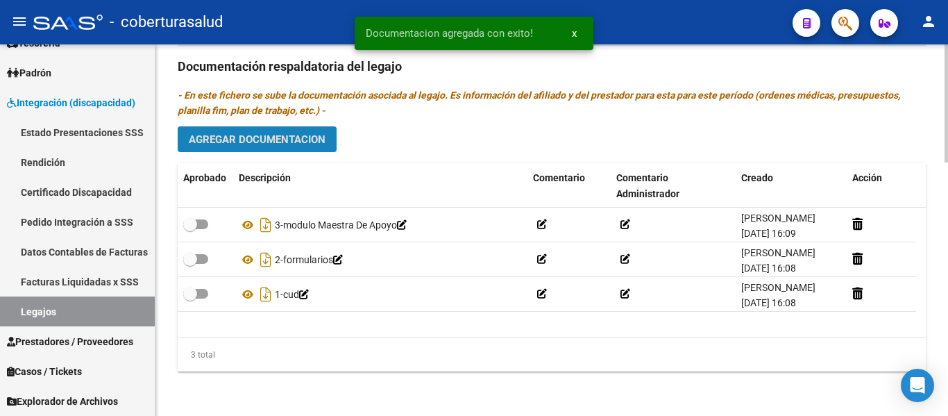
click at [234, 137] on span "Agregar Documentacion" at bounding box center [257, 139] width 137 height 12
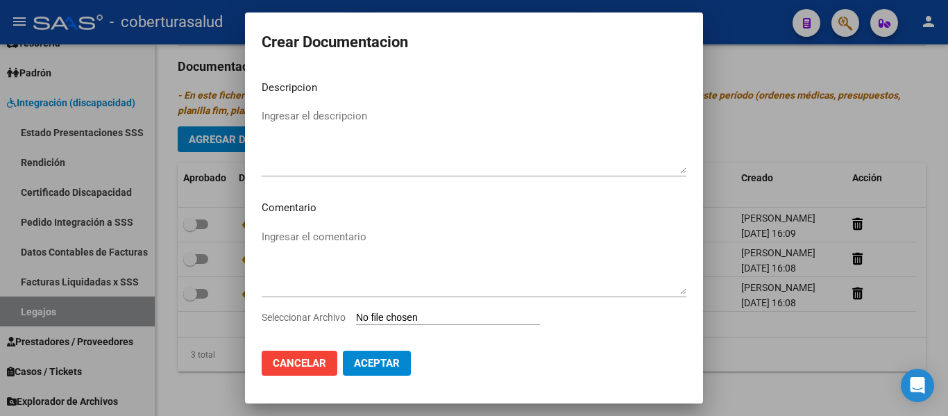
click at [434, 315] on input "Seleccionar Archivo" at bounding box center [448, 317] width 184 height 13
type input "C:\fakepath\4-PRESTACION DE APOYO EN PSICOLOGIA.pdf"
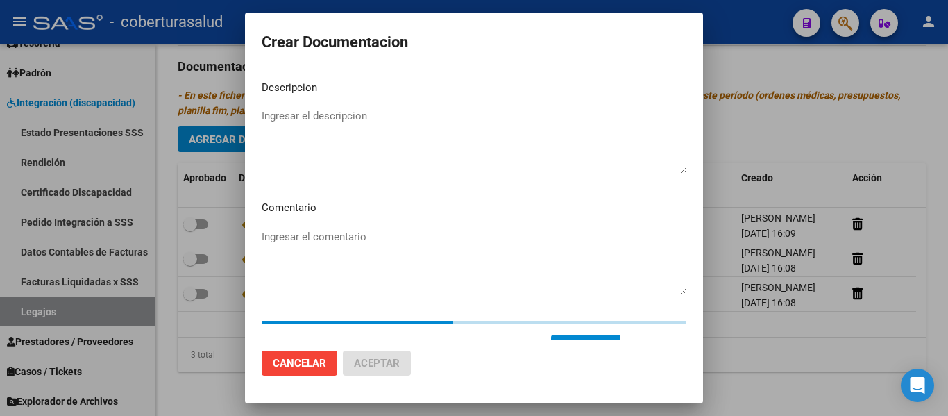
click at [334, 140] on textarea "Ingresar el descripcion" at bounding box center [474, 140] width 425 height 65
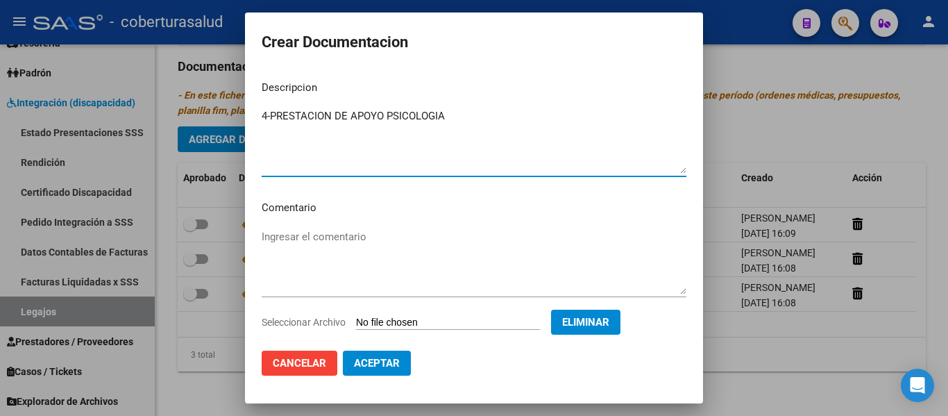
type textarea "4-PRESTACION DE APOYO PSICOLOGIA"
click at [395, 363] on span "Aceptar" at bounding box center [377, 363] width 46 height 12
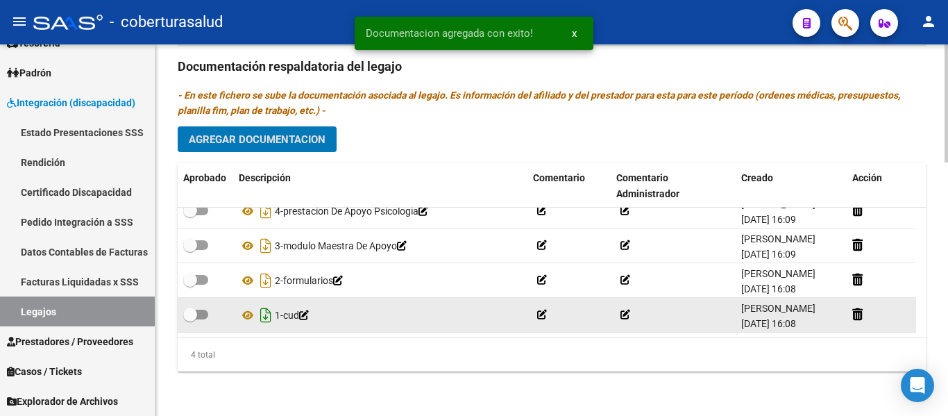
scroll to position [25, 0]
click at [191, 307] on span at bounding box center [190, 314] width 14 height 14
click at [190, 319] on input "checkbox" at bounding box center [189, 319] width 1 height 1
checkbox input "true"
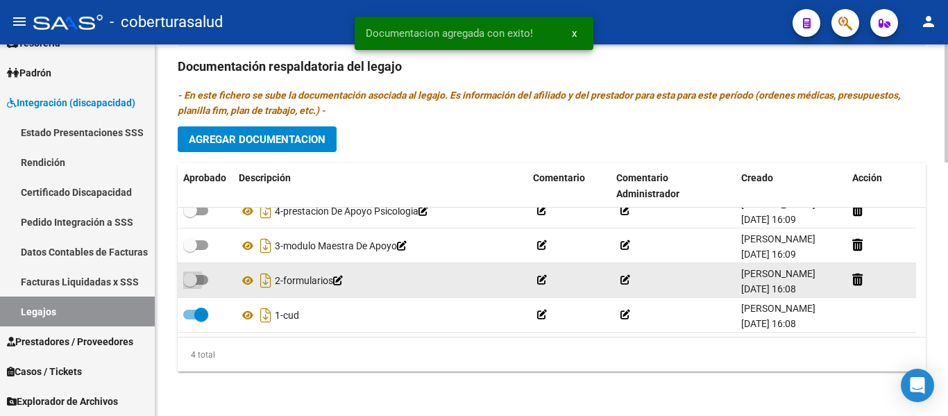
click at [203, 273] on label at bounding box center [195, 279] width 25 height 17
click at [190, 284] on input "checkbox" at bounding box center [189, 284] width 1 height 1
checkbox input "true"
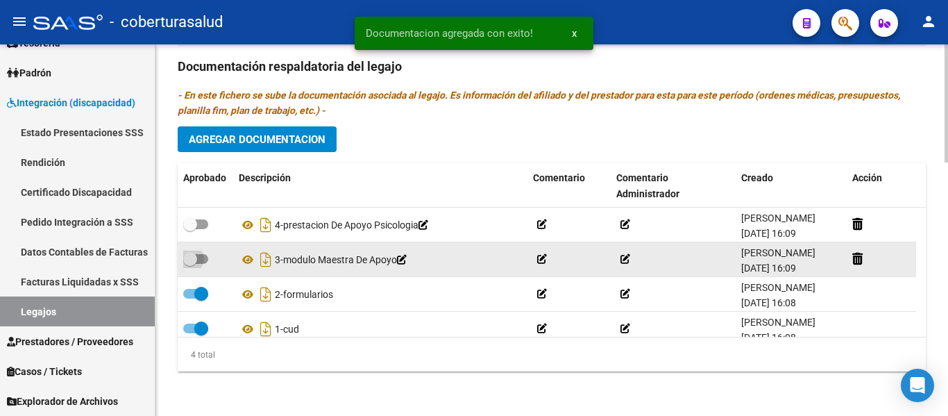
click at [196, 259] on span at bounding box center [190, 259] width 14 height 14
click at [190, 264] on input "checkbox" at bounding box center [189, 264] width 1 height 1
checkbox input "true"
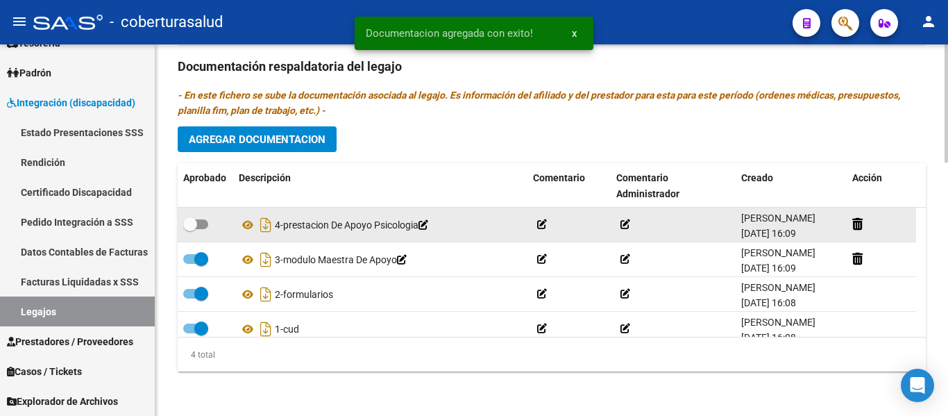
click at [205, 230] on label at bounding box center [195, 224] width 25 height 17
click at [190, 230] on input "checkbox" at bounding box center [189, 229] width 1 height 1
checkbox input "true"
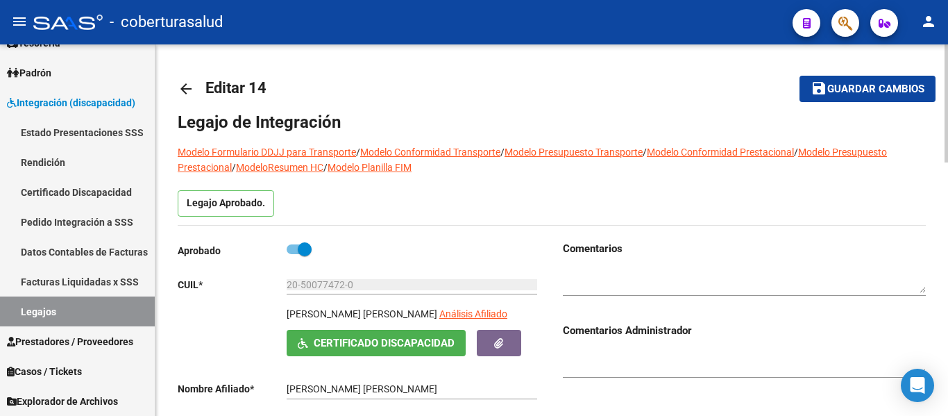
click at [862, 89] on span "Guardar cambios" at bounding box center [875, 89] width 97 height 12
click at [42, 309] on link "Legajos" at bounding box center [77, 311] width 155 height 30
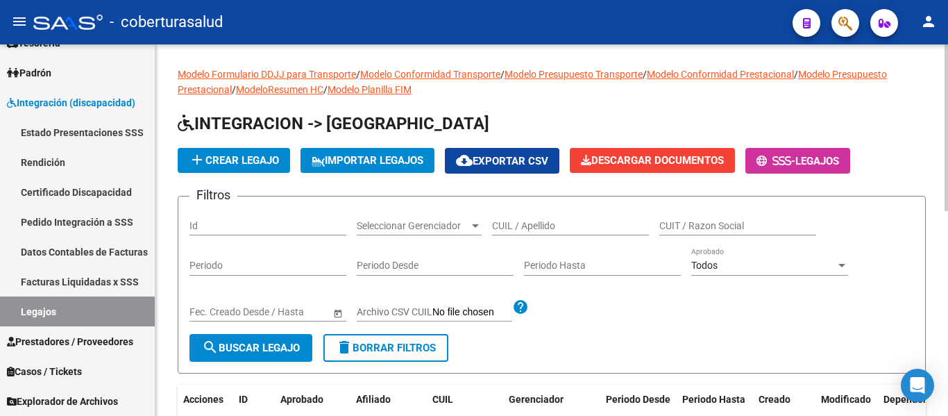
click at [559, 219] on div "CUIL / Apellido" at bounding box center [570, 221] width 157 height 28
paste input "20571934400"
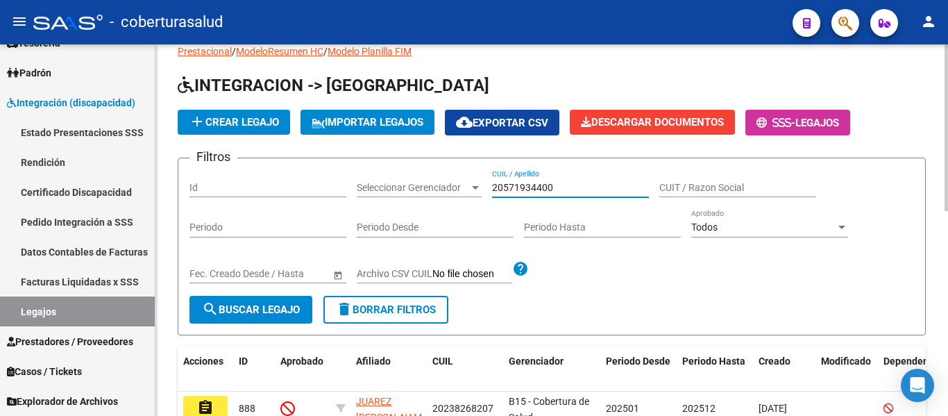
scroll to position [69, 0]
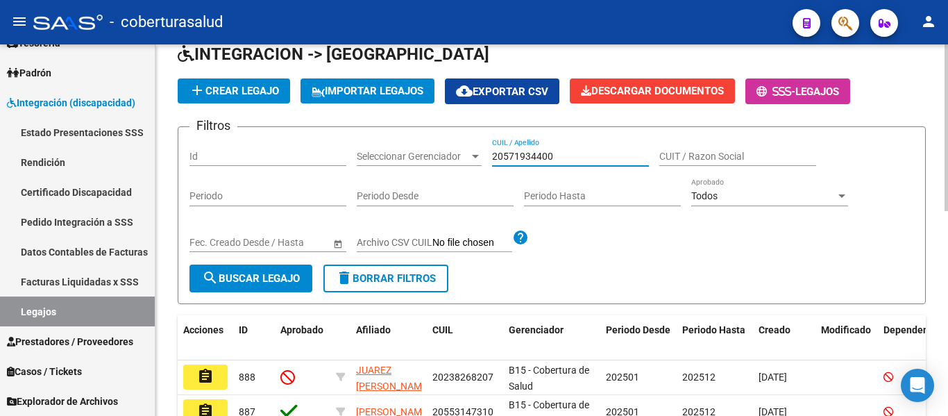
type input "20571934400"
click at [298, 273] on span "search Buscar Legajo" at bounding box center [251, 278] width 98 height 12
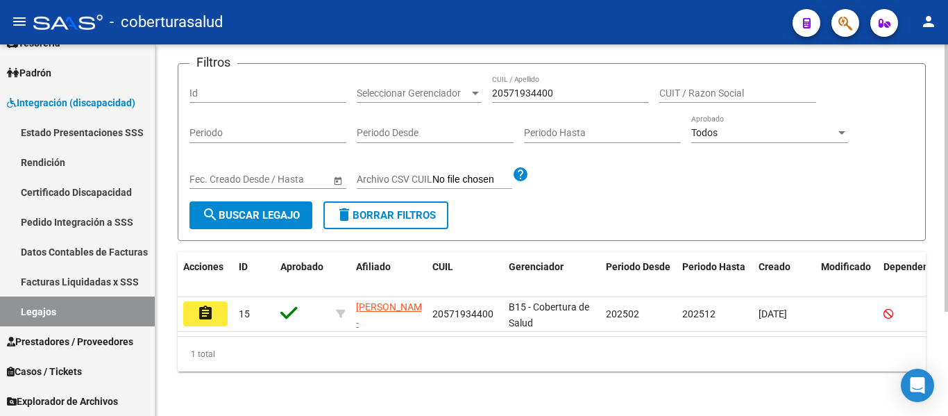
scroll to position [144, 0]
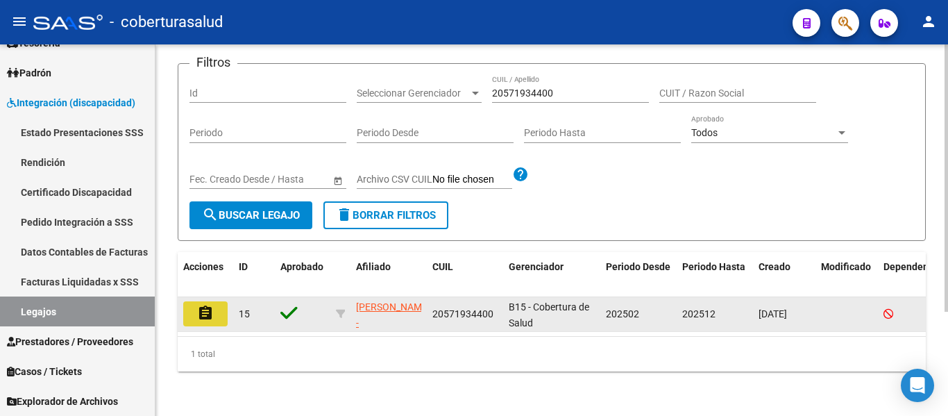
click at [196, 304] on button "assignment" at bounding box center [205, 313] width 44 height 25
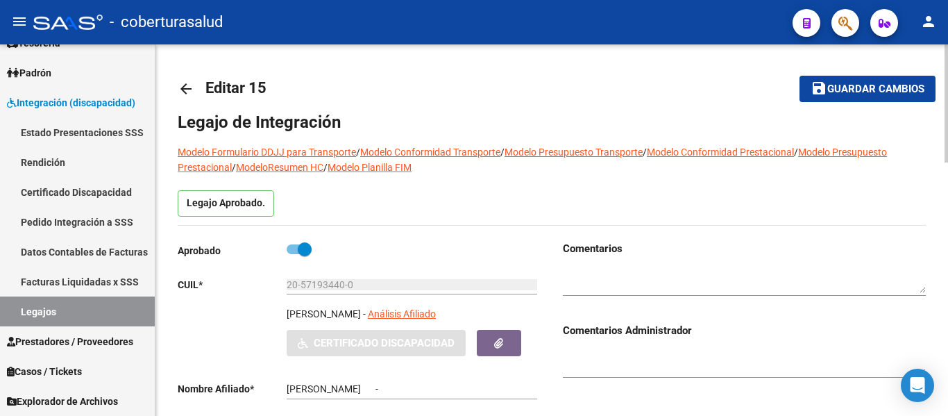
type input "[PERSON_NAME]"
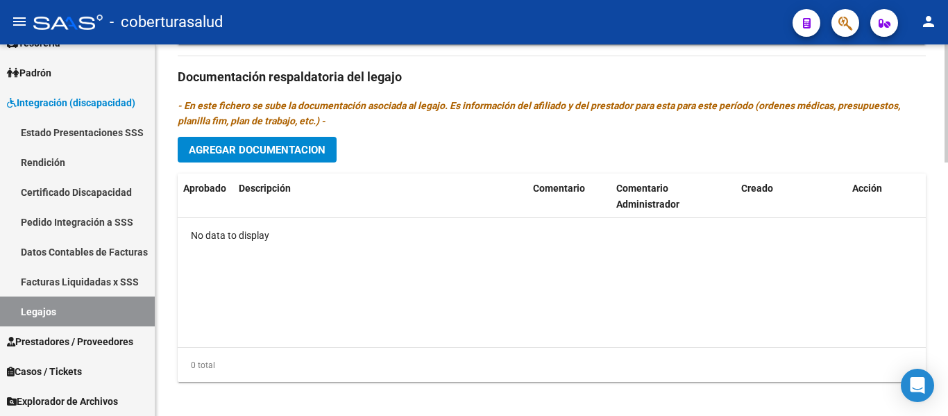
scroll to position [797, 0]
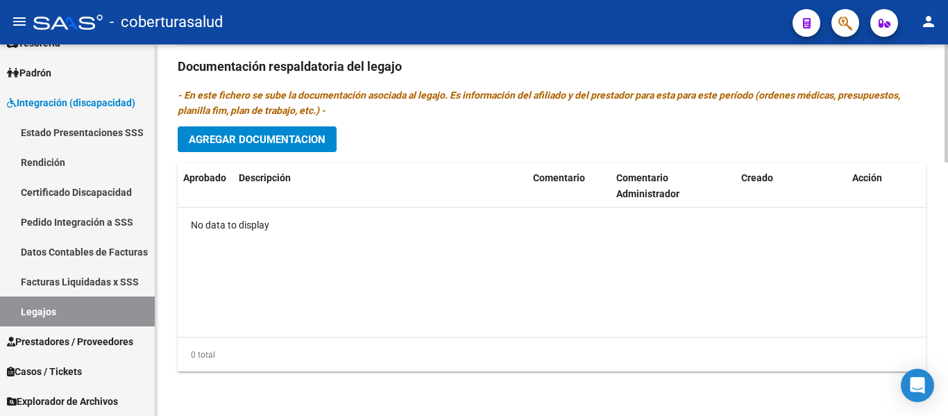
click at [291, 135] on span "Agregar Documentacion" at bounding box center [257, 139] width 137 height 12
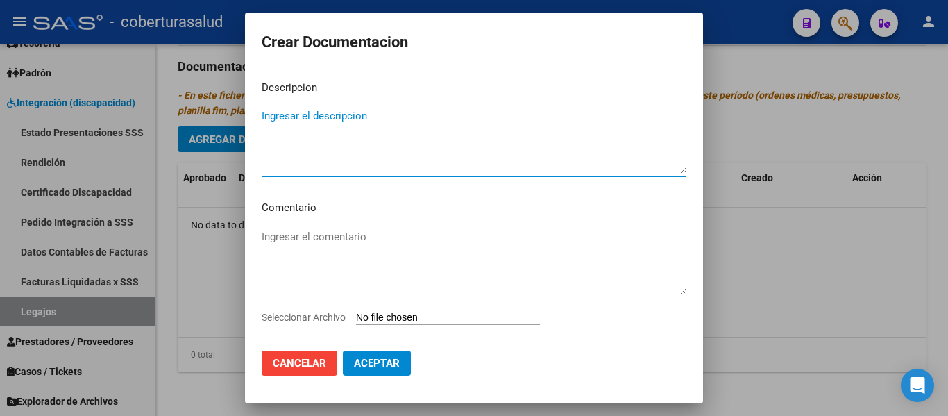
click at [406, 320] on input "Seleccionar Archivo" at bounding box center [448, 317] width 184 height 13
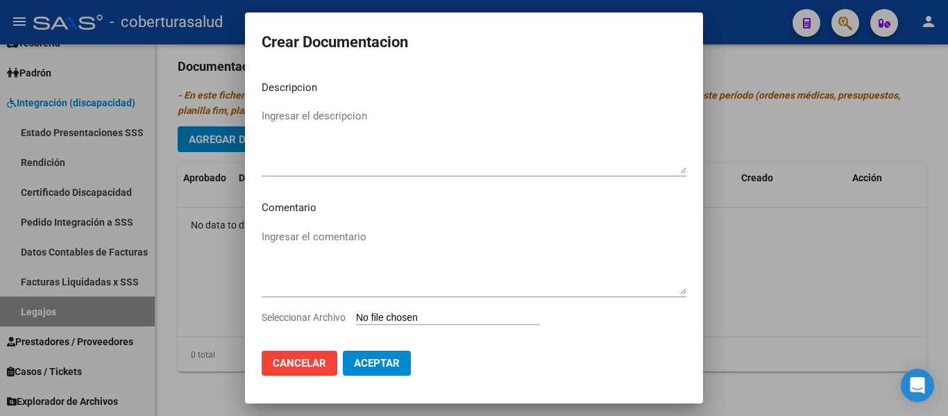
click at [480, 312] on input "Seleccionar Archivo" at bounding box center [448, 317] width 184 height 13
type input "C:\fakepath\1-CUD.pdf"
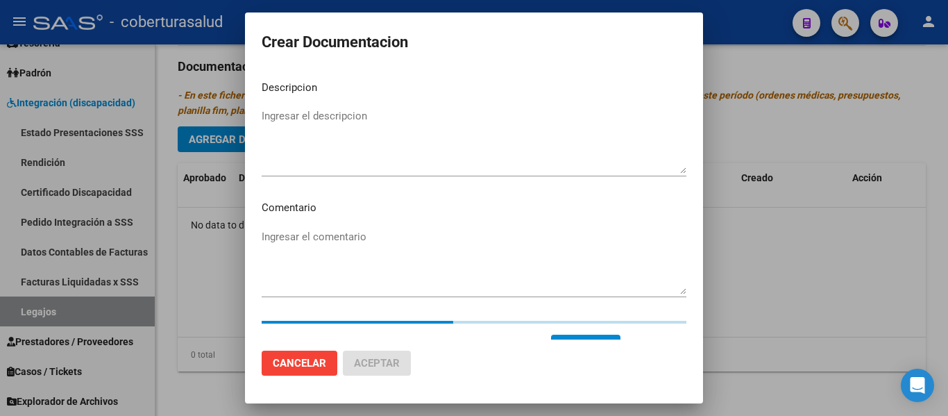
click at [325, 154] on textarea "Ingresar el descripcion" at bounding box center [474, 140] width 425 height 65
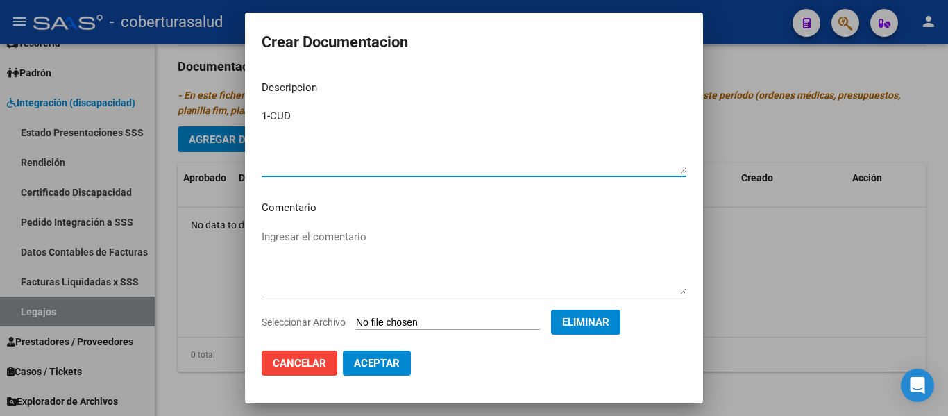
type textarea "1-CUD"
click at [379, 355] on button "Aceptar" at bounding box center [377, 362] width 68 height 25
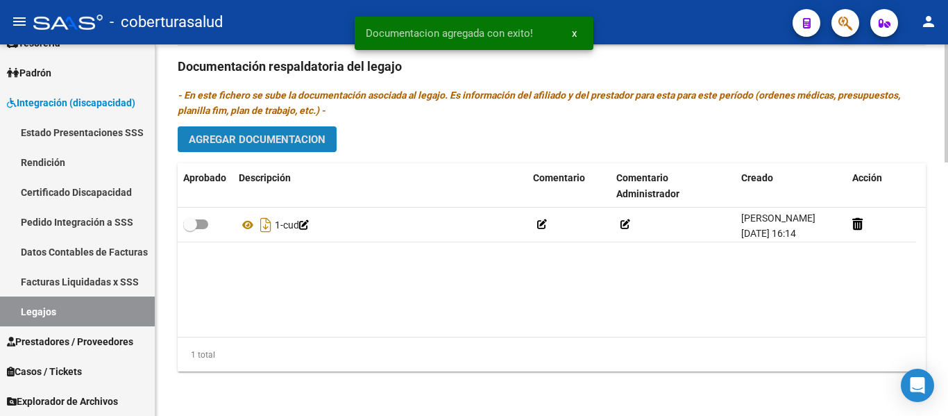
click at [230, 139] on span "Agregar Documentacion" at bounding box center [257, 139] width 137 height 12
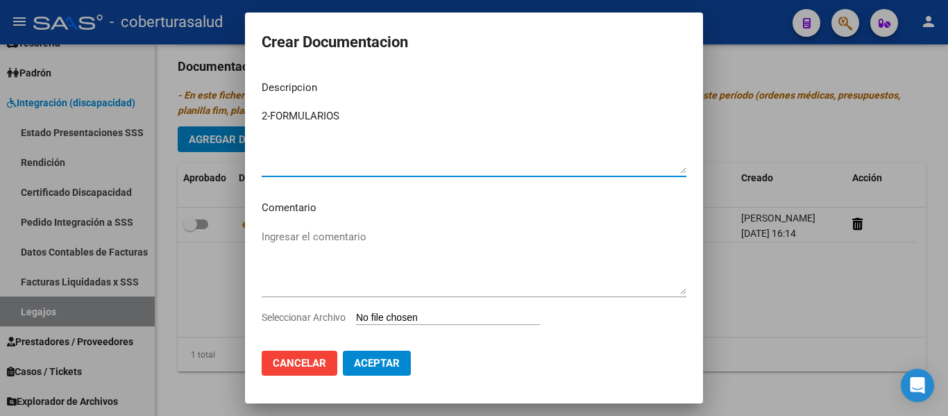
type textarea "2-FORMULARIOS"
click at [457, 316] on input "Seleccionar Archivo" at bounding box center [448, 317] width 184 height 13
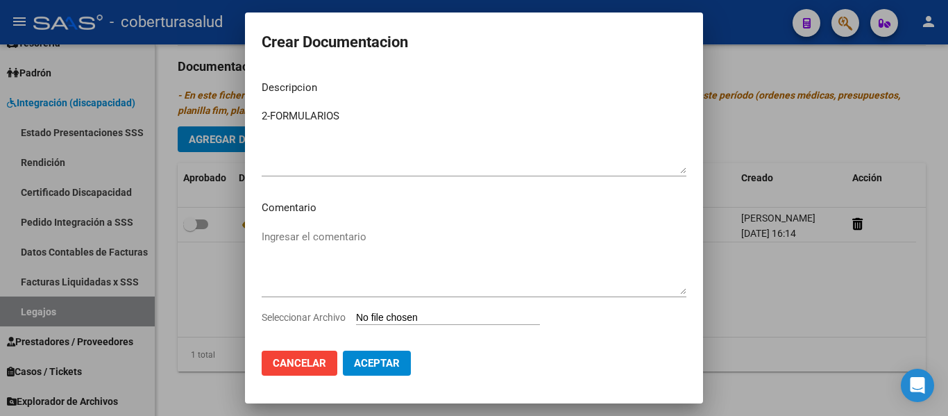
type input "C:\fakepath\2-FORMULARIOS.pdf"
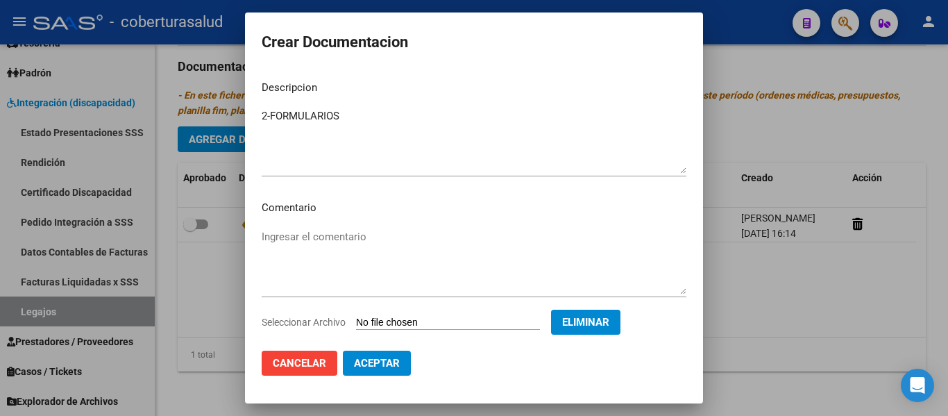
click at [373, 364] on span "Aceptar" at bounding box center [377, 363] width 46 height 12
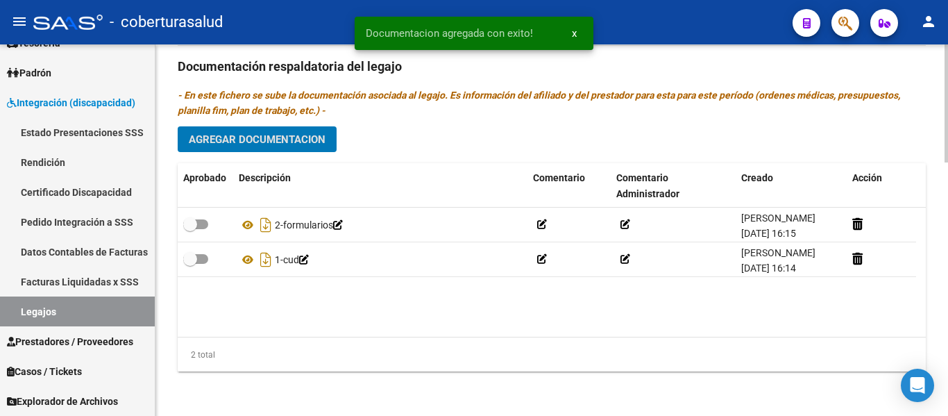
click at [307, 146] on button "Agregar Documentacion" at bounding box center [257, 139] width 159 height 26
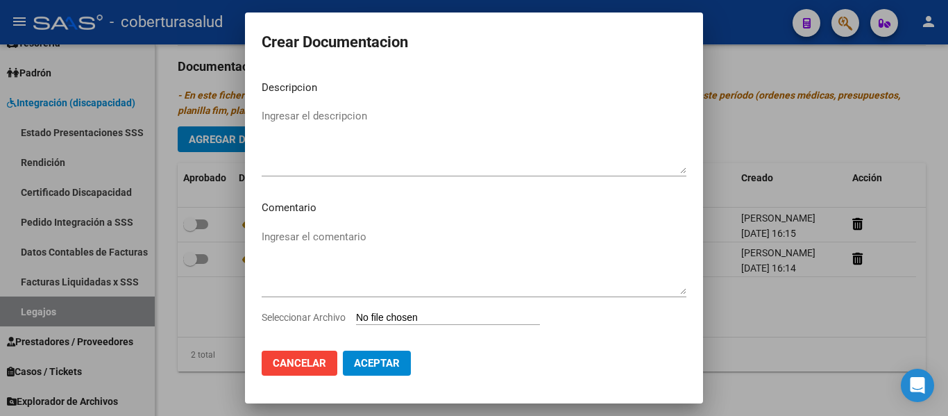
click at [397, 321] on input "Seleccionar Archivo" at bounding box center [448, 317] width 184 height 13
type input "C:\fakepath\3-MODULO INTEGRAL INTENSIVO.pdf"
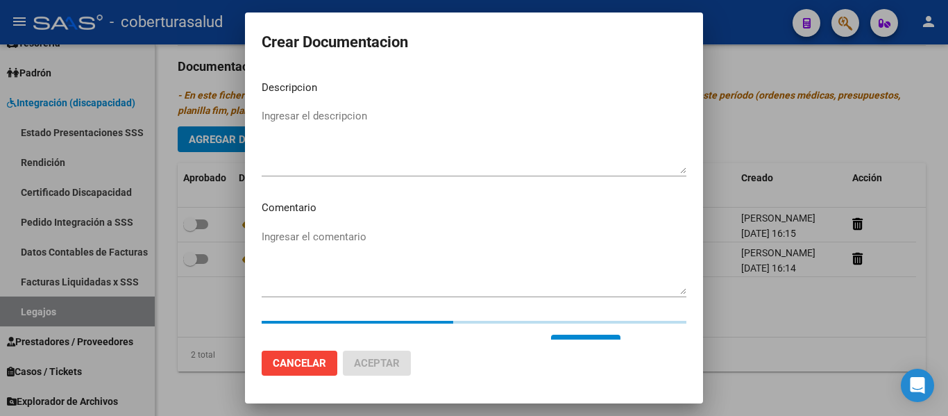
click at [301, 119] on textarea "Ingresar el descripcion" at bounding box center [474, 140] width 425 height 65
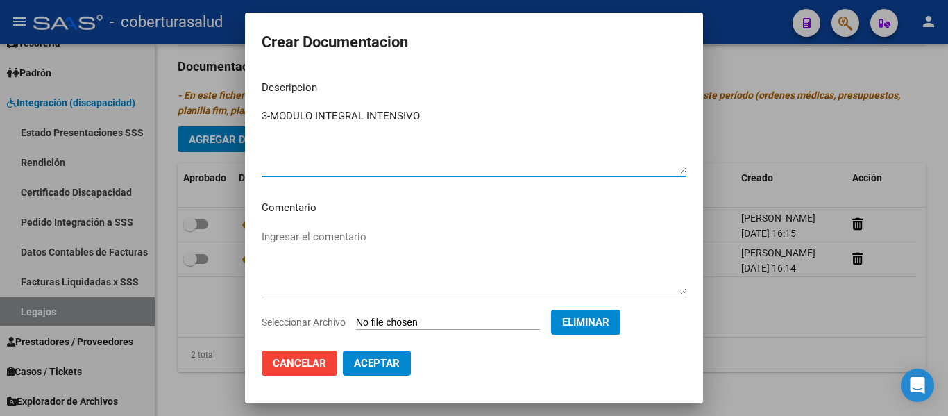
type textarea "3-MODULO INTEGRAL INTENSIVO"
click at [386, 369] on span "Aceptar" at bounding box center [377, 363] width 46 height 12
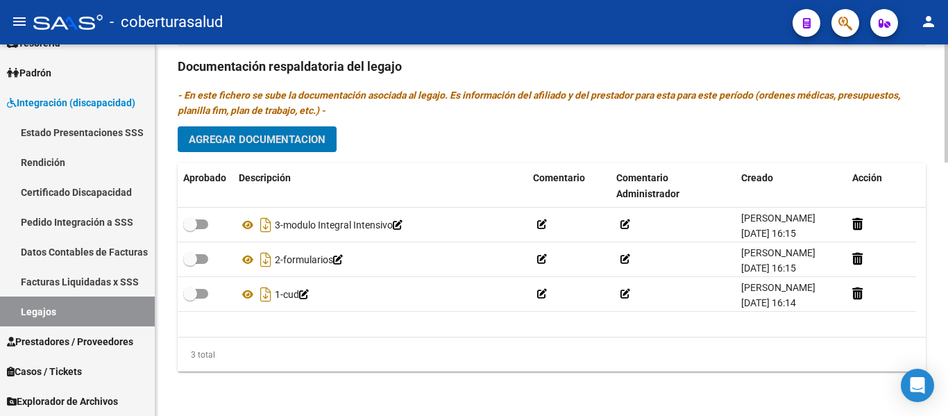
click at [302, 135] on span "Agregar Documentacion" at bounding box center [257, 139] width 137 height 12
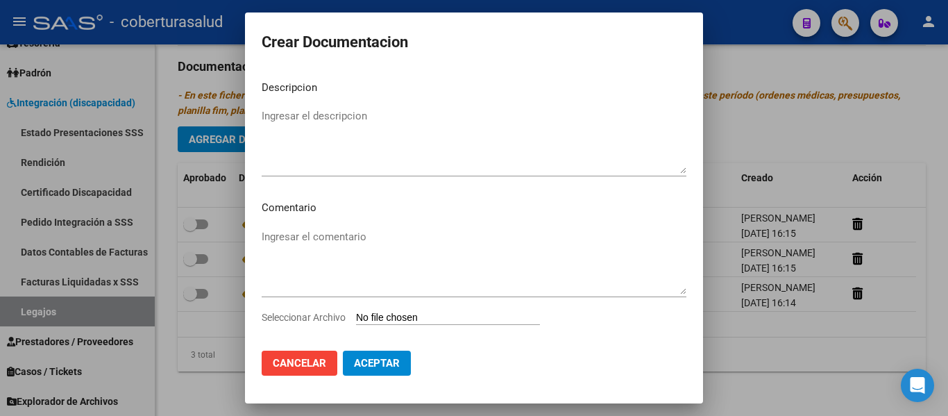
click at [424, 317] on input "Seleccionar Archivo" at bounding box center [448, 317] width 184 height 13
type input "C:\fakepath\4-MODULO MAESTRA DE APOYO.pdf"
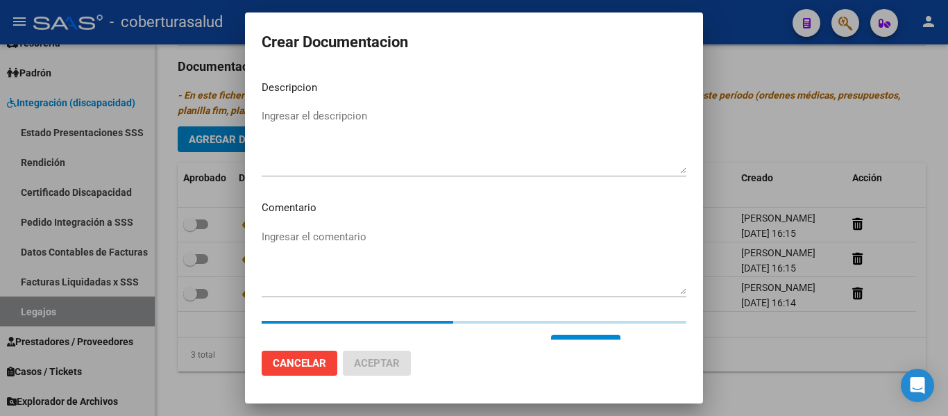
click at [337, 148] on textarea "Ingresar el descripcion" at bounding box center [474, 140] width 425 height 65
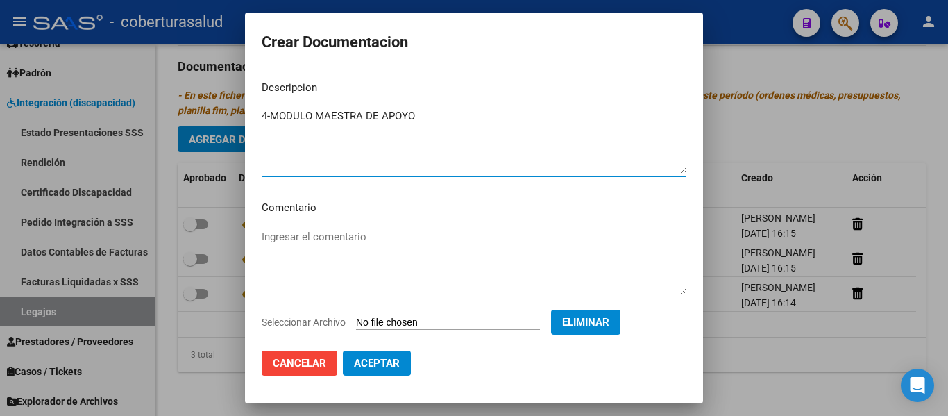
type textarea "4-MODULO MAESTRA DE APOYO"
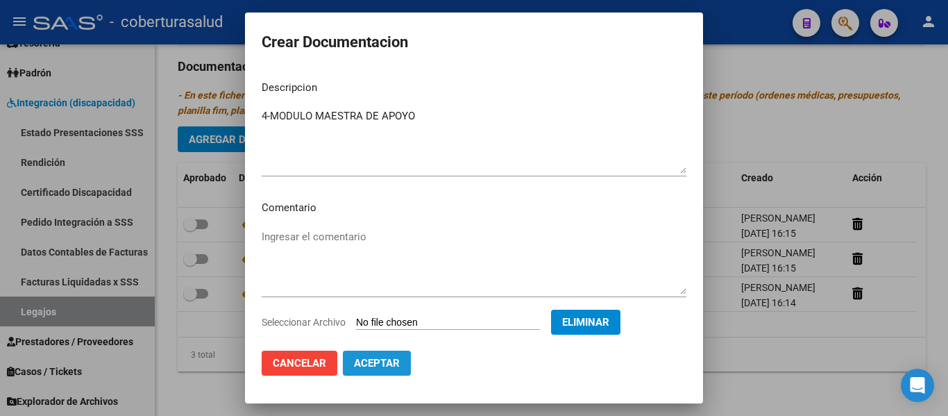
click at [392, 368] on span "Aceptar" at bounding box center [377, 363] width 46 height 12
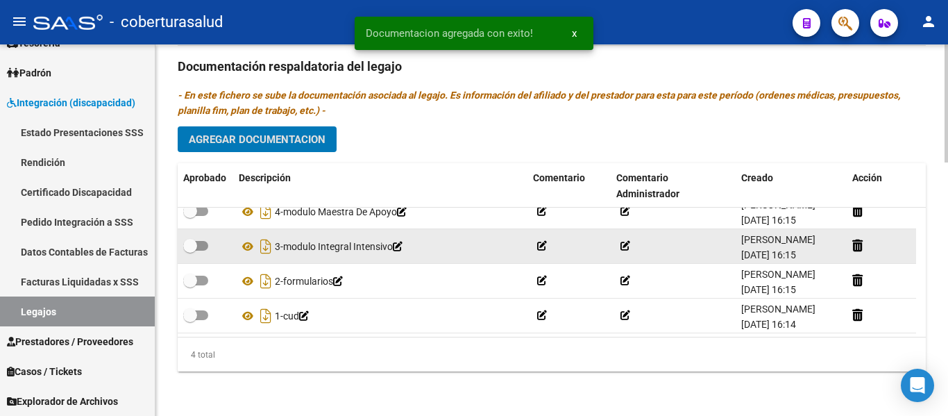
scroll to position [25, 0]
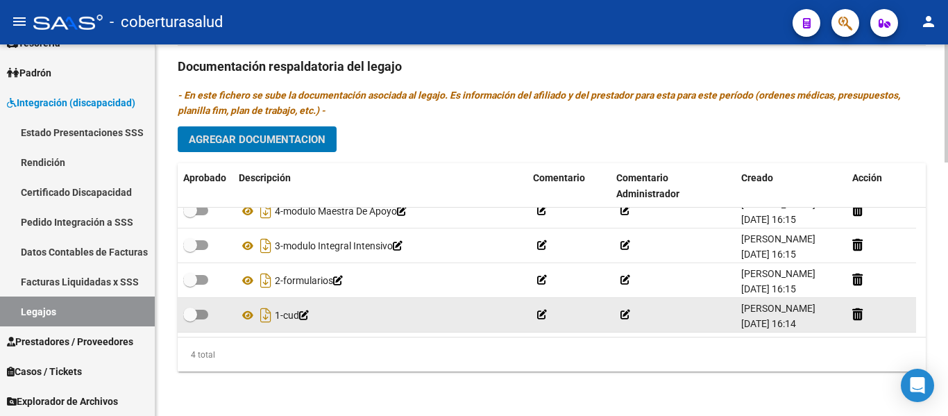
click at [202, 309] on span at bounding box center [195, 314] width 25 height 10
click at [190, 319] on input "checkbox" at bounding box center [189, 319] width 1 height 1
checkbox input "true"
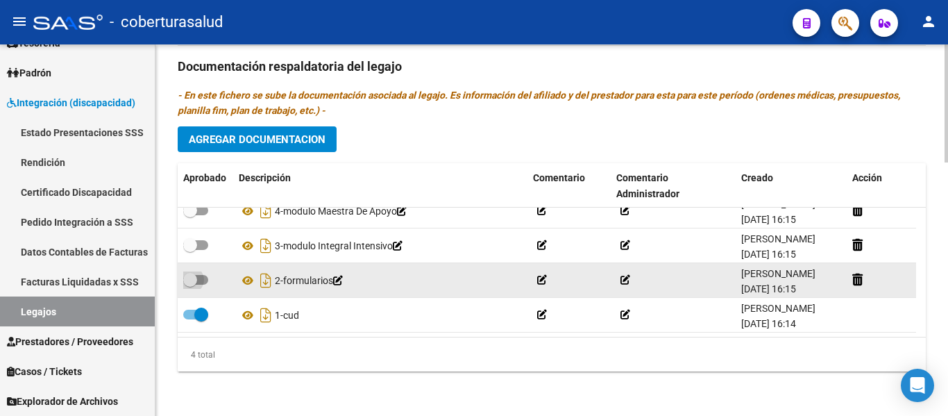
click at [205, 275] on span at bounding box center [195, 280] width 25 height 10
click at [190, 284] on input "checkbox" at bounding box center [189, 284] width 1 height 1
checkbox input "true"
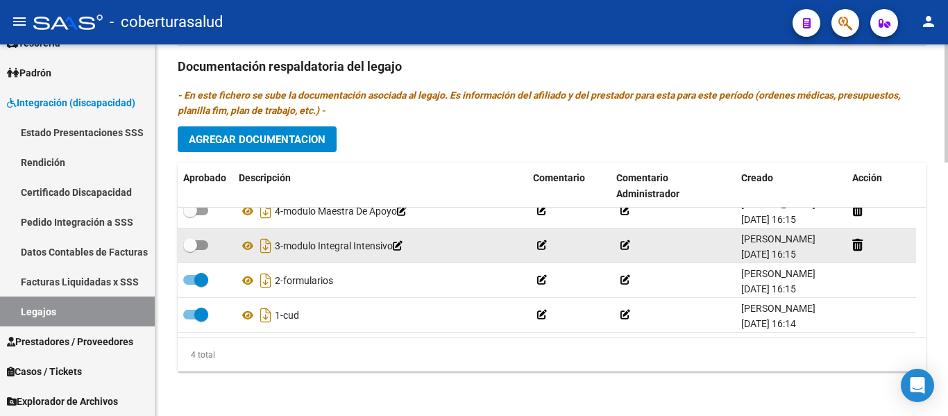
click at [198, 240] on span at bounding box center [195, 245] width 25 height 10
click at [190, 250] on input "checkbox" at bounding box center [189, 250] width 1 height 1
checkbox input "true"
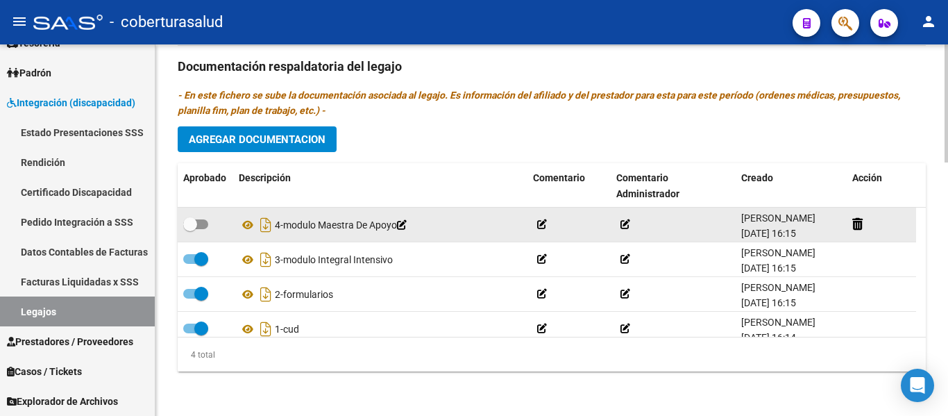
click at [207, 225] on span at bounding box center [195, 224] width 25 height 10
click at [190, 229] on input "checkbox" at bounding box center [189, 229] width 1 height 1
checkbox input "true"
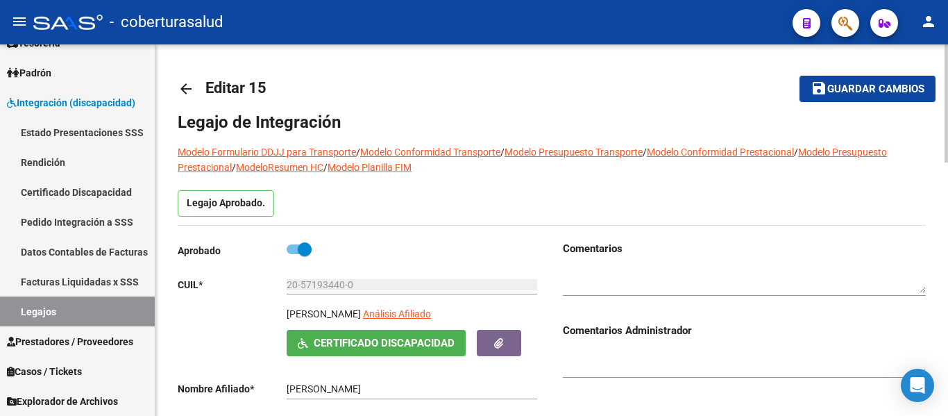
click at [895, 94] on span "Guardar cambios" at bounding box center [875, 89] width 97 height 12
click at [700, 84] on mat-toolbar-row "arrow_back Editar 15" at bounding box center [469, 89] width 583 height 44
click at [819, 92] on mat-icon "save" at bounding box center [818, 88] width 17 height 17
click at [97, 315] on link "Legajos" at bounding box center [77, 311] width 155 height 30
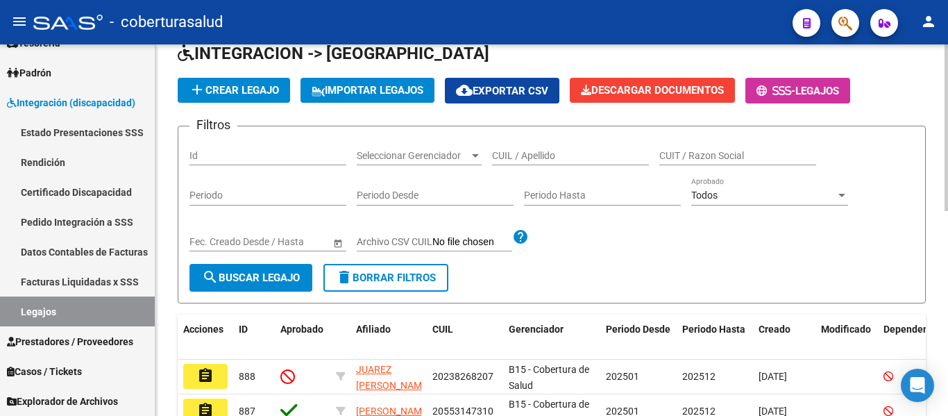
scroll to position [69, 0]
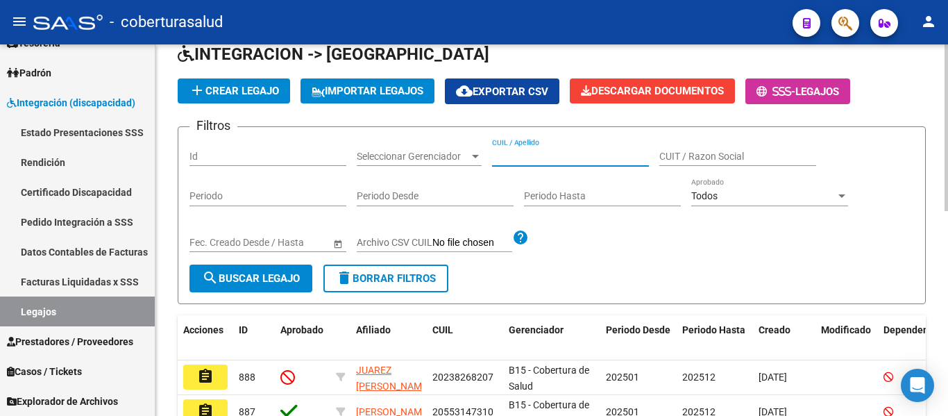
click at [557, 151] on input "CUIL / Apellido" at bounding box center [570, 157] width 157 height 12
paste input "20551380557"
type input "20551380557"
click at [288, 274] on span "search Buscar Legajo" at bounding box center [251, 278] width 98 height 12
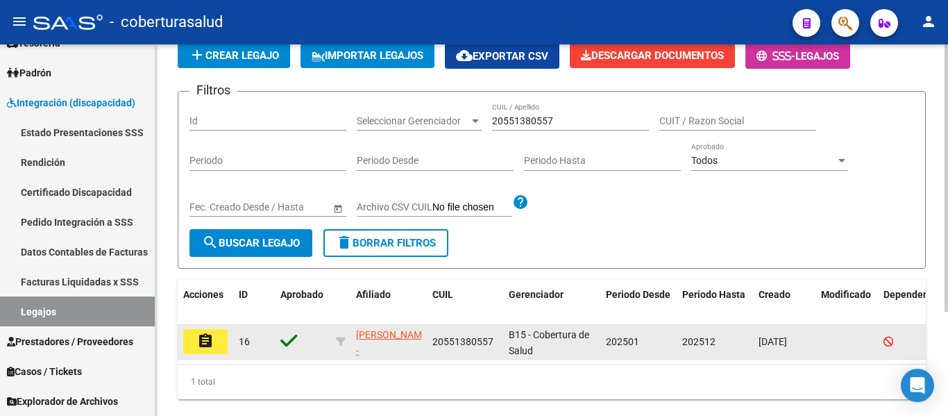
scroll to position [139, 0]
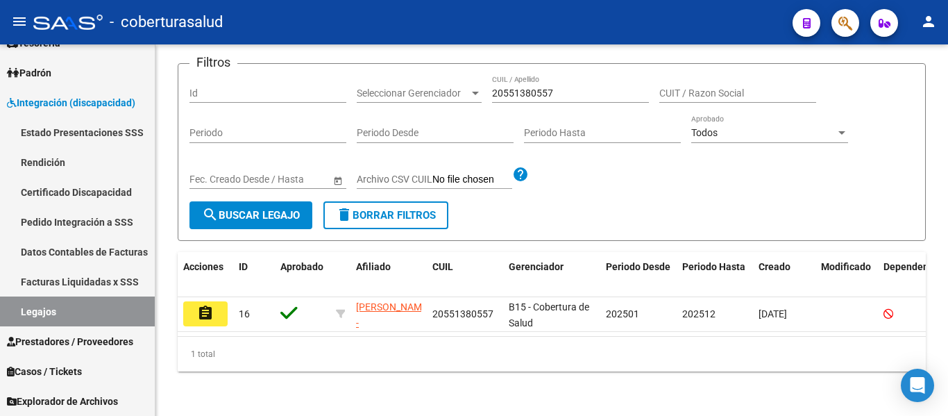
click at [204, 309] on mat-icon "assignment" at bounding box center [205, 313] width 17 height 17
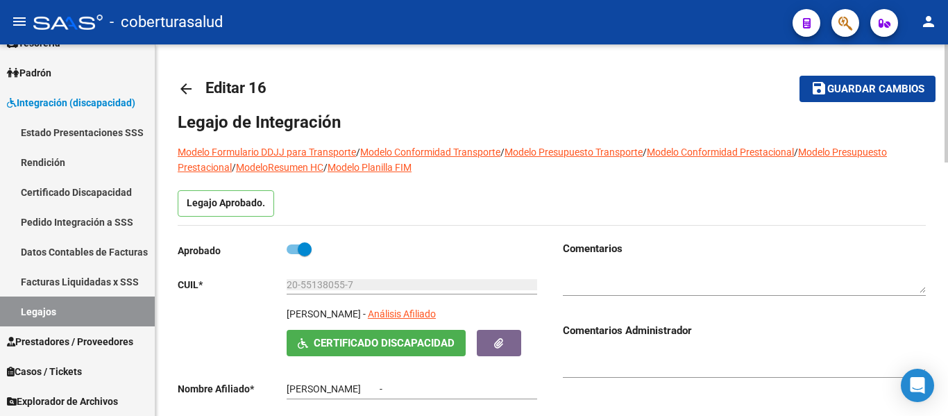
type input "[PERSON_NAME] [PERSON_NAME]"
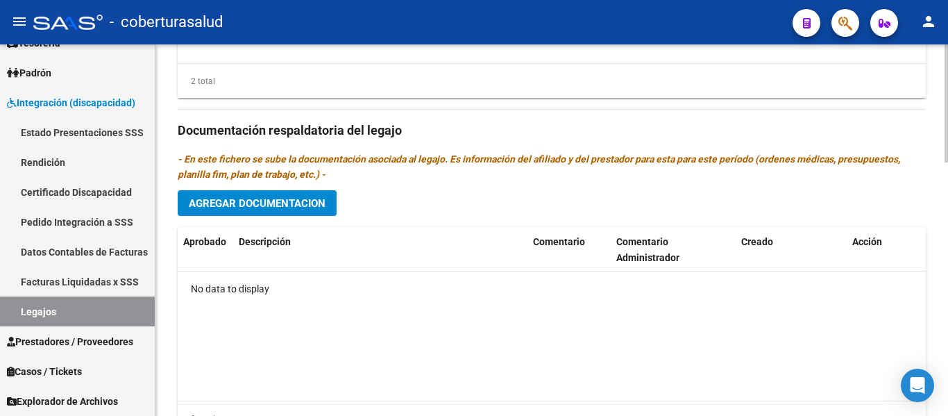
scroll to position [728, 0]
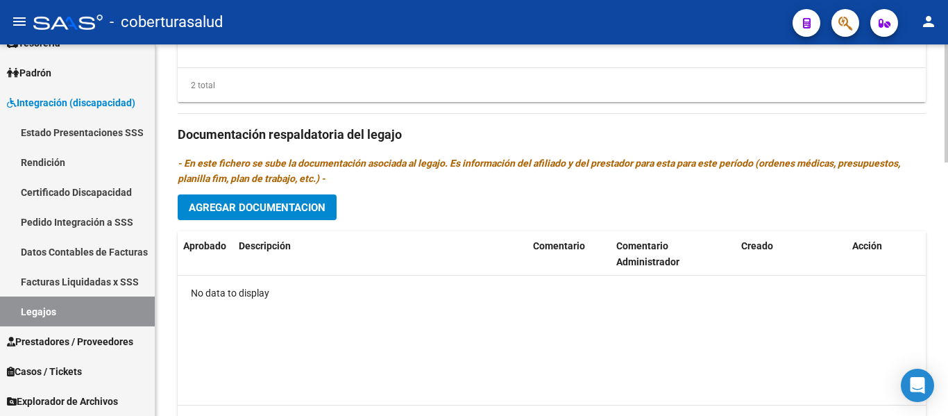
click at [298, 200] on button "Agregar Documentacion" at bounding box center [257, 207] width 159 height 26
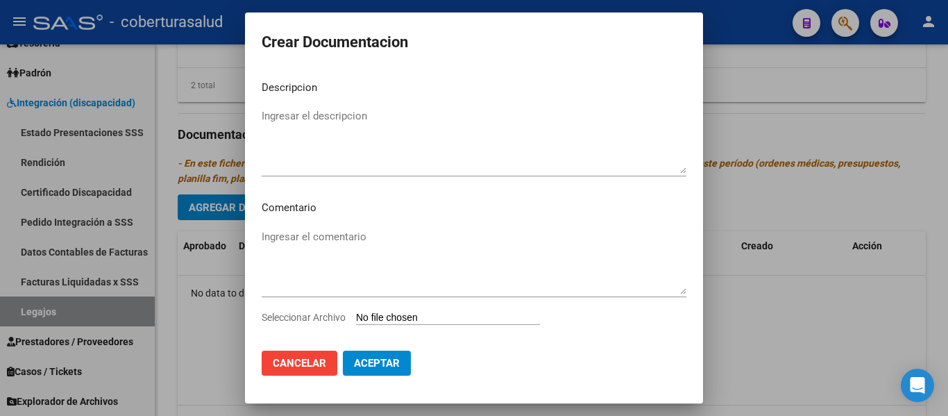
click at [425, 311] on input "Seleccionar Archivo" at bounding box center [448, 317] width 184 height 13
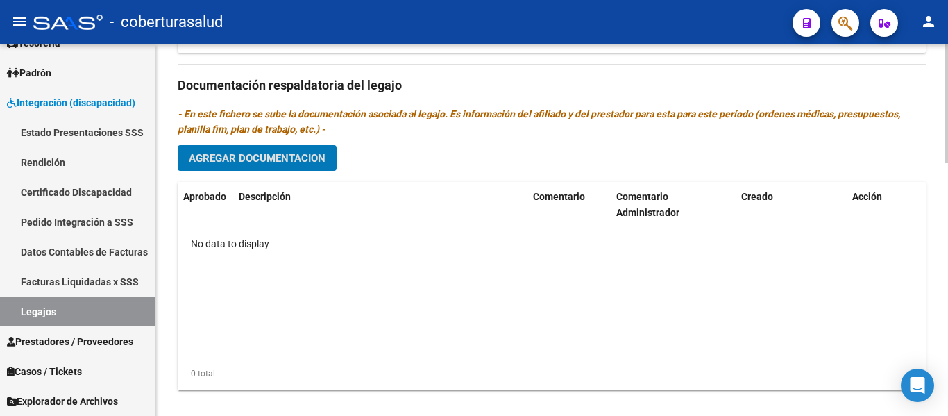
scroll to position [797, 0]
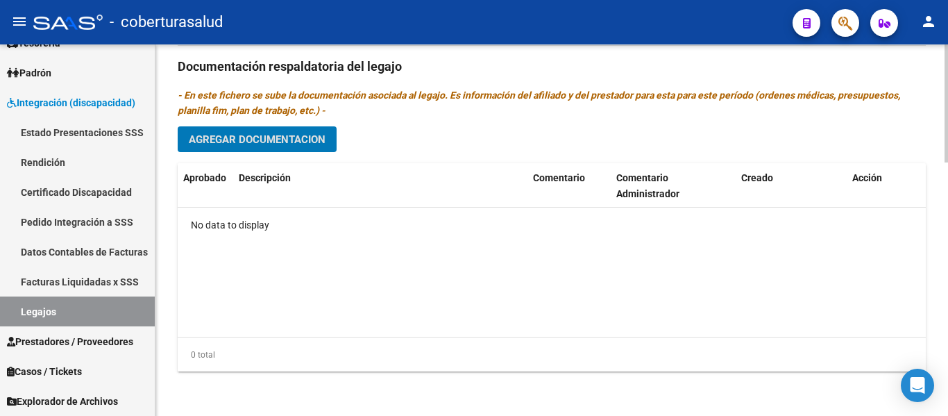
click at [307, 138] on span "Agregar Documentacion" at bounding box center [257, 139] width 137 height 12
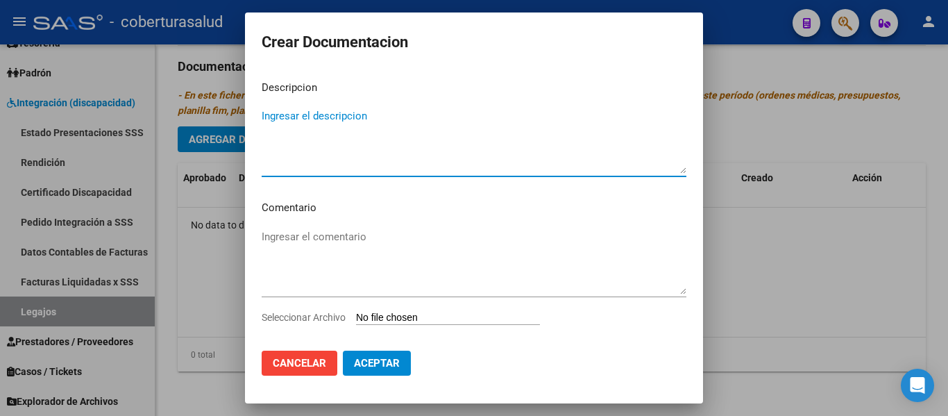
click at [331, 143] on textarea "Ingresar el descripcion" at bounding box center [474, 140] width 425 height 65
type textarea "1-CUD"
click at [429, 314] on input "Seleccionar Archivo" at bounding box center [448, 317] width 184 height 13
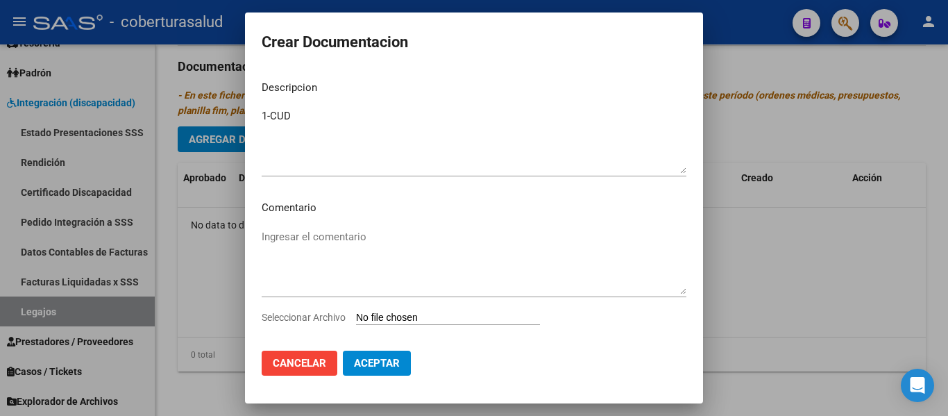
type input "C:\fakepath\1-CUD.pdf"
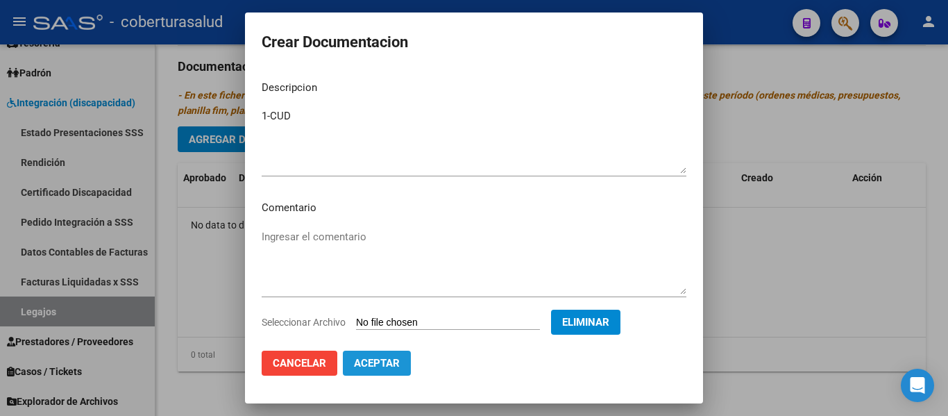
click at [375, 361] on span "Aceptar" at bounding box center [377, 363] width 46 height 12
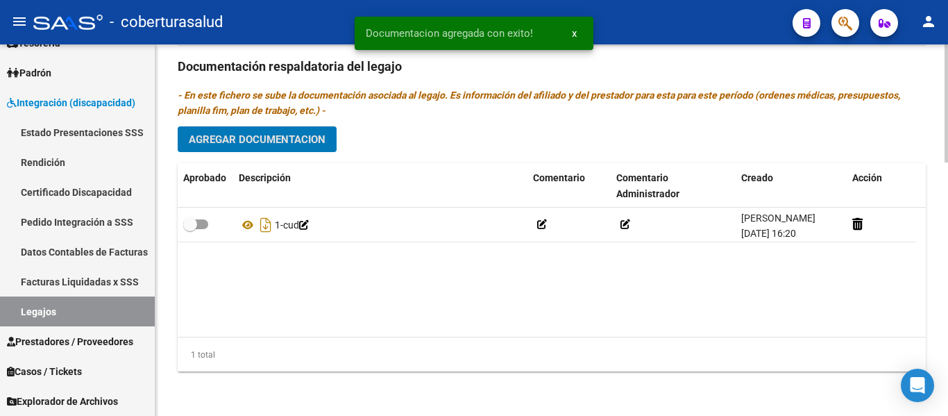
click at [246, 133] on span "Agregar Documentacion" at bounding box center [257, 139] width 137 height 12
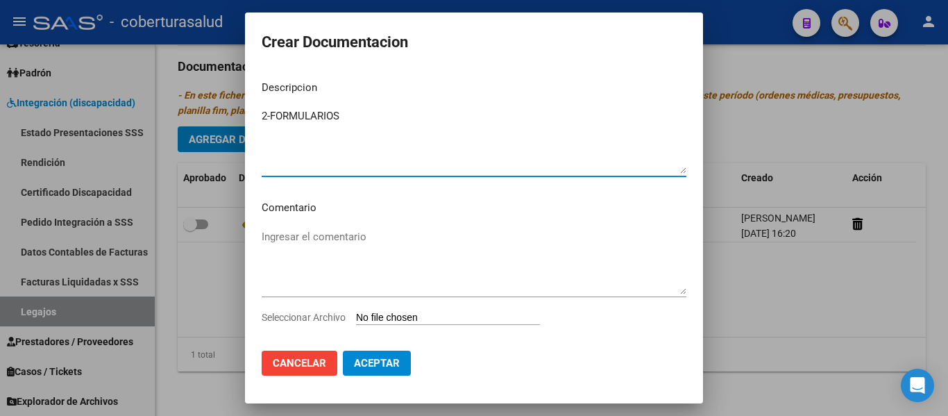
type textarea "2-FORMULARIOS"
click at [459, 318] on input "Seleccionar Archivo" at bounding box center [448, 317] width 184 height 13
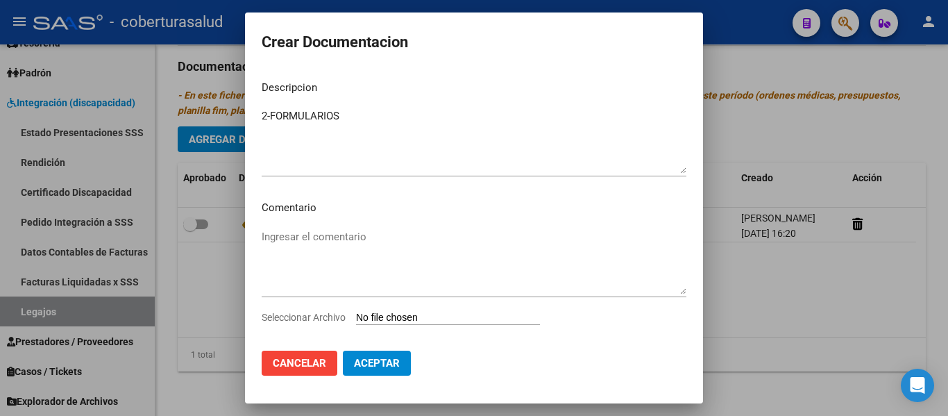
type input "C:\fakepath\2-FORMULARIOS.pdf"
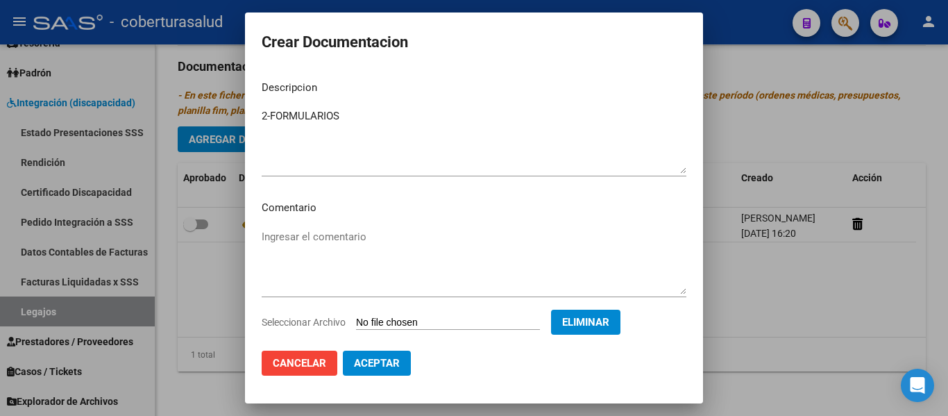
click at [372, 367] on span "Aceptar" at bounding box center [377, 363] width 46 height 12
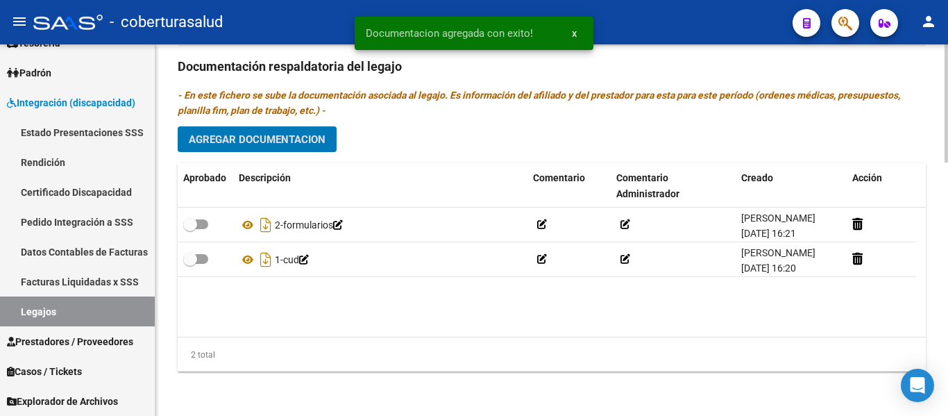
click at [255, 133] on span "Agregar Documentacion" at bounding box center [257, 139] width 137 height 12
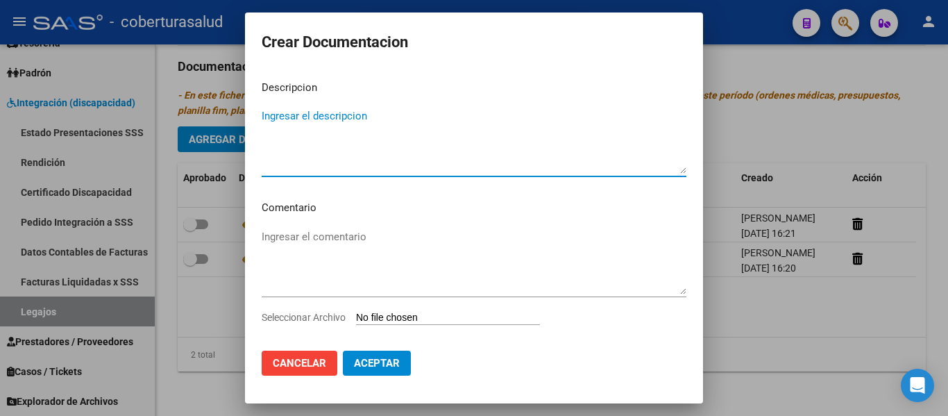
click at [288, 121] on textarea "Ingresar el descripcion" at bounding box center [474, 140] width 425 height 65
click at [434, 309] on div "Ingresar el comentario" at bounding box center [474, 268] width 425 height 84
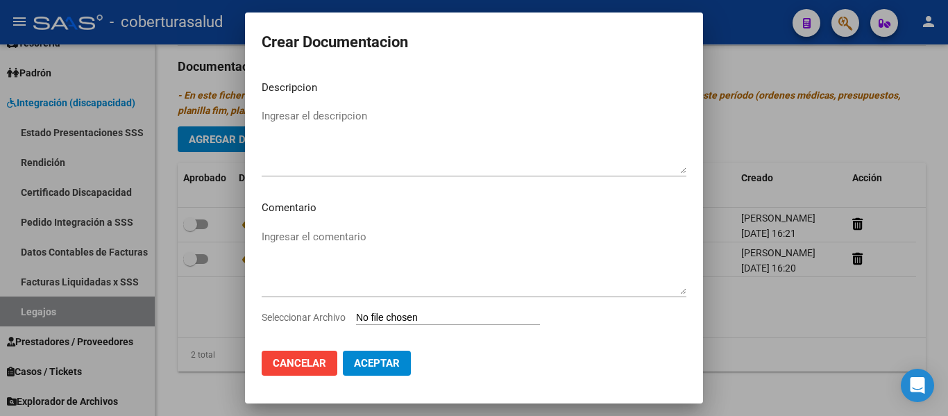
click at [425, 317] on input "Seleccionar Archivo" at bounding box center [448, 317] width 184 height 13
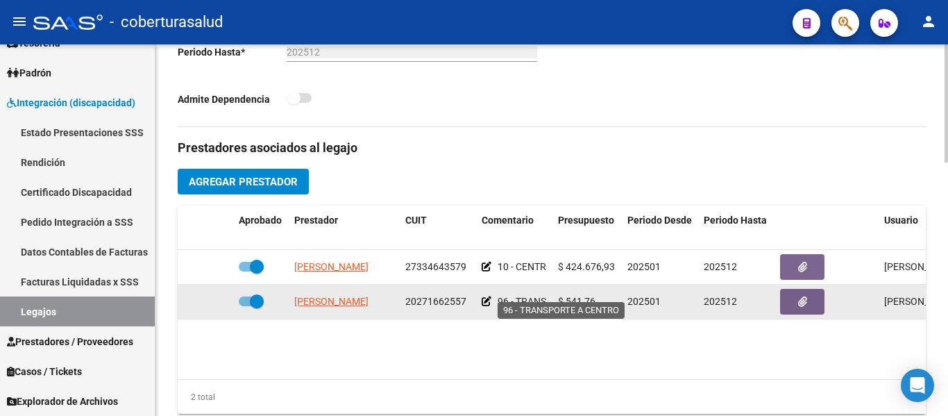
scroll to position [763, 0]
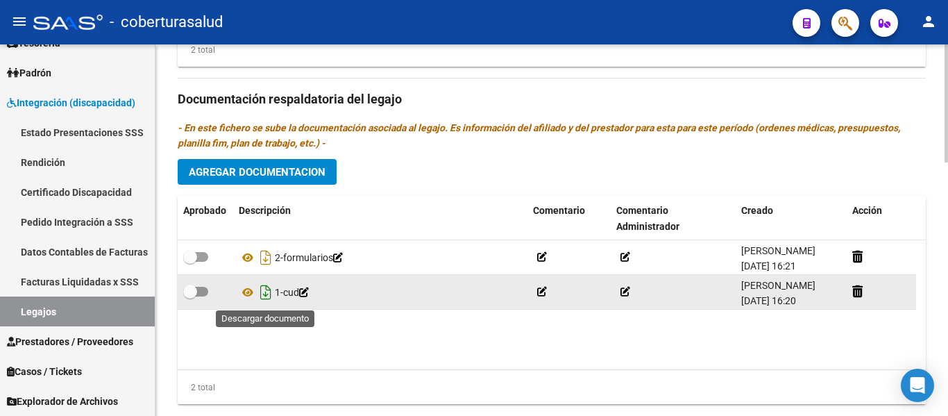
click at [274, 300] on icon "Descargar documento" at bounding box center [266, 292] width 18 height 22
click at [867, 287] on div at bounding box center [881, 292] width 58 height 16
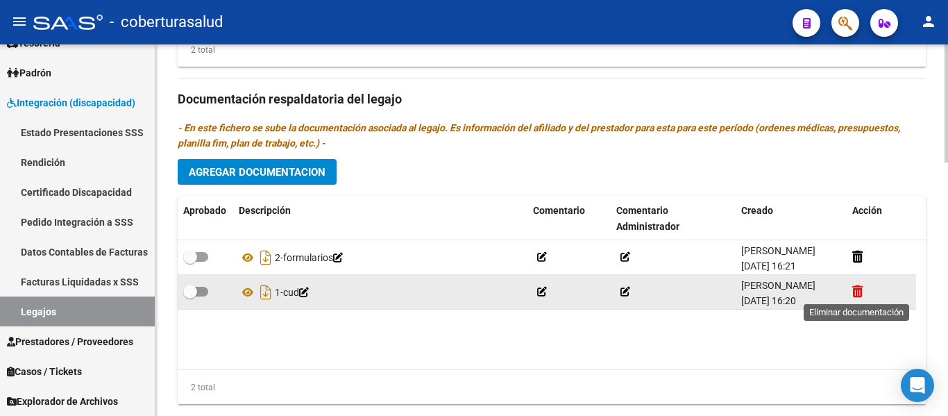
click at [856, 293] on icon at bounding box center [857, 290] width 10 height 13
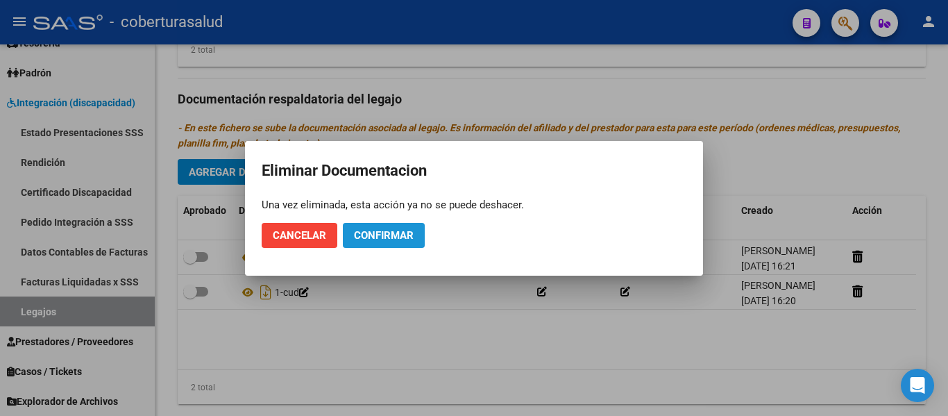
click at [389, 239] on span "Confirmar" at bounding box center [384, 235] width 60 height 12
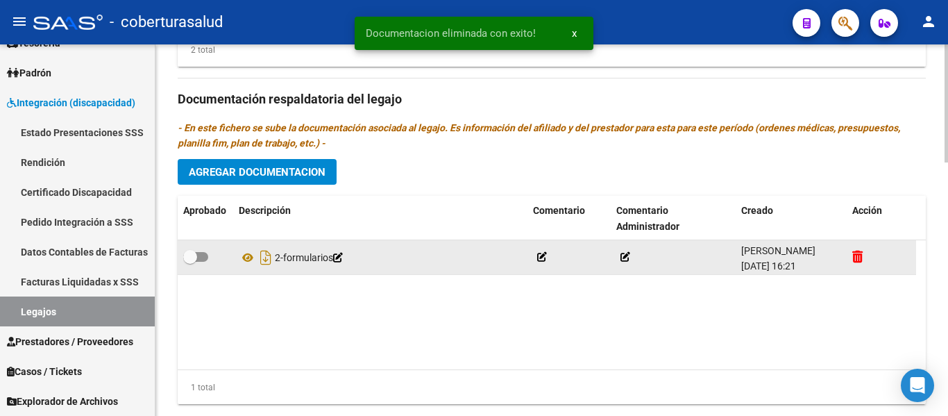
click at [853, 253] on icon at bounding box center [857, 256] width 10 height 13
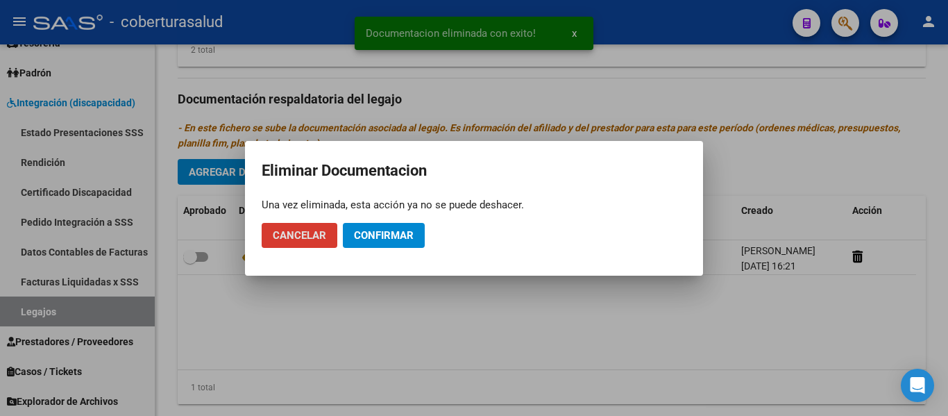
click at [375, 240] on span "Confirmar" at bounding box center [384, 235] width 60 height 12
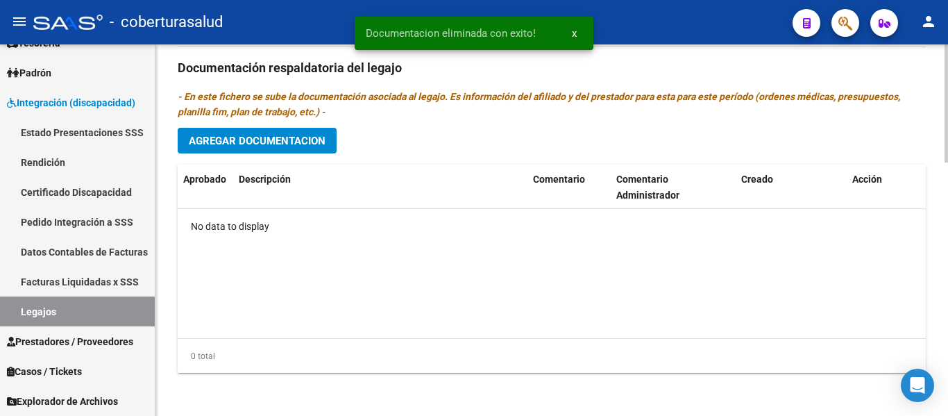
scroll to position [797, 0]
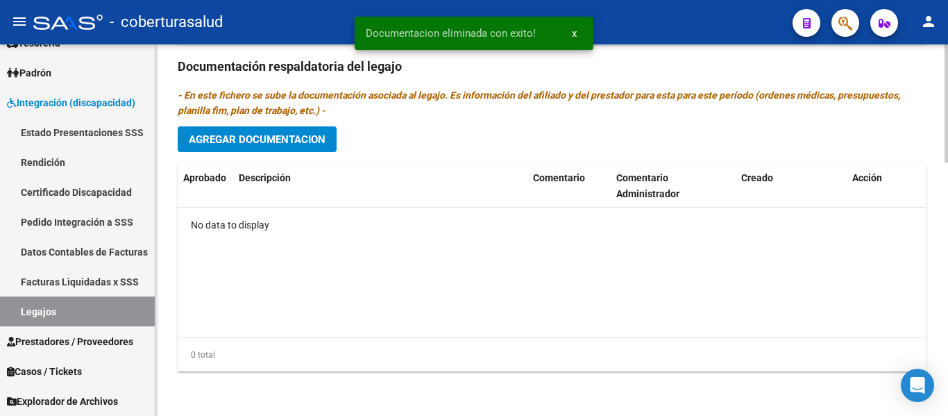
click at [314, 137] on span "Agregar Documentacion" at bounding box center [257, 139] width 137 height 12
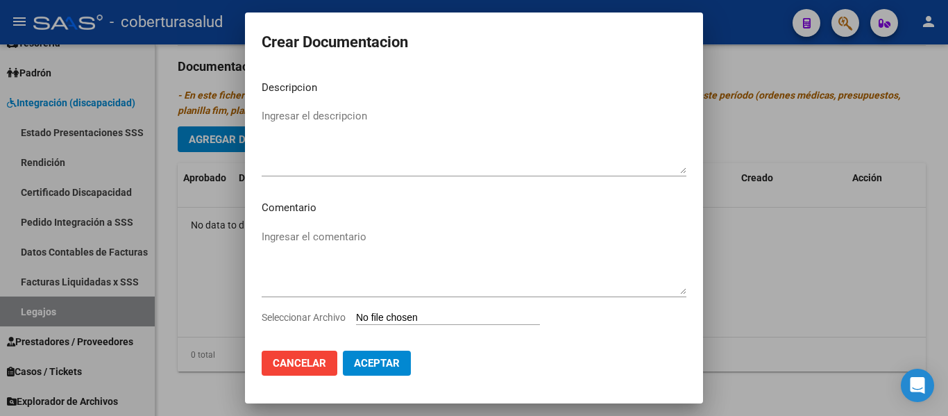
click at [418, 309] on div "Ingresar el comentario" at bounding box center [474, 268] width 425 height 84
click at [424, 320] on input "Seleccionar Archivo" at bounding box center [448, 317] width 184 height 13
type input "C:\fakepath\1-CUD.pdf"
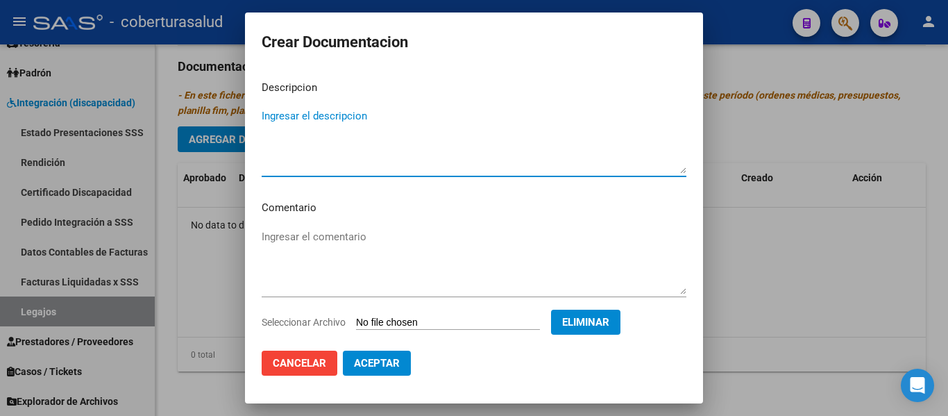
click at [350, 160] on textarea "Ingresar el descripcion" at bounding box center [474, 140] width 425 height 65
type textarea "1-CUD"
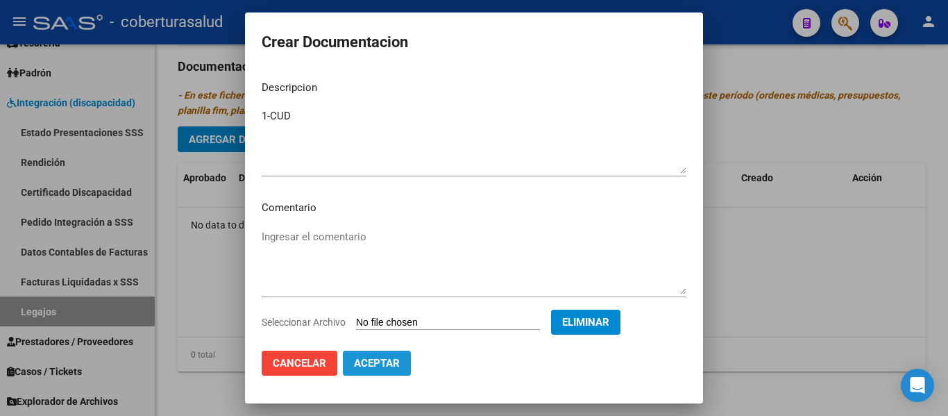
click at [359, 366] on span "Aceptar" at bounding box center [377, 363] width 46 height 12
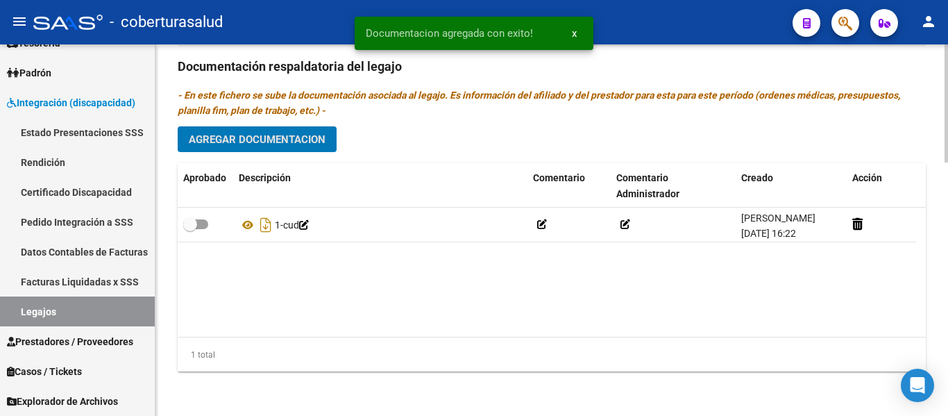
click at [311, 139] on span "Agregar Documentacion" at bounding box center [257, 139] width 137 height 12
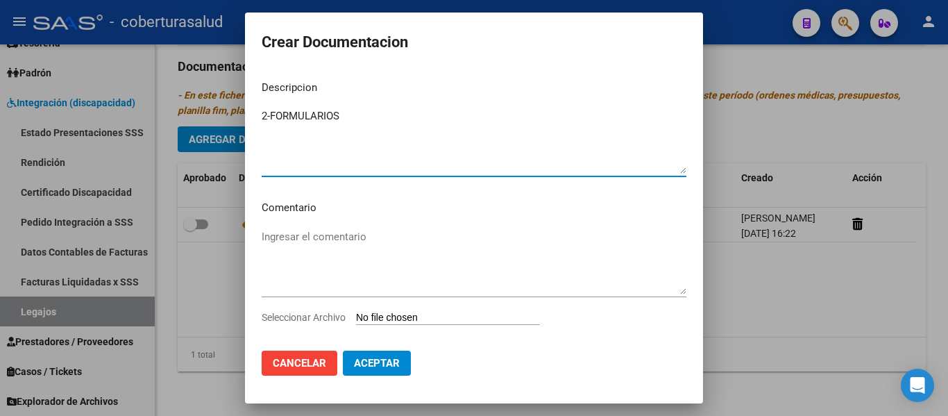
type textarea "2-FORMULARIOS"
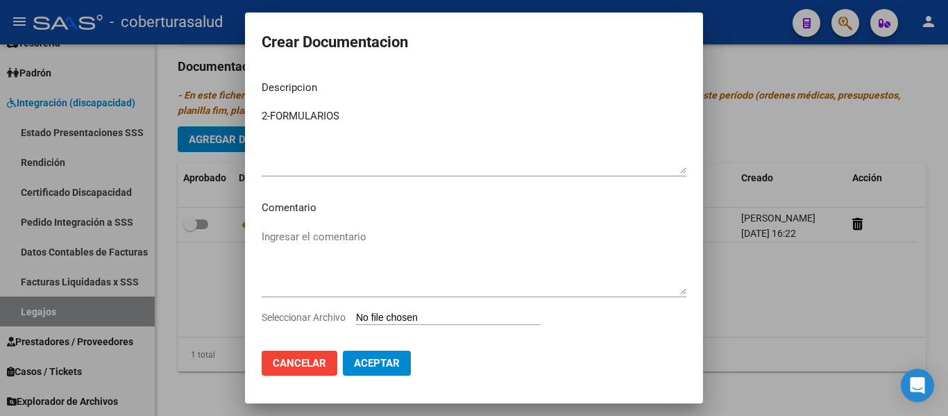
click at [413, 317] on input "Seleccionar Archivo" at bounding box center [448, 317] width 184 height 13
type input "C:\fakepath\2-FORMULARIOS.pdf"
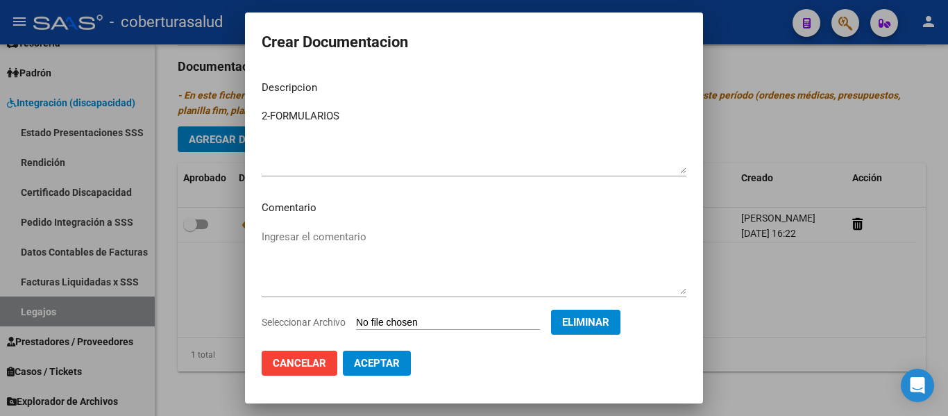
click at [391, 364] on span "Aceptar" at bounding box center [377, 363] width 46 height 12
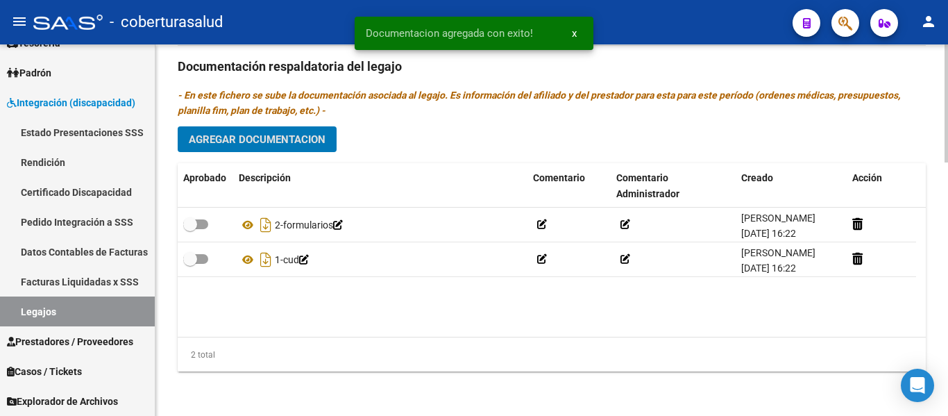
click at [257, 140] on span "Agregar Documentacion" at bounding box center [257, 139] width 137 height 12
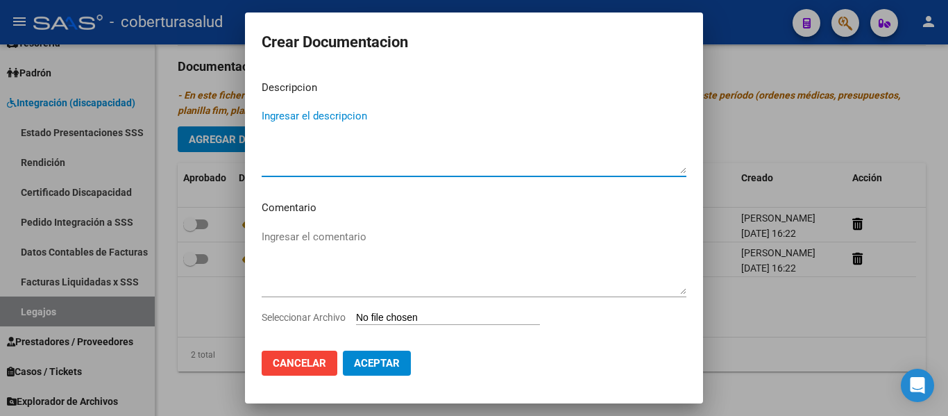
click at [284, 151] on textarea "Ingresar el descripcion" at bounding box center [474, 140] width 425 height 65
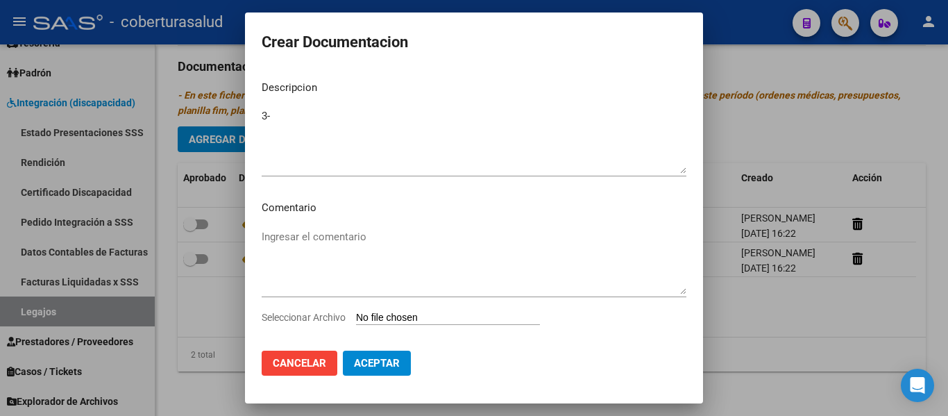
click at [420, 315] on input "Seleccionar Archivo" at bounding box center [448, 317] width 184 height 13
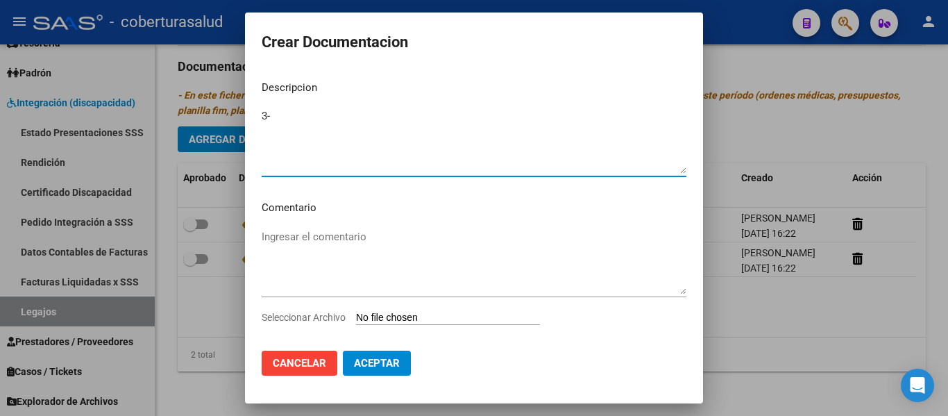
click at [288, 119] on textarea "3-" at bounding box center [474, 140] width 425 height 65
paste textarea "CENTRO EDUCATIVO TERAPEUTICO JORNADA SIMPLE CAT A"
type textarea "3-CENTRO EDUCATIVO TERAPEUTICO JORNADA SIMPLE CAT A"
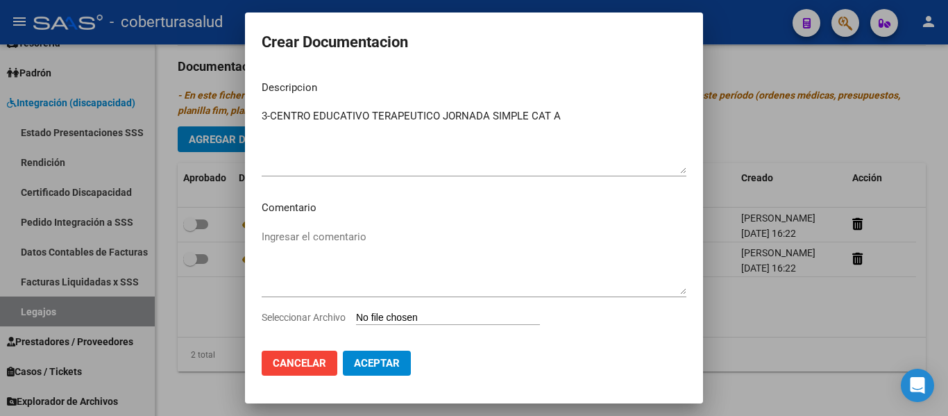
click at [390, 313] on input "Seleccionar Archivo" at bounding box center [448, 317] width 184 height 13
type input "C:\fakepath\3- CENTRO EDUCATIVO TERAPEUTIVO JORNADA SIMPLE CATEGORIA A.pdf"
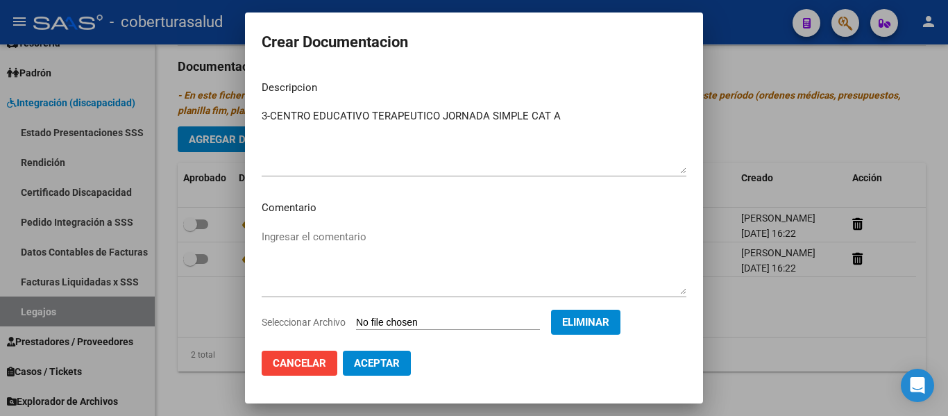
click at [382, 352] on button "Aceptar" at bounding box center [377, 362] width 68 height 25
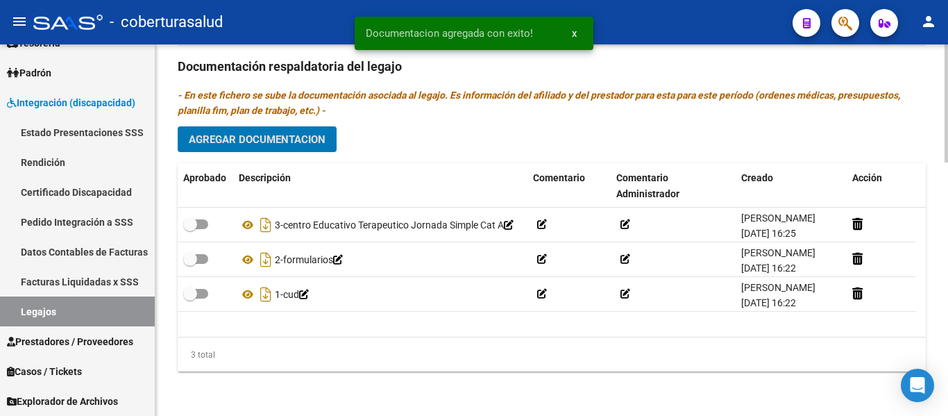
click at [240, 148] on button "Agregar Documentacion" at bounding box center [257, 139] width 159 height 26
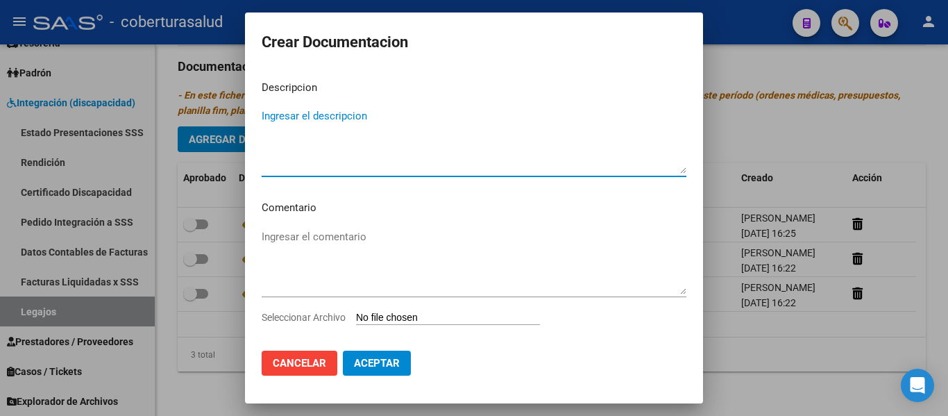
click at [411, 321] on input "Seleccionar Archivo" at bounding box center [448, 317] width 184 height 13
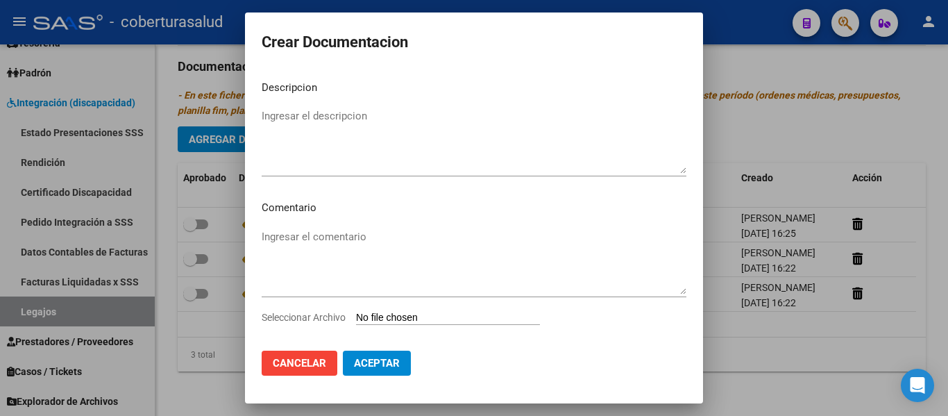
type input "C:\fakepath\4 PDF - TRANSPORTE SIN DEPENDENCIA.pdf"
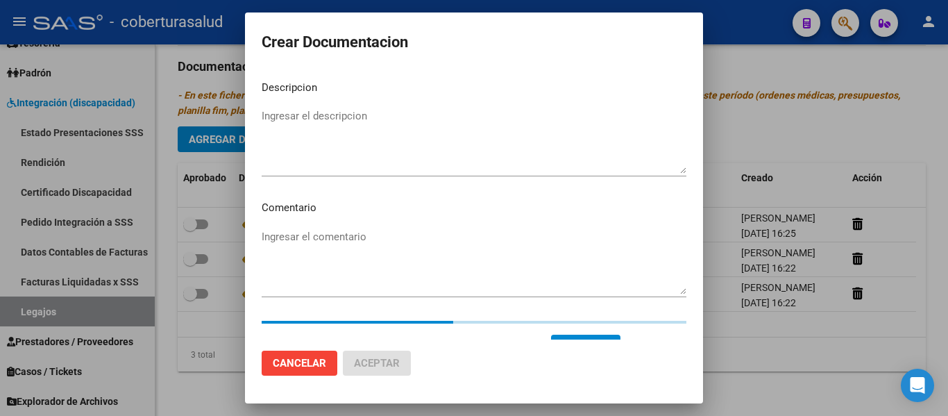
click at [278, 119] on textarea "Ingresar el descripcion" at bounding box center [474, 140] width 425 height 65
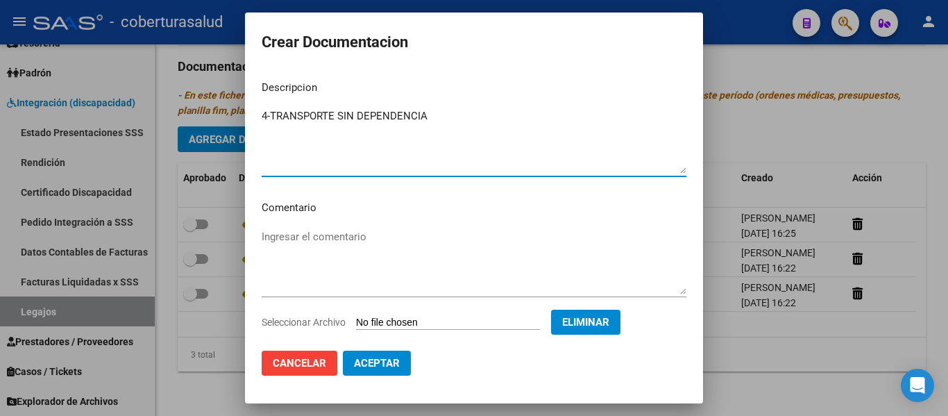
type textarea "4-TRANSPORTE SIN DEPENDENCIA"
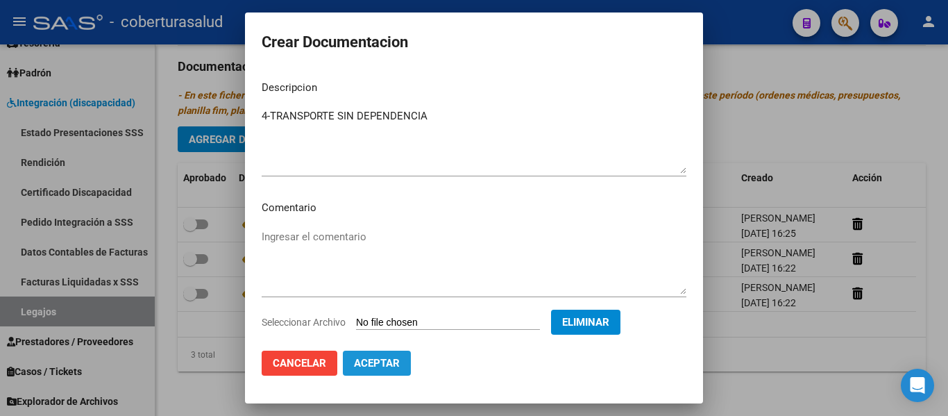
click at [405, 364] on button "Aceptar" at bounding box center [377, 362] width 68 height 25
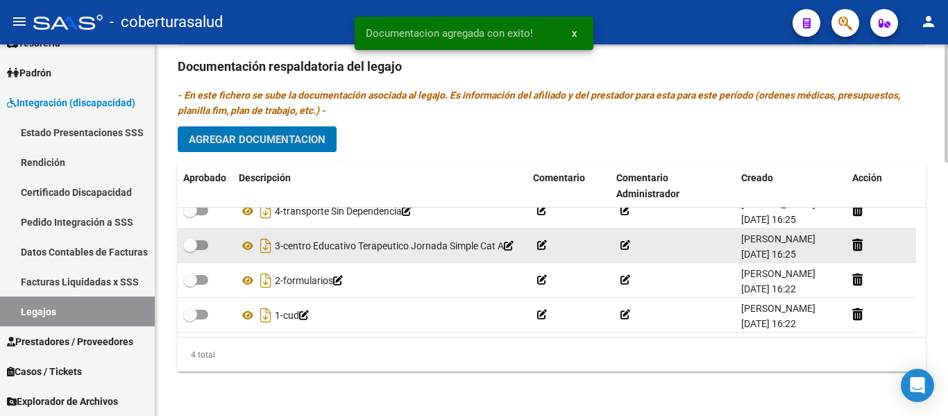
scroll to position [25, 0]
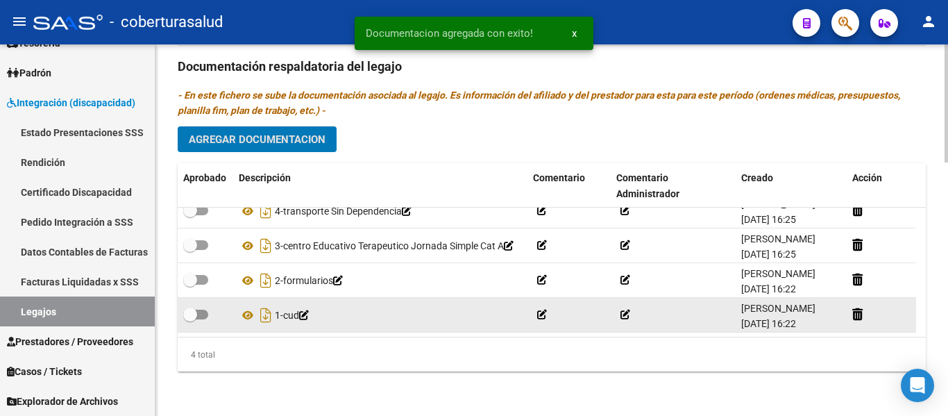
click at [194, 307] on span at bounding box center [190, 314] width 14 height 14
click at [190, 319] on input "checkbox" at bounding box center [189, 319] width 1 height 1
checkbox input "true"
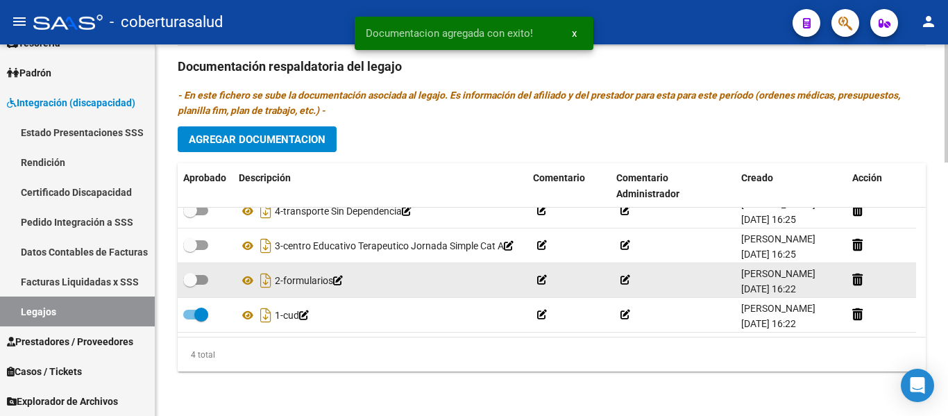
click at [198, 275] on span at bounding box center [195, 280] width 25 height 10
click at [190, 284] on input "checkbox" at bounding box center [189, 284] width 1 height 1
checkbox input "true"
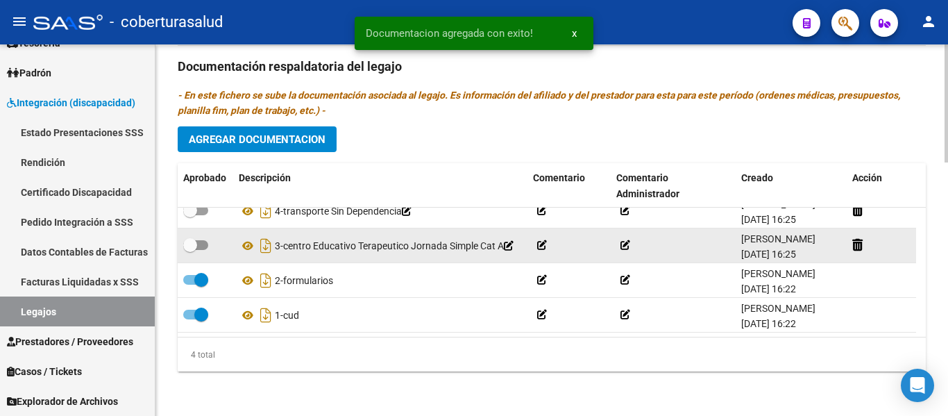
click at [201, 240] on span at bounding box center [195, 245] width 25 height 10
click at [190, 250] on input "checkbox" at bounding box center [189, 250] width 1 height 1
checkbox input "true"
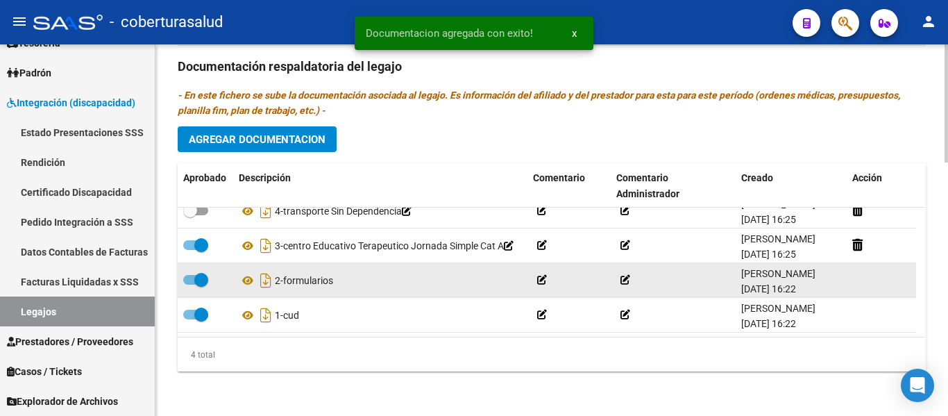
scroll to position [0, 0]
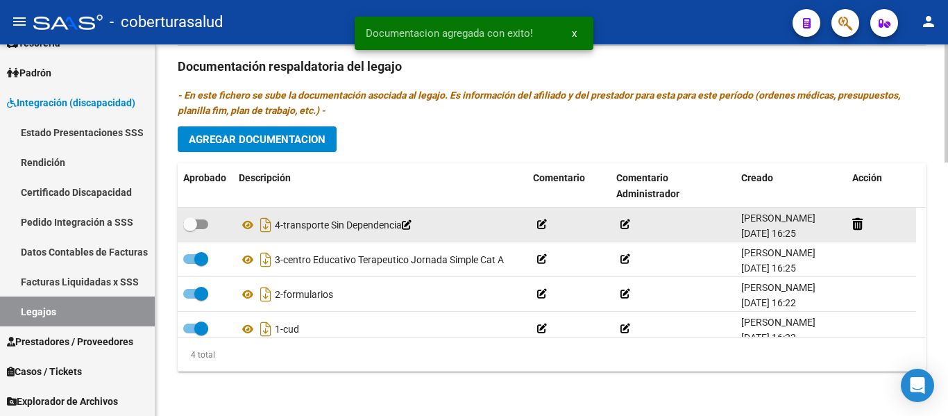
click at [189, 223] on span at bounding box center [190, 224] width 14 height 14
click at [189, 229] on input "checkbox" at bounding box center [189, 229] width 1 height 1
checkbox input "true"
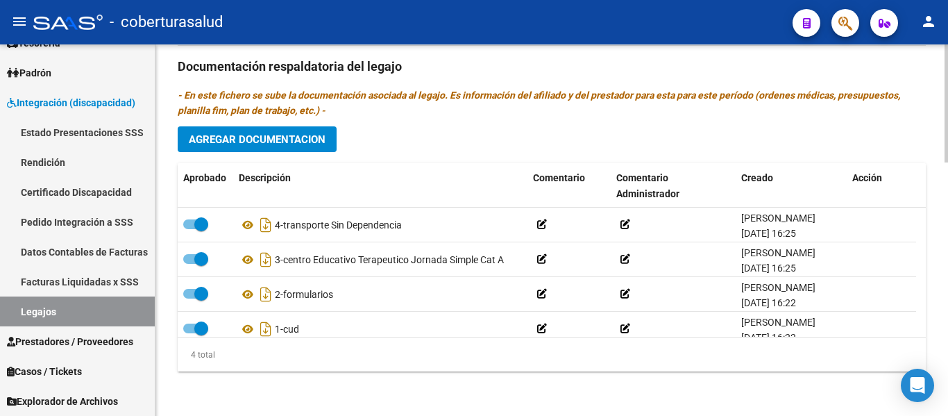
click at [408, 374] on div "Prestadores asociados al legajo Agregar Prestador Aprobado Prestador CUIT Comen…" at bounding box center [552, 64] width 748 height 635
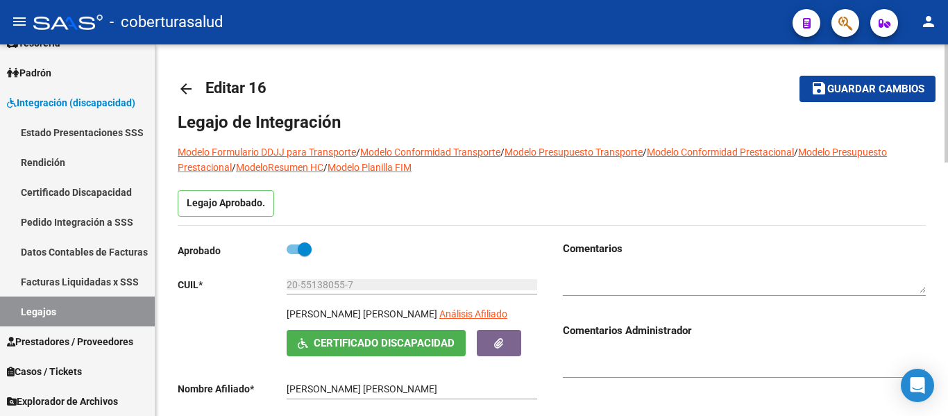
click at [844, 90] on span "Guardar cambios" at bounding box center [875, 89] width 97 height 12
click at [34, 310] on link "Legajos" at bounding box center [77, 311] width 155 height 30
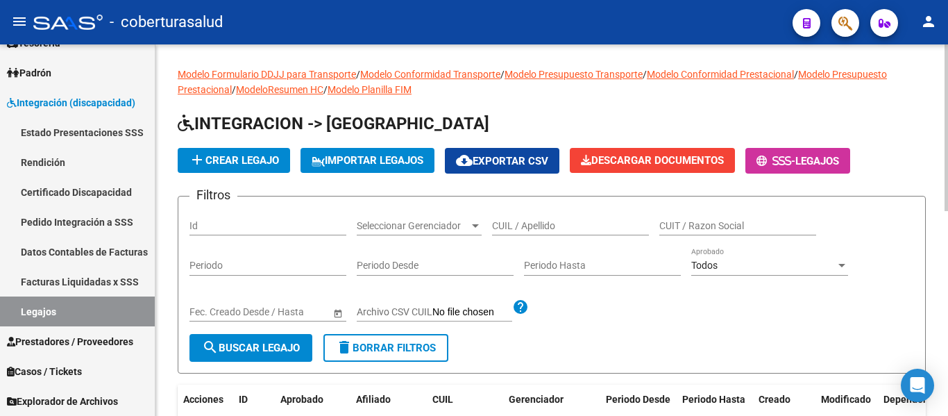
click at [527, 221] on input "CUIL / Apellido" at bounding box center [570, 226] width 157 height 12
paste input "20549776265"
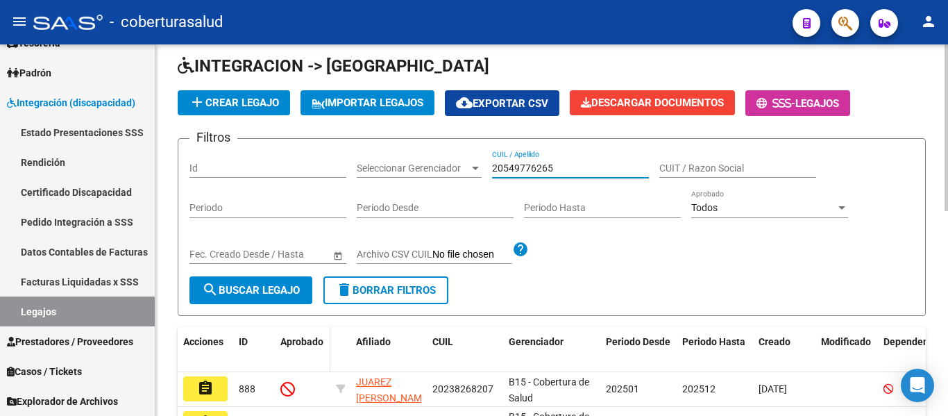
scroll to position [139, 0]
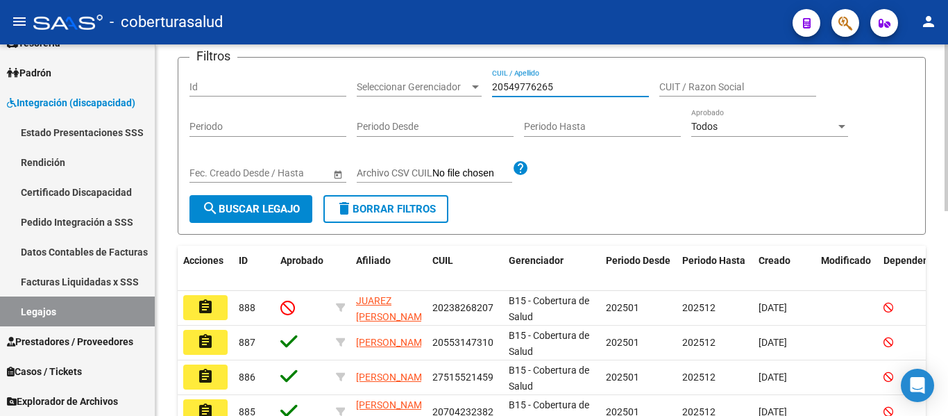
type input "20549776265"
click at [262, 211] on span "search Buscar Legajo" at bounding box center [251, 209] width 98 height 12
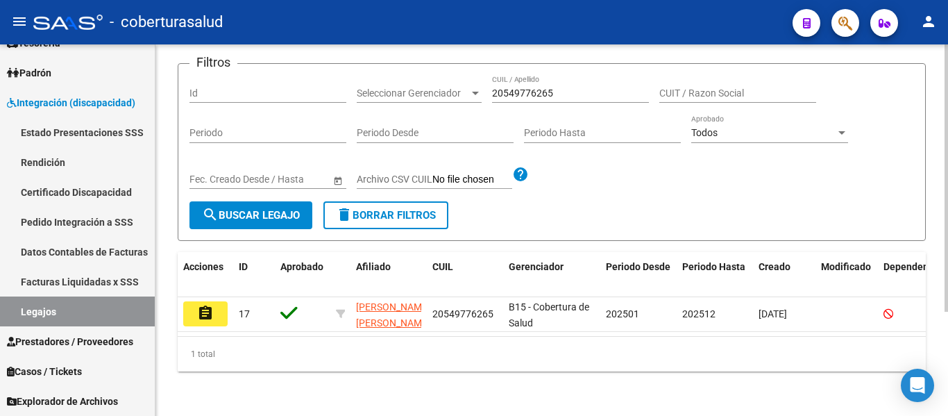
scroll to position [144, 0]
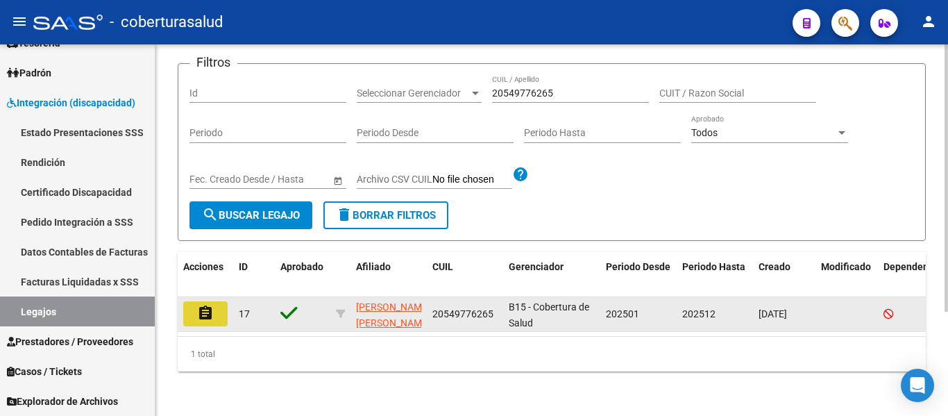
click at [200, 305] on mat-icon "assignment" at bounding box center [205, 313] width 17 height 17
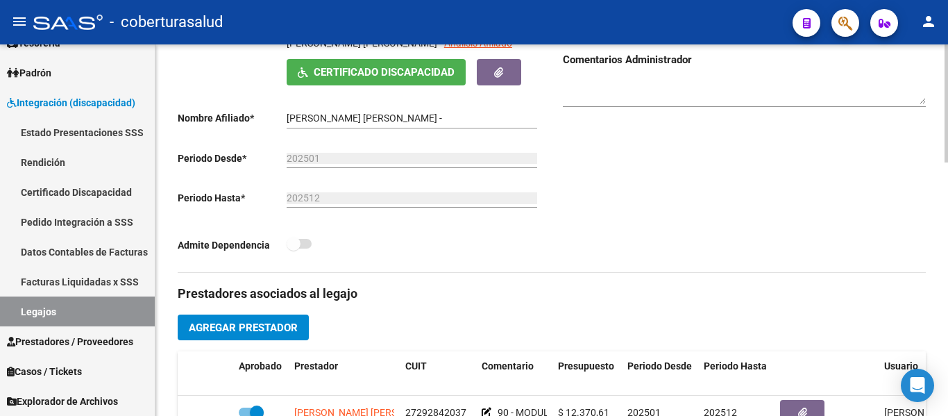
type input "[PERSON_NAME] [PERSON_NAME]"
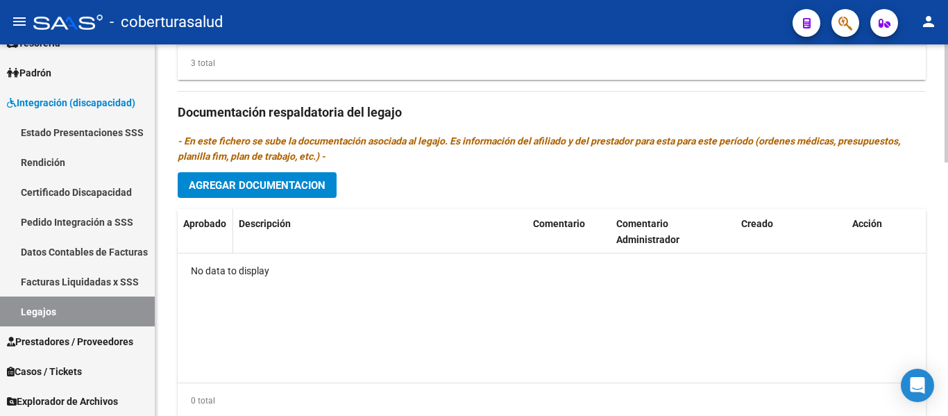
scroll to position [797, 0]
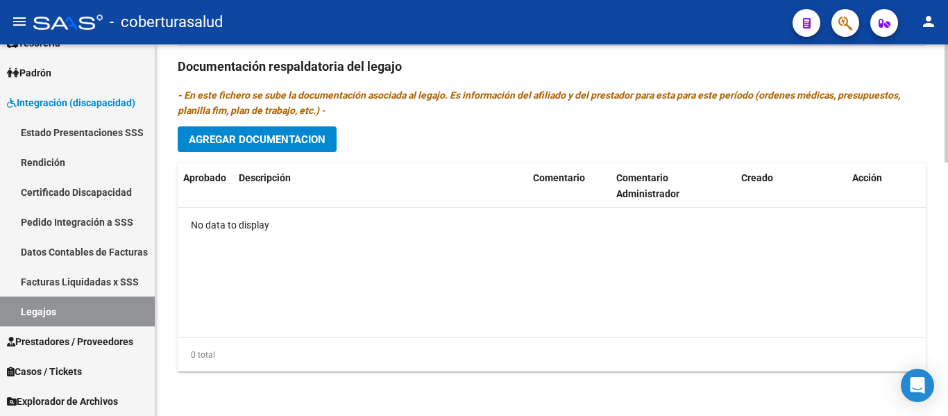
click at [291, 144] on span "Agregar Documentacion" at bounding box center [257, 139] width 137 height 12
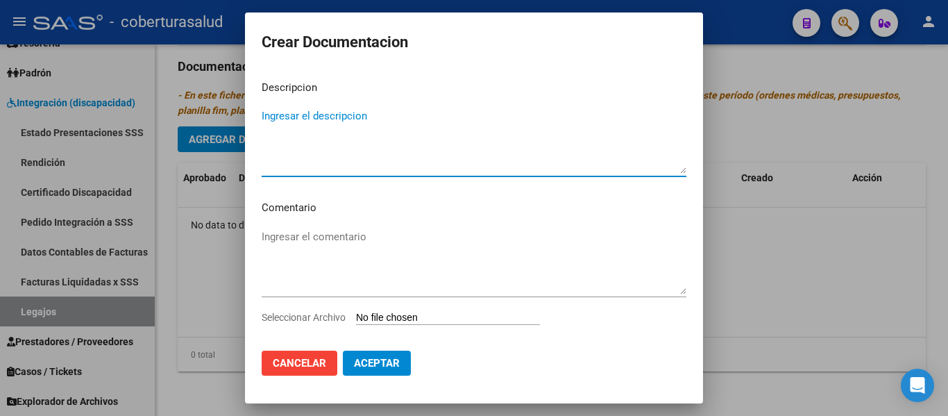
click at [398, 307] on div "Ingresar el comentario" at bounding box center [474, 268] width 425 height 84
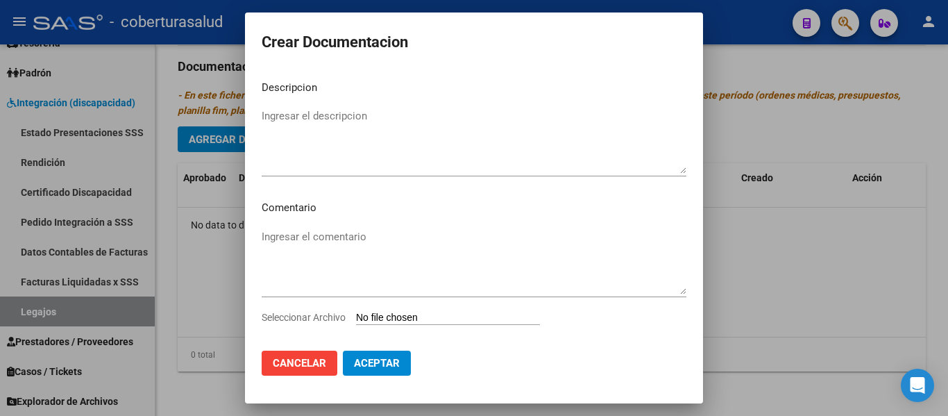
click at [400, 316] on input "Seleccionar Archivo" at bounding box center [448, 317] width 184 height 13
click at [515, 233] on textarea "Ingresar el comentario" at bounding box center [474, 261] width 425 height 65
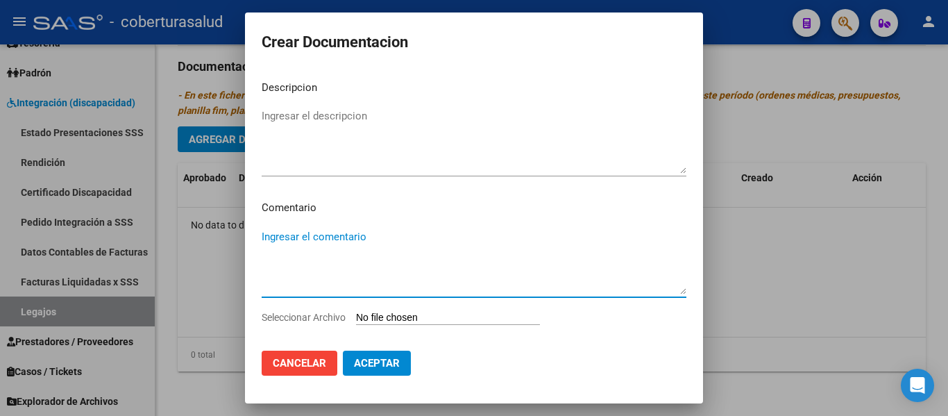
click at [463, 314] on input "Seleccionar Archivo" at bounding box center [448, 317] width 184 height 13
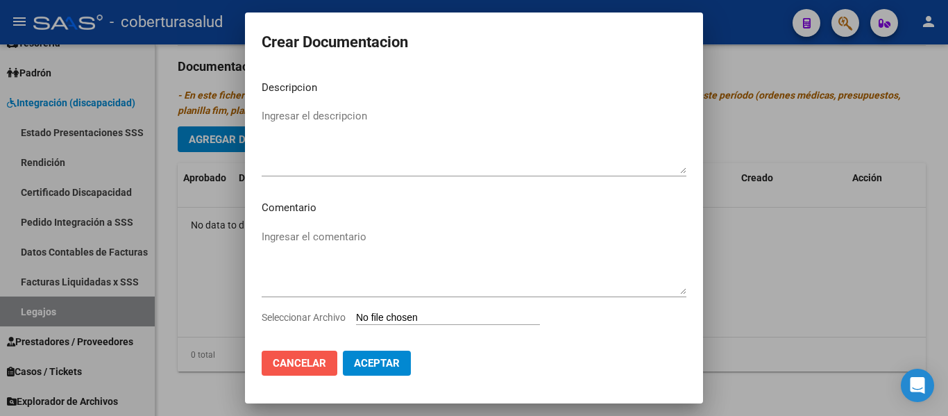
click at [308, 359] on span "Cancelar" at bounding box center [299, 363] width 53 height 12
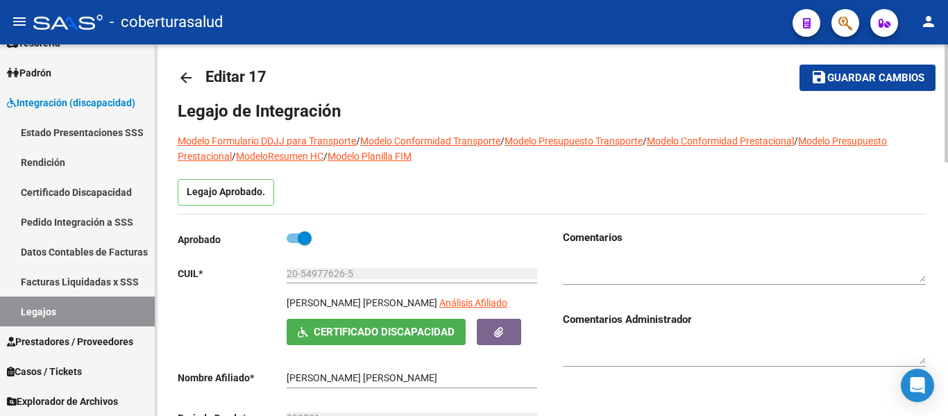
scroll to position [0, 0]
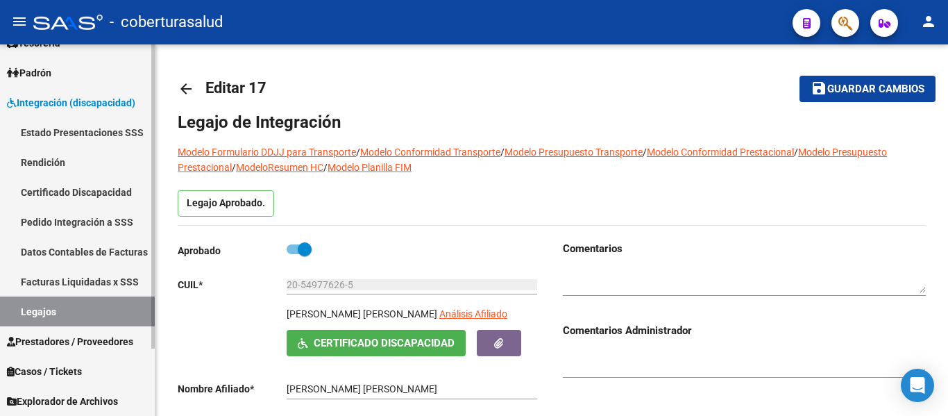
click at [26, 319] on link "Legajos" at bounding box center [77, 311] width 155 height 30
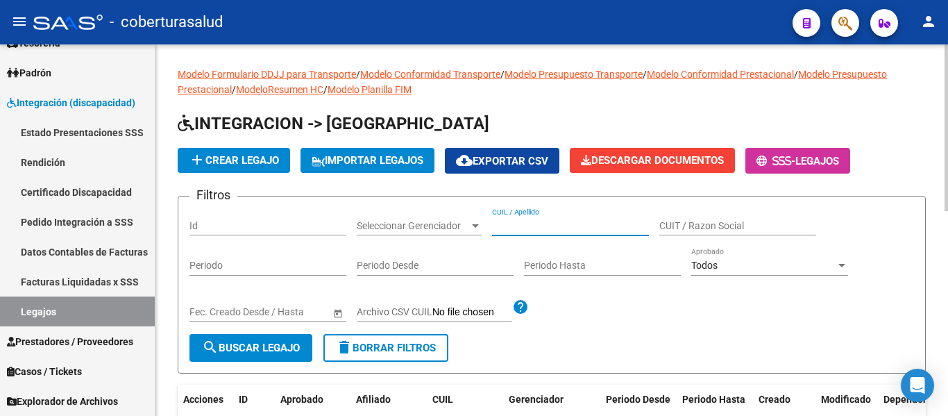
click at [520, 231] on input "CUIL / Apellido" at bounding box center [570, 226] width 157 height 12
paste input "20490498819"
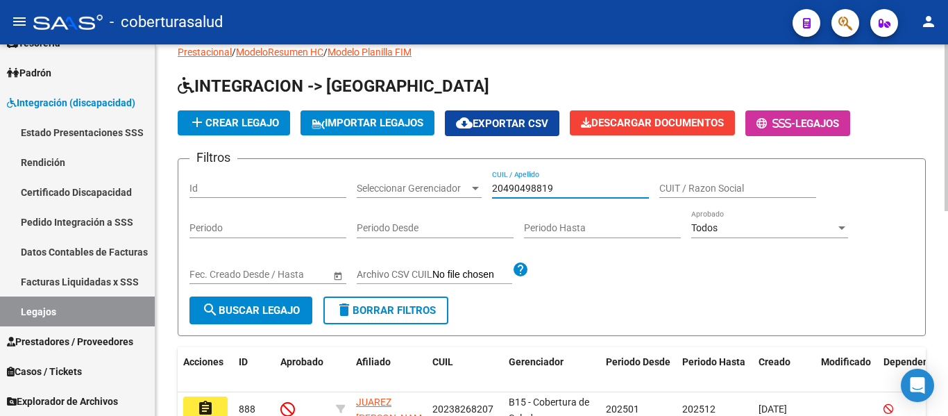
scroll to position [69, 0]
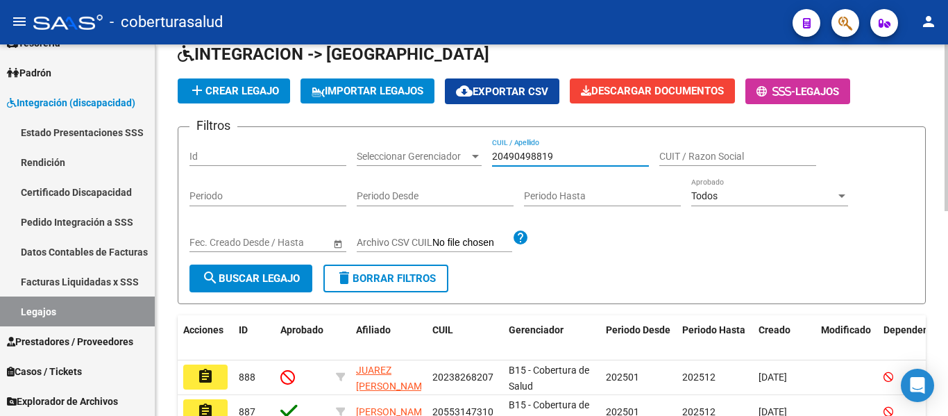
type input "20490498819"
click at [262, 279] on span "search Buscar Legajo" at bounding box center [251, 278] width 98 height 12
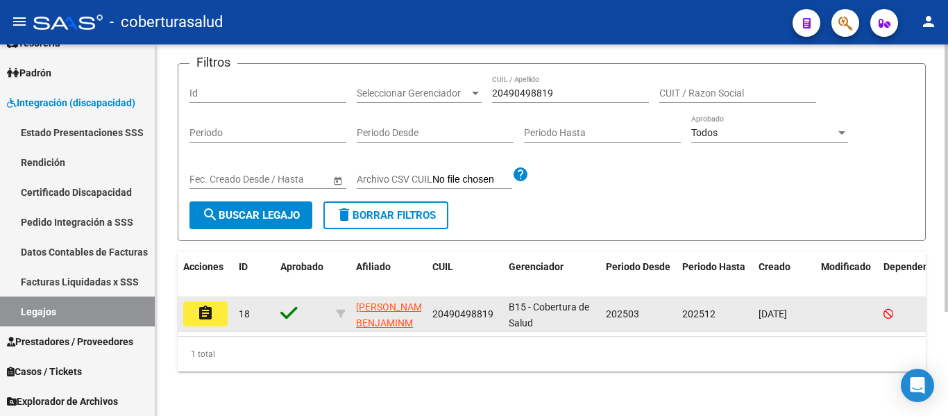
scroll to position [144, 0]
click at [207, 301] on button "assignment" at bounding box center [205, 313] width 44 height 25
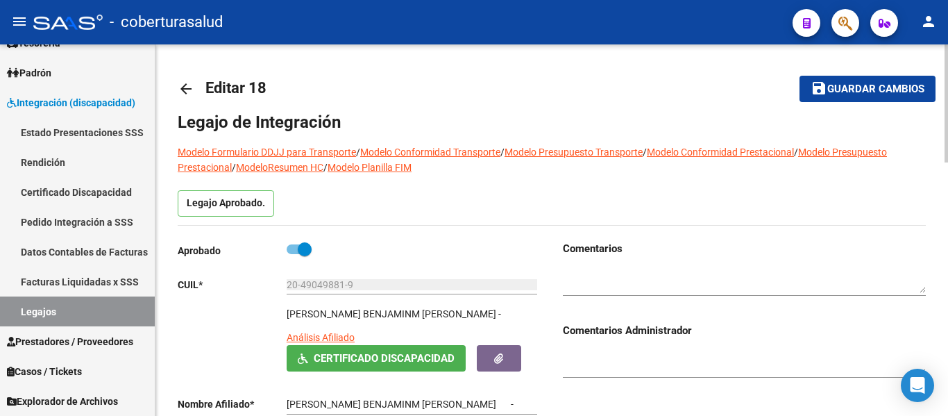
type input "[PERSON_NAME]"
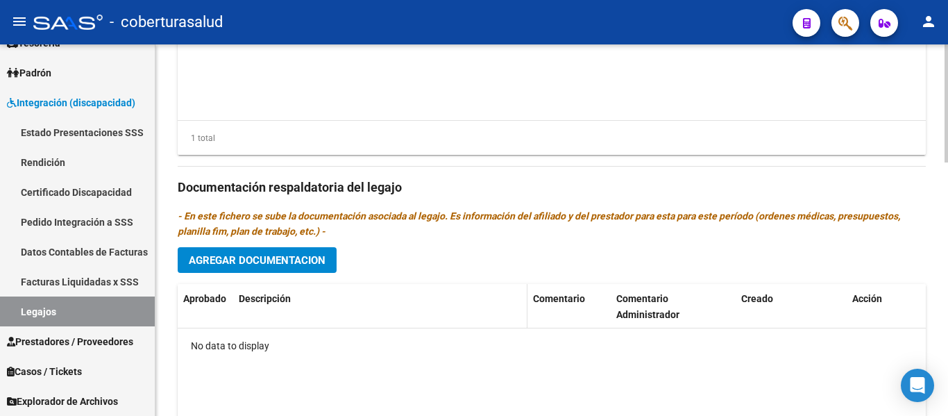
scroll to position [694, 0]
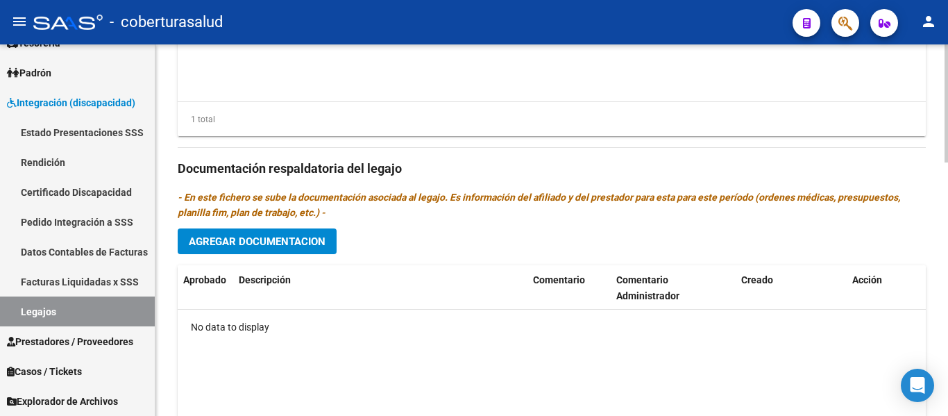
click at [302, 248] on span "Agregar Documentacion" at bounding box center [257, 241] width 137 height 12
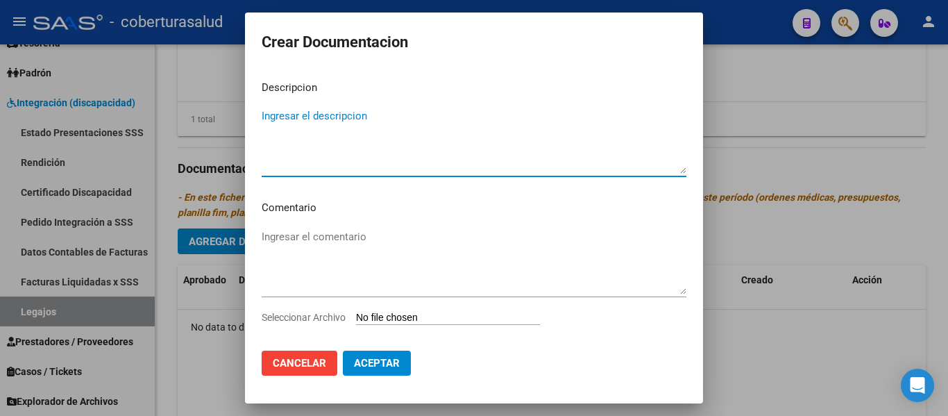
click at [416, 315] on input "Seleccionar Archivo" at bounding box center [448, 317] width 184 height 13
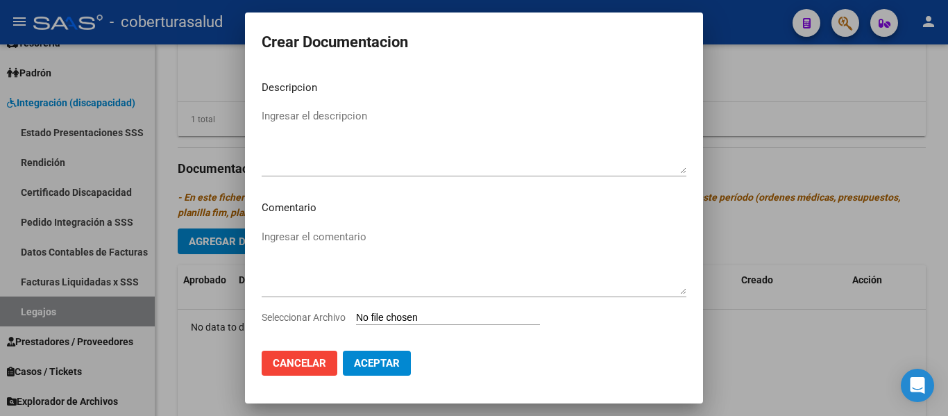
type input "C:\fakepath\1-CUD.pdf"
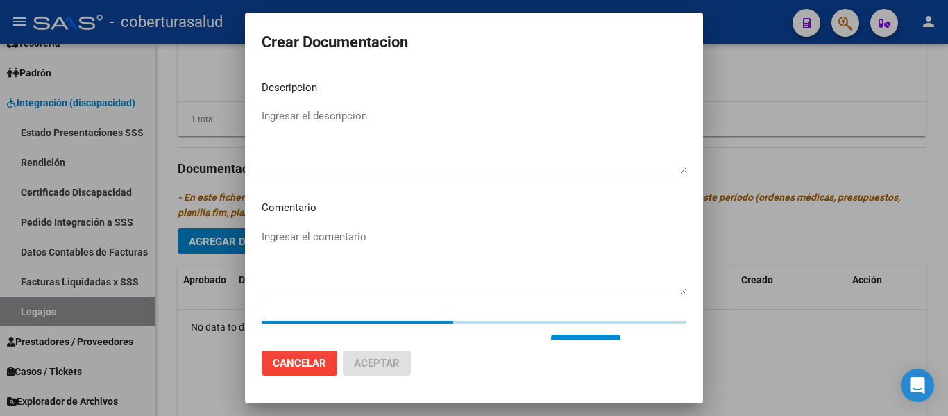
click at [302, 150] on textarea "Ingresar el descripcion" at bounding box center [474, 140] width 425 height 65
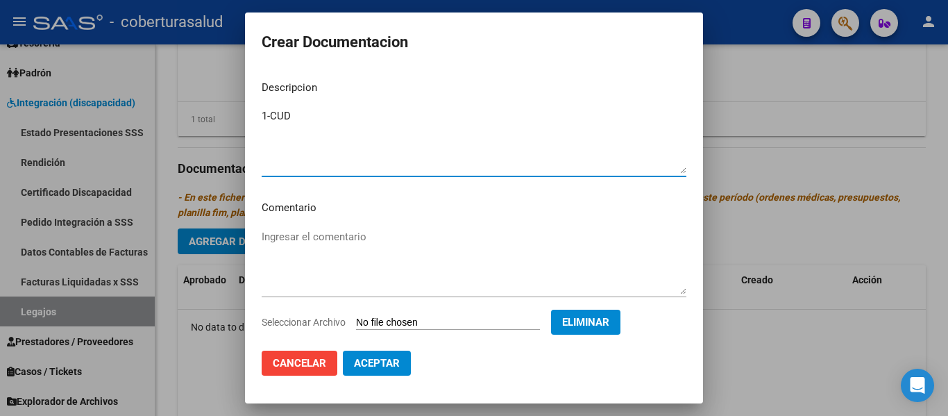
type textarea "1-CUD"
click at [383, 361] on span "Aceptar" at bounding box center [377, 363] width 46 height 12
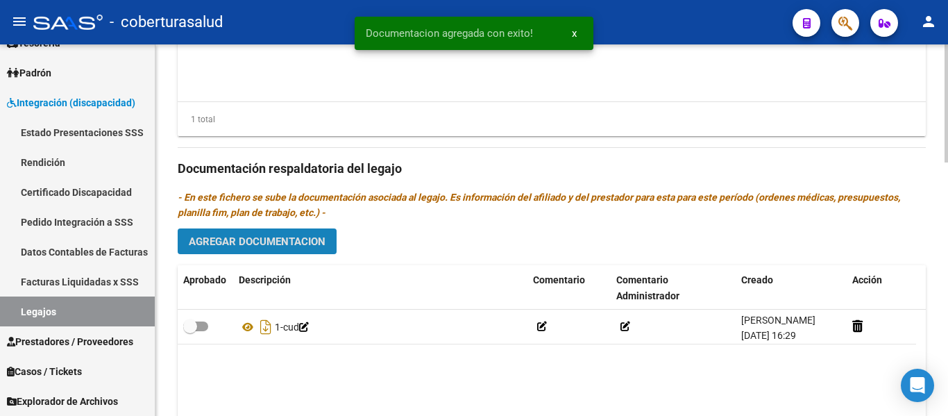
click at [286, 234] on button "Agregar Documentacion" at bounding box center [257, 241] width 159 height 26
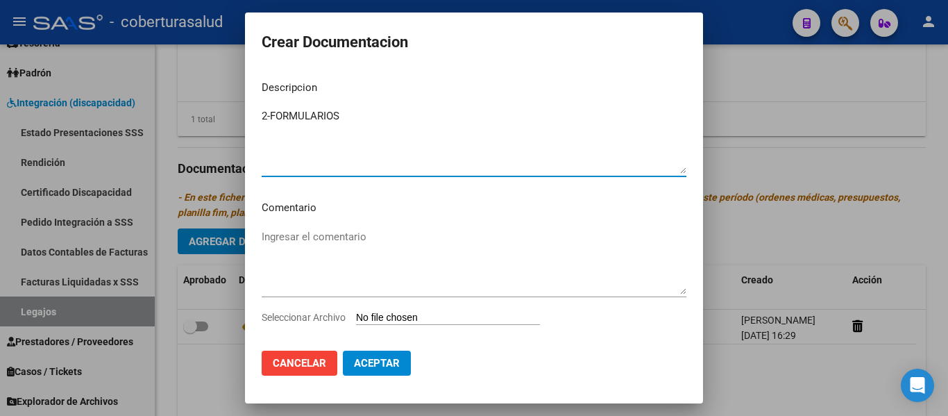
type textarea "2-FORMULARIOS"
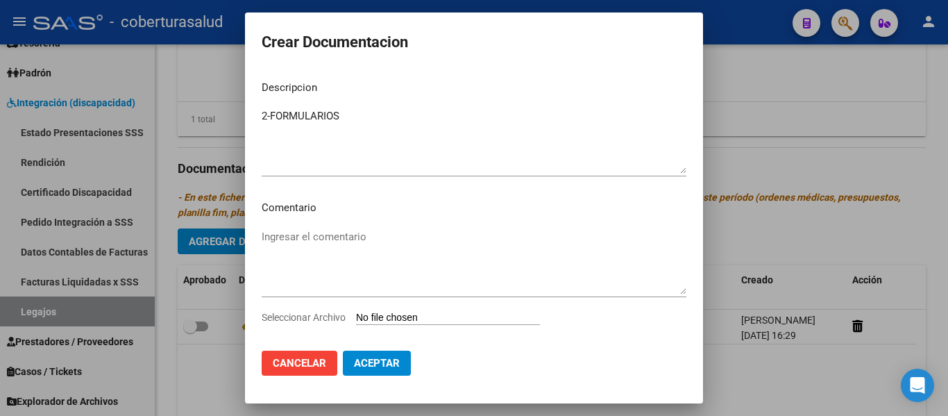
click at [450, 325] on div "Seleccionar Archivo" at bounding box center [474, 322] width 425 height 26
click at [453, 324] on input "Seleccionar Archivo" at bounding box center [448, 317] width 184 height 13
type input "C:\fakepath\2-FORMULARIOS.pdf"
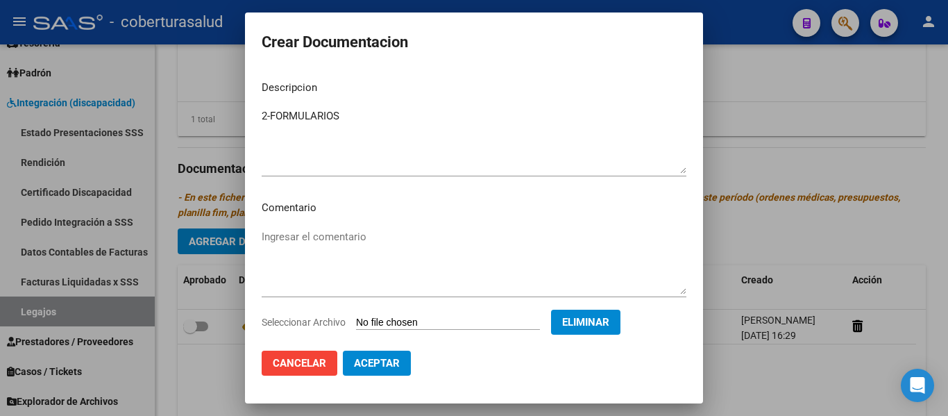
click at [385, 368] on span "Aceptar" at bounding box center [377, 363] width 46 height 12
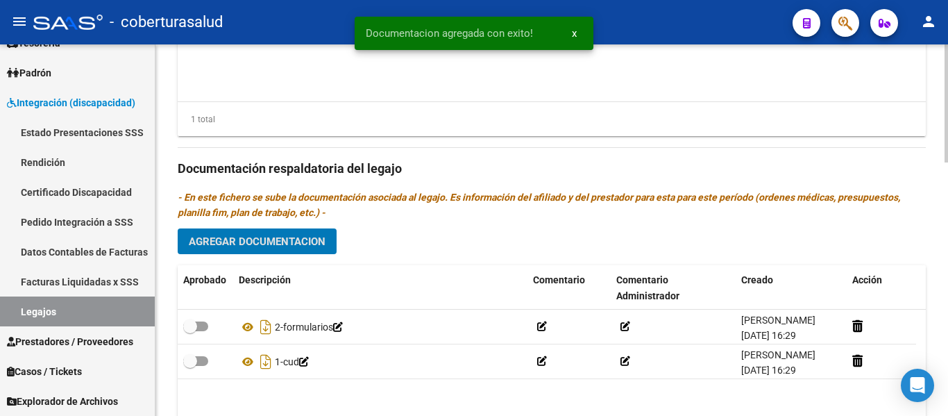
click at [262, 229] on div "Prestadores asociados al legajo Agregar Prestador Aprobado Prestador CUIT Comen…" at bounding box center [552, 166] width 748 height 635
click at [268, 241] on span "Agregar Documentacion" at bounding box center [257, 241] width 137 height 12
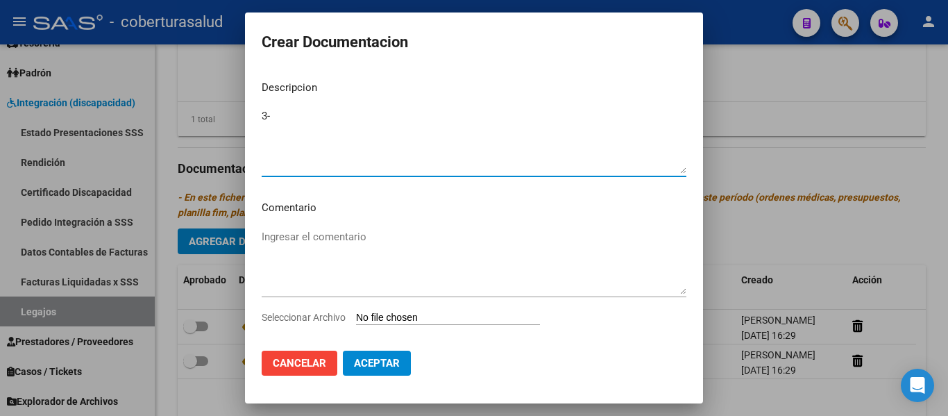
type textarea "3-"
click at [422, 331] on div "Seleccionar Archivo" at bounding box center [474, 322] width 425 height 26
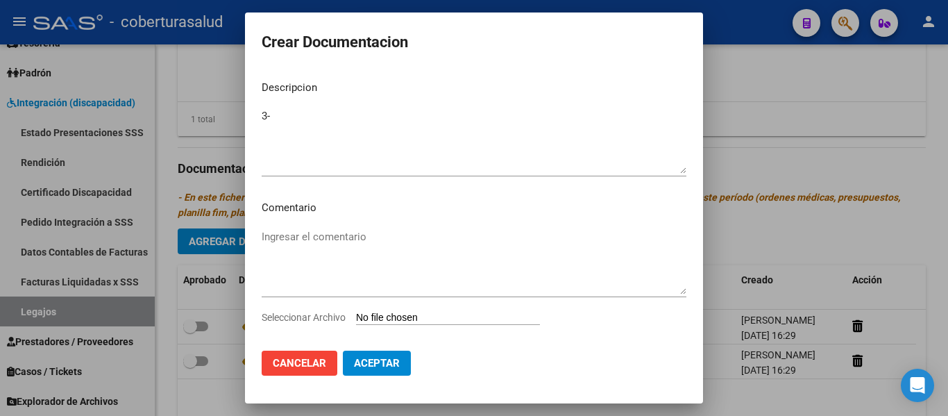
click at [422, 324] on input "Seleccionar Archivo" at bounding box center [448, 317] width 184 height 13
type input "C:\fakepath\3-PRESTACION DE APOYO EN FONOAUDIOLOGIA.pdf"
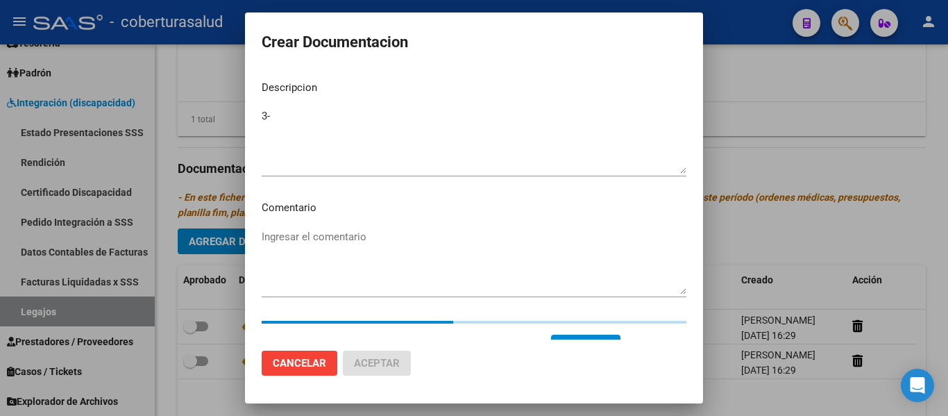
click at [307, 121] on textarea "3-" at bounding box center [474, 140] width 425 height 65
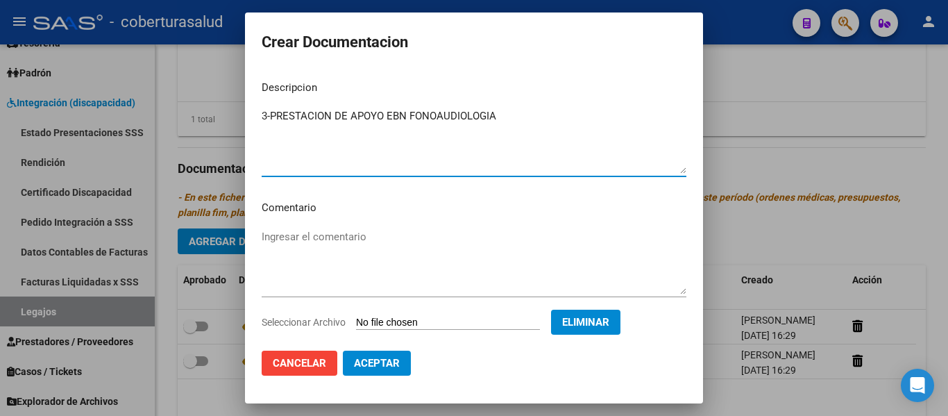
type textarea "3-PRESTACION DE APOYO EBN FONOAUDIOLOGIA"
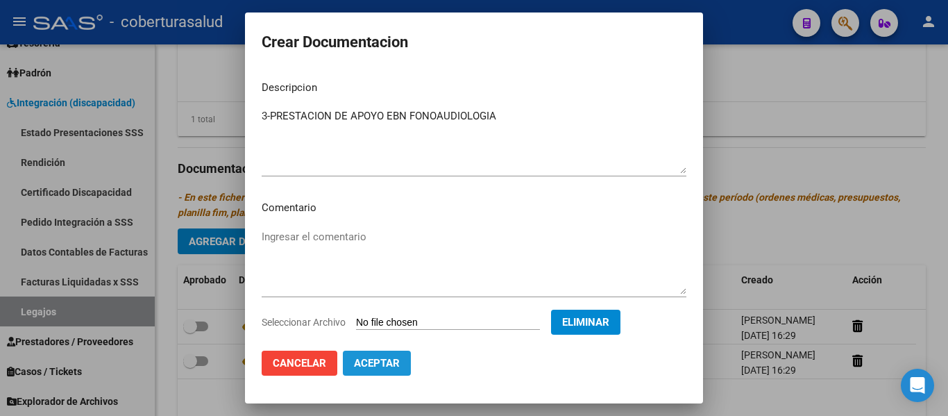
click at [373, 361] on span "Aceptar" at bounding box center [377, 363] width 46 height 12
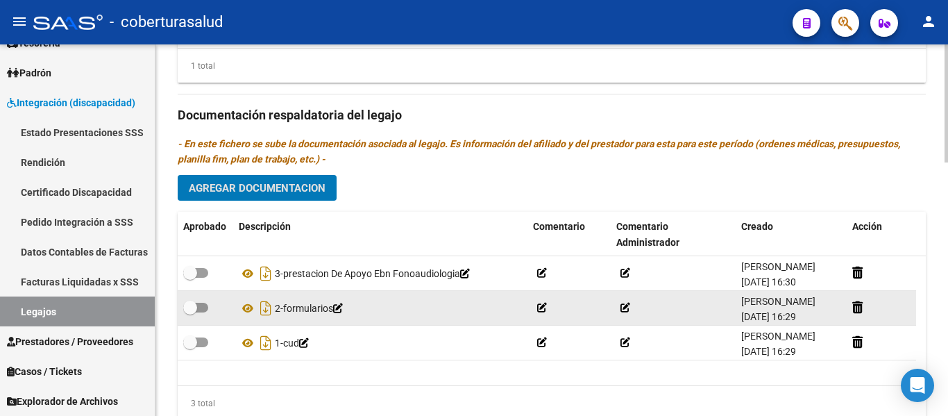
scroll to position [797, 0]
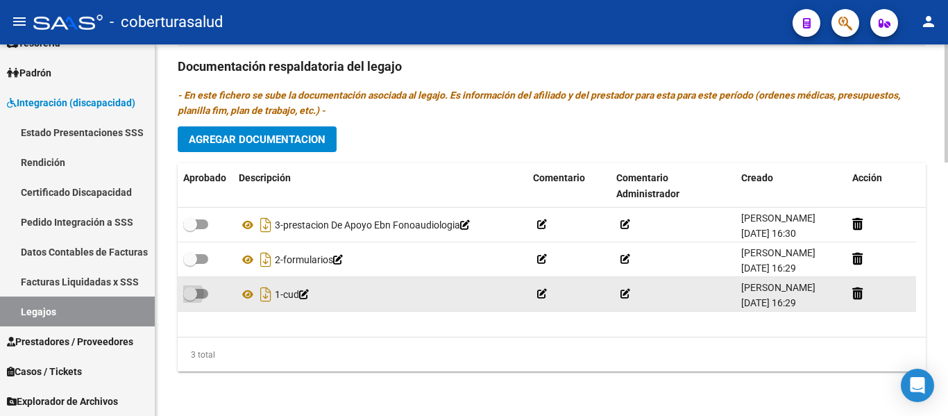
click at [197, 287] on label at bounding box center [195, 293] width 25 height 17
click at [190, 298] on input "checkbox" at bounding box center [189, 298] width 1 height 1
checkbox input "true"
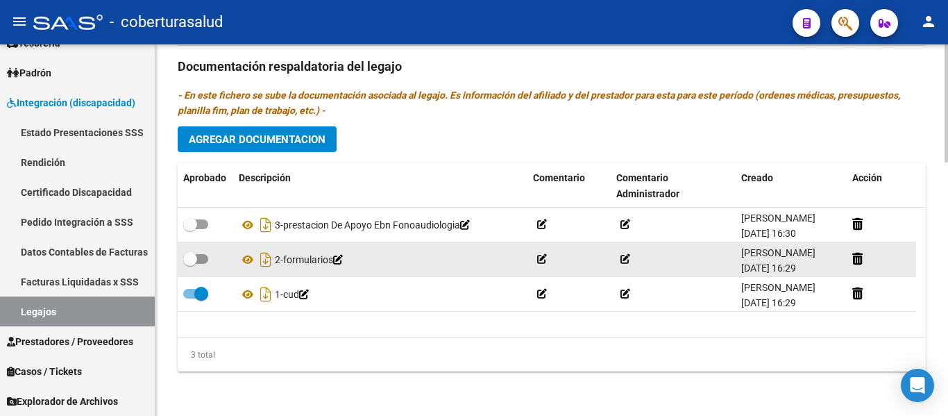
click at [199, 257] on span at bounding box center [195, 259] width 25 height 10
click at [190, 264] on input "checkbox" at bounding box center [189, 264] width 1 height 1
checkbox input "true"
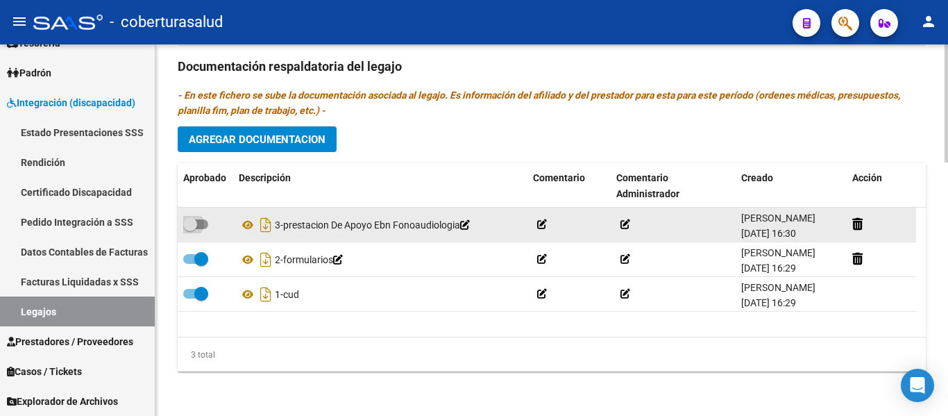
click at [205, 222] on span at bounding box center [195, 224] width 25 height 10
click at [190, 229] on input "checkbox" at bounding box center [189, 229] width 1 height 1
checkbox input "true"
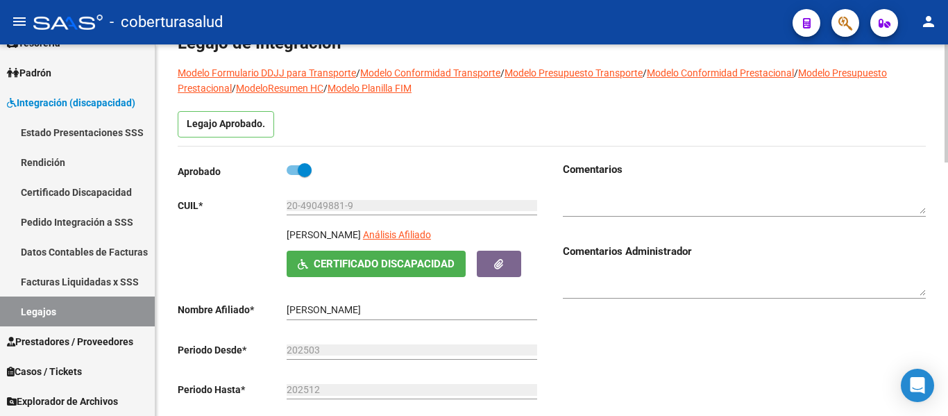
scroll to position [0, 0]
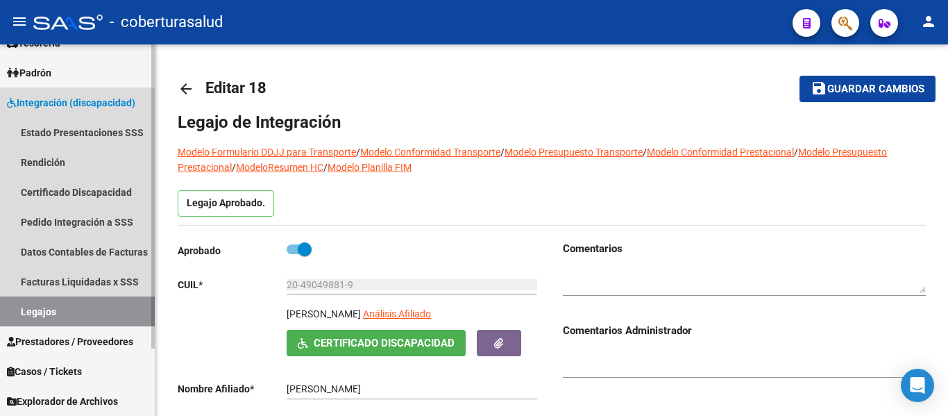
click at [28, 314] on link "Legajos" at bounding box center [77, 311] width 155 height 30
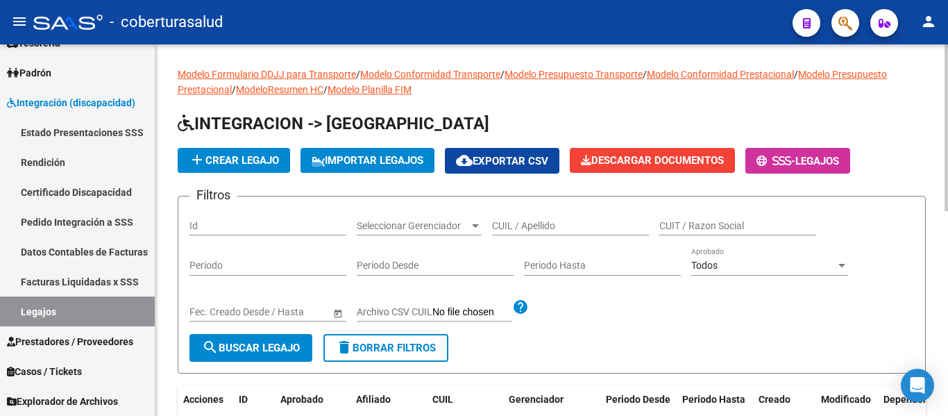
click at [526, 218] on div "CUIL / Apellido" at bounding box center [570, 221] width 157 height 28
paste input "27557526795"
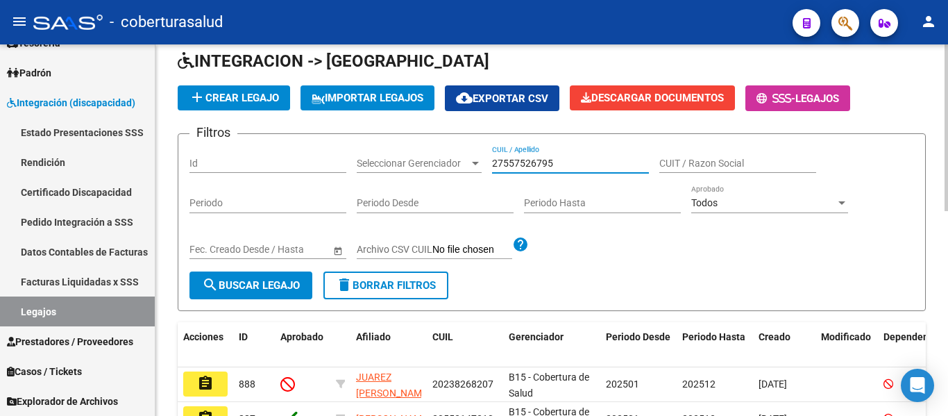
scroll to position [139, 0]
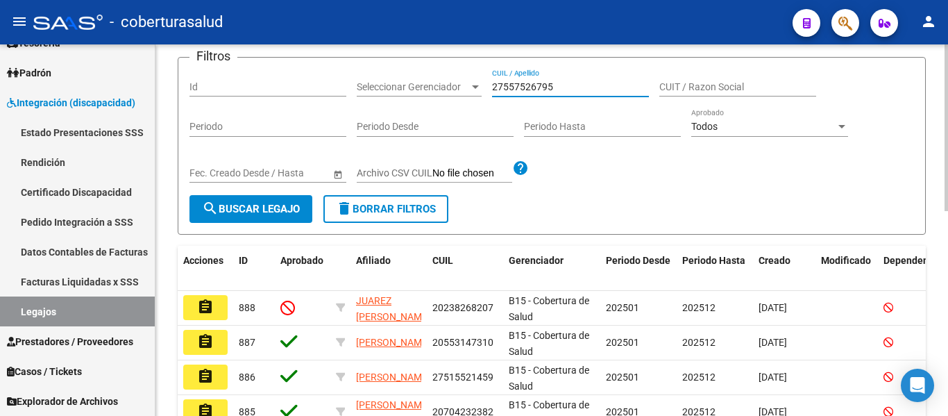
type input "27557526795"
click at [237, 211] on span "search Buscar Legajo" at bounding box center [251, 209] width 98 height 12
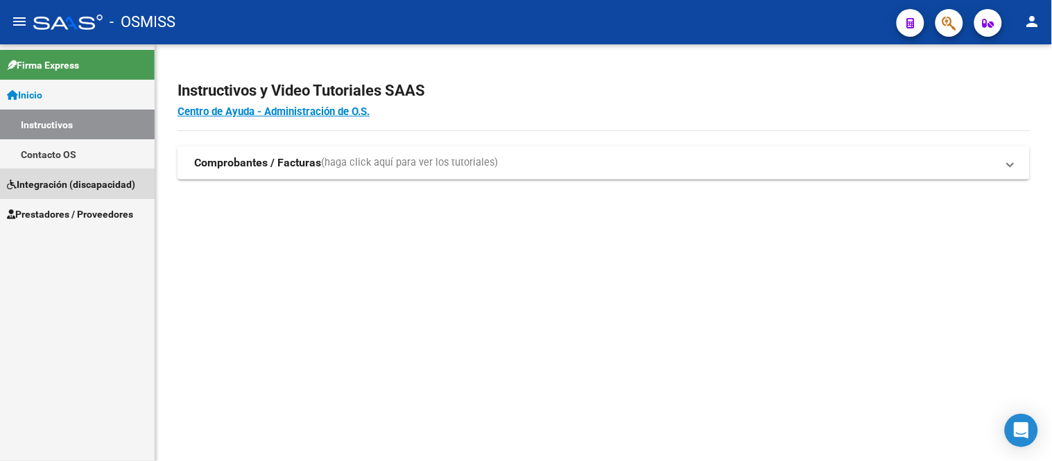
click at [78, 189] on span "Integración (discapacidad)" at bounding box center [71, 184] width 128 height 15
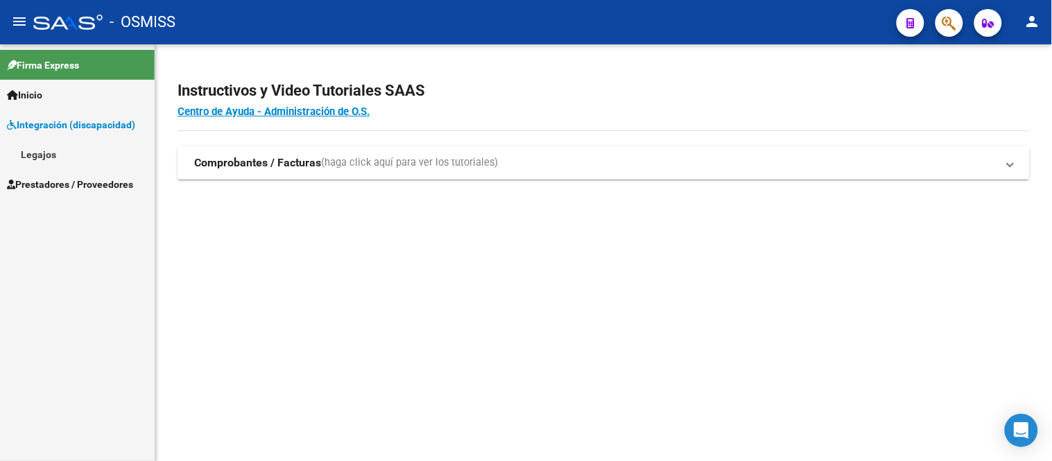
click at [47, 153] on link "Legajos" at bounding box center [77, 154] width 155 height 30
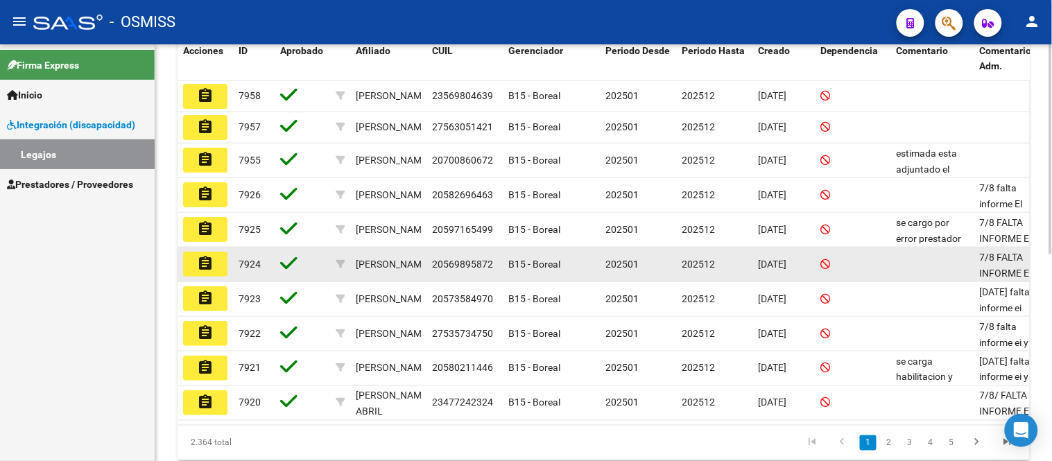
scroll to position [385, 0]
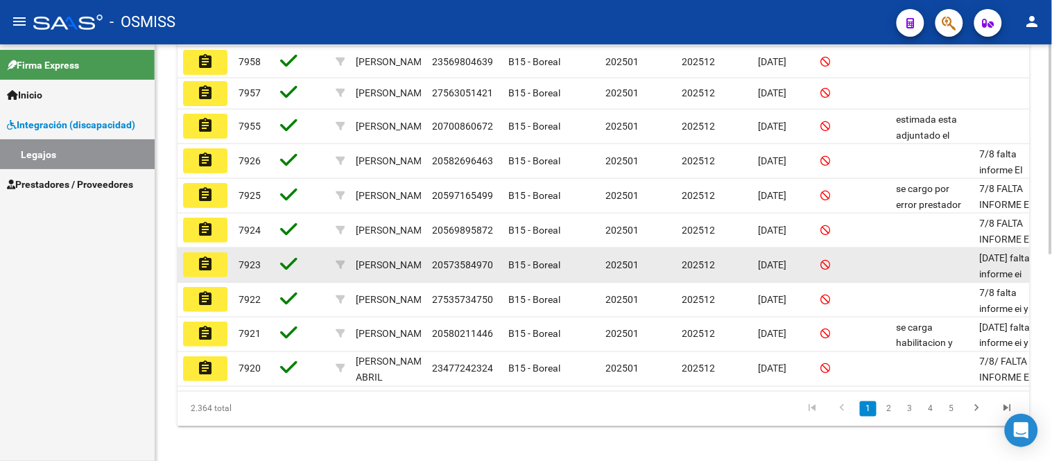
click at [210, 273] on mat-icon "assignment" at bounding box center [205, 264] width 17 height 17
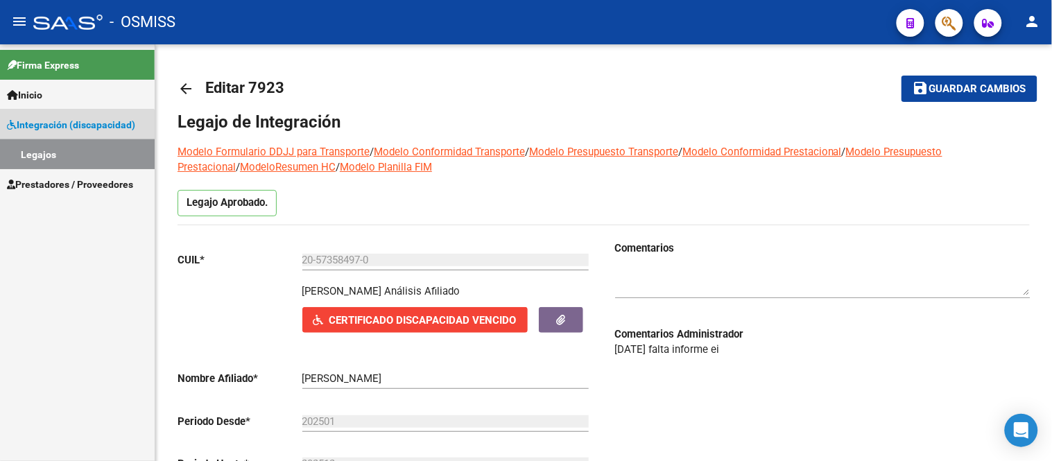
click at [58, 149] on link "Legajos" at bounding box center [77, 154] width 155 height 30
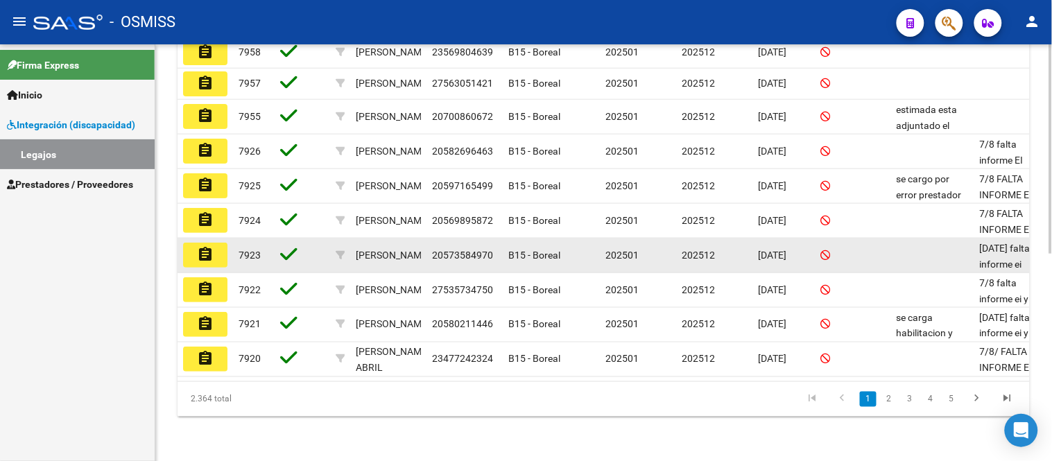
scroll to position [413, 0]
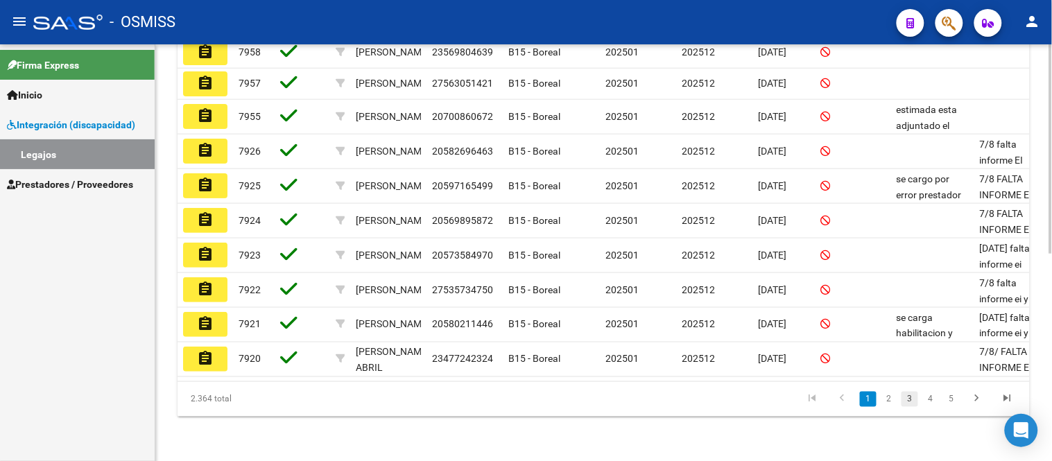
click at [914, 400] on link "3" at bounding box center [910, 399] width 17 height 15
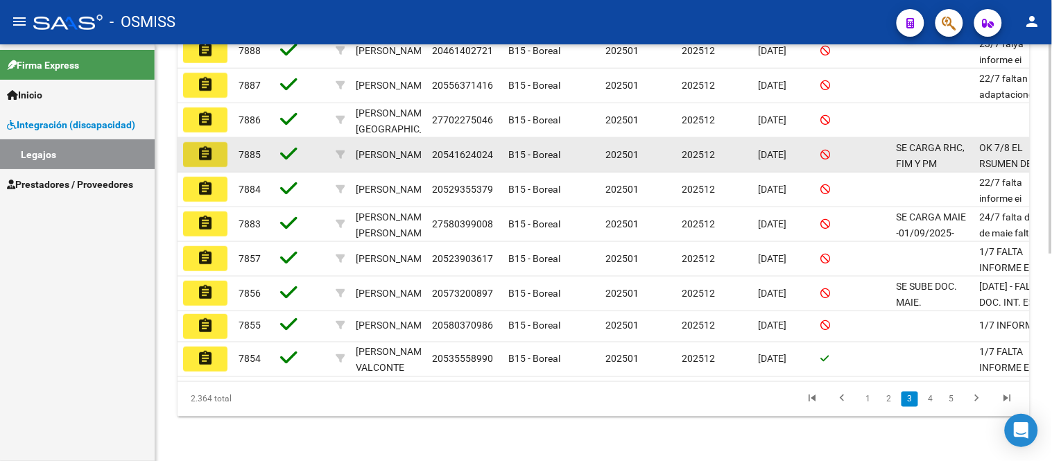
click at [200, 146] on mat-icon "assignment" at bounding box center [205, 154] width 17 height 17
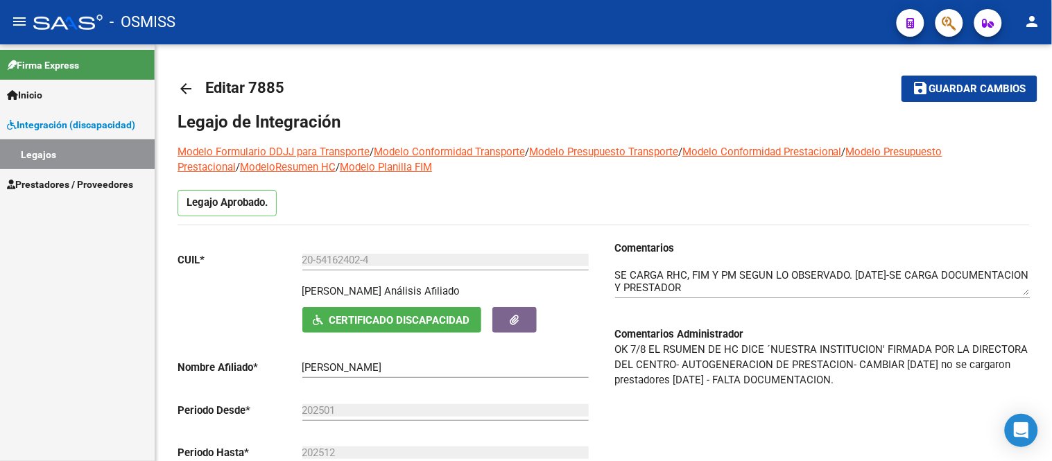
click at [30, 157] on link "Legajos" at bounding box center [77, 154] width 155 height 30
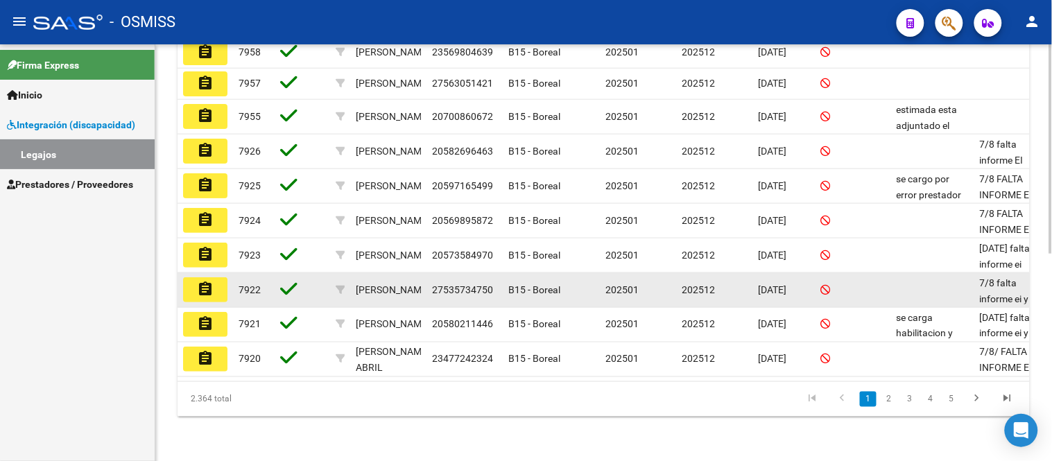
scroll to position [413, 0]
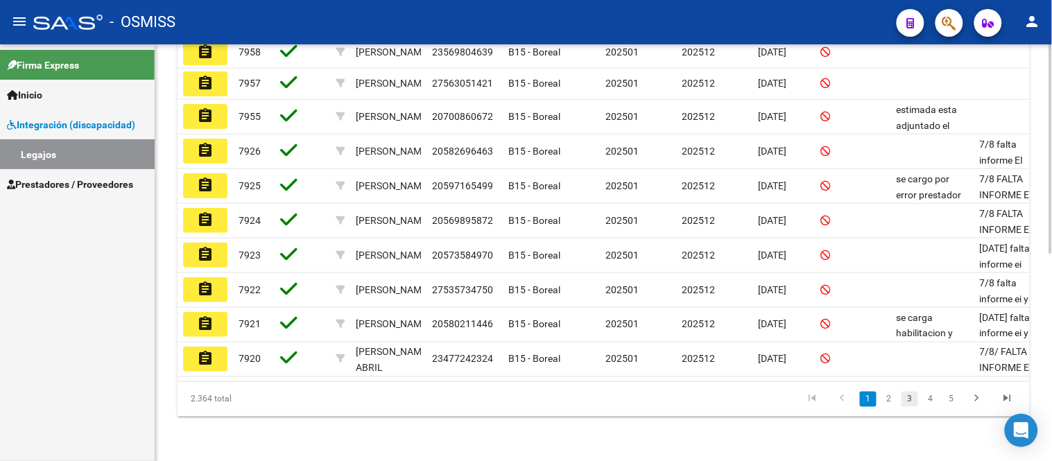
click at [907, 400] on link "3" at bounding box center [910, 399] width 17 height 15
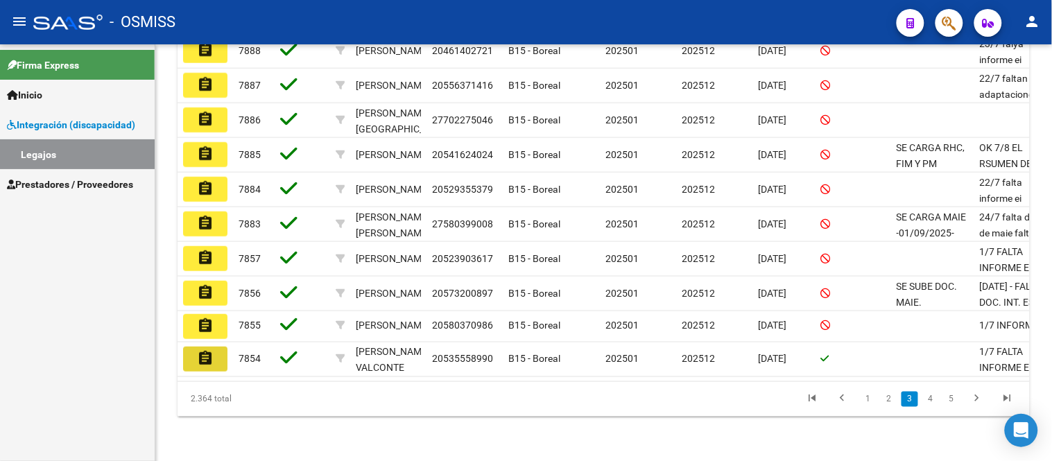
click at [194, 348] on button "assignment" at bounding box center [205, 359] width 44 height 25
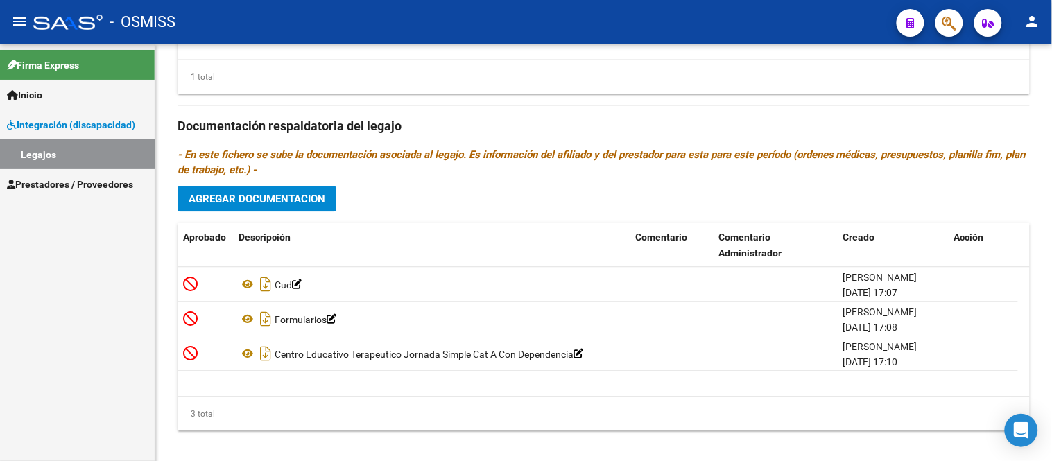
click at [46, 151] on link "Legajos" at bounding box center [77, 154] width 155 height 30
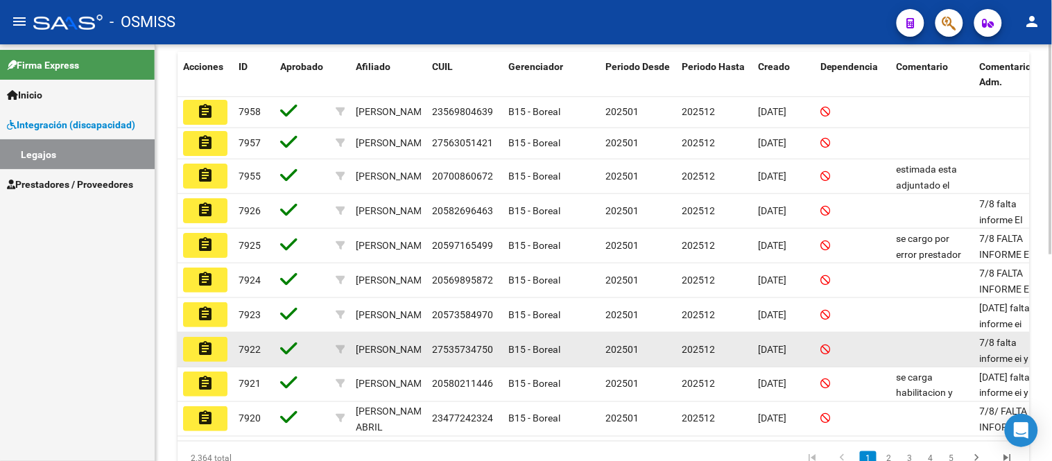
scroll to position [413, 0]
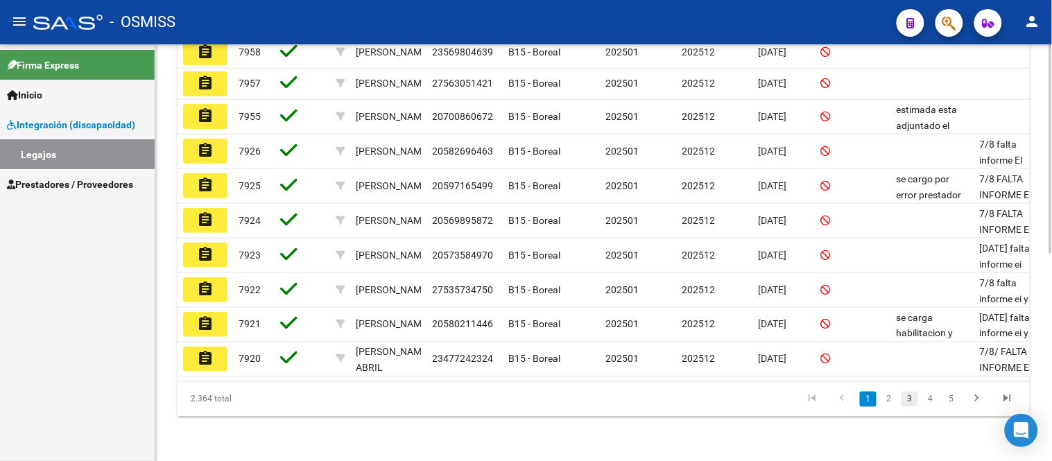
click at [910, 400] on link "3" at bounding box center [910, 399] width 17 height 15
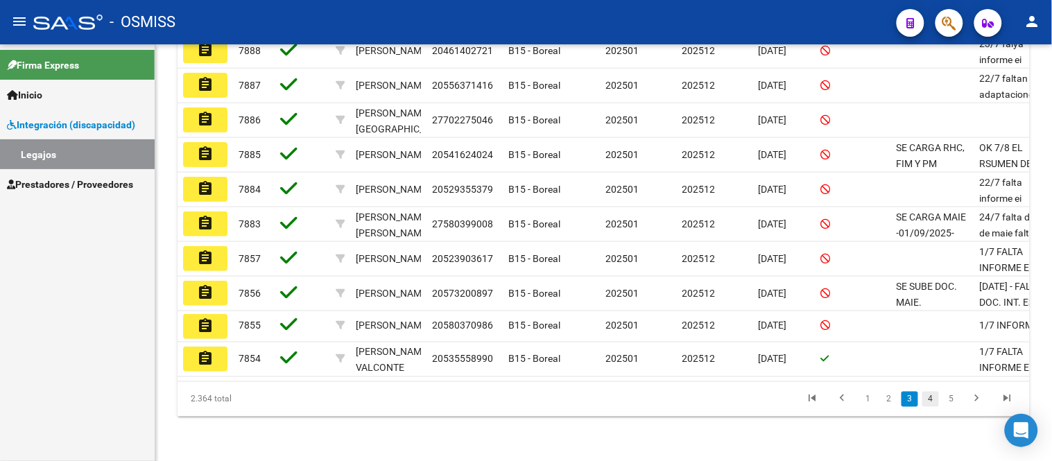
click at [925, 403] on link "4" at bounding box center [931, 399] width 17 height 15
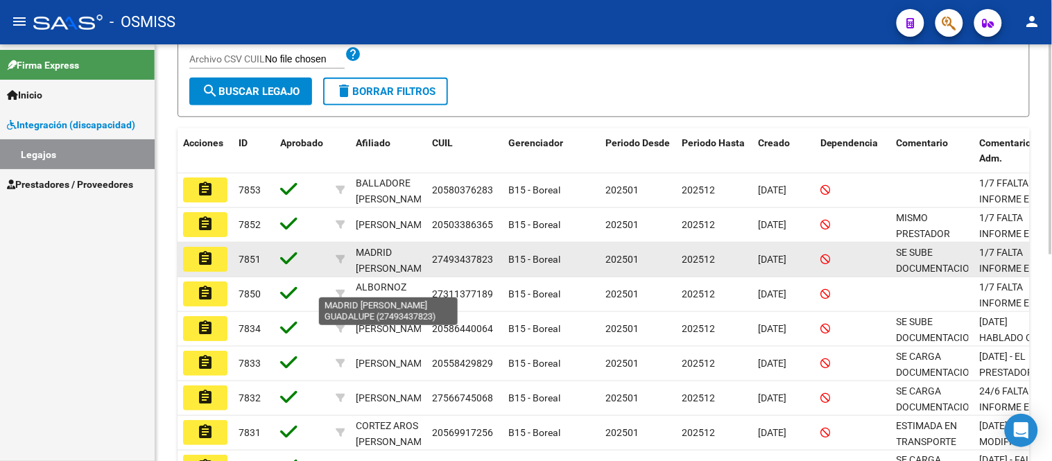
scroll to position [17, 0]
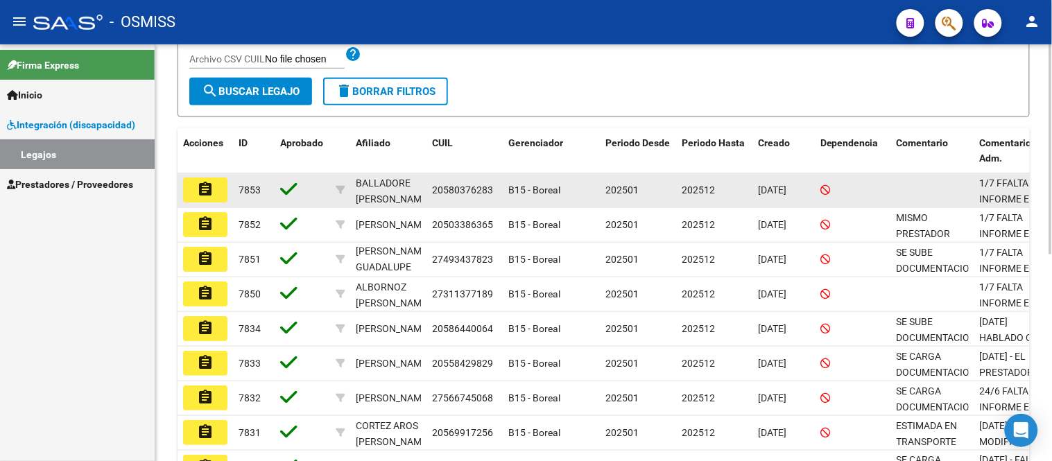
click at [216, 190] on button "assignment" at bounding box center [205, 190] width 44 height 25
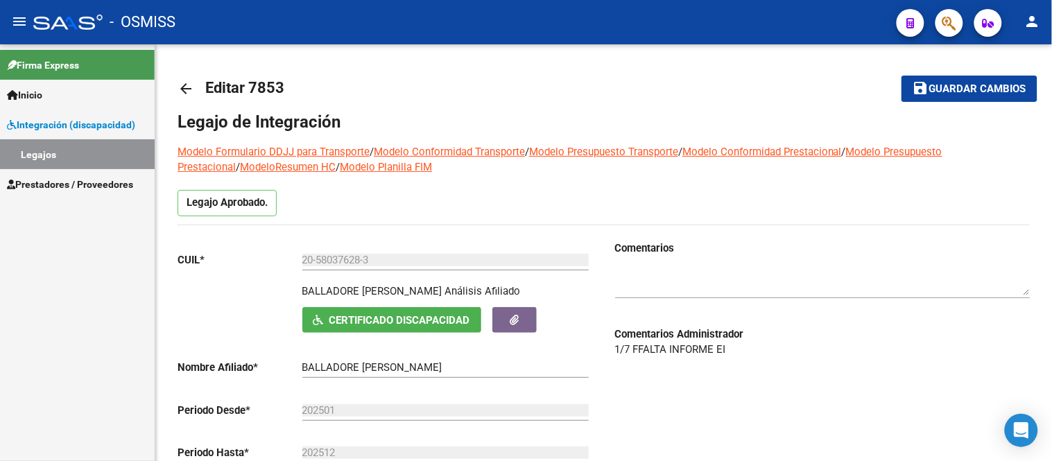
click at [42, 154] on link "Legajos" at bounding box center [77, 154] width 155 height 30
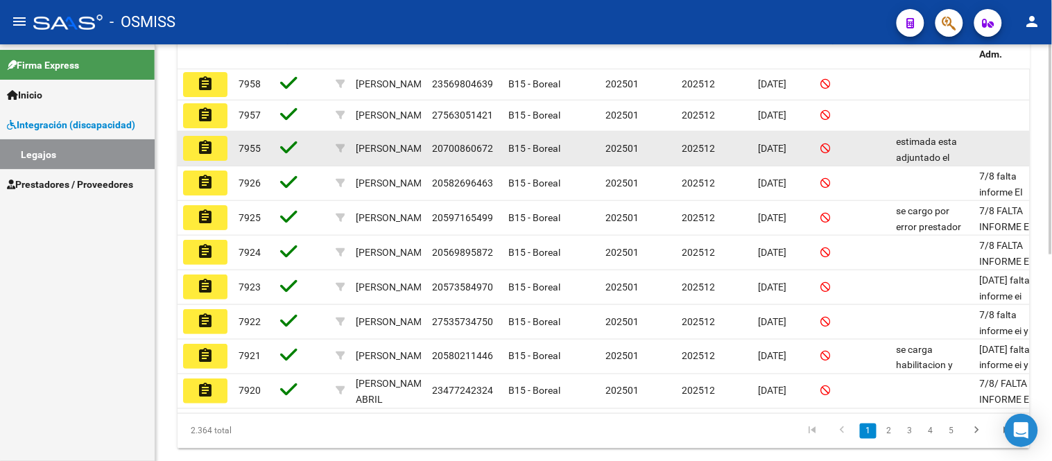
scroll to position [413, 0]
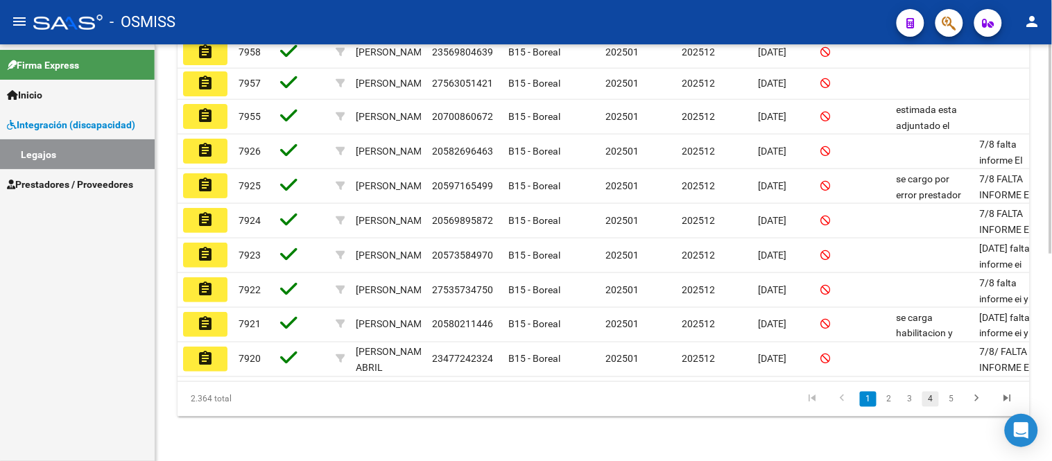
click at [932, 399] on link "4" at bounding box center [931, 399] width 17 height 15
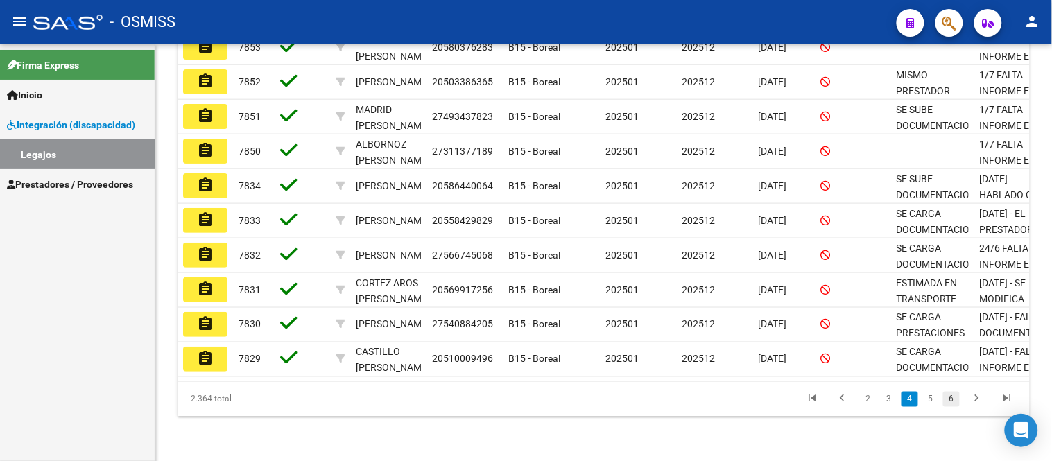
click at [947, 401] on link "6" at bounding box center [952, 399] width 17 height 15
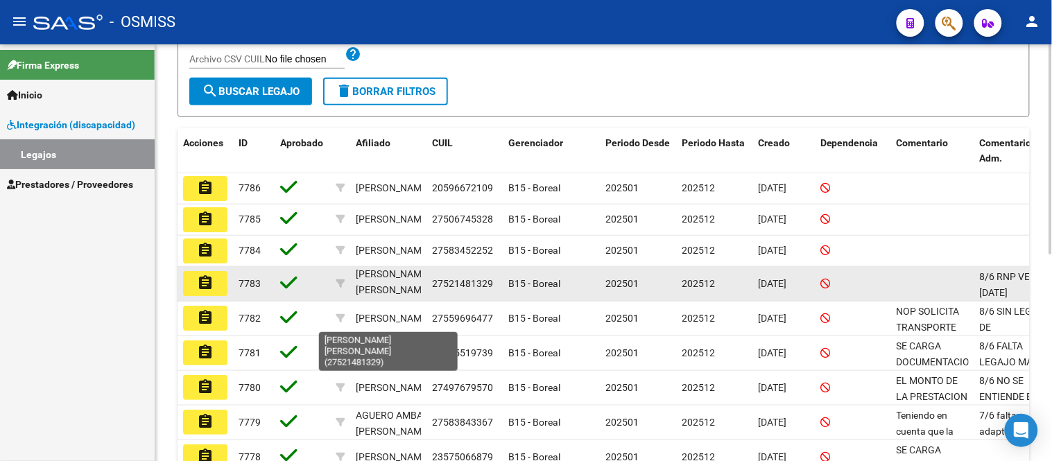
scroll to position [17, 0]
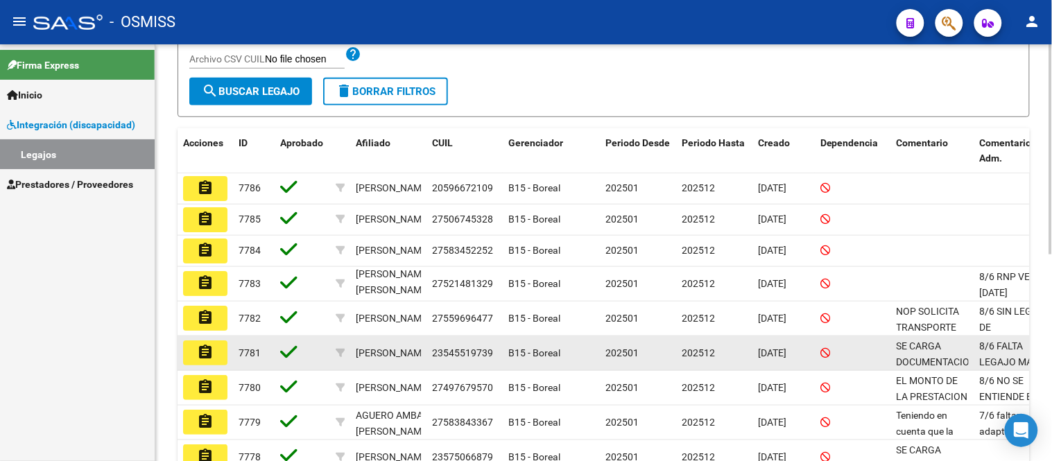
click at [200, 359] on mat-icon "assignment" at bounding box center [205, 352] width 17 height 17
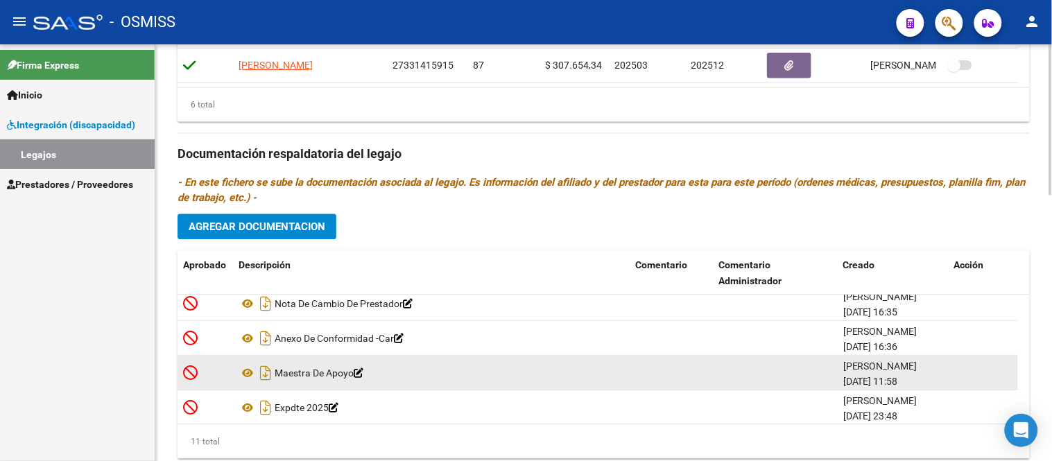
scroll to position [257, 0]
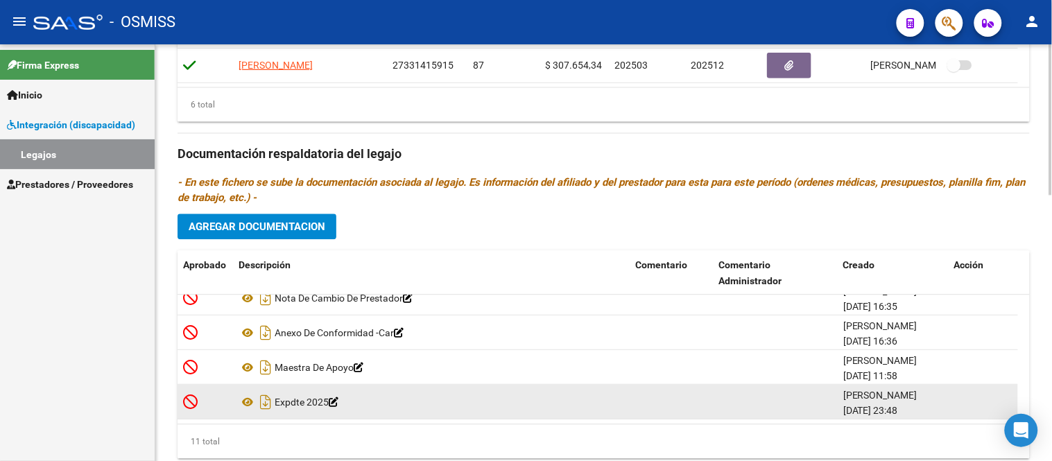
click at [339, 404] on icon at bounding box center [334, 403] width 10 height 10
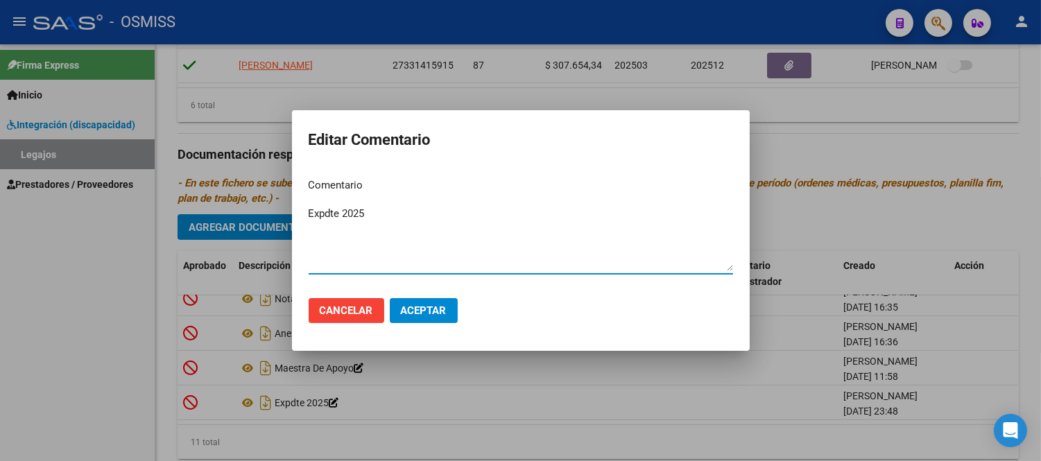
click at [449, 426] on div at bounding box center [520, 230] width 1041 height 461
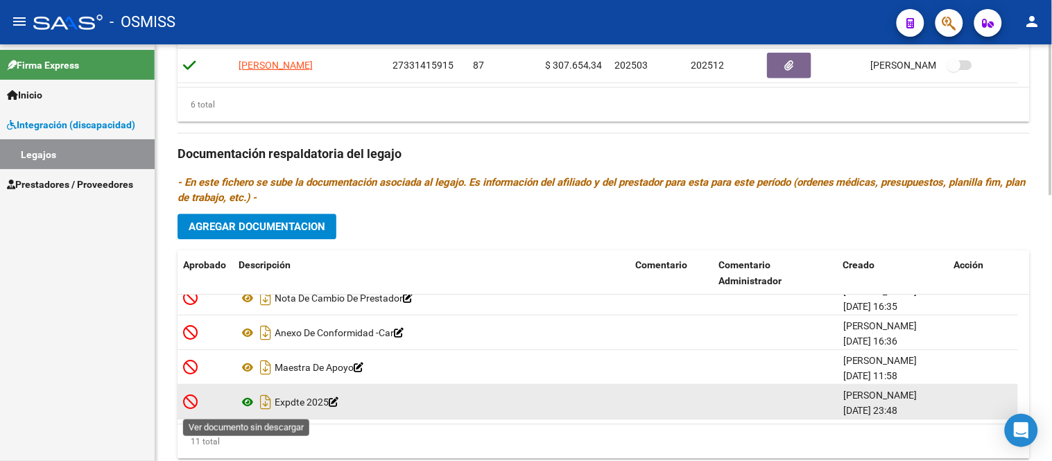
click at [246, 406] on icon at bounding box center [248, 403] width 18 height 17
